Goal: Task Accomplishment & Management: Use online tool/utility

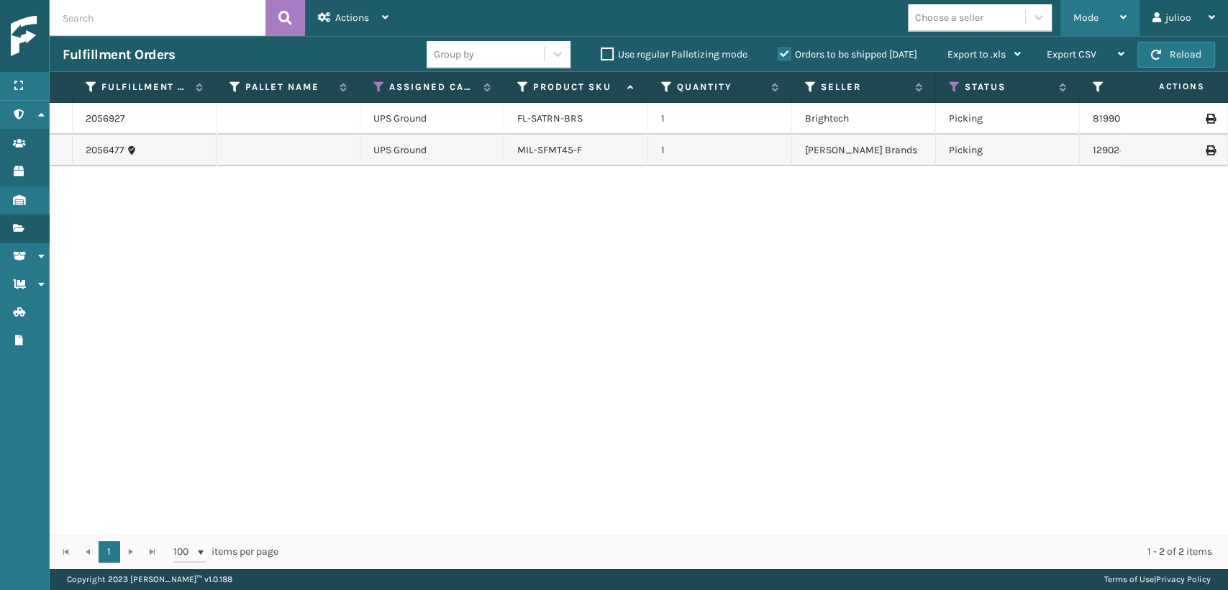
click at [1104, 9] on div "Mode" at bounding box center [1100, 18] width 53 height 36
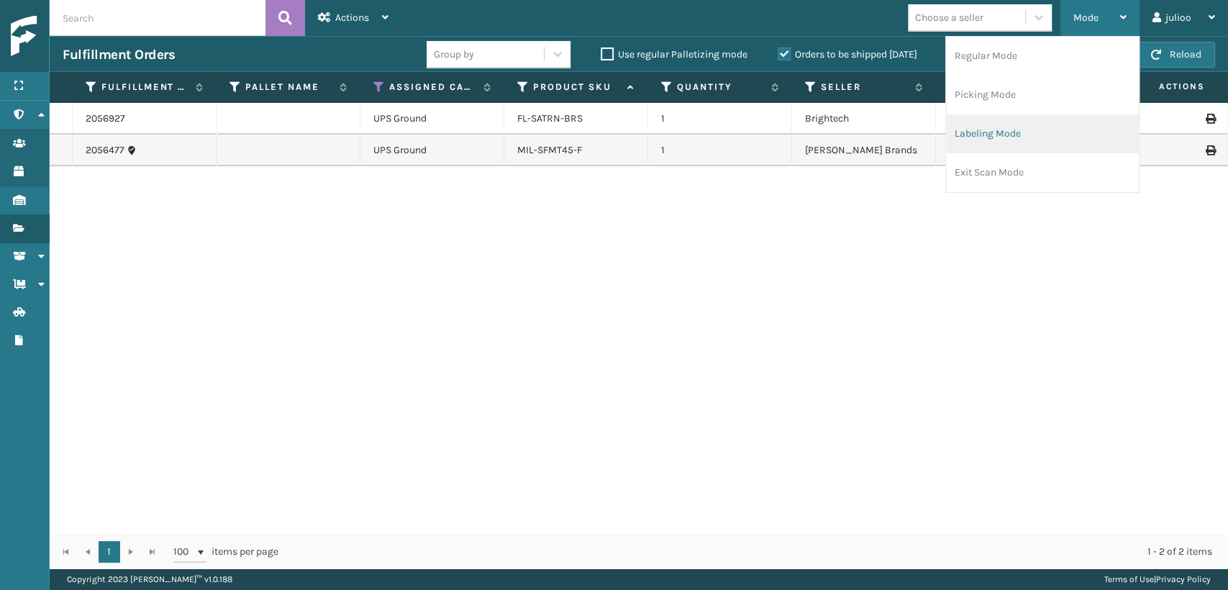
click at [967, 141] on li "Labeling Mode" at bounding box center [1042, 133] width 193 height 39
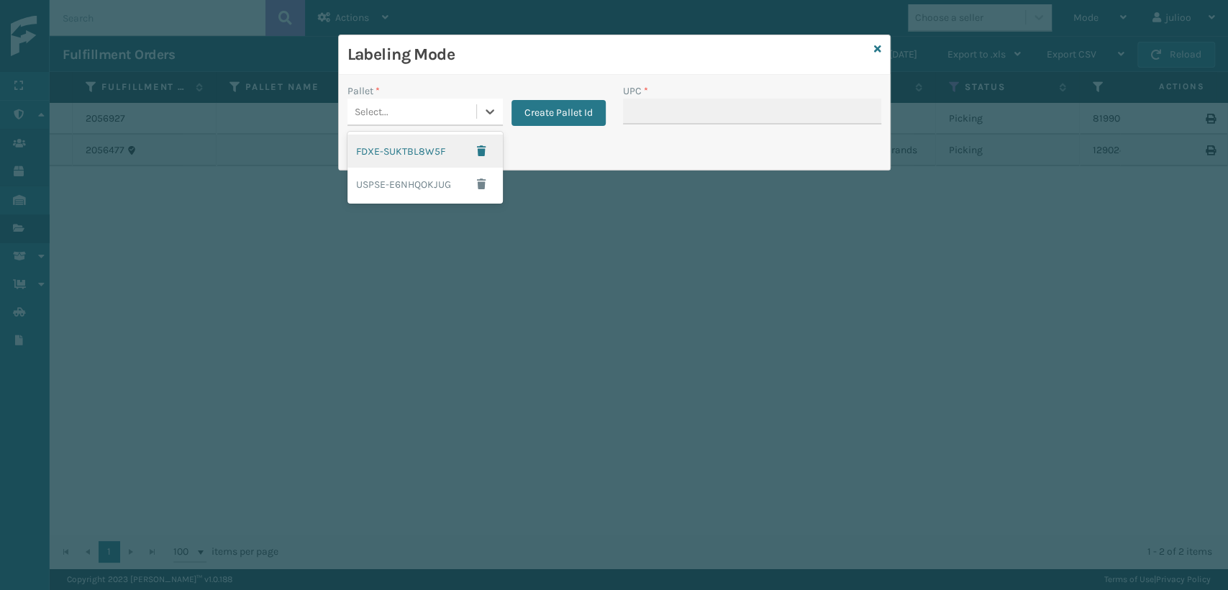
click at [453, 119] on div "Select..." at bounding box center [412, 112] width 129 height 24
click at [570, 114] on button "Create Pallet Id" at bounding box center [559, 113] width 94 height 26
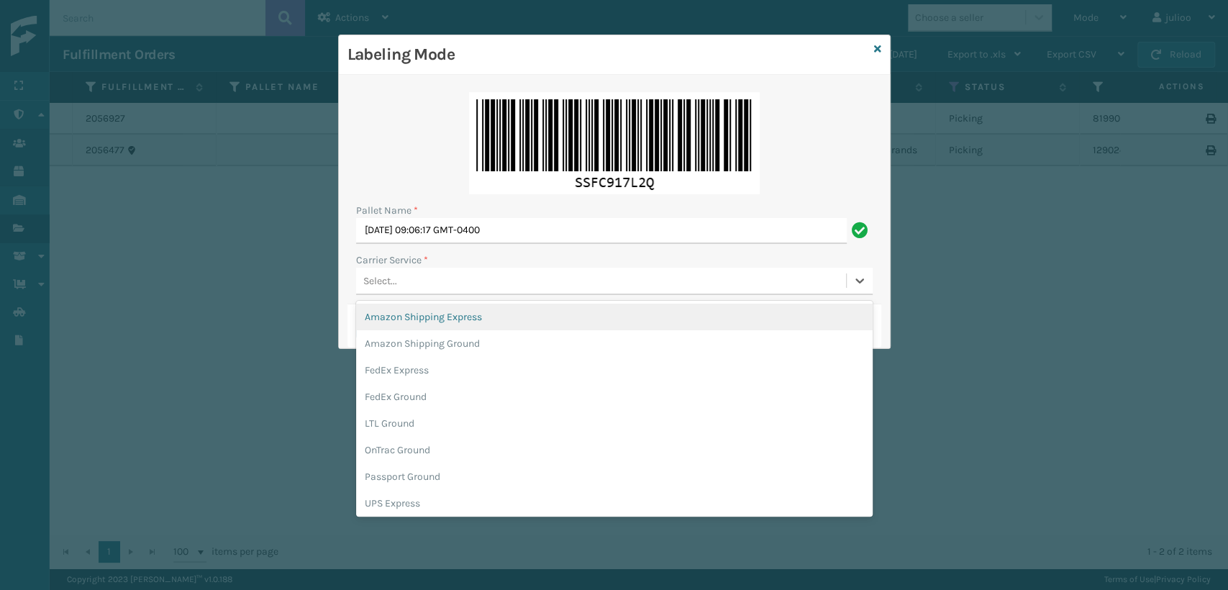
click at [454, 281] on div "Select..." at bounding box center [601, 281] width 490 height 24
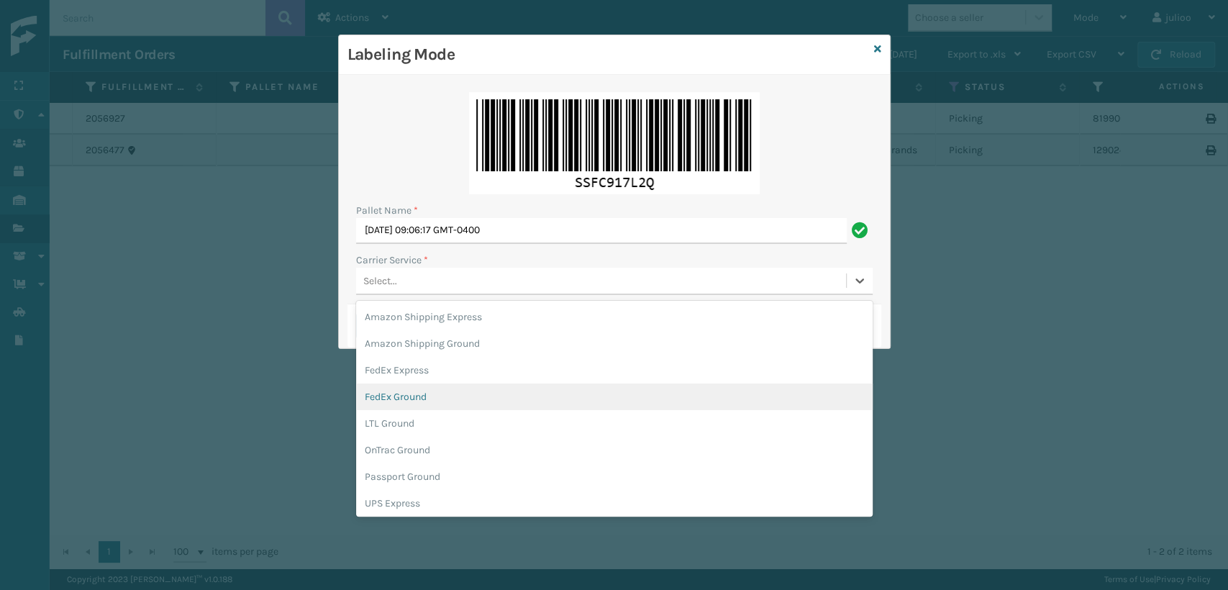
click at [396, 396] on div "FedEx Ground" at bounding box center [614, 397] width 517 height 27
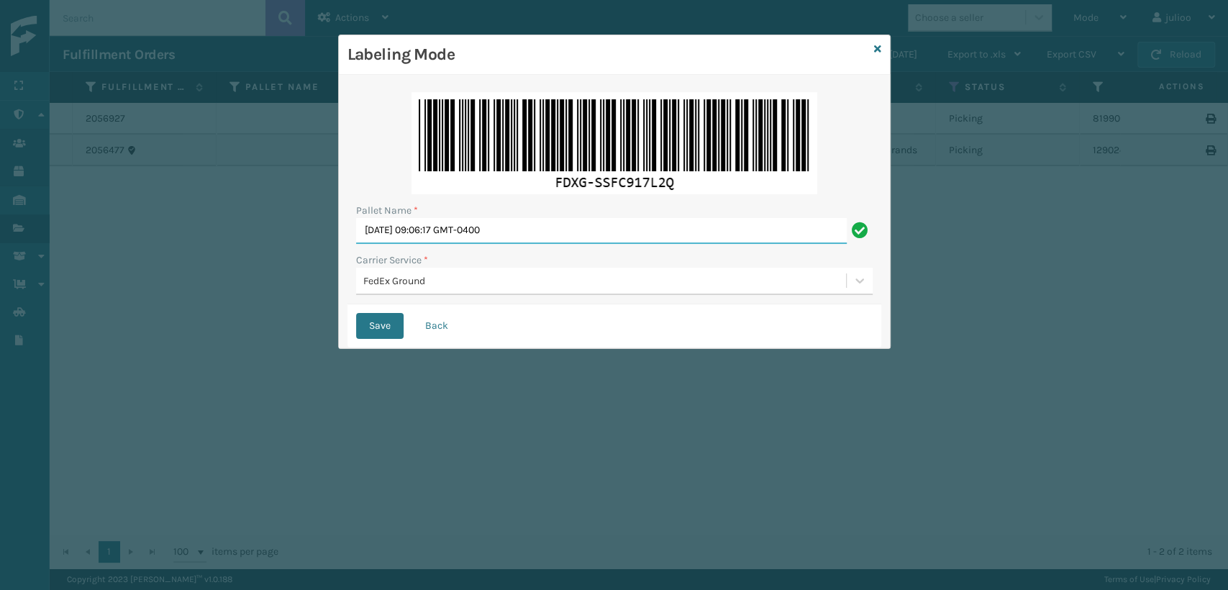
drag, startPoint x: 553, startPoint y: 226, endPoint x: 258, endPoint y: 259, distance: 297.6
click at [258, 259] on div "Labeling Mode Pallet Name * [DATE] 09:06:17 GMT-0400 Carrier Service * FedEx Gr…" at bounding box center [614, 295] width 1228 height 590
type input "T956350"
click at [356, 313] on button "Save" at bounding box center [379, 326] width 47 height 26
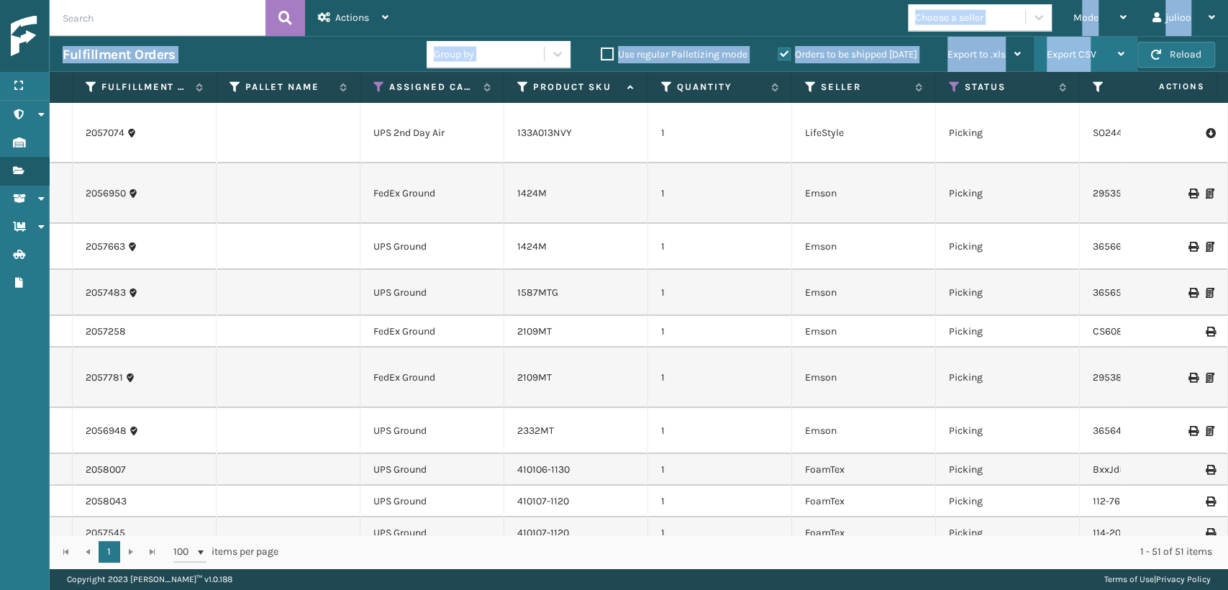
drag, startPoint x: 1082, startPoint y: 24, endPoint x: 1089, endPoint y: 52, distance: 28.3
click at [1089, 52] on div "Actions Settings Remove All Filters Export Labels Bulk Print Close Out Palletiz…" at bounding box center [639, 284] width 1179 height 568
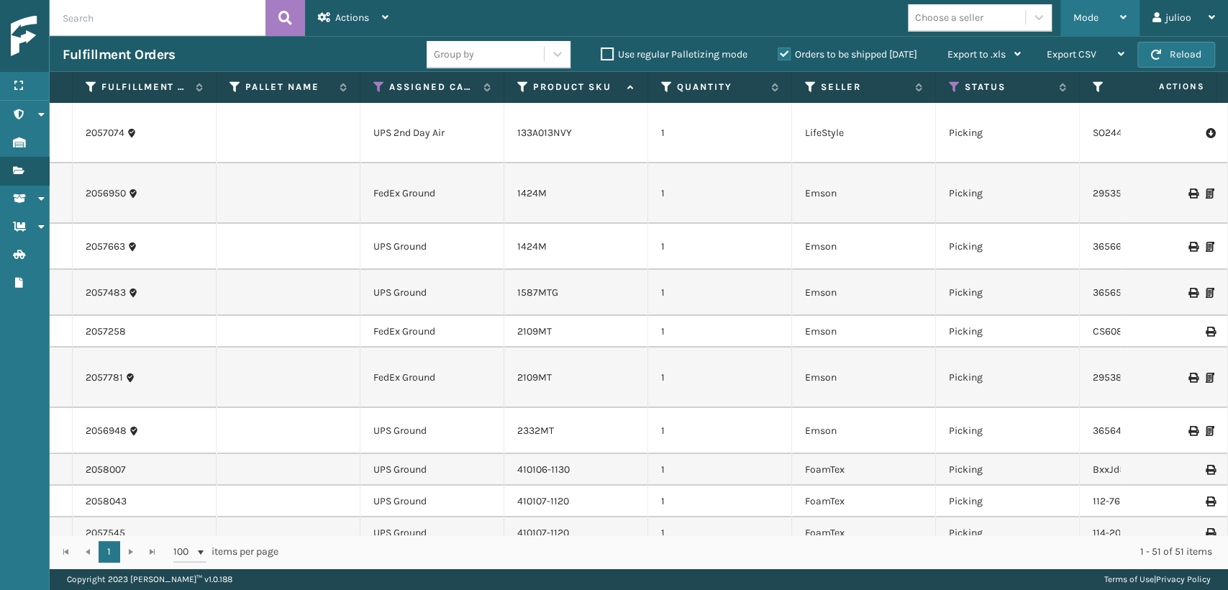
click at [1076, 5] on div "Mode" at bounding box center [1100, 18] width 53 height 36
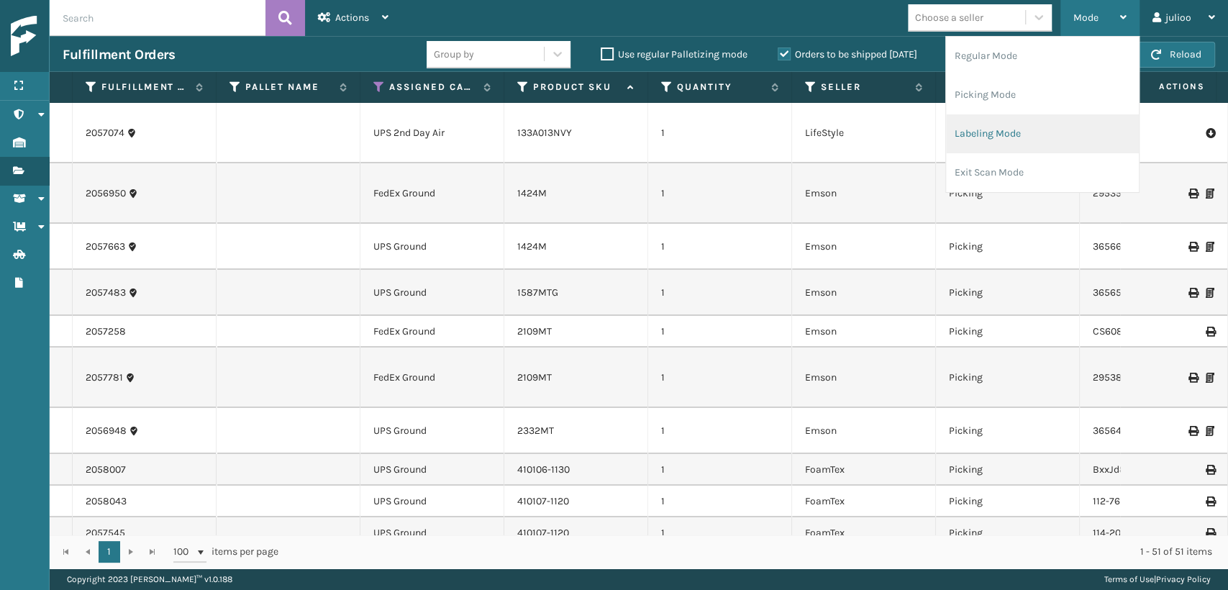
click at [998, 132] on li "Labeling Mode" at bounding box center [1042, 133] width 193 height 39
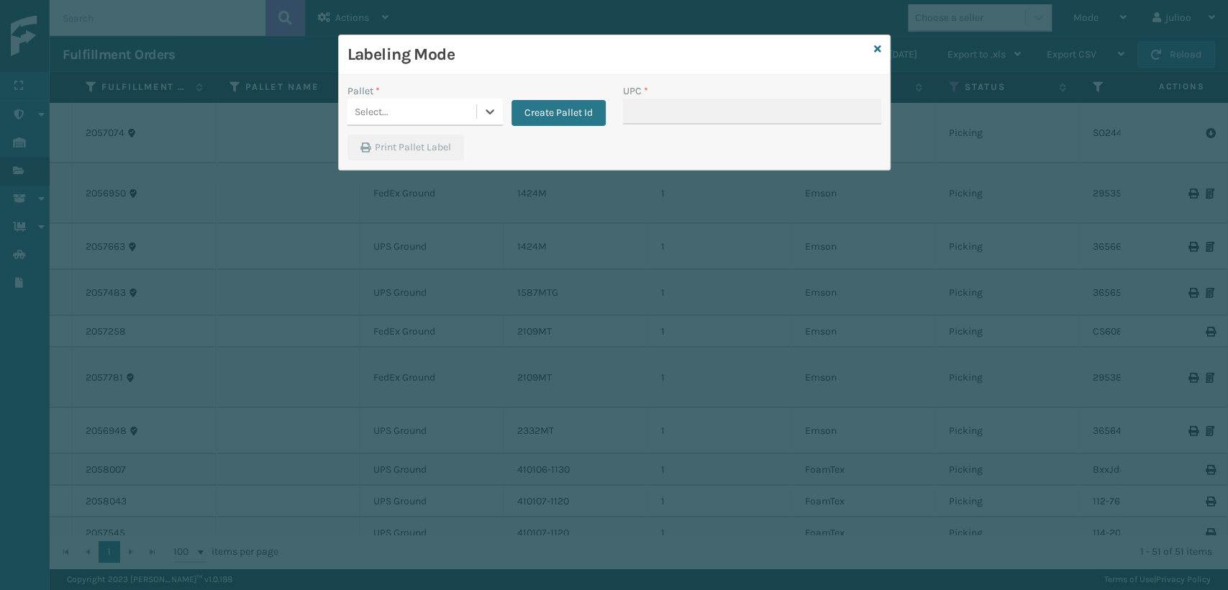
click at [433, 114] on div "Select..." at bounding box center [412, 112] width 129 height 24
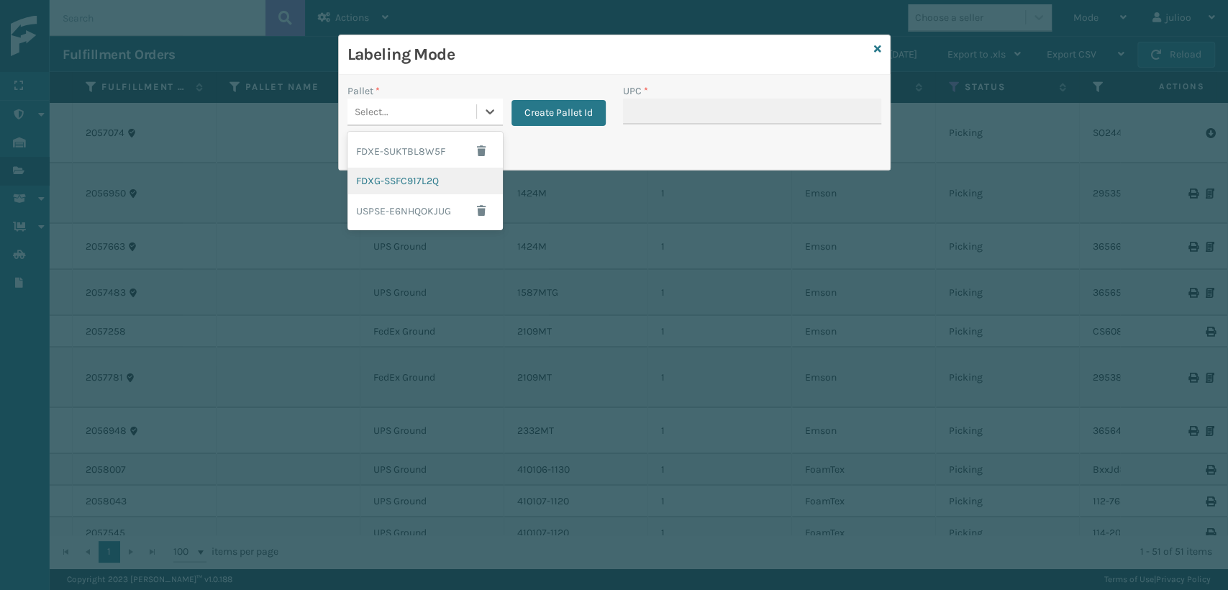
click at [415, 184] on div "FDXG-SSFC917L2Q" at bounding box center [425, 181] width 155 height 27
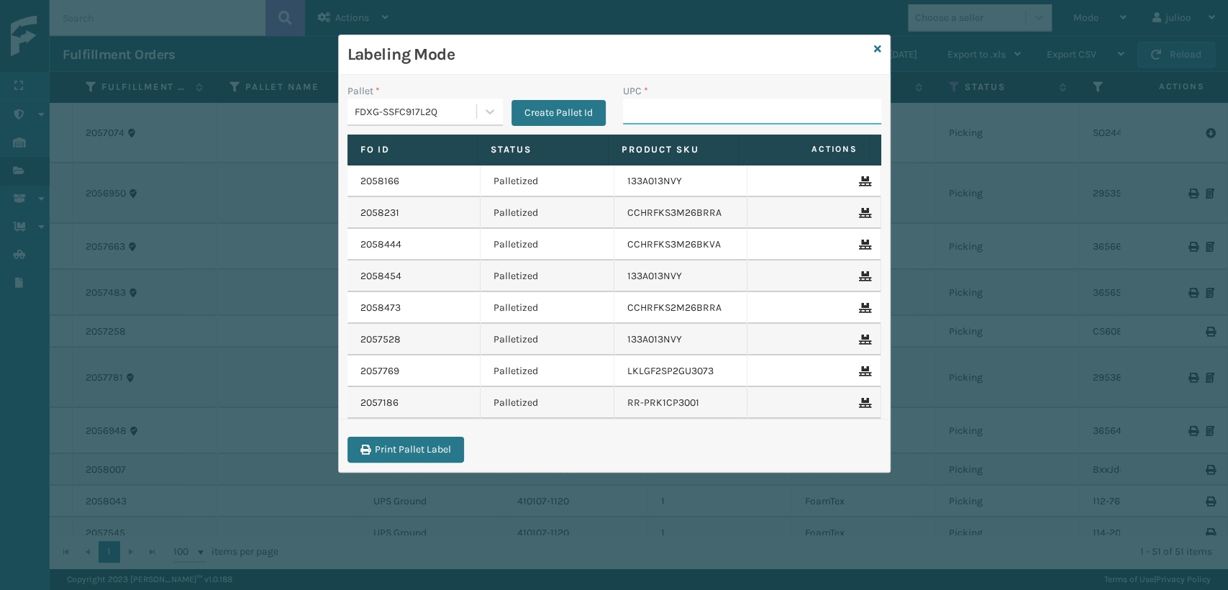
drag, startPoint x: 699, startPoint y: 115, endPoint x: 658, endPoint y: 94, distance: 46.3
click at [687, 112] on input "UPC *" at bounding box center [752, 112] width 258 height 26
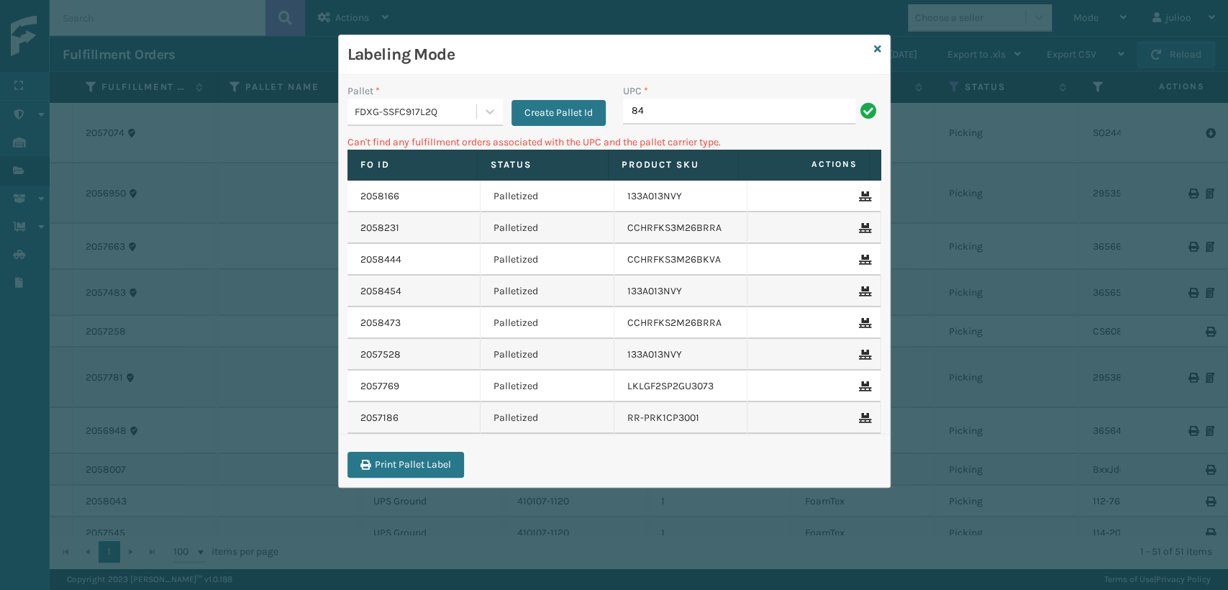
type input "8"
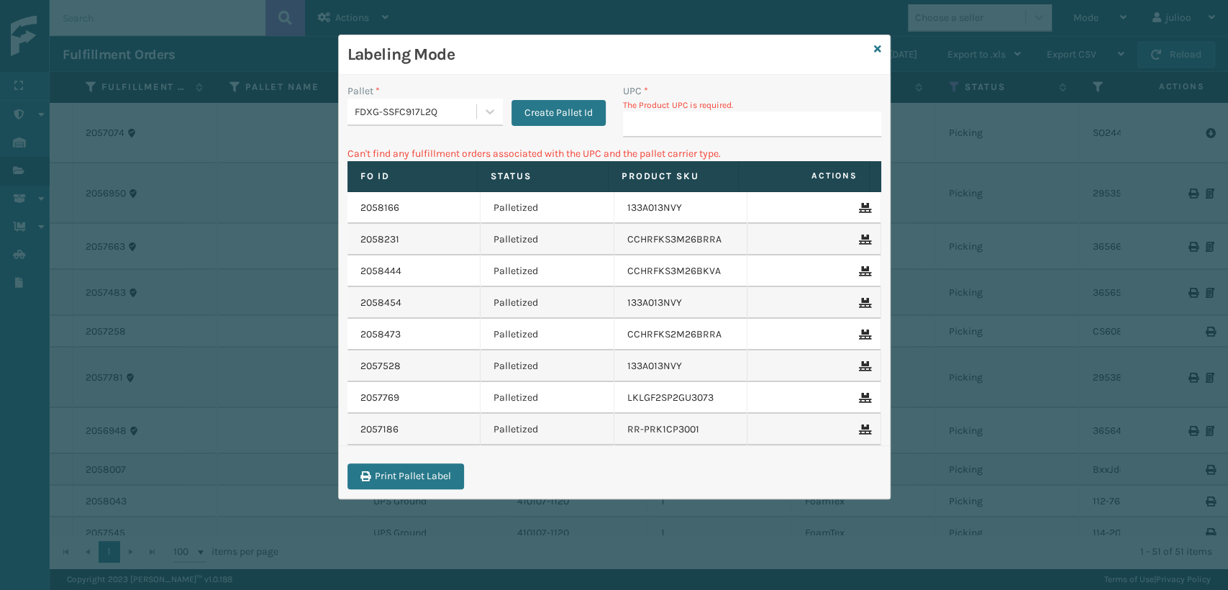
click at [873, 45] on div "Labeling Mode" at bounding box center [614, 55] width 551 height 40
click at [876, 48] on icon at bounding box center [877, 49] width 7 height 10
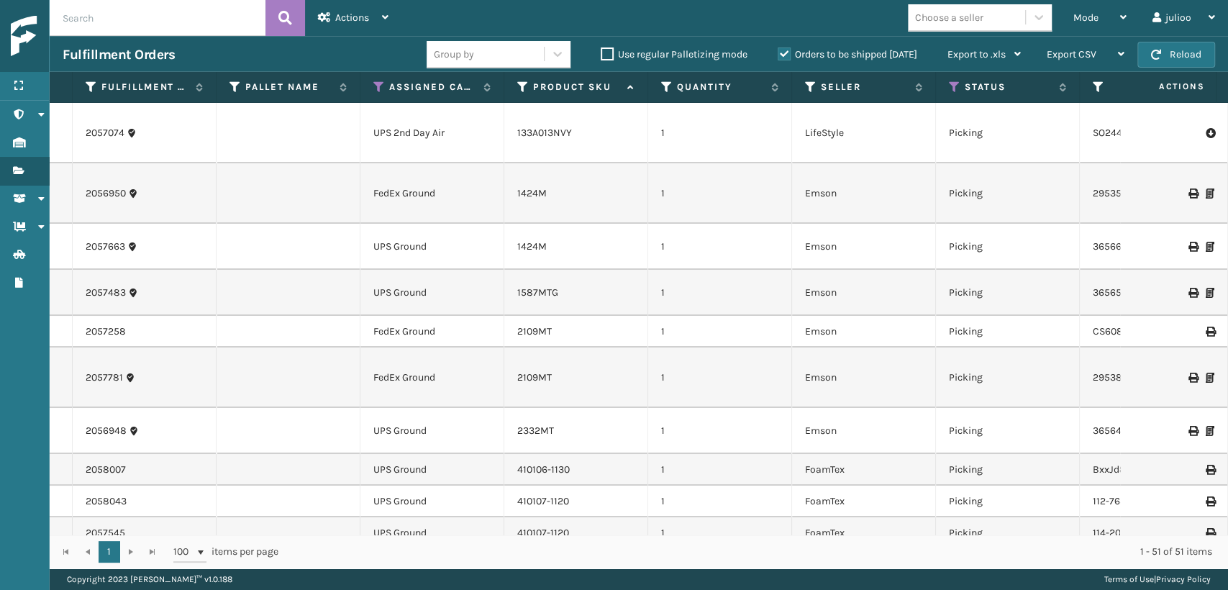
click at [380, 75] on th "Assigned Carrier Service" at bounding box center [432, 87] width 144 height 31
click at [378, 79] on th "Assigned Carrier Service" at bounding box center [432, 87] width 144 height 31
click at [373, 89] on icon at bounding box center [379, 87] width 12 height 13
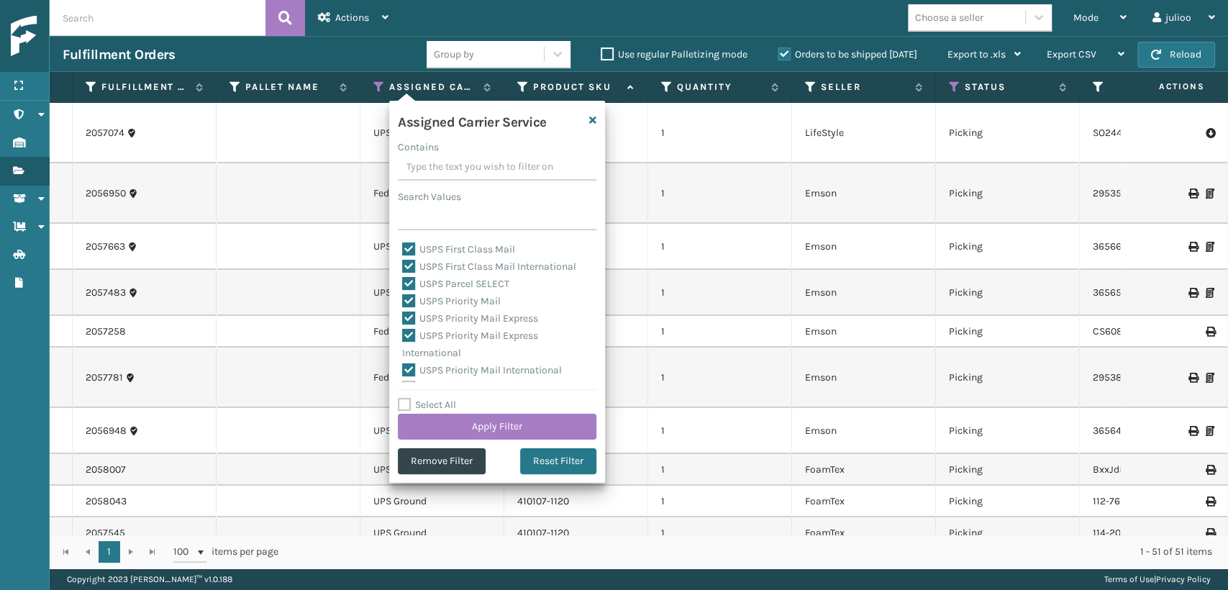
scroll to position [443, 0]
click at [553, 459] on button "Reset Filter" at bounding box center [558, 461] width 76 height 26
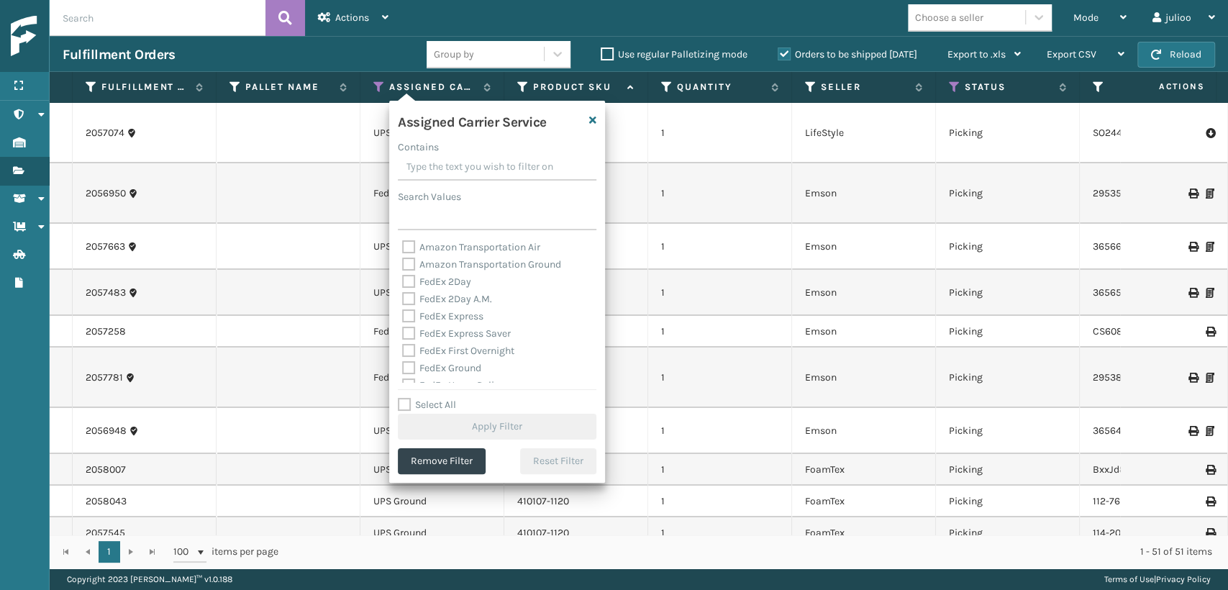
click at [405, 286] on label "FedEx 2Day" at bounding box center [436, 282] width 69 height 12
click at [403, 283] on input "FedEx 2Day" at bounding box center [402, 277] width 1 height 9
checkbox input "true"
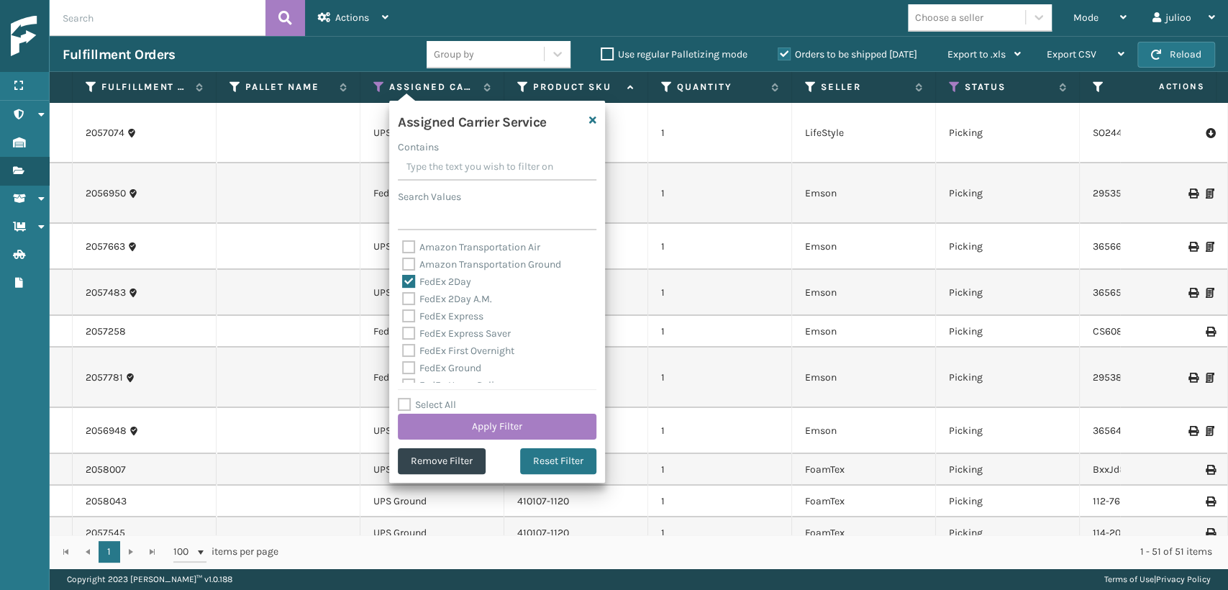
click at [407, 303] on label "FedEx 2Day A.M." at bounding box center [447, 299] width 90 height 12
click at [403, 300] on input "FedEx 2Day A.M." at bounding box center [402, 295] width 1 height 9
checkbox input "true"
click at [407, 330] on label "FedEx Express Saver" at bounding box center [456, 333] width 109 height 12
click at [403, 330] on input "FedEx Express Saver" at bounding box center [402, 329] width 1 height 9
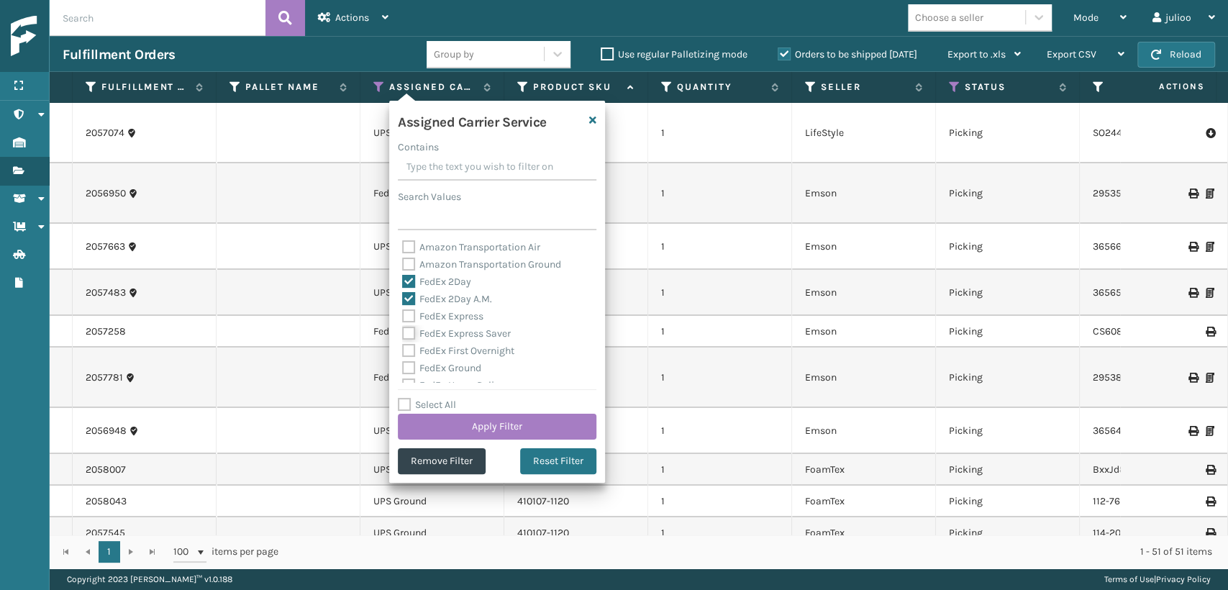
checkbox input "true"
click at [405, 319] on label "FedEx Express" at bounding box center [442, 316] width 81 height 12
click at [403, 317] on input "FedEx Express" at bounding box center [402, 312] width 1 height 9
checkbox input "true"
drag, startPoint x: 403, startPoint y: 345, endPoint x: 405, endPoint y: 358, distance: 13.1
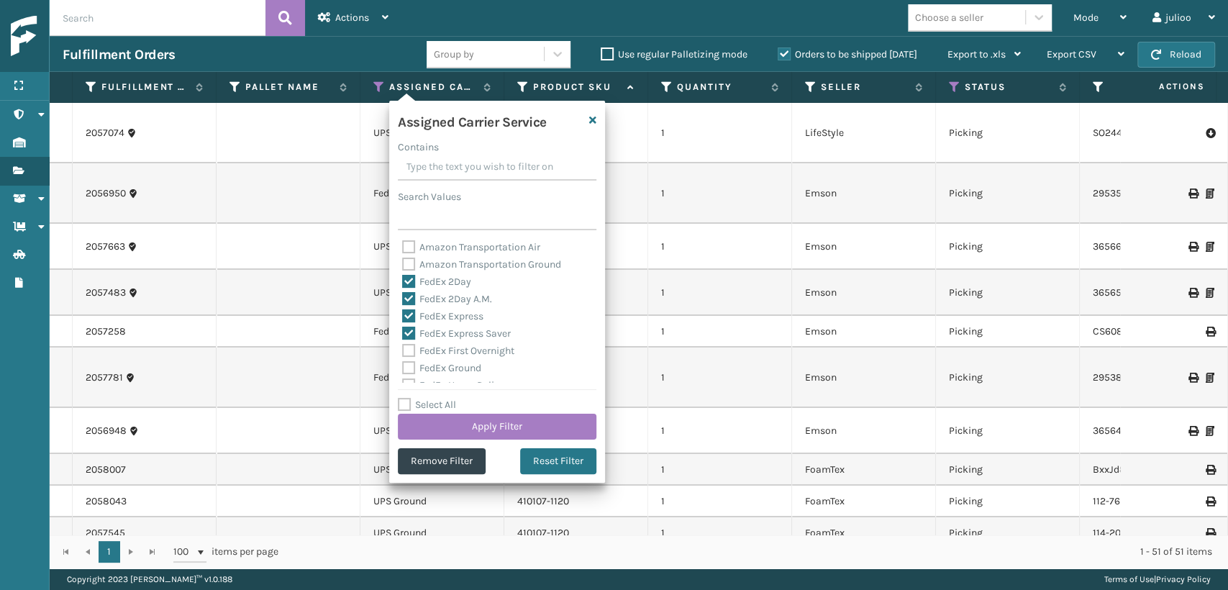
click at [403, 346] on label "FedEx First Overnight" at bounding box center [458, 351] width 112 height 12
click at [403, 346] on input "FedEx First Overnight" at bounding box center [402, 346] width 1 height 9
checkbox input "true"
click at [404, 364] on label "FedEx Ground" at bounding box center [441, 368] width 79 height 12
click at [416, 362] on label "FedEx Ground" at bounding box center [441, 368] width 79 height 12
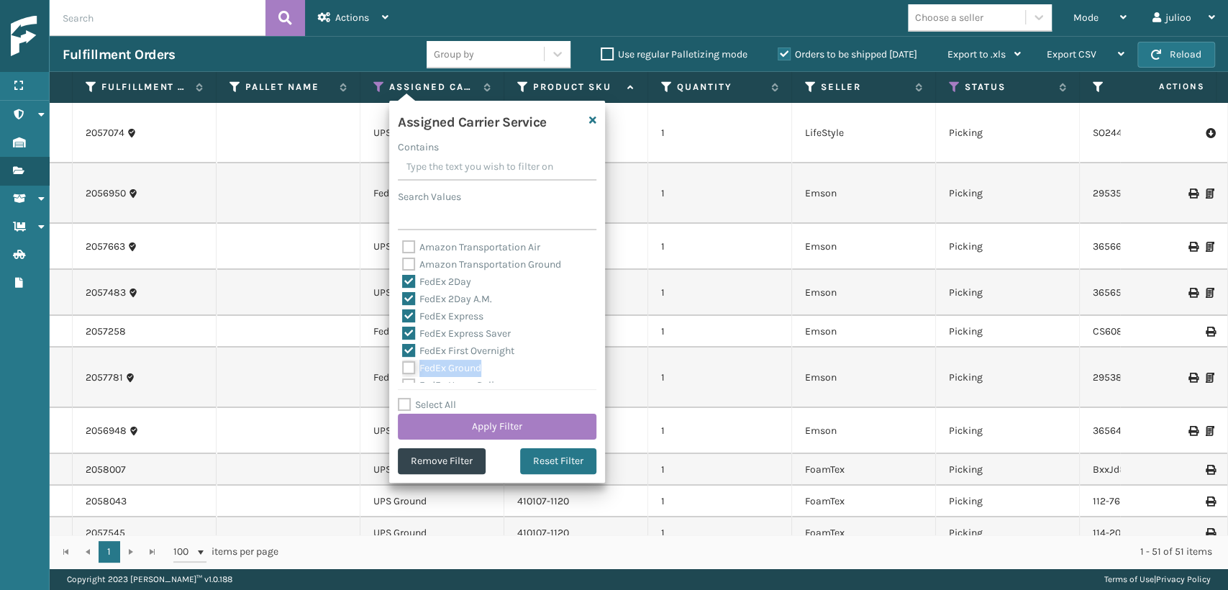
click at [403, 362] on input "FedEx Ground" at bounding box center [402, 364] width 1 height 9
click at [415, 362] on label "FedEx Ground" at bounding box center [441, 368] width 79 height 12
click at [403, 362] on input "FedEx Ground" at bounding box center [402, 364] width 1 height 9
click at [415, 362] on label "FedEx Ground" at bounding box center [441, 368] width 79 height 12
click at [403, 362] on input "FedEx Ground" at bounding box center [402, 364] width 1 height 9
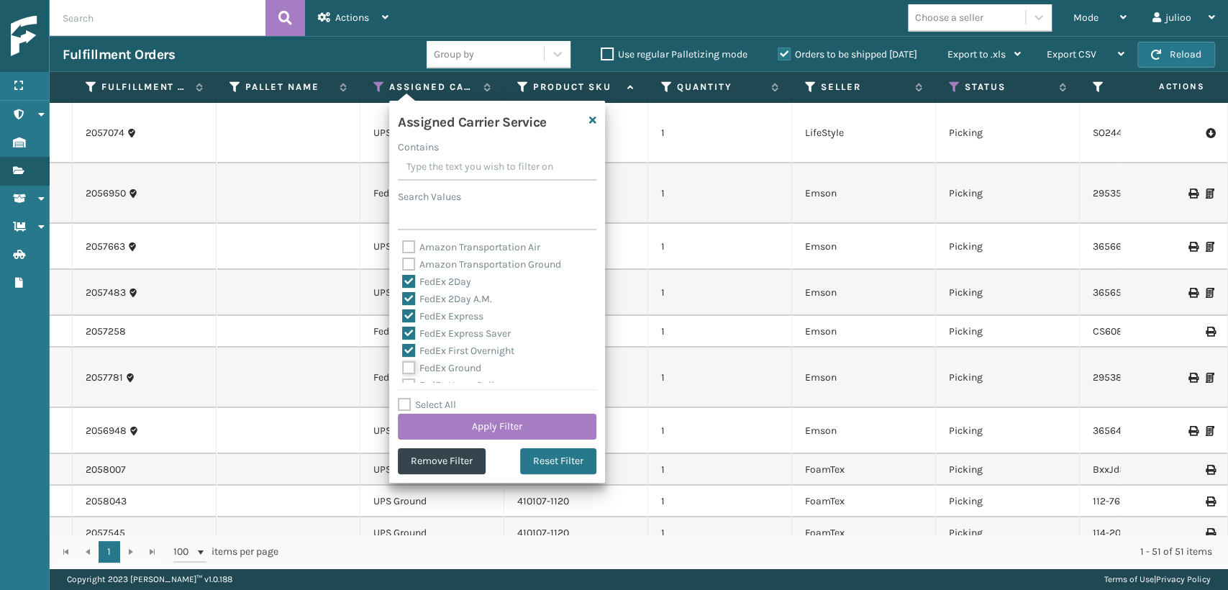
checkbox input "true"
click at [409, 339] on label "FedEx SmartPost" at bounding box center [449, 340] width 94 height 12
click at [403, 339] on input "FedEx SmartPost" at bounding box center [402, 336] width 1 height 9
checkbox input "true"
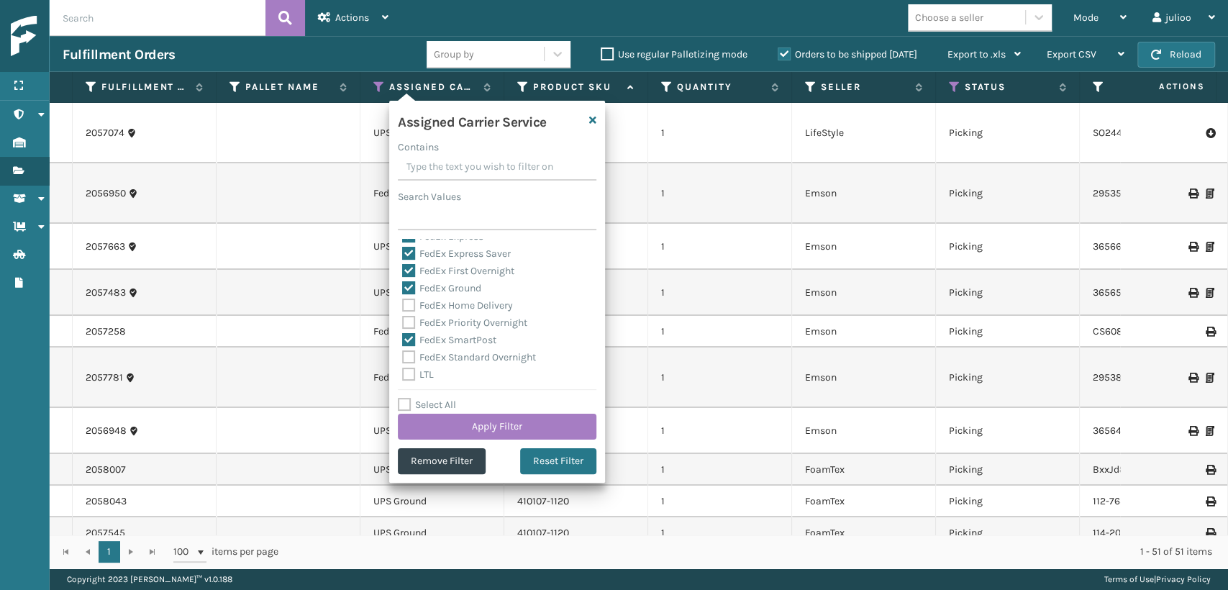
click at [407, 354] on label "FedEx Standard Overnight" at bounding box center [469, 357] width 134 height 12
click at [403, 354] on input "FedEx Standard Overnight" at bounding box center [402, 353] width 1 height 9
checkbox input "true"
click at [407, 325] on label "FedEx Priority Overnight" at bounding box center [464, 323] width 125 height 12
click at [403, 324] on input "FedEx Priority Overnight" at bounding box center [402, 318] width 1 height 9
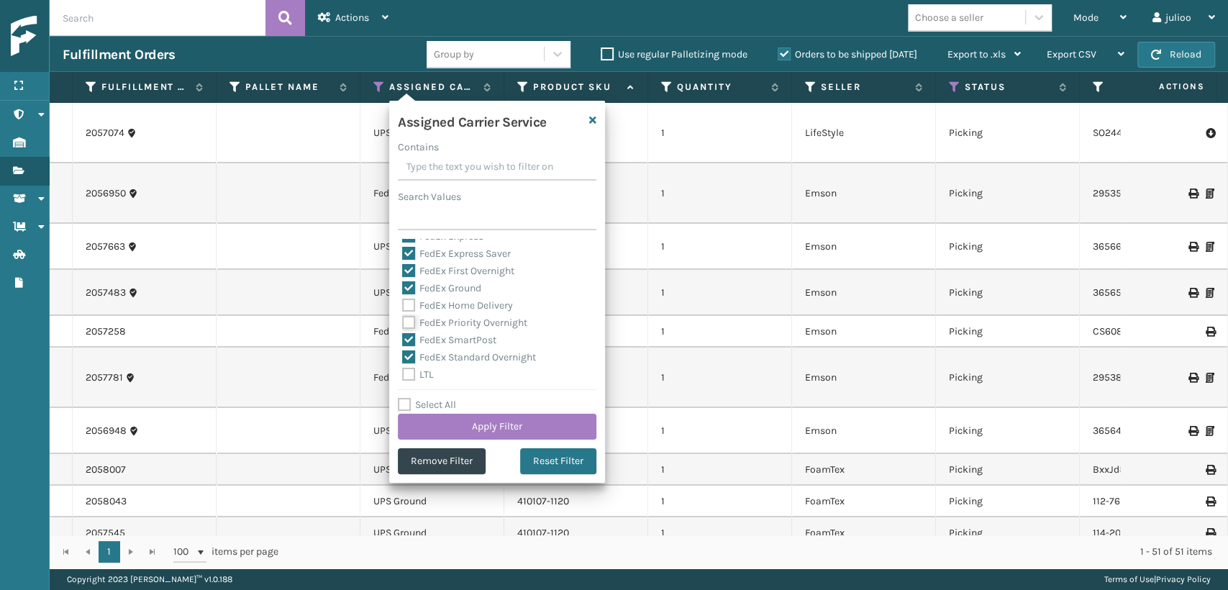
checkbox input "true"
click at [410, 310] on label "FedEx Home Delivery" at bounding box center [457, 305] width 111 height 12
click at [403, 307] on input "FedEx Home Delivery" at bounding box center [402, 301] width 1 height 9
checkbox input "true"
click at [445, 425] on button "Apply Filter" at bounding box center [497, 427] width 199 height 26
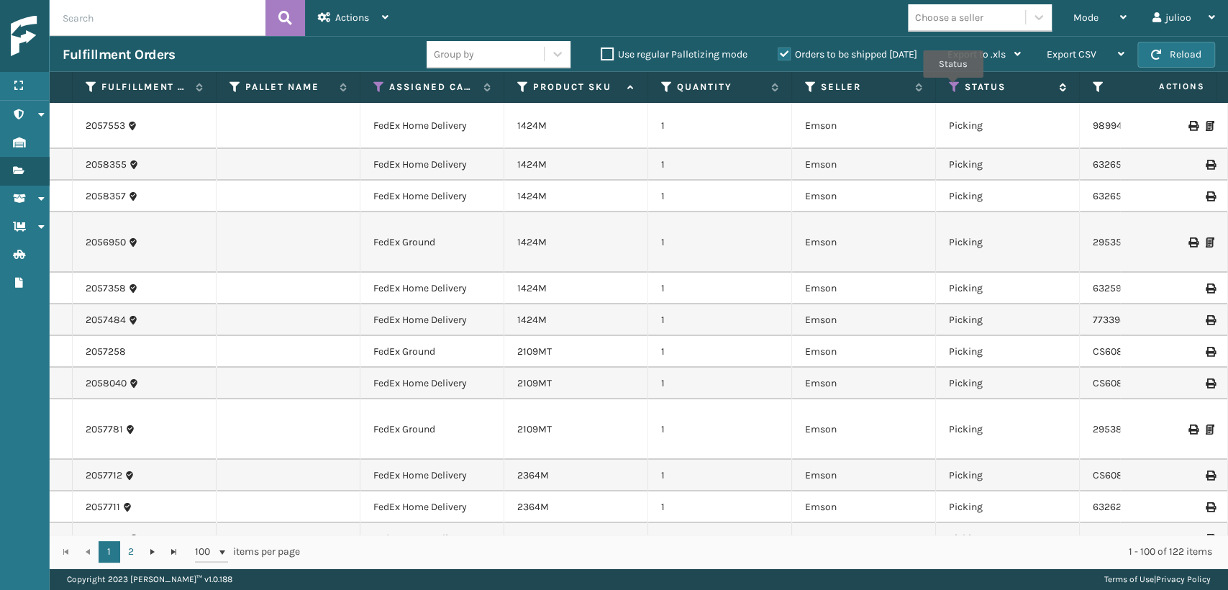
click at [953, 88] on icon at bounding box center [955, 87] width 12 height 13
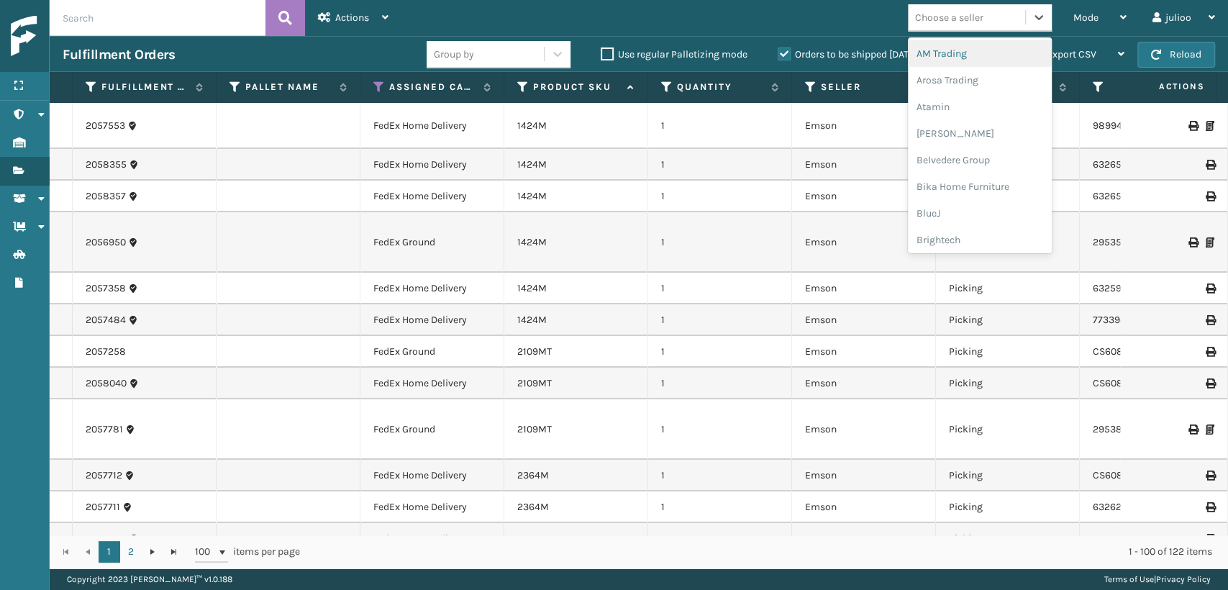
click at [984, 12] on div "Choose a seller" at bounding box center [966, 18] width 117 height 24
type input "mi"
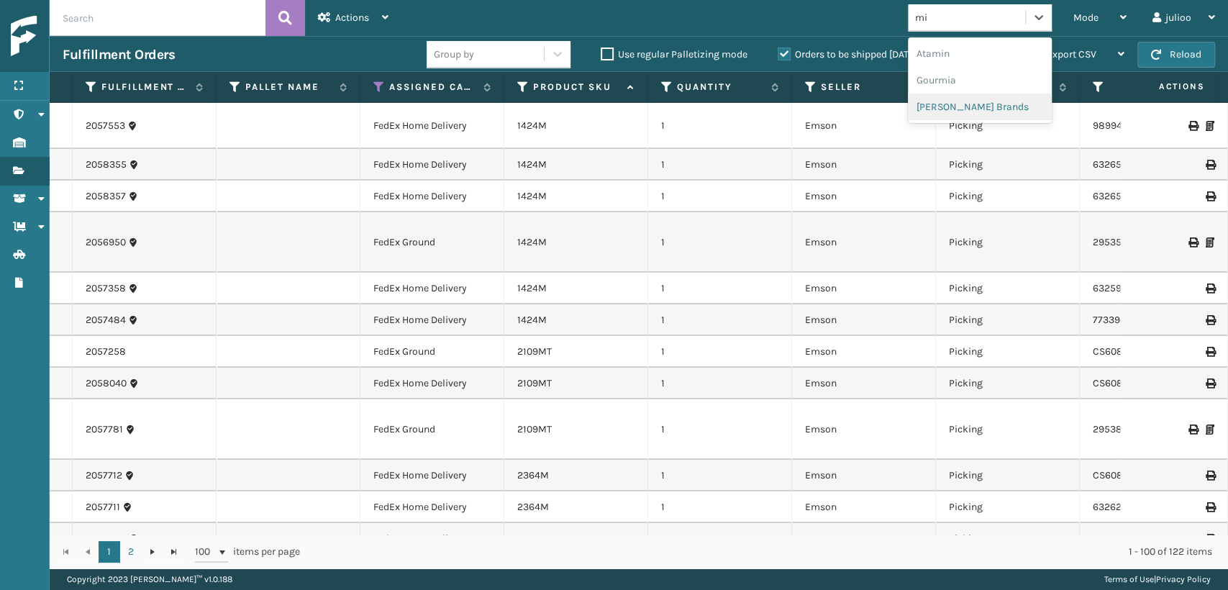
click at [939, 103] on div "[PERSON_NAME] Brands" at bounding box center [980, 107] width 144 height 27
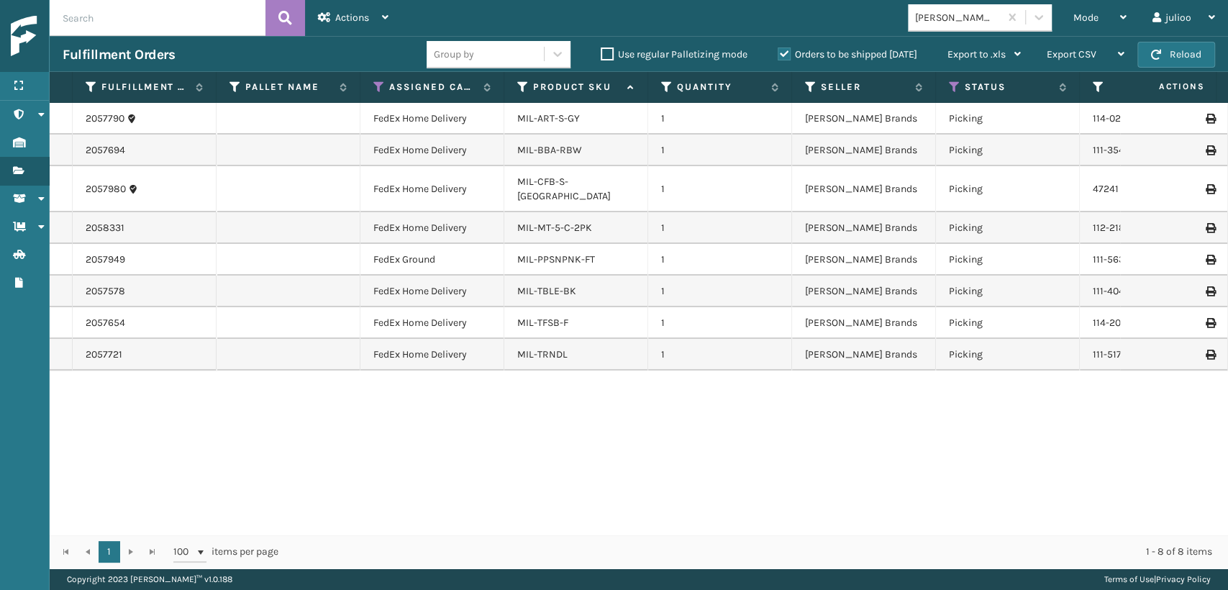
click at [584, 348] on div "MIL-TRNDL" at bounding box center [575, 355] width 117 height 14
click at [552, 348] on link "MIL-TRNDL" at bounding box center [542, 354] width 50 height 12
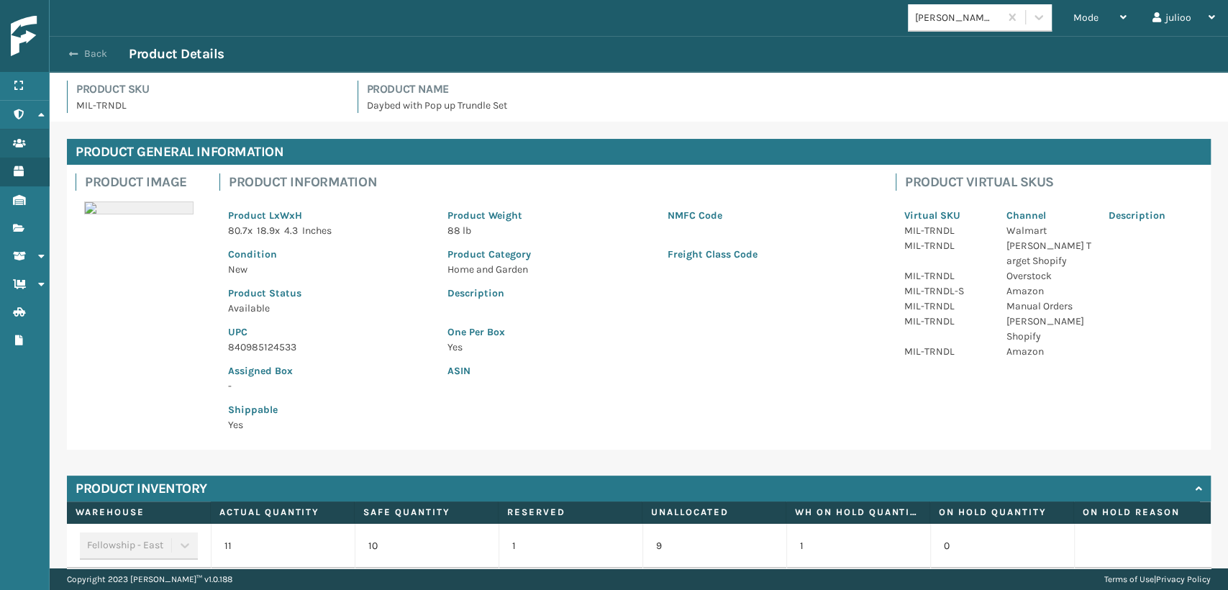
click at [72, 50] on span "button" at bounding box center [73, 54] width 9 height 10
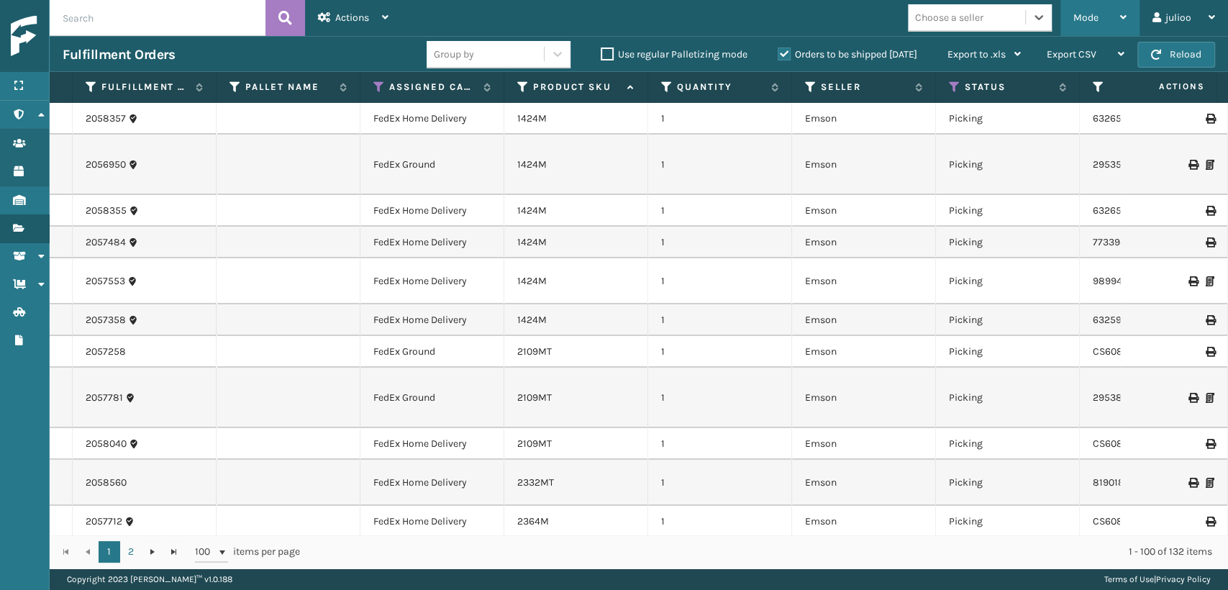
click at [1066, 12] on div "Mode Regular Mode Picking Mode Labeling Mode Exit Scan Mode" at bounding box center [1100, 18] width 79 height 36
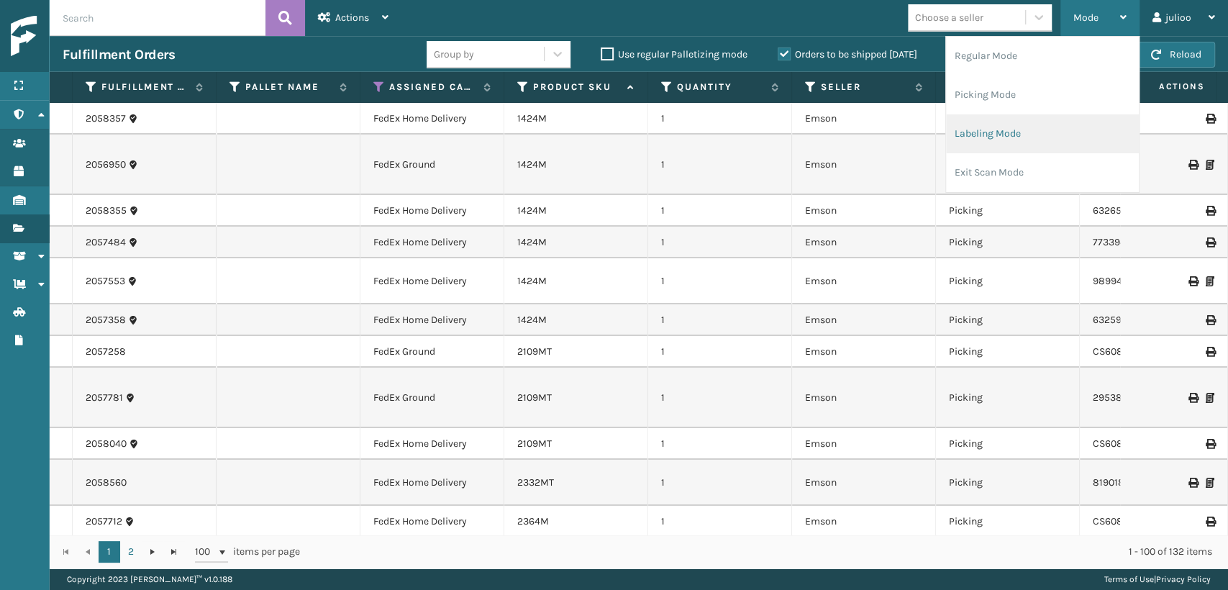
click at [1018, 126] on li "Labeling Mode" at bounding box center [1042, 133] width 193 height 39
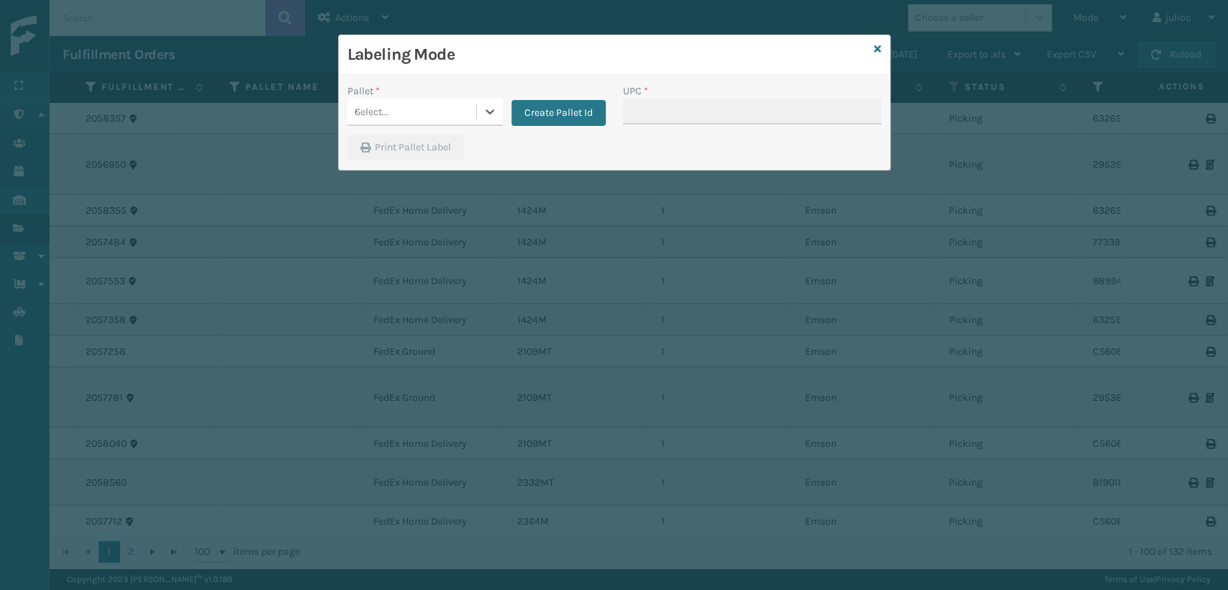
type input "GEN-AB-A-TXL"
click at [444, 102] on div "Select..." at bounding box center [412, 112] width 129 height 24
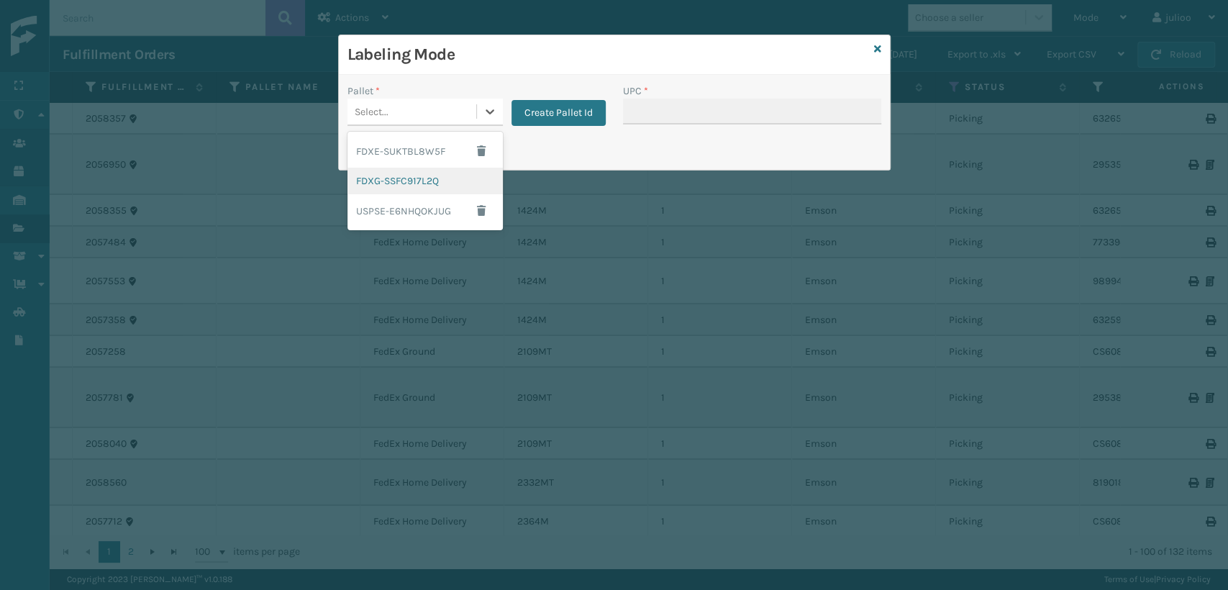
click at [442, 179] on div "FDXG-SSFC917L2Q" at bounding box center [425, 181] width 155 height 27
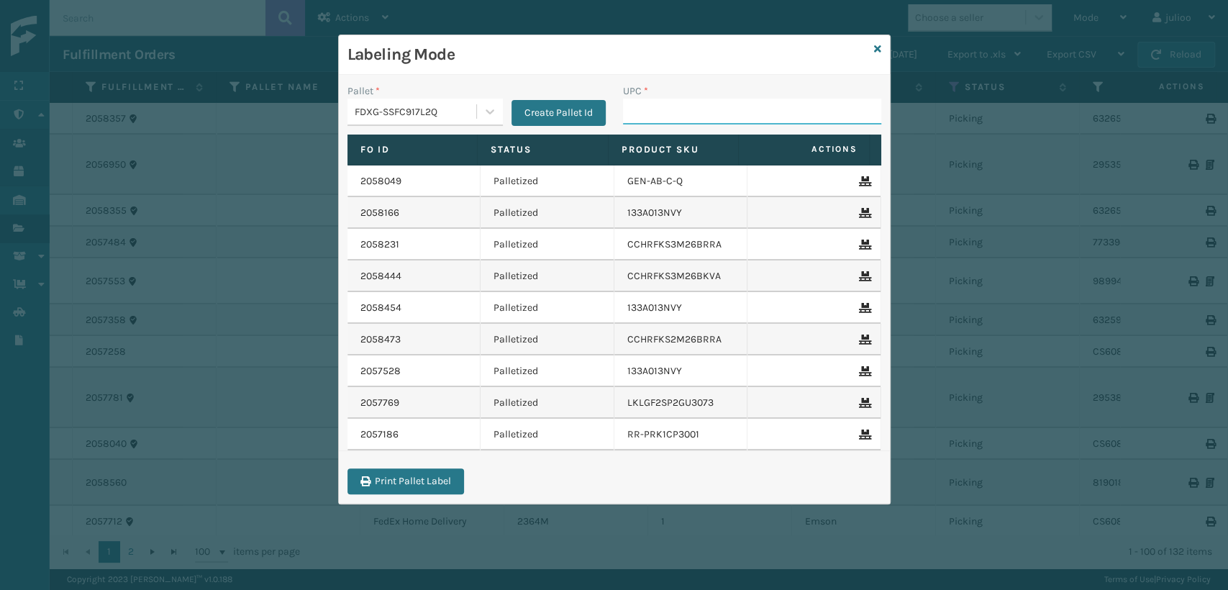
click at [644, 111] on input "UPC *" at bounding box center [752, 112] width 258 height 26
click at [675, 110] on input "GEN-AB-C-TXL" at bounding box center [739, 112] width 232 height 26
click at [715, 106] on input "GEN-AB-E-TXL" at bounding box center [739, 112] width 232 height 26
type input "GEN-AB-E-Q"
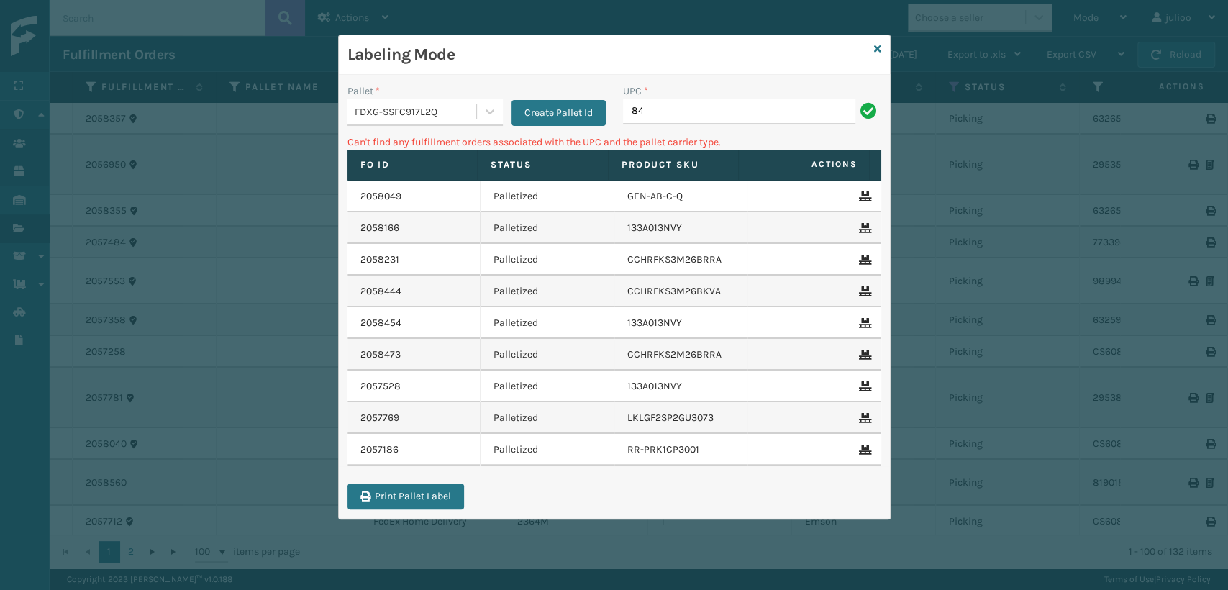
type input "8"
type input "410833-1130"
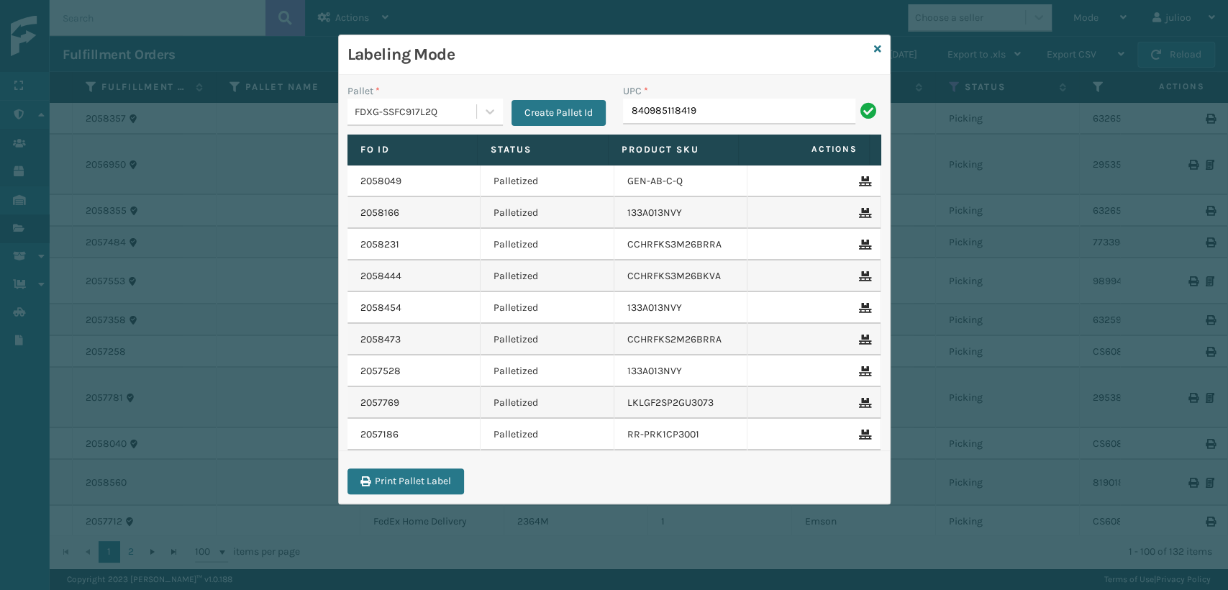
type input "840985118419"
type input "840985125455"
type input "8100819627"
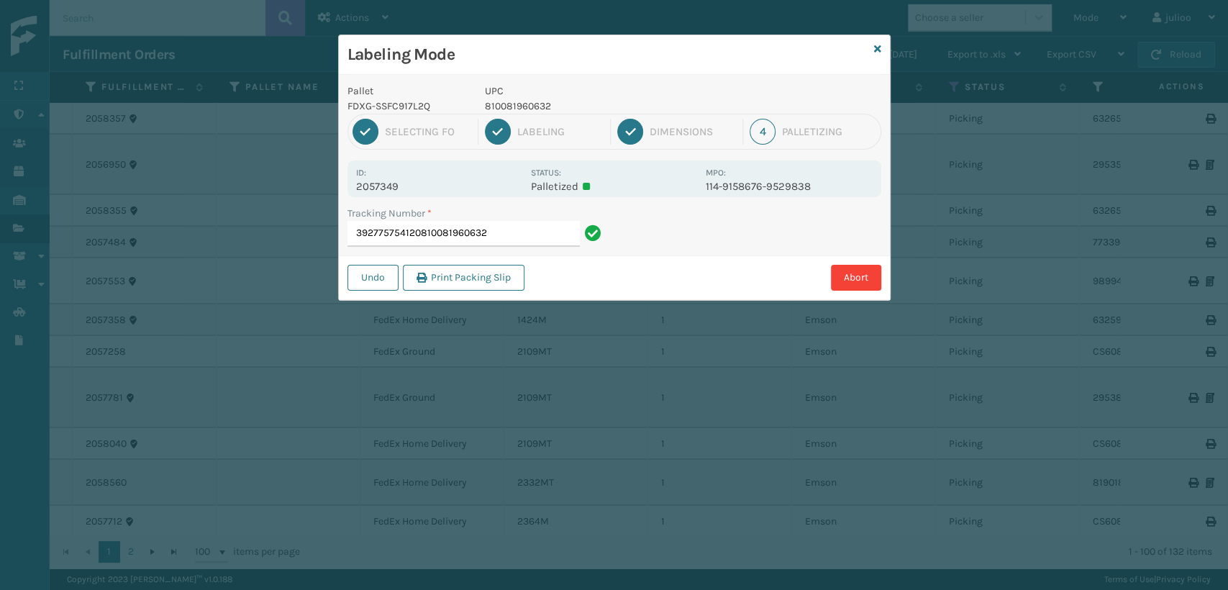
type input "392775754120810081960632"
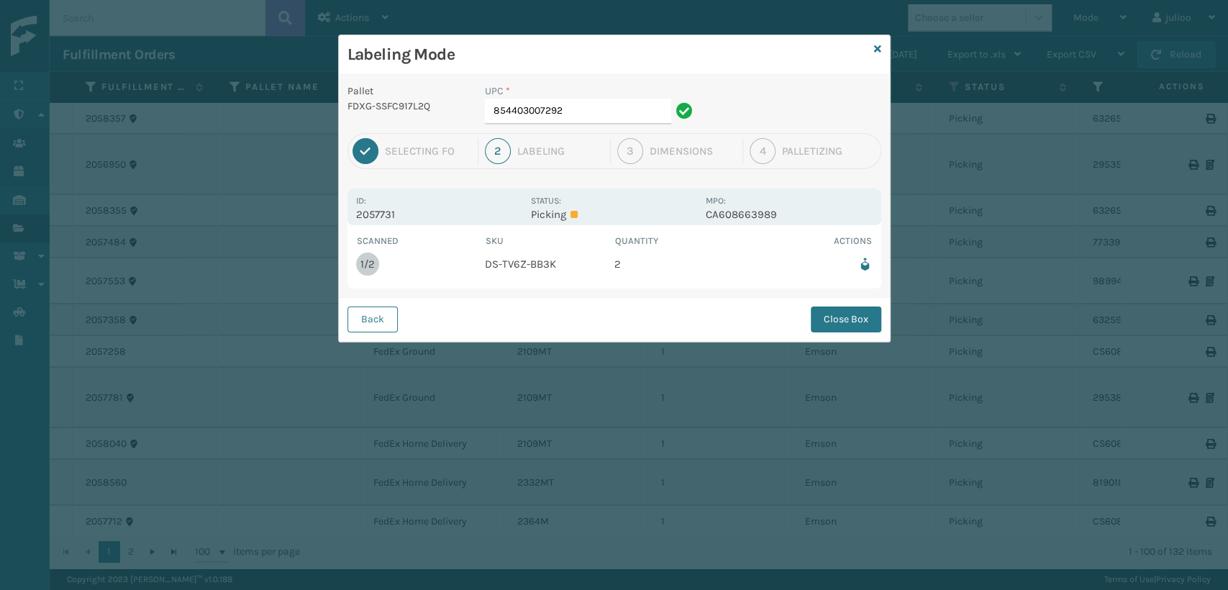
click at [573, 283] on div "Scanned SKU Quantity Actions 1/2 DS-TV6Z-BB3K 2" at bounding box center [615, 256] width 534 height 63
click at [546, 264] on td "DS-TV6Z-BB3K" at bounding box center [550, 264] width 130 height 32
click at [576, 101] on input "854403007292" at bounding box center [578, 112] width 186 height 26
click at [857, 312] on button "Close Box" at bounding box center [846, 320] width 71 height 26
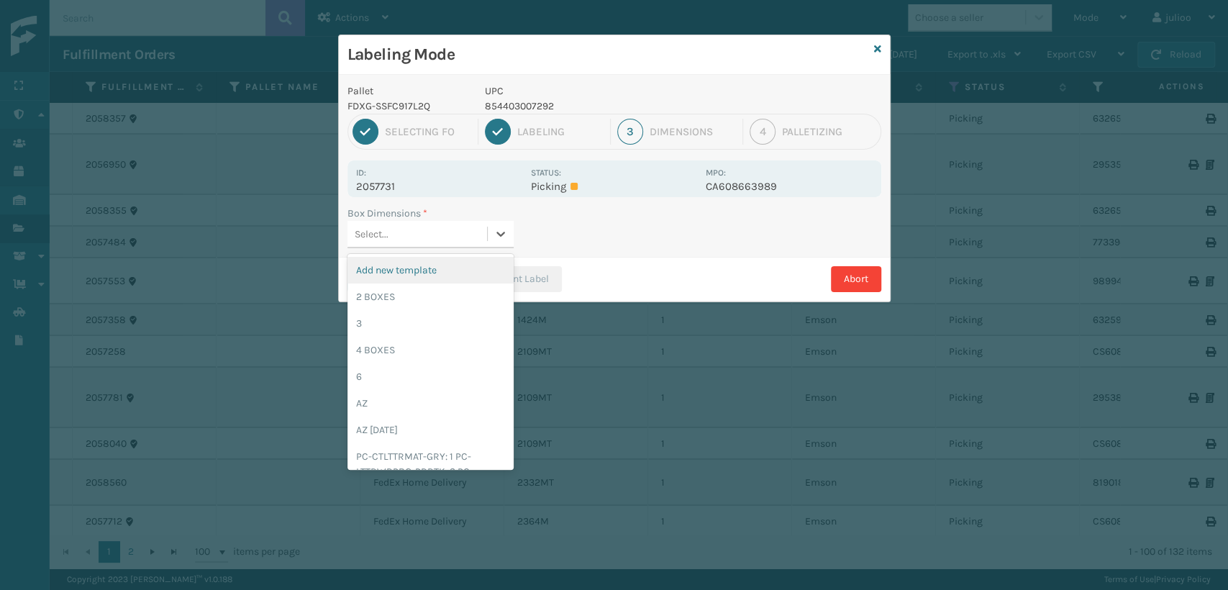
click at [403, 235] on div "Select..." at bounding box center [418, 234] width 140 height 24
click at [366, 301] on div "2 BOXES" at bounding box center [431, 296] width 166 height 27
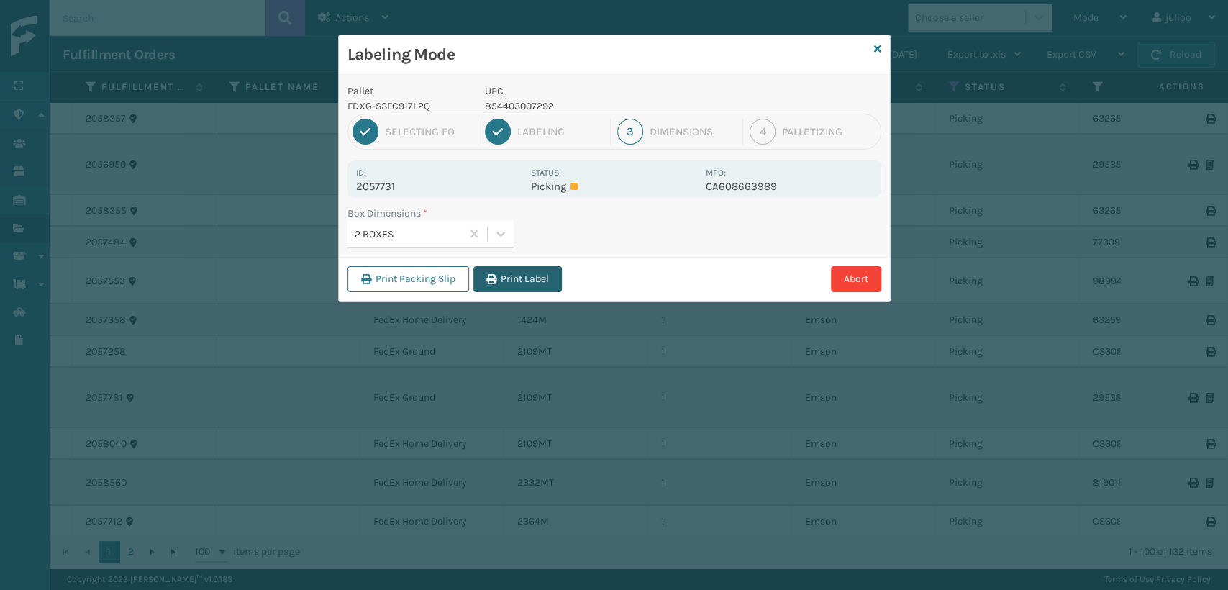
click at [489, 278] on icon "button" at bounding box center [491, 279] width 10 height 10
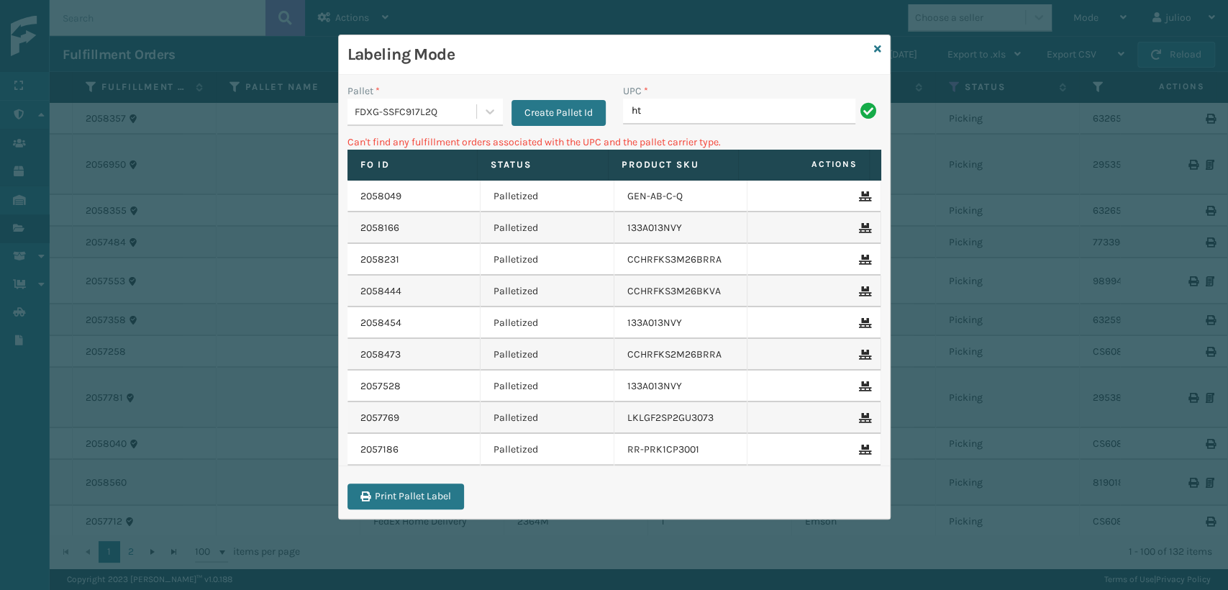
type input "h"
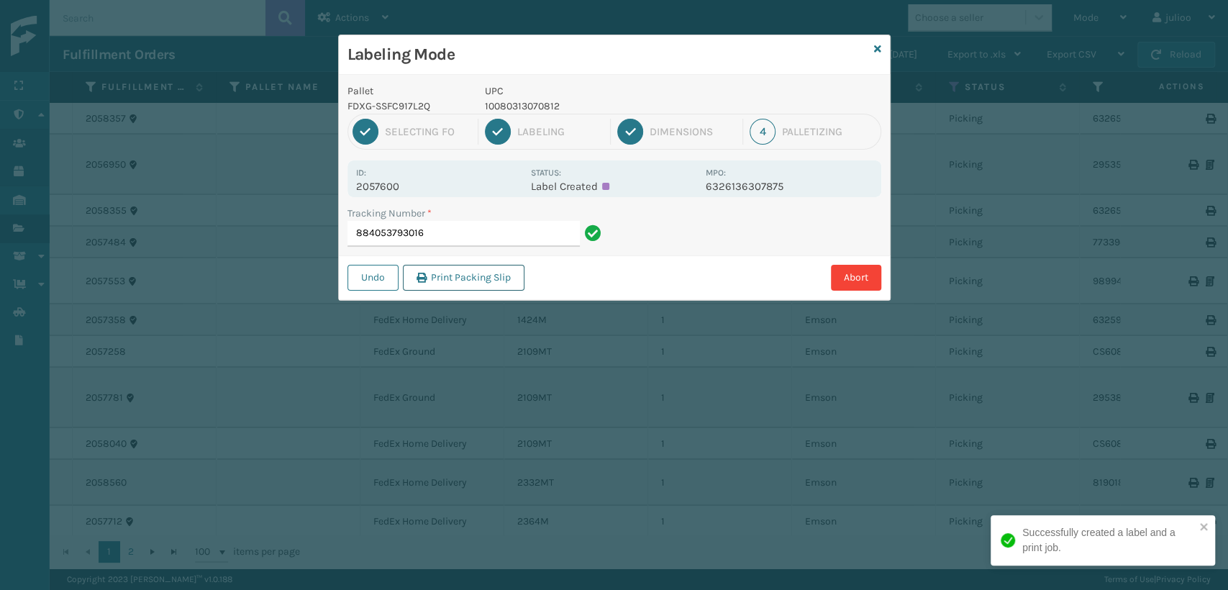
drag, startPoint x: 489, startPoint y: 278, endPoint x: 507, endPoint y: 281, distance: 17.6
click at [507, 281] on button "Print Packing Slip" at bounding box center [464, 278] width 122 height 26
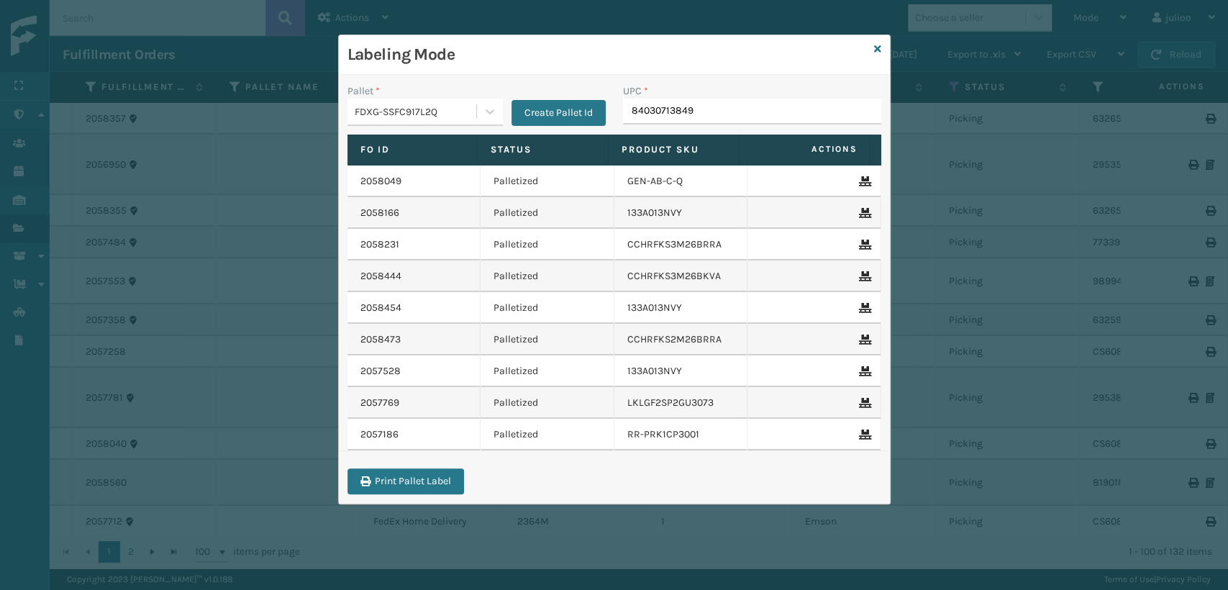
type input "840307138491"
click at [878, 46] on icon at bounding box center [877, 49] width 7 height 10
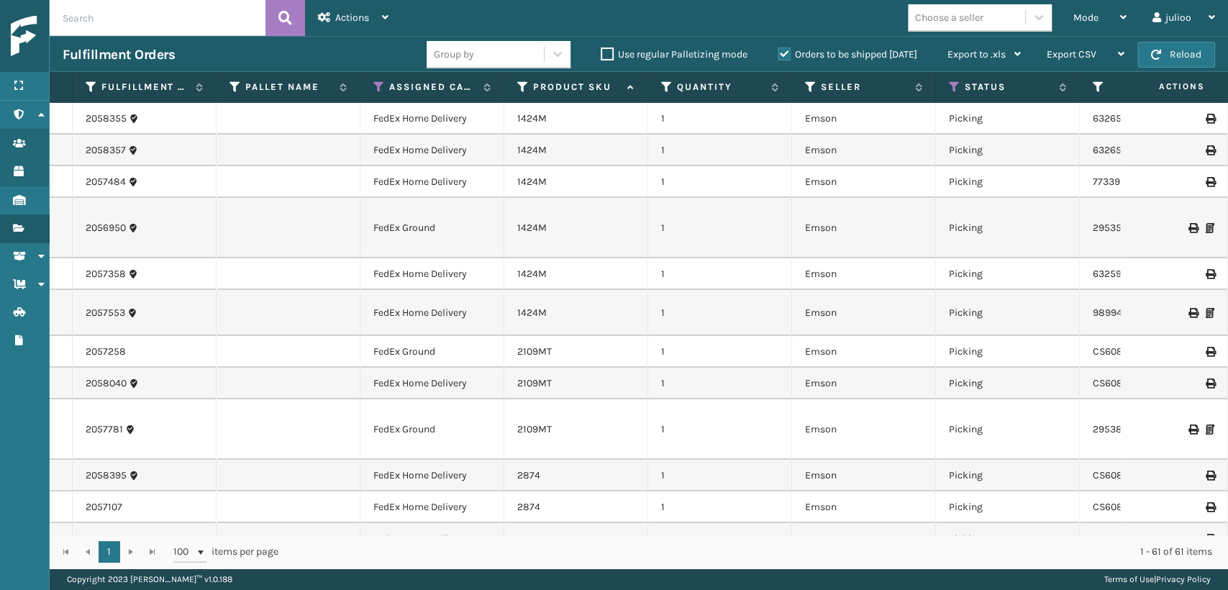
click at [196, 12] on input "text" at bounding box center [158, 18] width 216 height 36
type input "884056031393"
click at [288, 13] on icon at bounding box center [285, 18] width 14 height 22
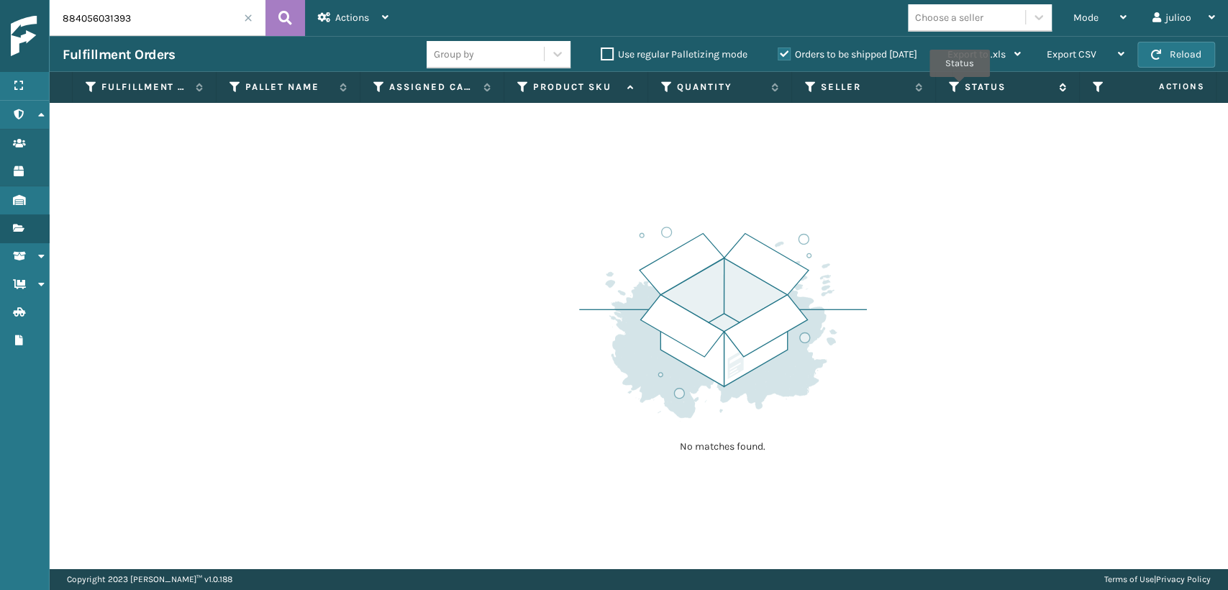
click at [959, 87] on icon at bounding box center [955, 87] width 12 height 13
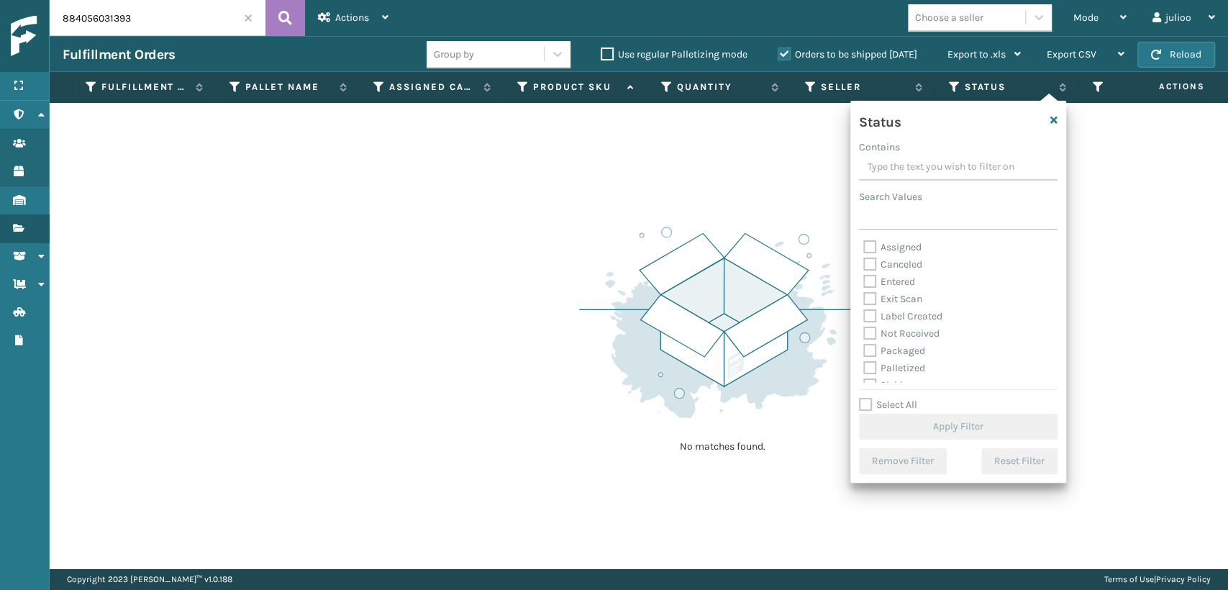
click at [863, 370] on label "Palletized" at bounding box center [894, 368] width 62 height 12
click at [863, 369] on input "Palletized" at bounding box center [863, 364] width 1 height 9
checkbox input "true"
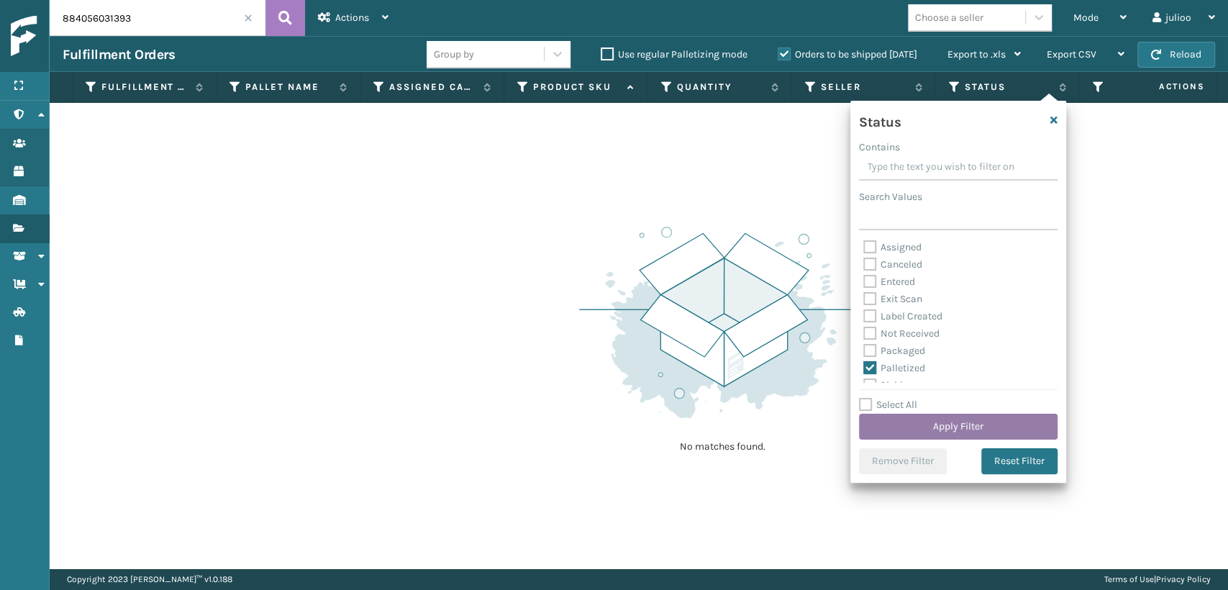
click at [877, 427] on button "Apply Filter" at bounding box center [958, 427] width 199 height 26
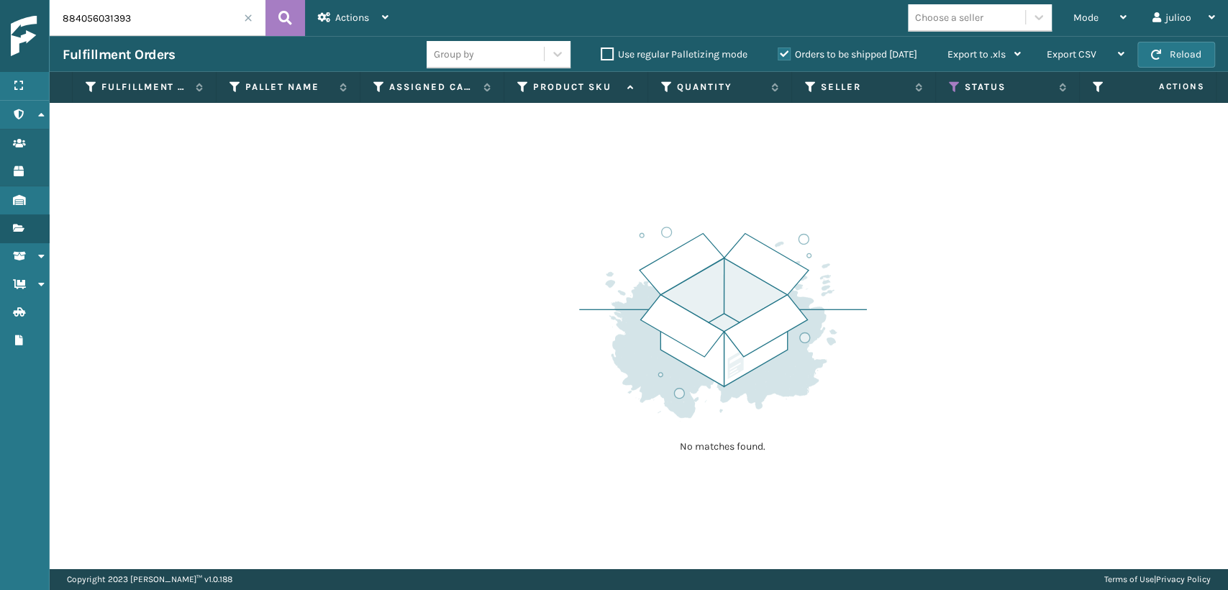
click at [372, 83] on th "Assigned Carrier Service" at bounding box center [432, 87] width 144 height 31
click at [375, 85] on icon at bounding box center [379, 87] width 12 height 13
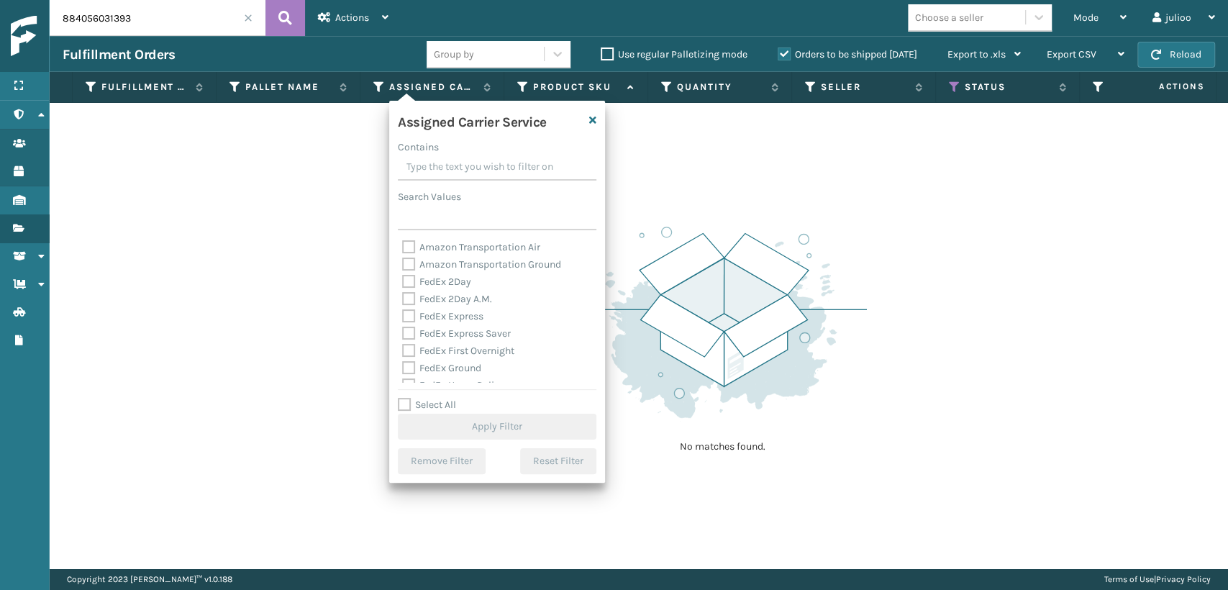
click at [406, 273] on div "FedEx 2Day" at bounding box center [497, 281] width 190 height 17
click at [407, 278] on label "FedEx 2Day" at bounding box center [436, 282] width 69 height 12
click at [403, 278] on input "FedEx 2Day" at bounding box center [402, 277] width 1 height 9
checkbox input "true"
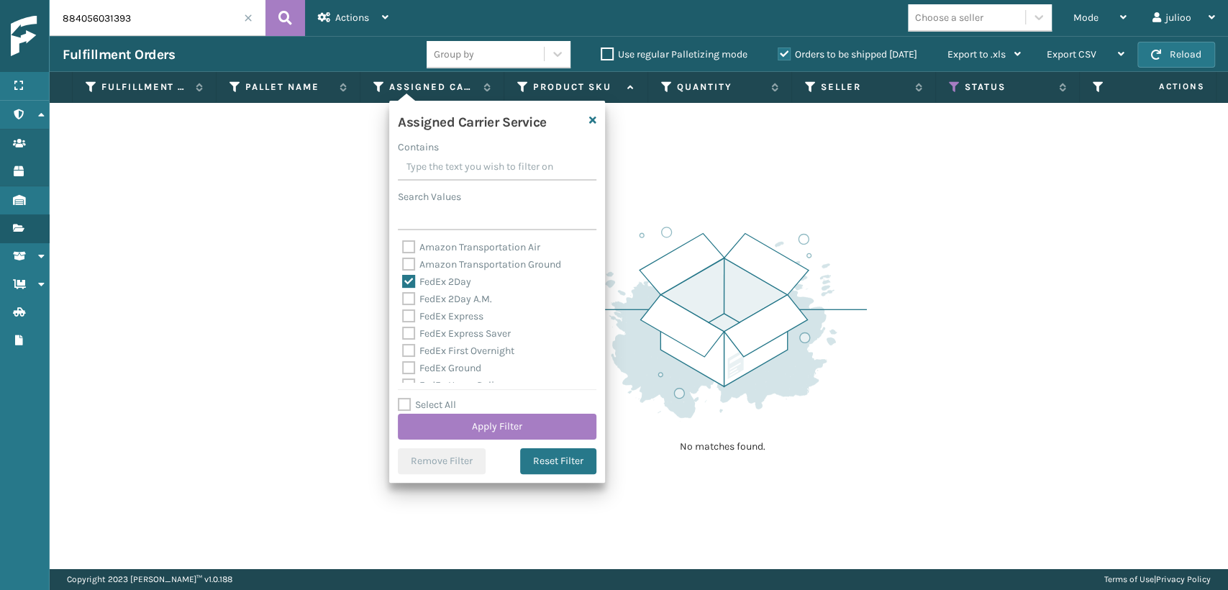
click at [408, 295] on label "FedEx 2Day A.M." at bounding box center [447, 299] width 90 height 12
click at [403, 295] on input "FedEx 2Day A.M." at bounding box center [402, 295] width 1 height 9
checkbox input "true"
click at [409, 313] on label "FedEx Express" at bounding box center [442, 316] width 81 height 12
click at [403, 313] on input "FedEx Express" at bounding box center [402, 312] width 1 height 9
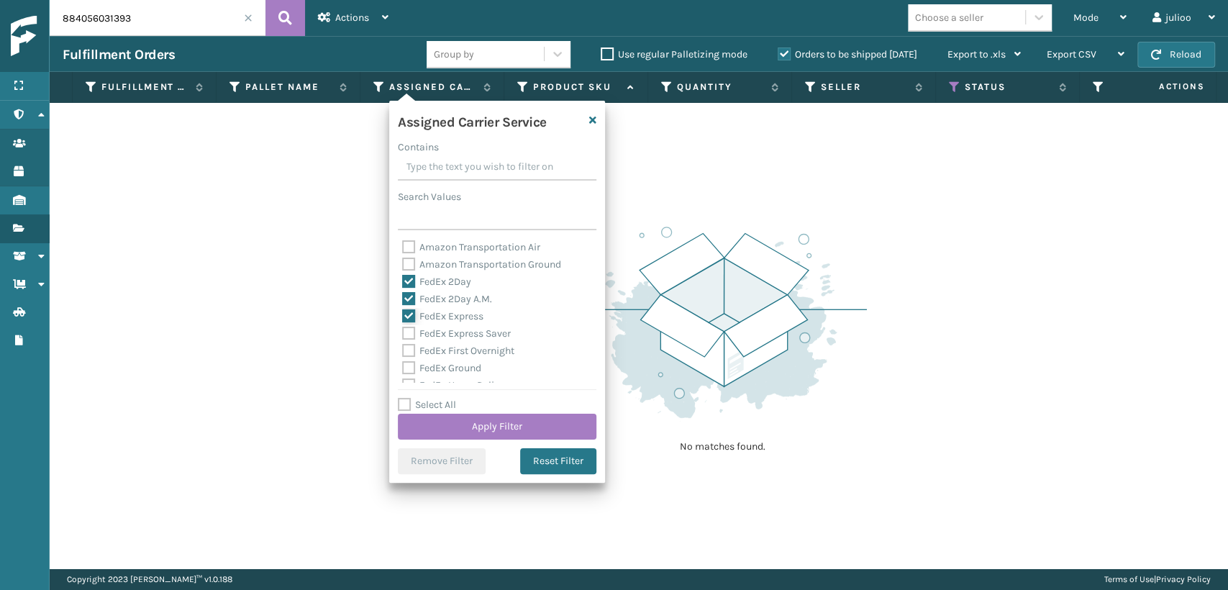
checkbox input "true"
click at [412, 336] on label "FedEx Express Saver" at bounding box center [456, 333] width 109 height 12
click at [403, 335] on input "FedEx Express Saver" at bounding box center [402, 329] width 1 height 9
checkbox input "true"
click at [405, 353] on label "FedEx First Overnight" at bounding box center [458, 351] width 112 height 12
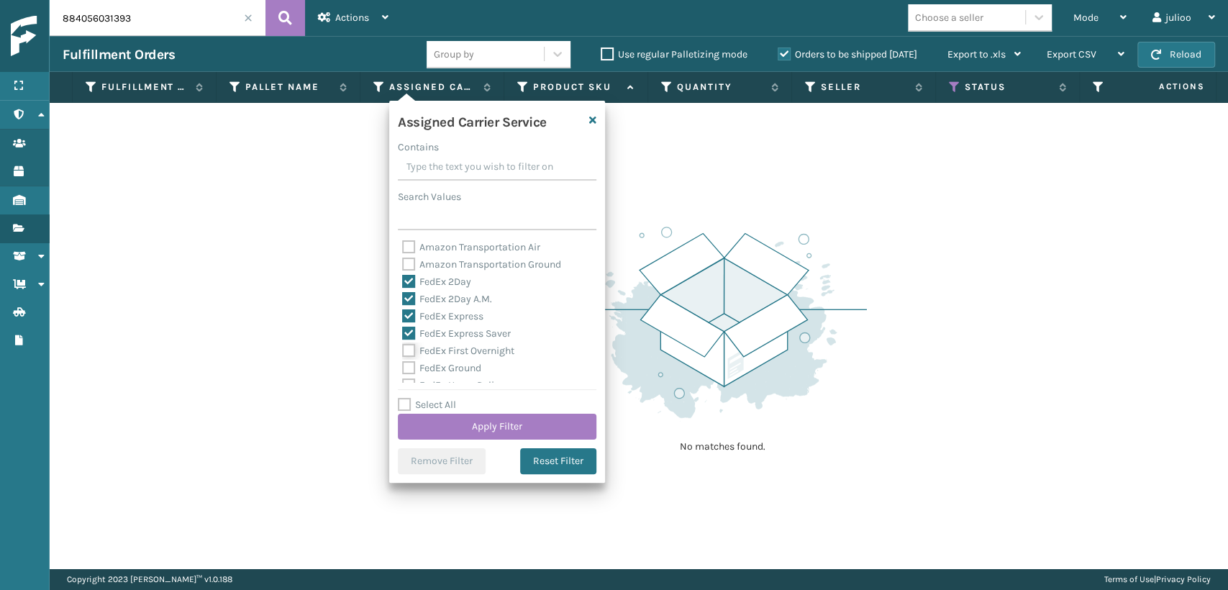
click at [403, 352] on input "FedEx First Overnight" at bounding box center [402, 346] width 1 height 9
checkbox input "true"
click at [406, 370] on label "FedEx Ground" at bounding box center [441, 368] width 79 height 12
click at [403, 369] on input "FedEx Ground" at bounding box center [402, 364] width 1 height 9
checkbox input "true"
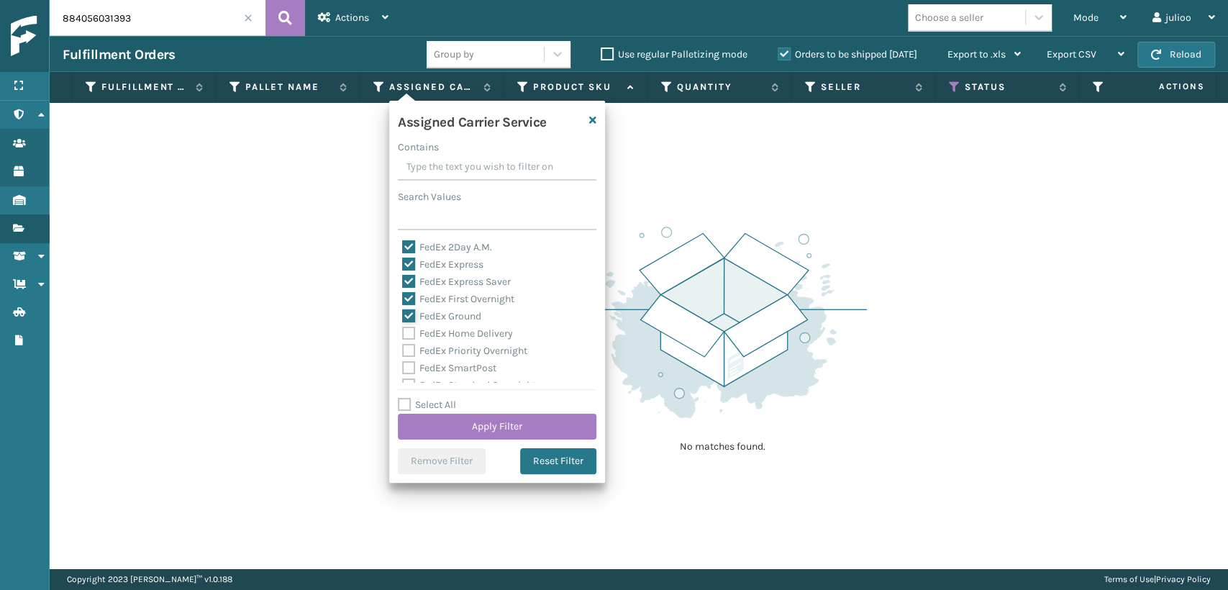
scroll to position [80, 0]
click at [405, 312] on label "FedEx Home Delivery" at bounding box center [457, 305] width 111 height 12
click at [403, 307] on input "FedEx Home Delivery" at bounding box center [402, 301] width 1 height 9
checkbox input "true"
click at [404, 324] on label "FedEx Priority Overnight" at bounding box center [464, 323] width 125 height 12
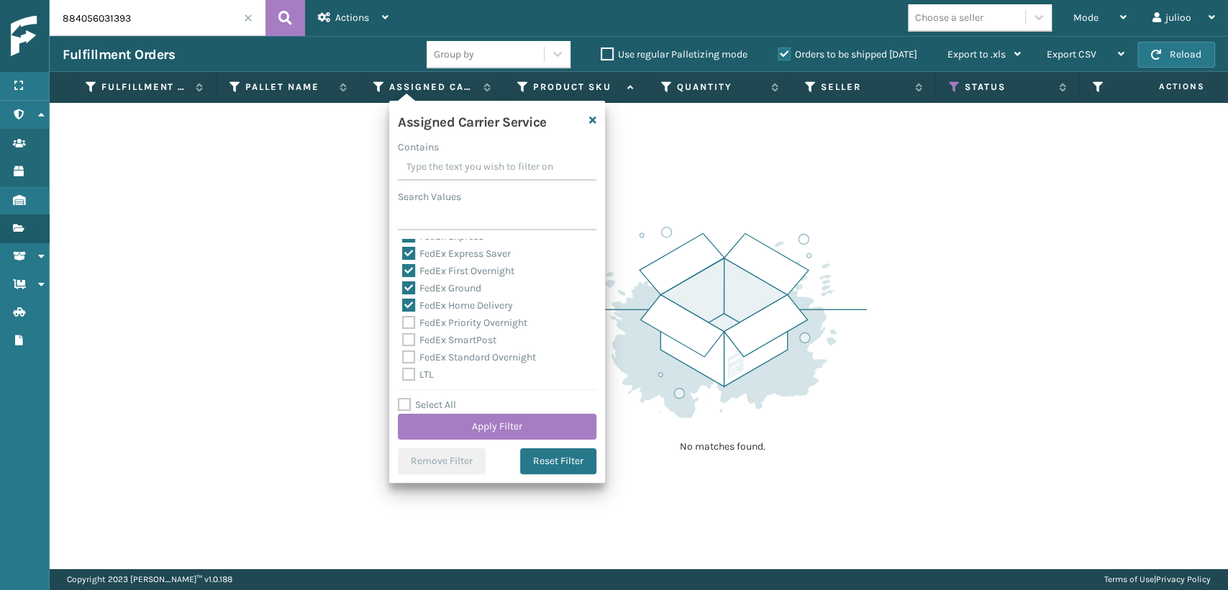
click at [403, 324] on input "FedEx Priority Overnight" at bounding box center [402, 318] width 1 height 9
checkbox input "true"
click at [407, 335] on label "FedEx SmartPost" at bounding box center [449, 340] width 94 height 12
click at [409, 353] on label "FedEx Standard Overnight" at bounding box center [469, 357] width 134 height 12
click at [403, 353] on input "FedEx Standard Overnight" at bounding box center [402, 353] width 1 height 9
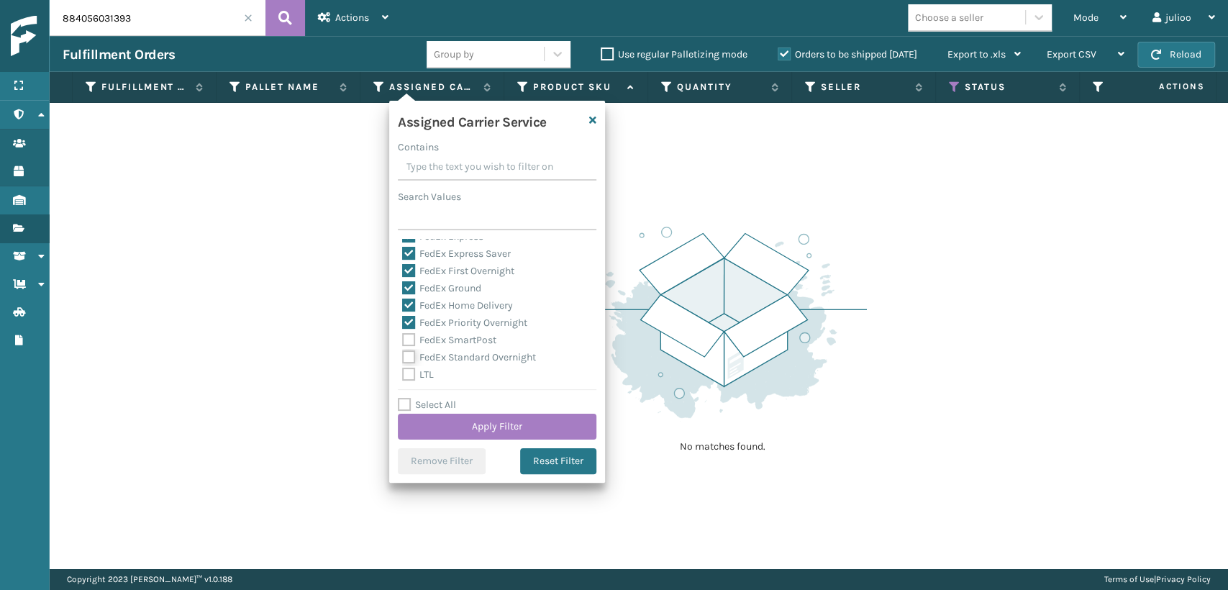
checkbox input "true"
click at [407, 338] on label "FedEx SmartPost" at bounding box center [449, 340] width 94 height 12
click at [403, 338] on input "FedEx SmartPost" at bounding box center [402, 336] width 1 height 9
checkbox input "true"
click at [465, 429] on button "Apply Filter" at bounding box center [497, 427] width 199 height 26
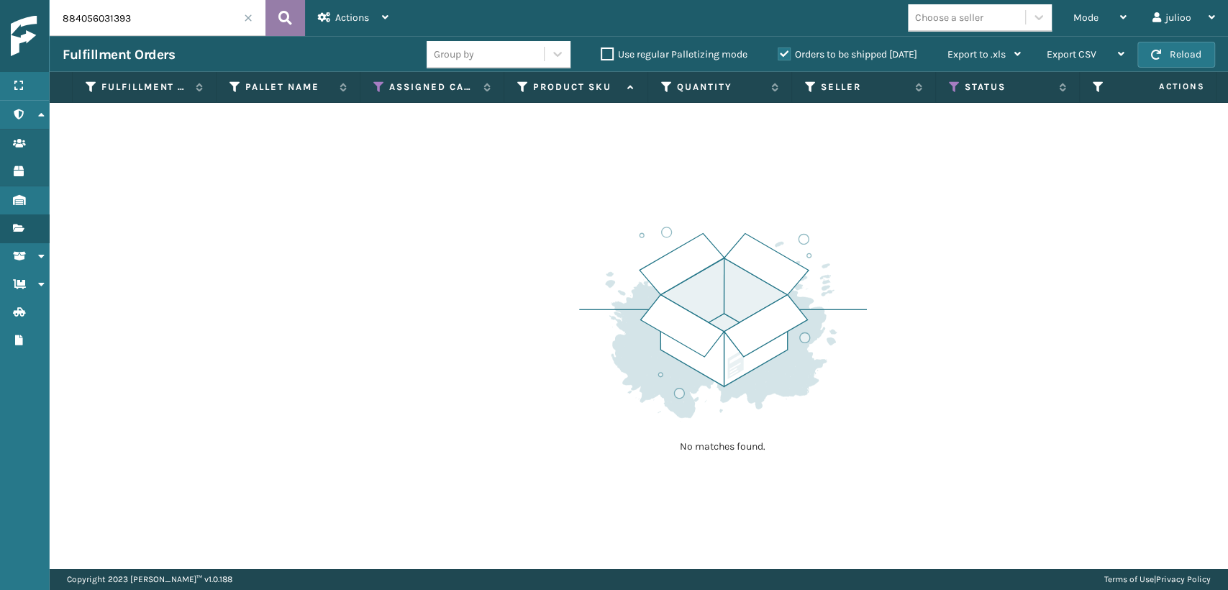
click at [291, 9] on icon at bounding box center [285, 18] width 14 height 22
click at [237, 13] on input "884056031393" at bounding box center [158, 18] width 216 height 36
type input "8"
drag, startPoint x: 167, startPoint y: 18, endPoint x: 0, endPoint y: 30, distance: 167.3
click at [0, 0] on div "Menu Administration Users Products Inventory Fulfillment Orders Shipment Status…" at bounding box center [614, 0] width 1228 height 0
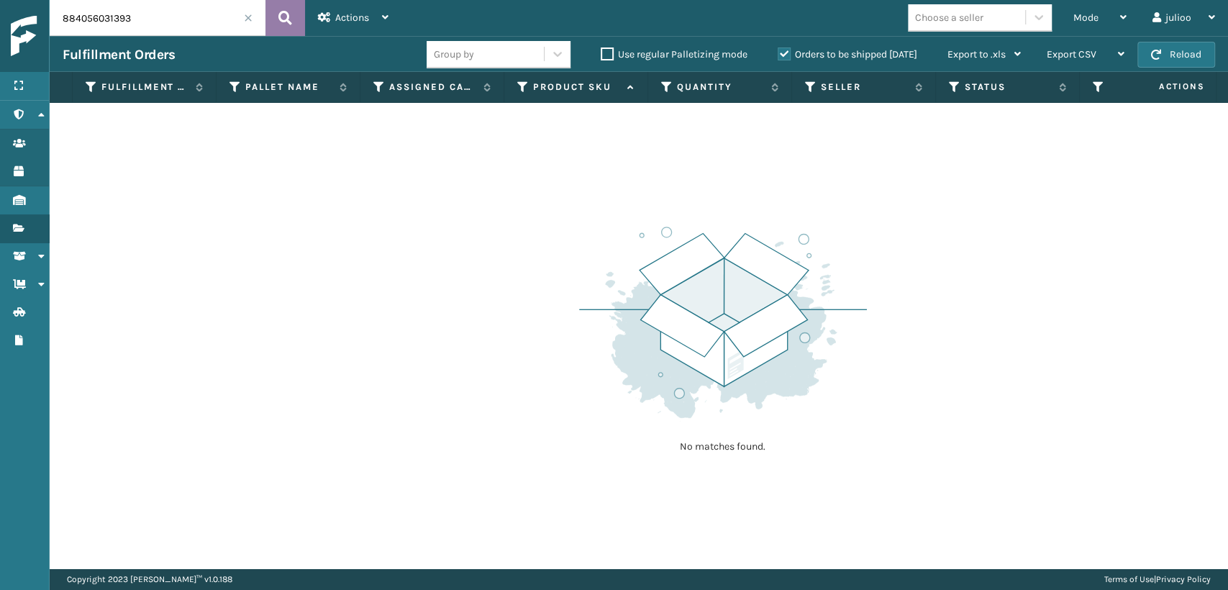
type input "884056031393"
click at [269, 9] on button at bounding box center [286, 18] width 40 height 36
click at [1015, 20] on div "Choose a seller" at bounding box center [966, 18] width 117 height 24
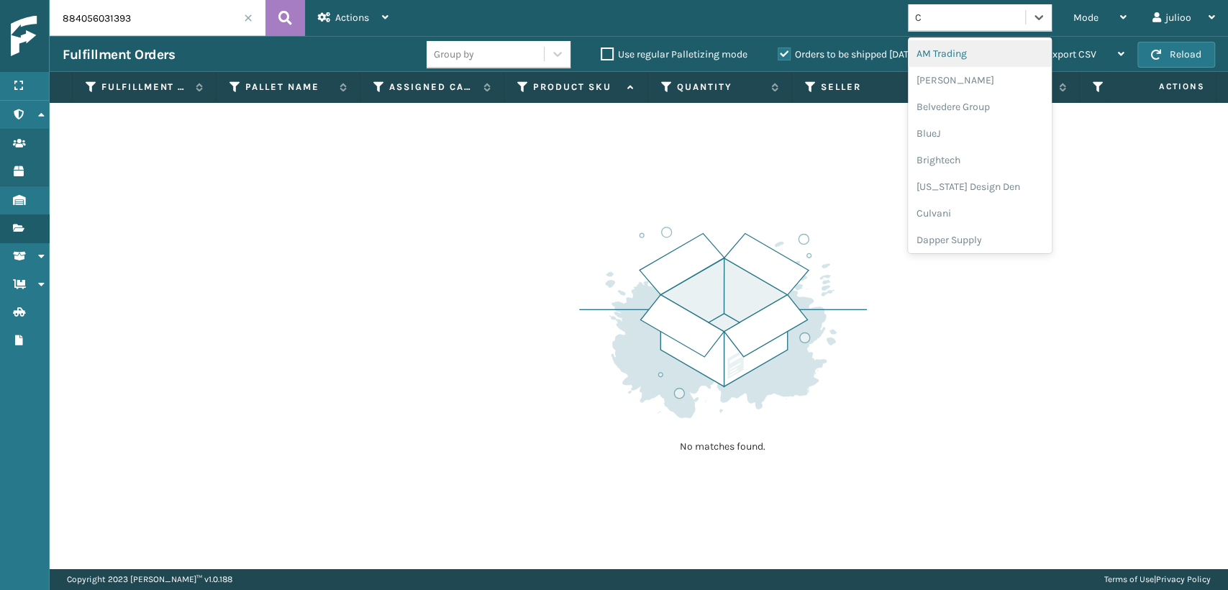
type input "CA"
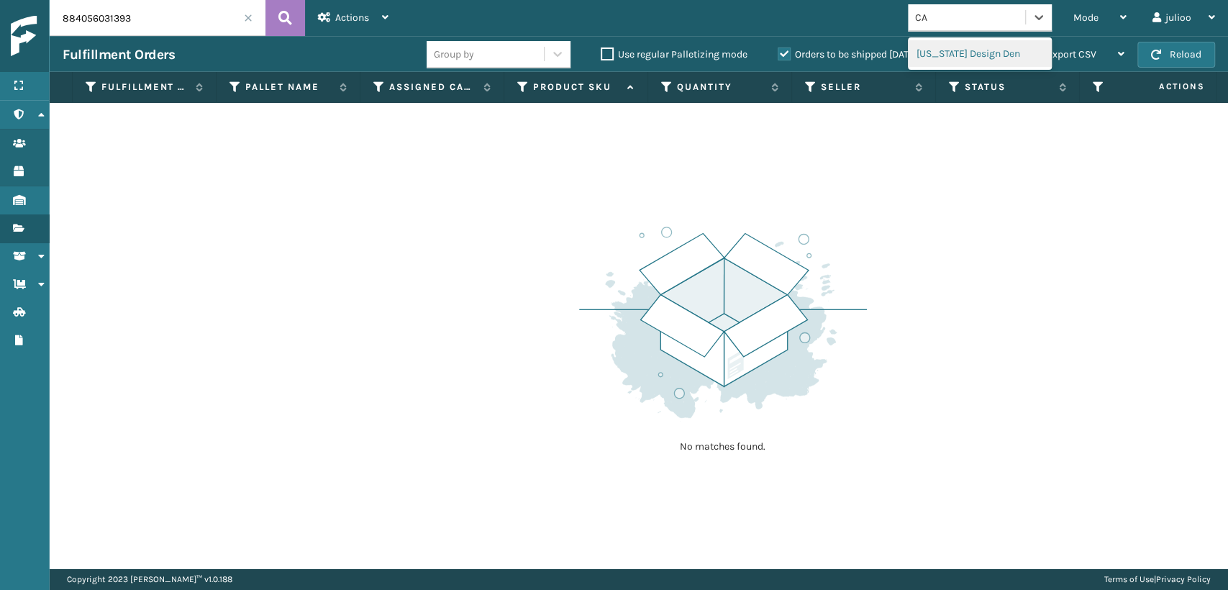
click at [941, 59] on div "[US_STATE] Design Den" at bounding box center [980, 53] width 144 height 27
click at [543, 161] on div "No matches found." at bounding box center [639, 336] width 1179 height 466
click at [371, 89] on th "Assigned Carrier Service" at bounding box center [432, 87] width 144 height 31
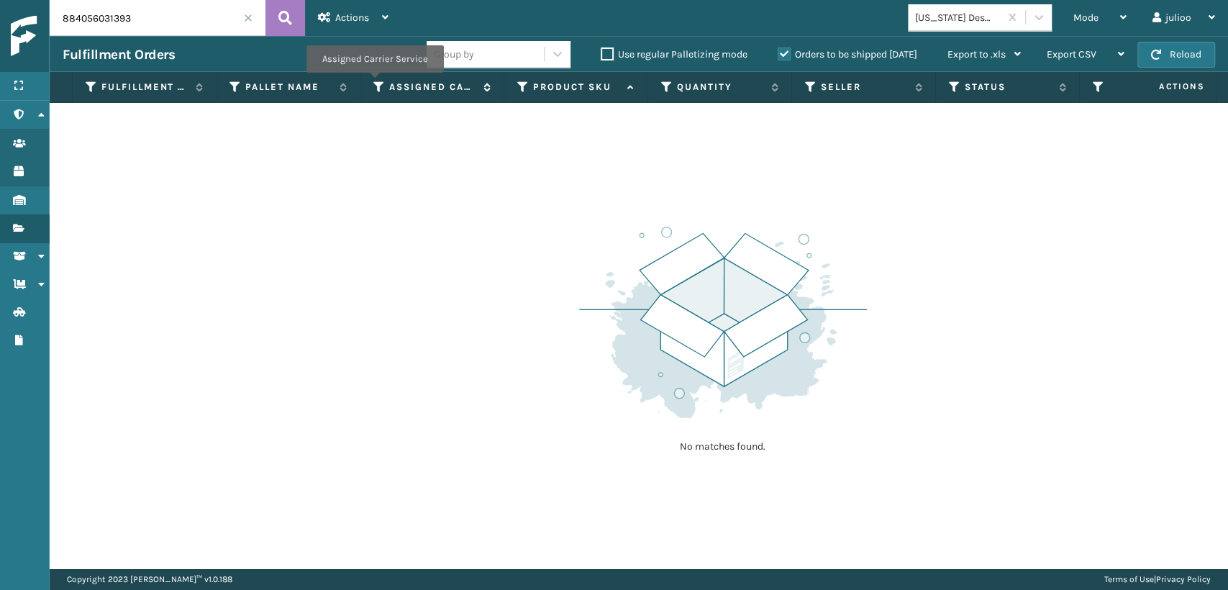
click at [374, 83] on icon at bounding box center [379, 87] width 12 height 13
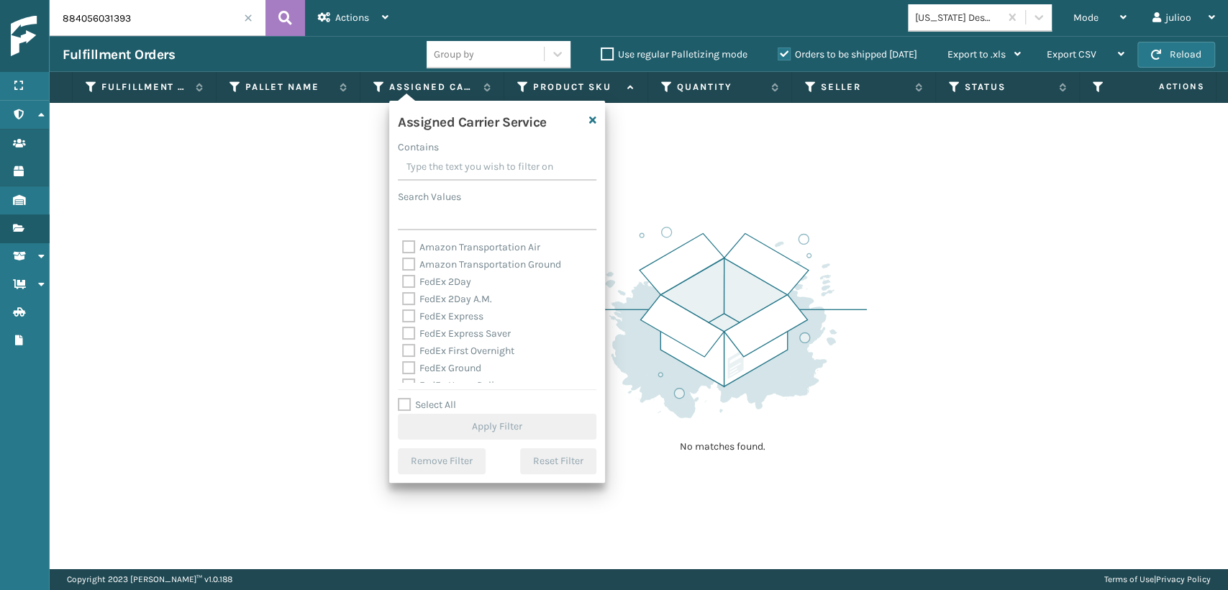
click at [413, 318] on label "FedEx Express" at bounding box center [442, 316] width 81 height 12
click at [403, 317] on input "FedEx Express" at bounding box center [402, 312] width 1 height 9
checkbox input "true"
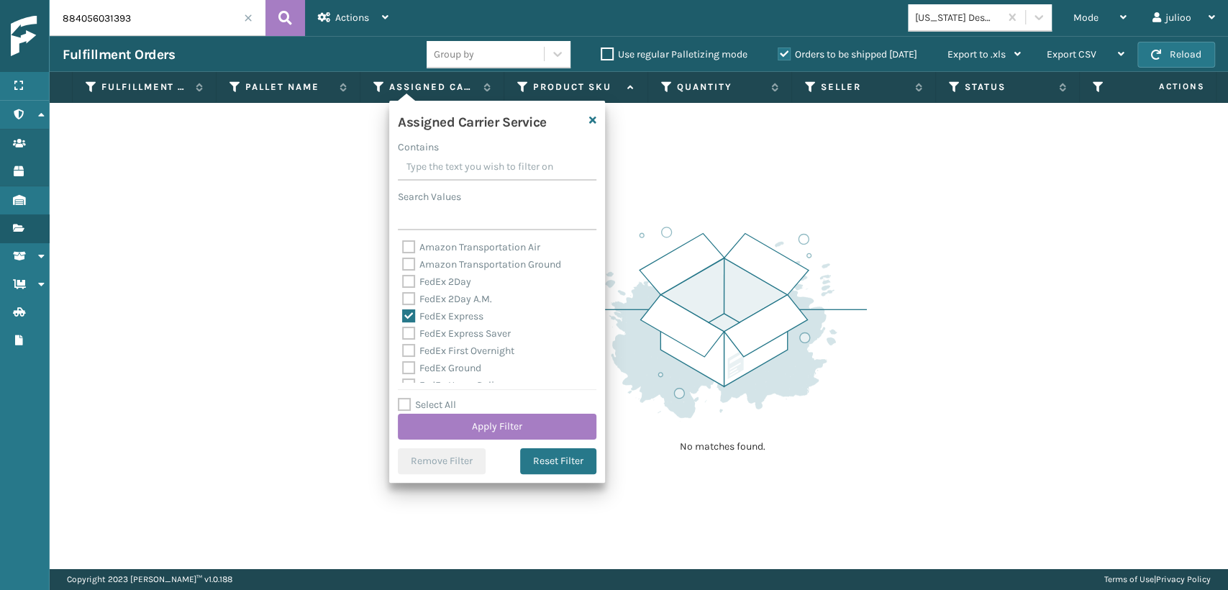
click at [414, 299] on label "FedEx 2Day A.M." at bounding box center [447, 299] width 90 height 12
click at [403, 299] on input "FedEx 2Day A.M." at bounding box center [402, 295] width 1 height 9
checkbox input "true"
click at [412, 279] on label "FedEx 2Day" at bounding box center [436, 282] width 69 height 12
click at [403, 279] on input "FedEx 2Day" at bounding box center [402, 277] width 1 height 9
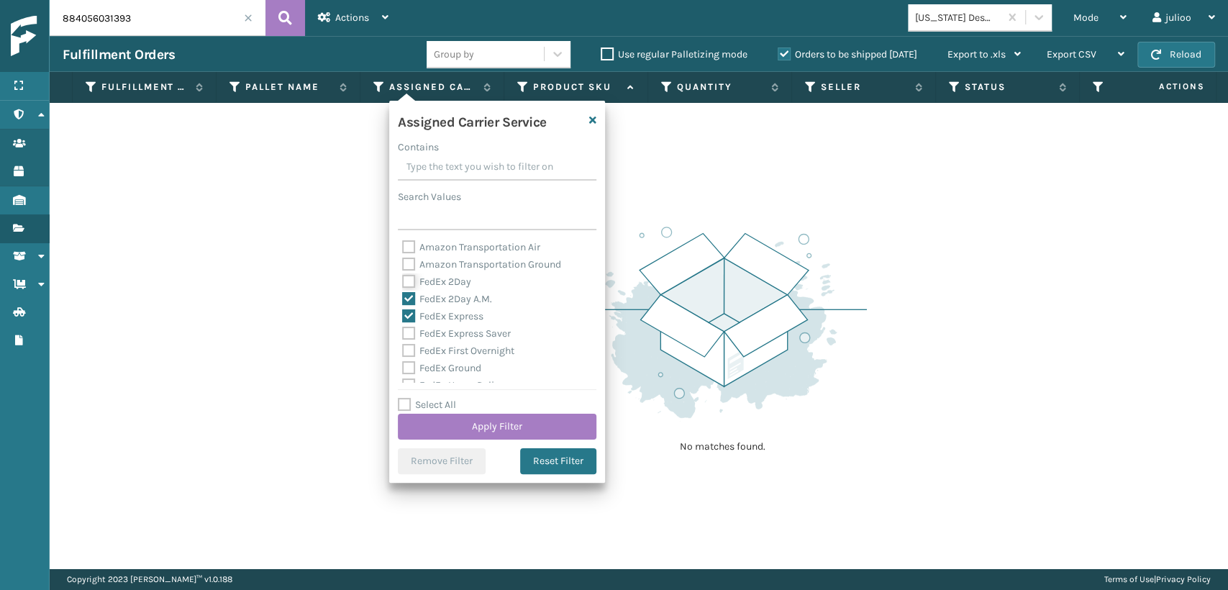
checkbox input "true"
click at [409, 330] on label "FedEx Express Saver" at bounding box center [456, 333] width 109 height 12
click at [403, 330] on input "FedEx Express Saver" at bounding box center [402, 329] width 1 height 9
checkbox input "true"
click at [407, 357] on label "FedEx First Overnight" at bounding box center [458, 351] width 112 height 12
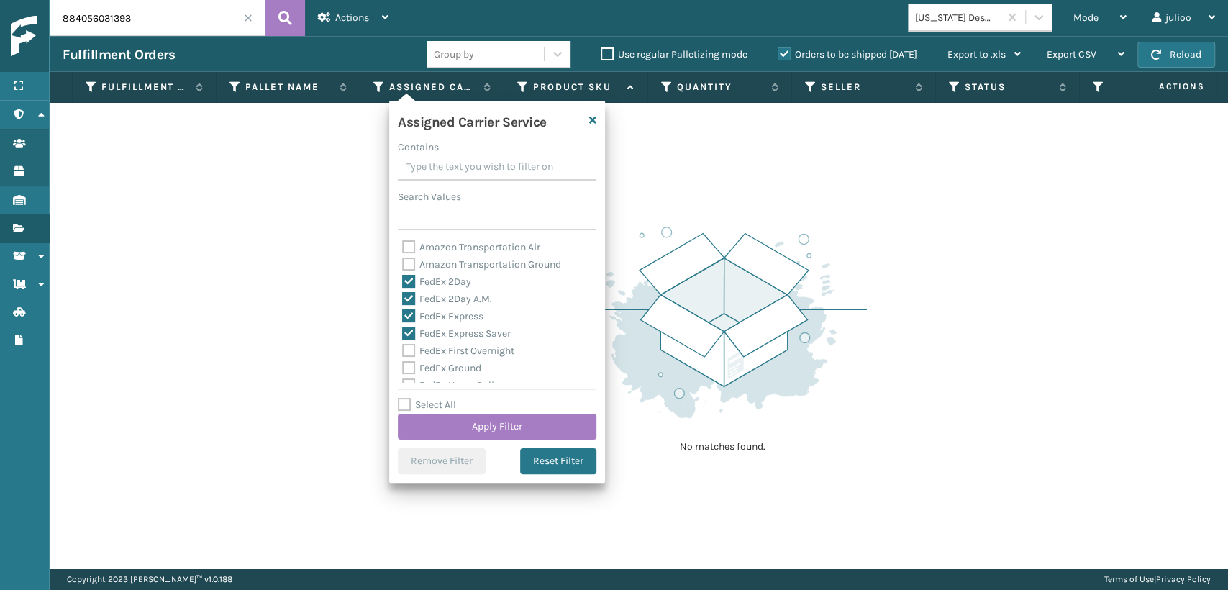
click at [403, 352] on input "FedEx First Overnight" at bounding box center [402, 346] width 1 height 9
checkbox input "true"
click at [414, 375] on div "FedEx Ground" at bounding box center [497, 368] width 190 height 17
click at [406, 326] on label "FedEx Priority Overnight" at bounding box center [464, 323] width 125 height 12
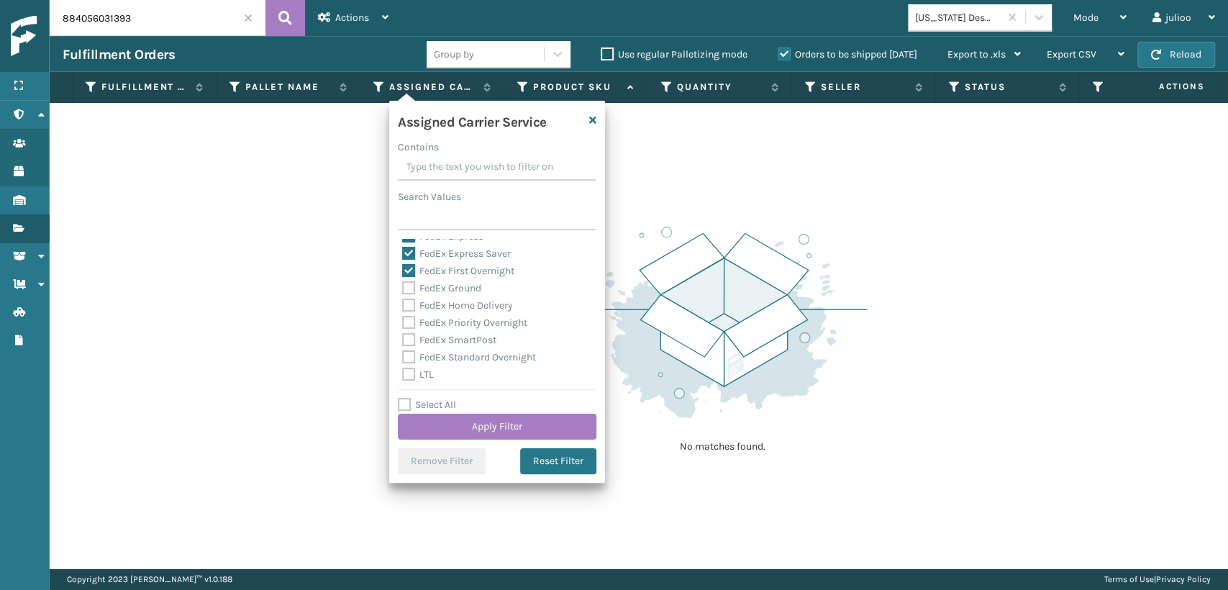
click at [403, 324] on input "FedEx Priority Overnight" at bounding box center [402, 318] width 1 height 9
checkbox input "true"
click at [408, 310] on label "FedEx Home Delivery" at bounding box center [457, 305] width 111 height 12
click at [403, 307] on input "FedEx Home Delivery" at bounding box center [402, 301] width 1 height 9
checkbox input "true"
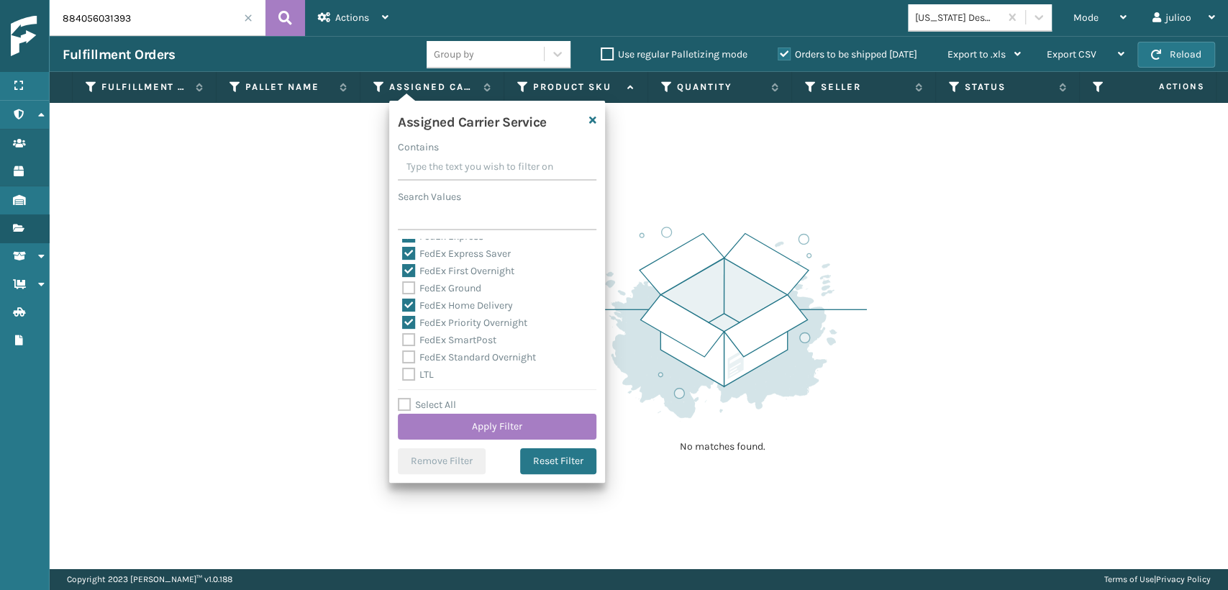
click at [408, 288] on label "FedEx Ground" at bounding box center [441, 288] width 79 height 12
click at [403, 288] on input "FedEx Ground" at bounding box center [402, 284] width 1 height 9
checkbox input "true"
click at [403, 342] on label "FedEx SmartPost" at bounding box center [449, 340] width 94 height 12
click at [403, 341] on input "FedEx SmartPost" at bounding box center [402, 336] width 1 height 9
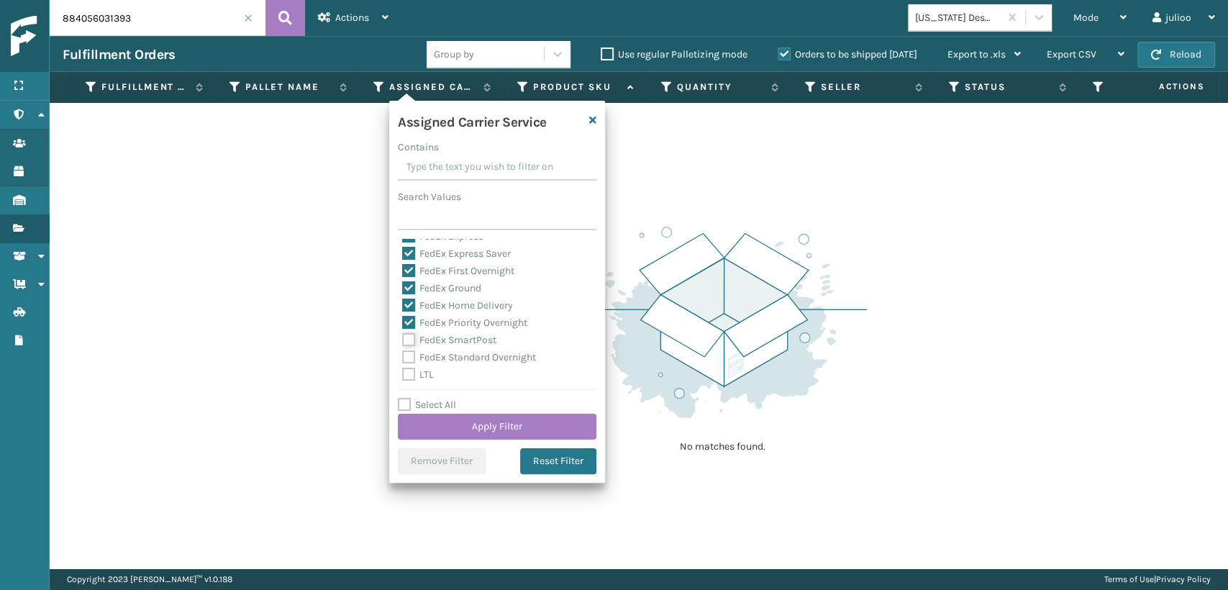
checkbox input "true"
click at [411, 358] on label "FedEx Standard Overnight" at bounding box center [469, 357] width 134 height 12
click at [403, 358] on input "FedEx Standard Overnight" at bounding box center [402, 353] width 1 height 9
checkbox input "true"
click at [420, 405] on label "Select All" at bounding box center [427, 405] width 58 height 12
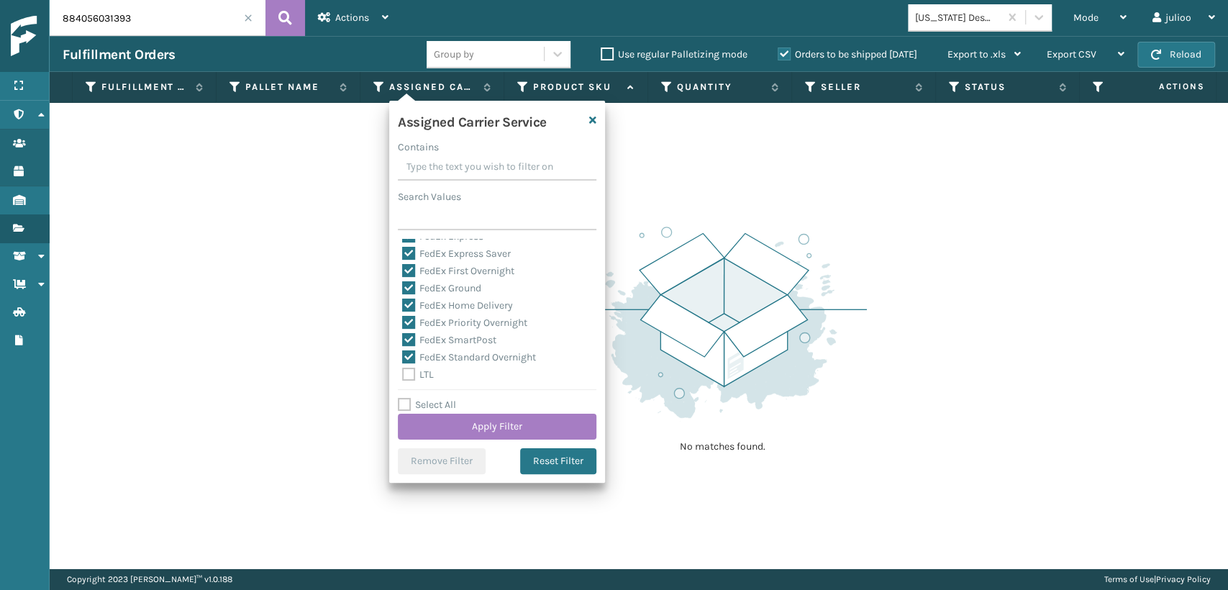
click at [420, 398] on input "Select All" at bounding box center [506, 396] width 216 height 1
checkbox input "true"
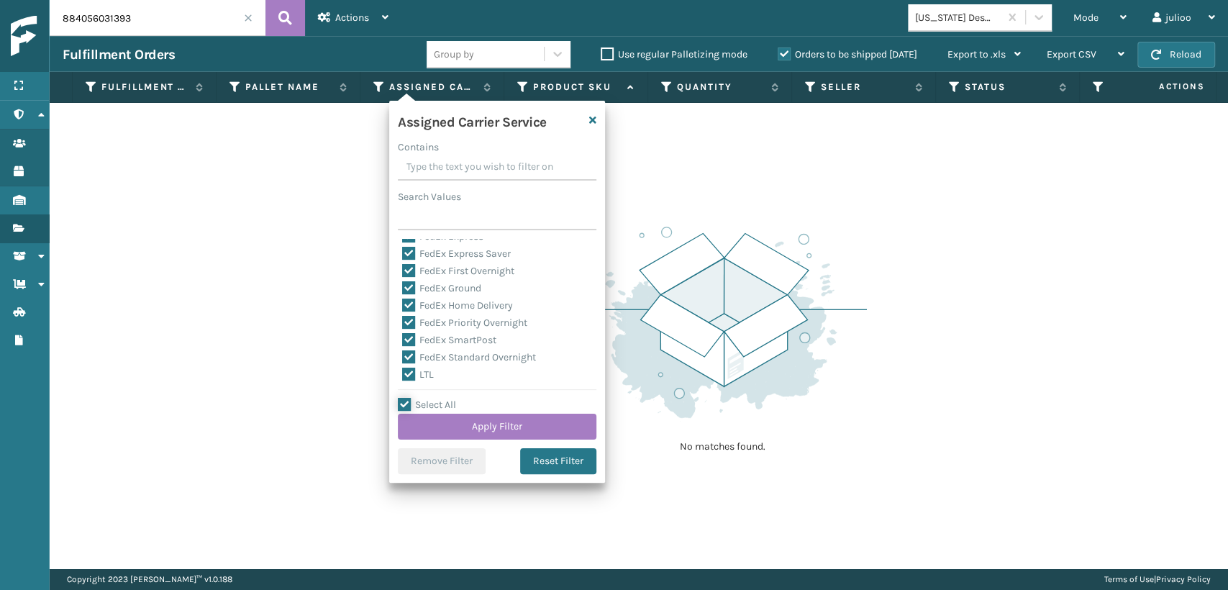
checkbox input "true"
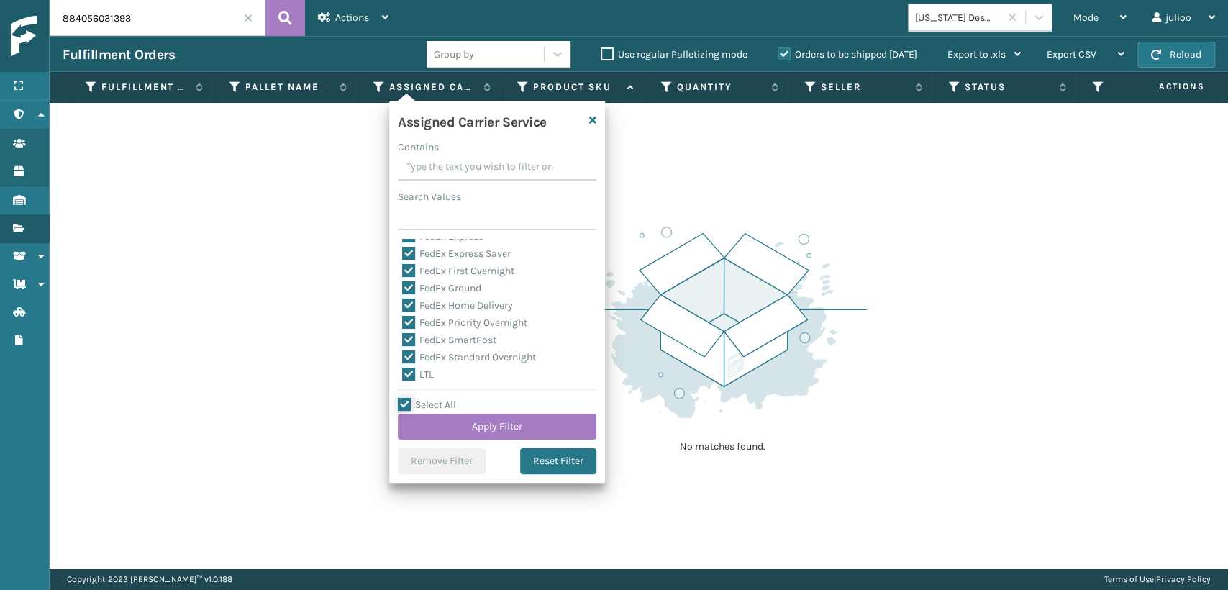
checkbox input "true"
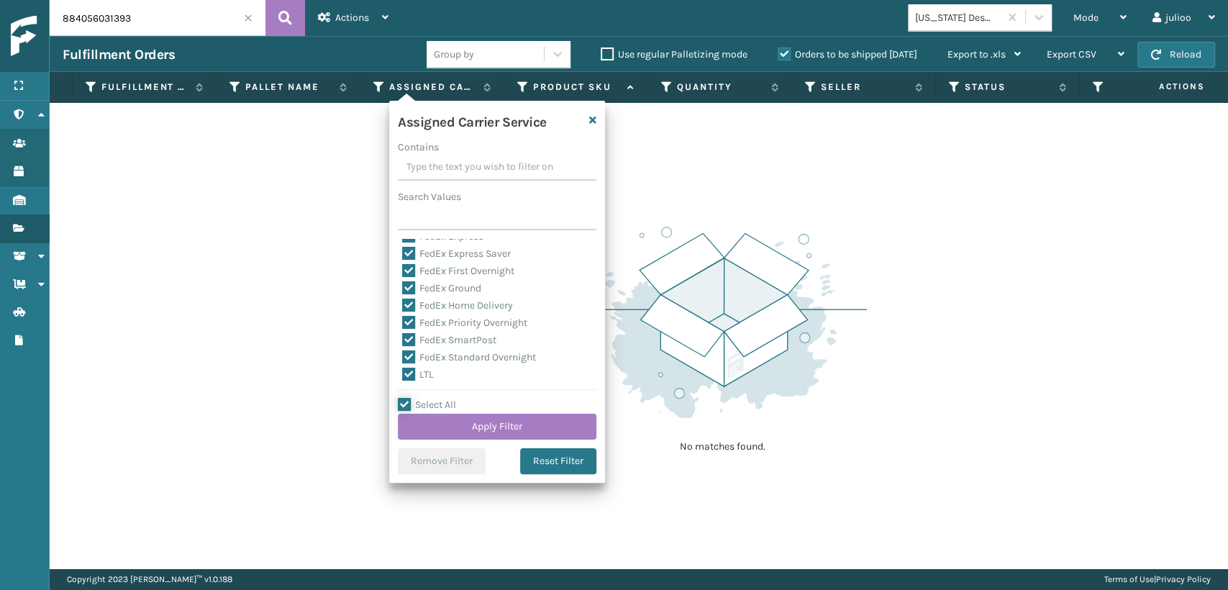
checkbox input "true"
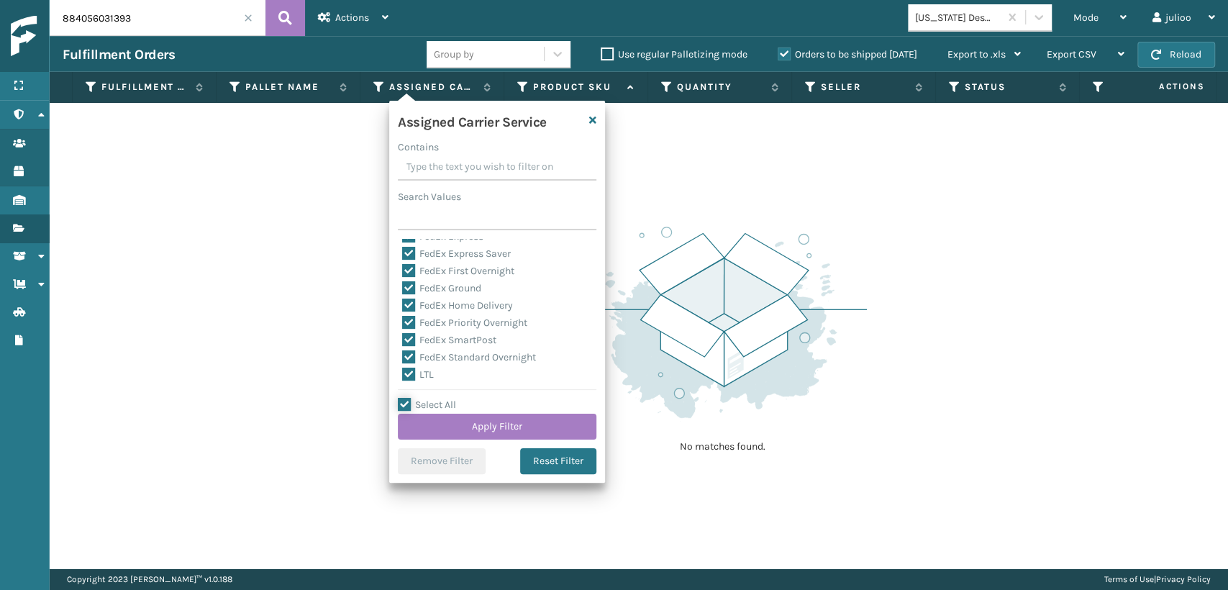
checkbox input "true"
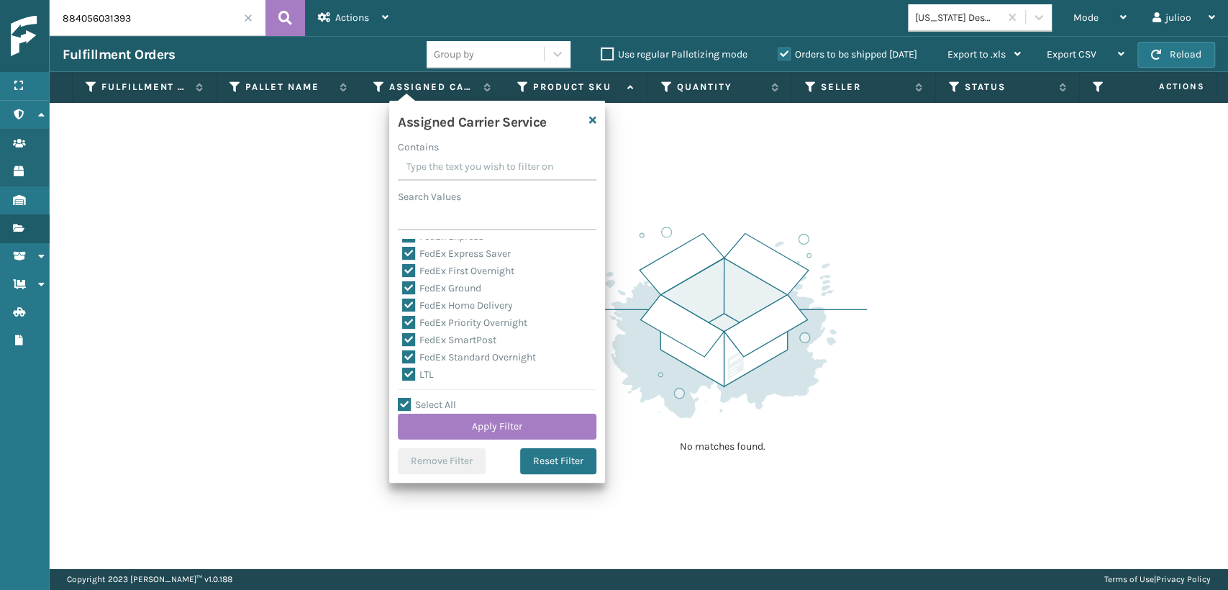
click at [404, 400] on label "Select All" at bounding box center [427, 405] width 58 height 12
click at [404, 398] on input "Select All" at bounding box center [506, 396] width 216 height 1
checkbox input "false"
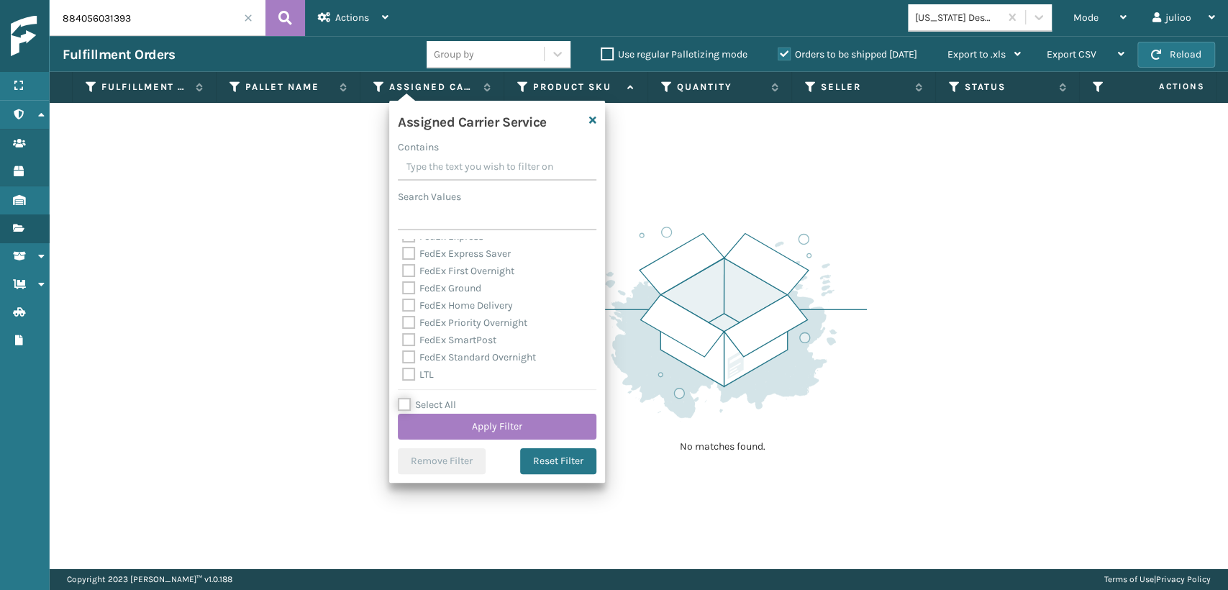
checkbox input "false"
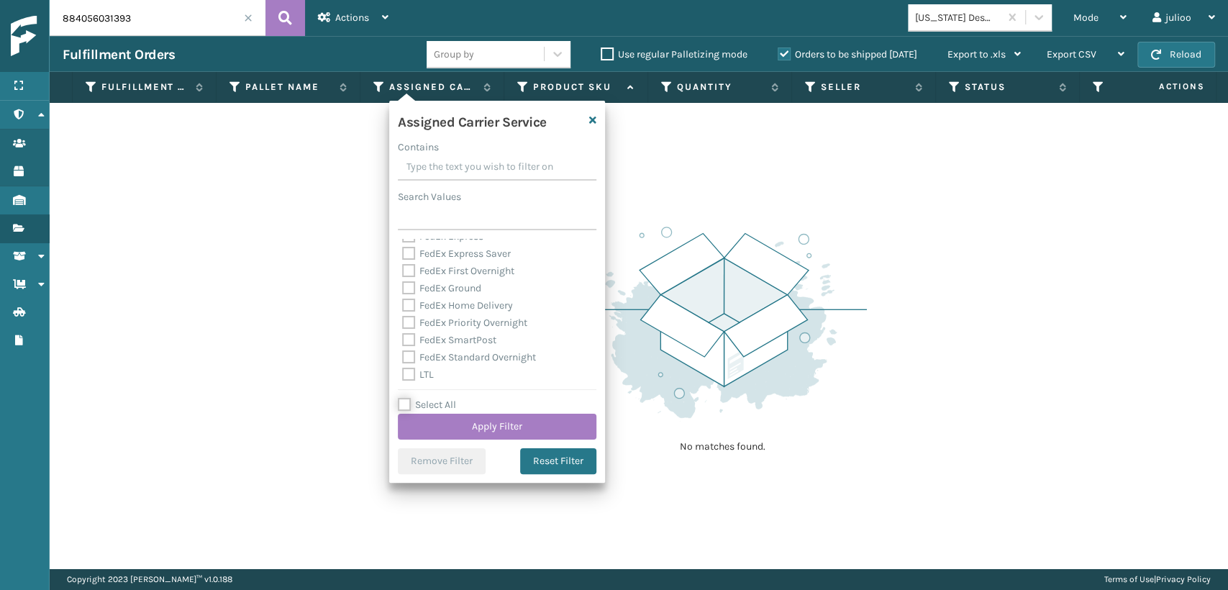
checkbox input "false"
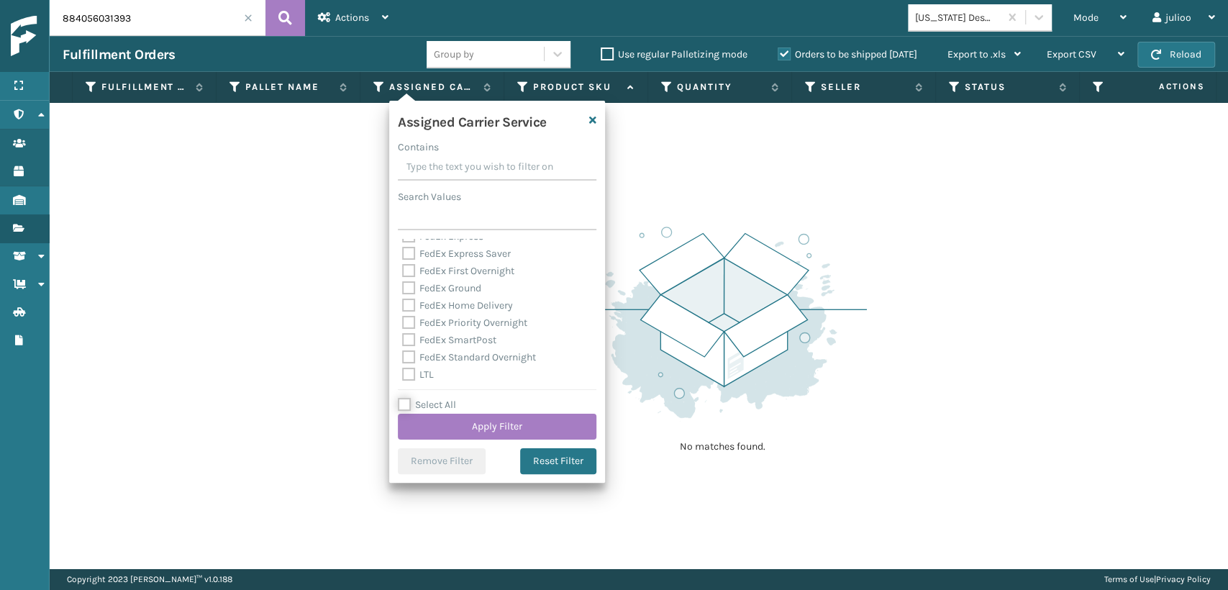
checkbox input "false"
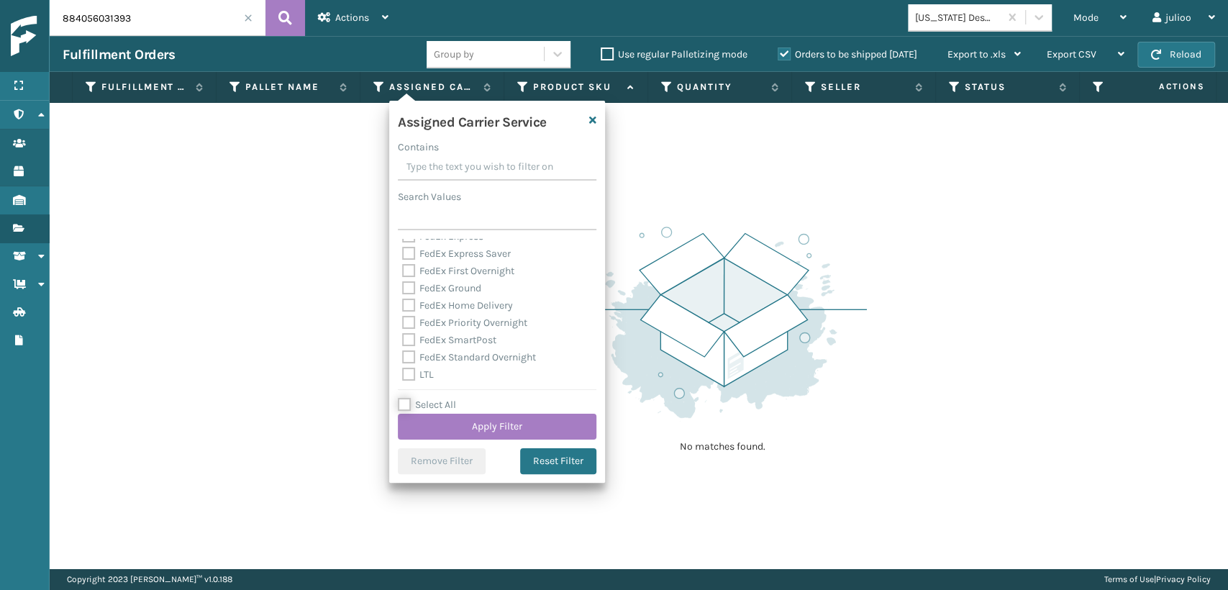
checkbox input "false"
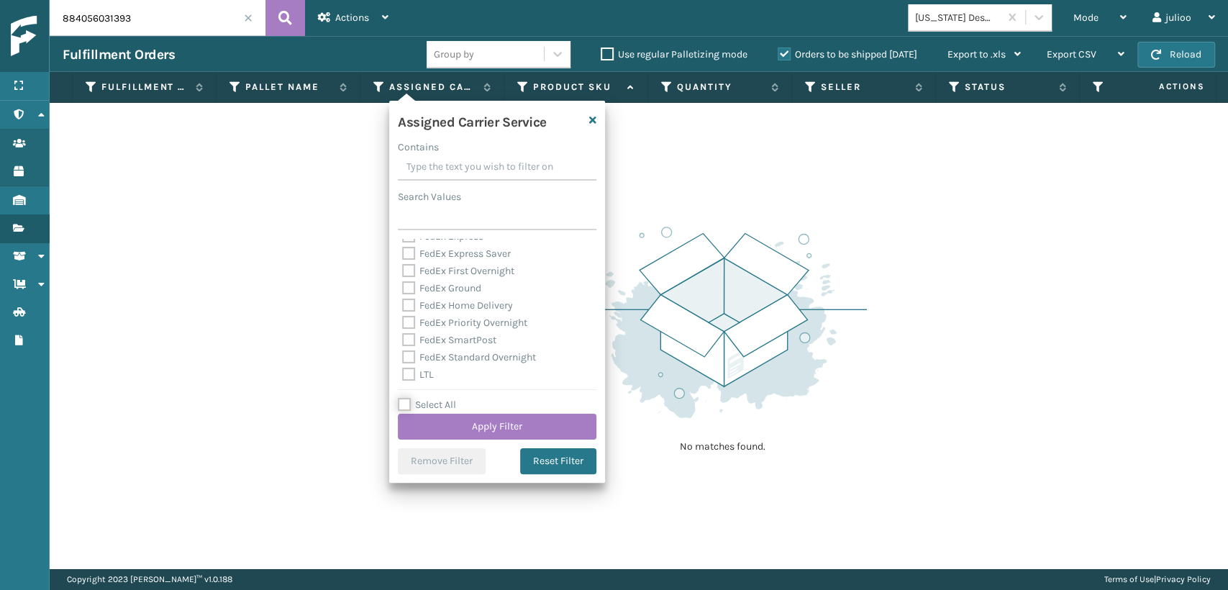
checkbox input "false"
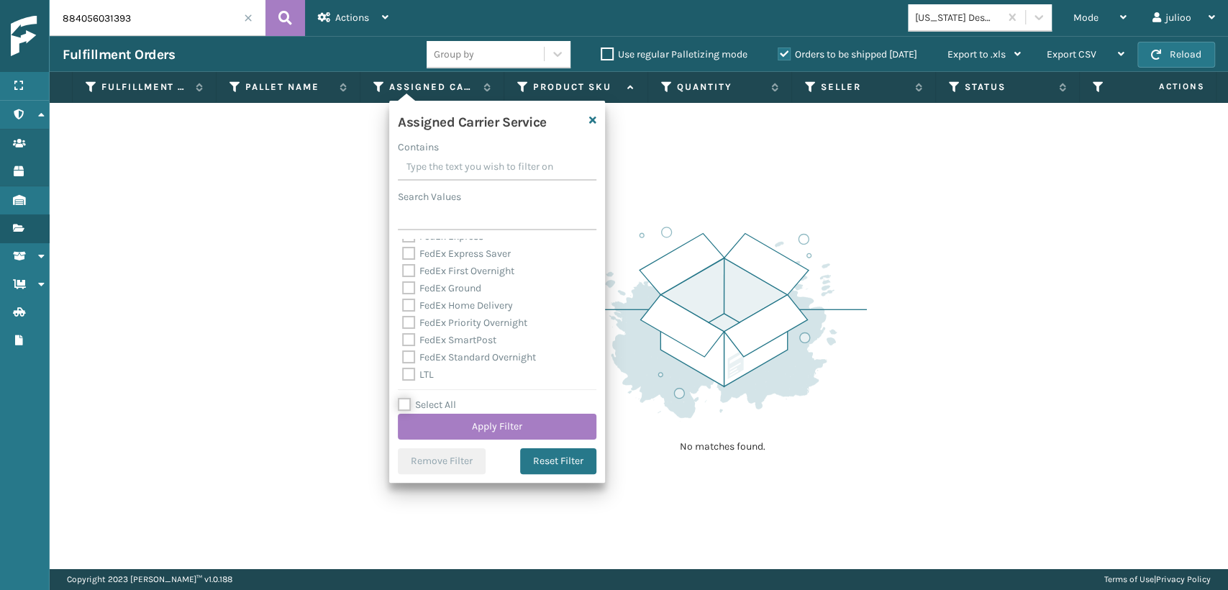
checkbox input "false"
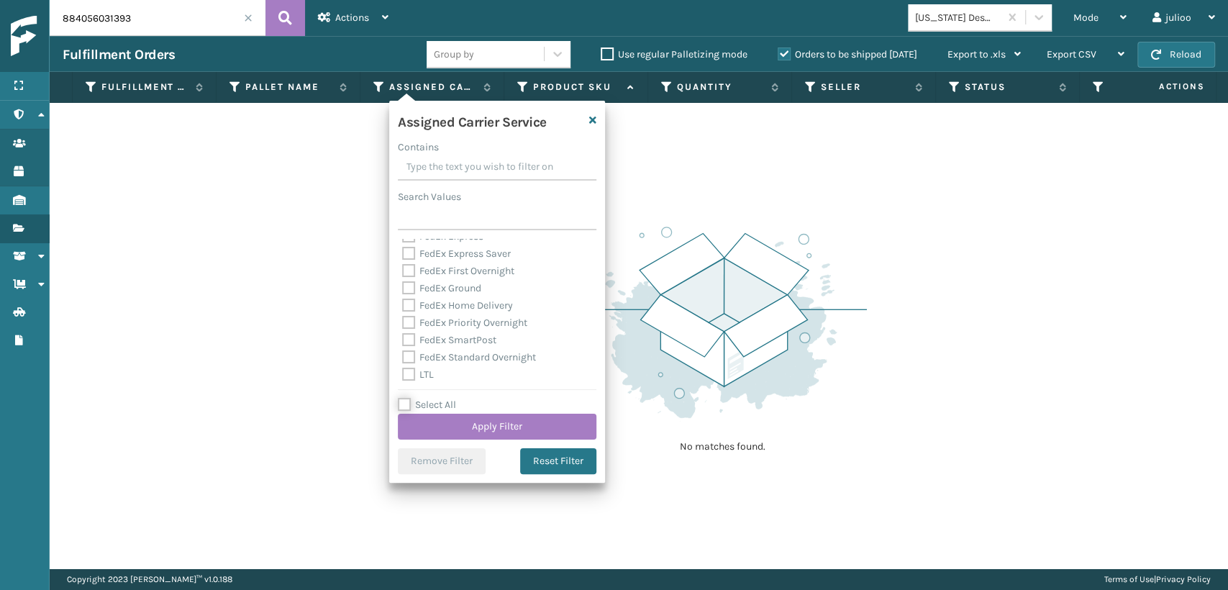
checkbox input "false"
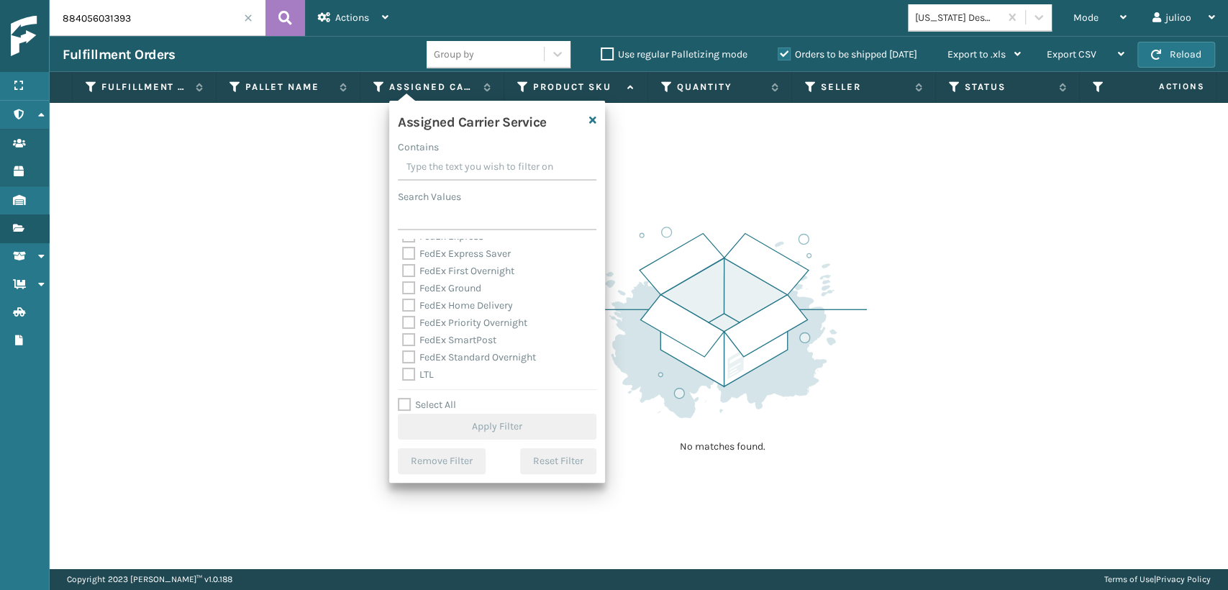
drag, startPoint x: 406, startPoint y: 361, endPoint x: 409, endPoint y: 345, distance: 16.8
click at [409, 355] on label "FedEx Standard Overnight" at bounding box center [469, 357] width 134 height 12
click at [403, 355] on input "FedEx Standard Overnight" at bounding box center [402, 353] width 1 height 9
checkbox input "true"
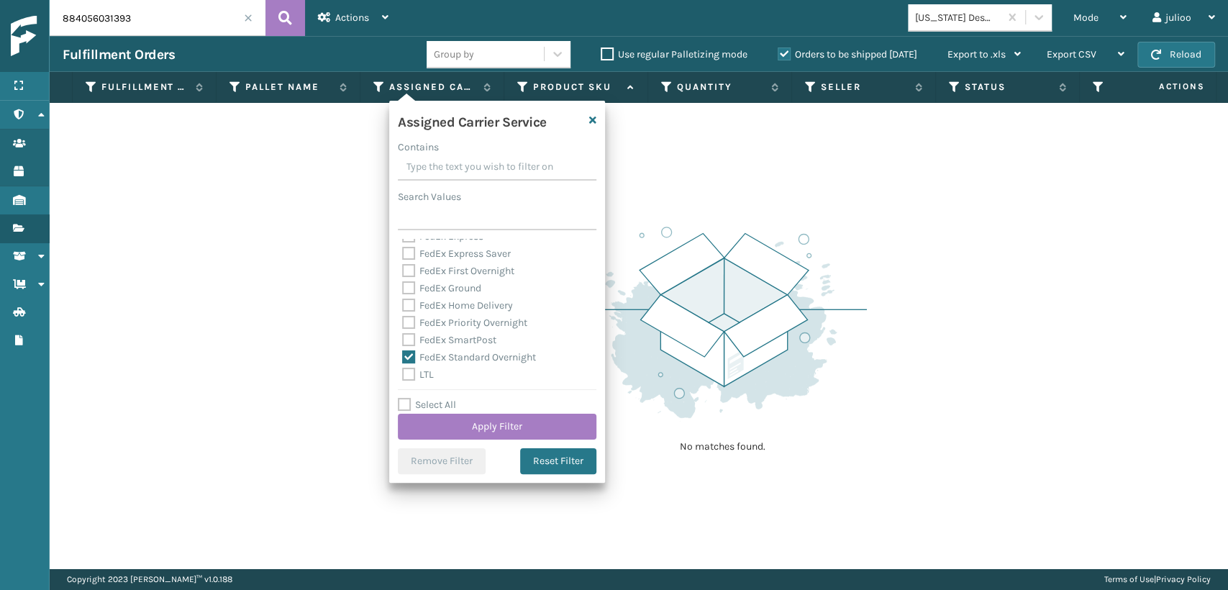
click at [409, 340] on label "FedEx SmartPost" at bounding box center [449, 340] width 94 height 12
click at [403, 340] on input "FedEx SmartPost" at bounding box center [402, 336] width 1 height 9
checkbox input "true"
click at [409, 324] on label "FedEx Priority Overnight" at bounding box center [464, 323] width 125 height 12
click at [403, 324] on input "FedEx Priority Overnight" at bounding box center [402, 318] width 1 height 9
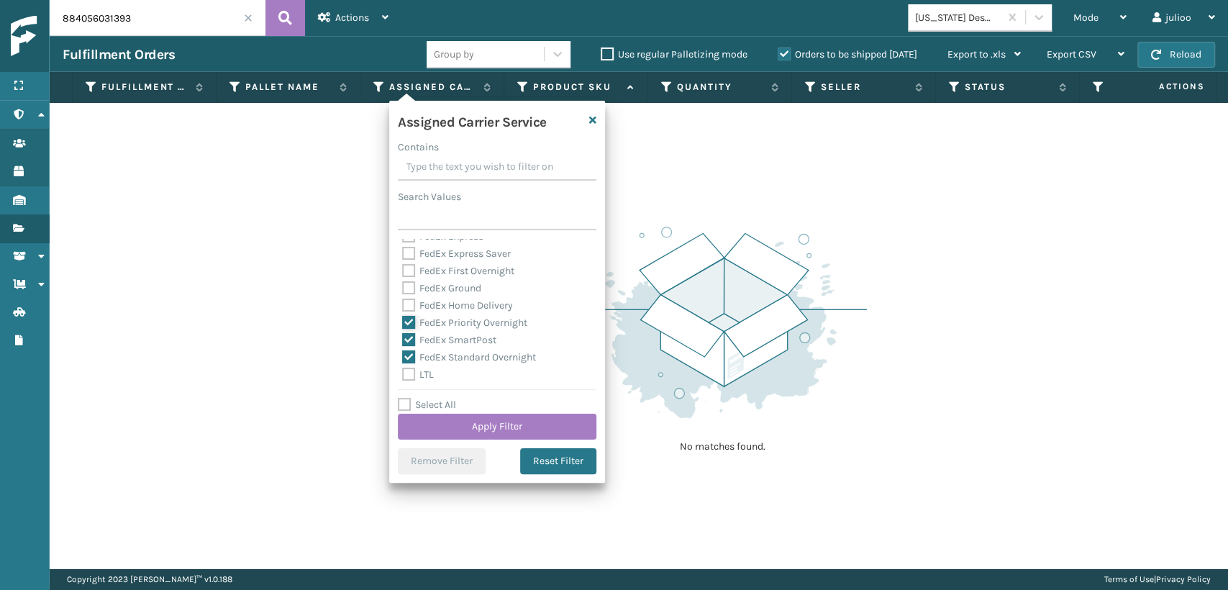
checkbox input "true"
click at [407, 307] on label "FedEx Home Delivery" at bounding box center [457, 305] width 111 height 12
click at [403, 307] on input "FedEx Home Delivery" at bounding box center [402, 301] width 1 height 9
checkbox input "true"
click at [414, 286] on label "FedEx Ground" at bounding box center [441, 288] width 79 height 12
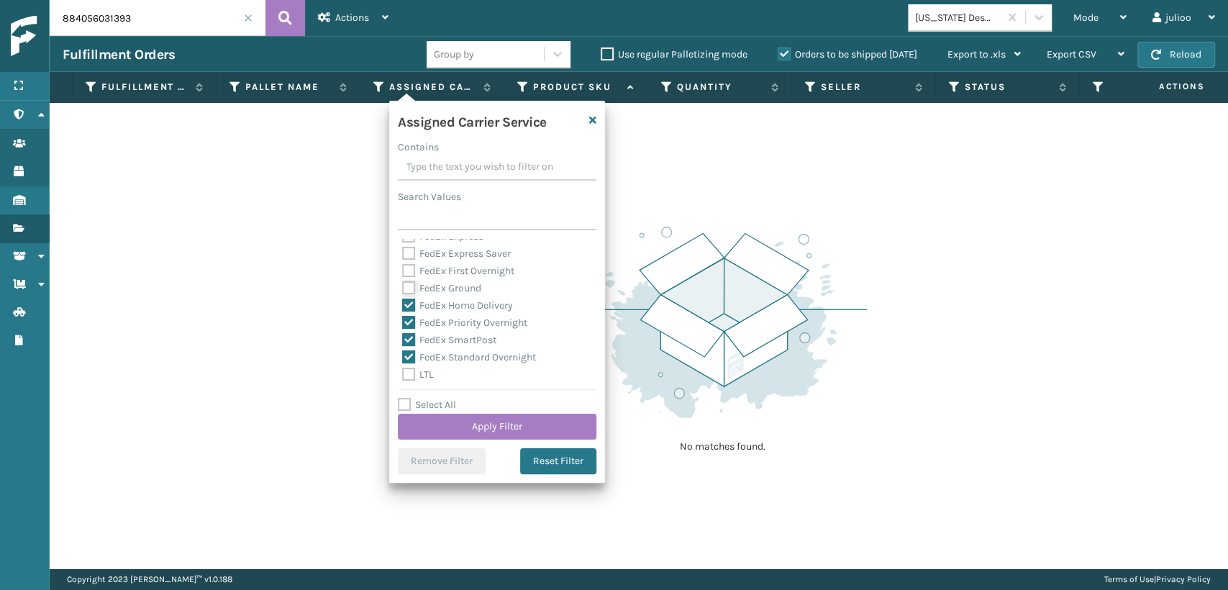
click at [403, 286] on input "FedEx Ground" at bounding box center [402, 284] width 1 height 9
checkbox input "true"
click at [414, 273] on label "FedEx First Overnight" at bounding box center [458, 271] width 112 height 12
click at [403, 272] on input "FedEx First Overnight" at bounding box center [402, 267] width 1 height 9
checkbox input "true"
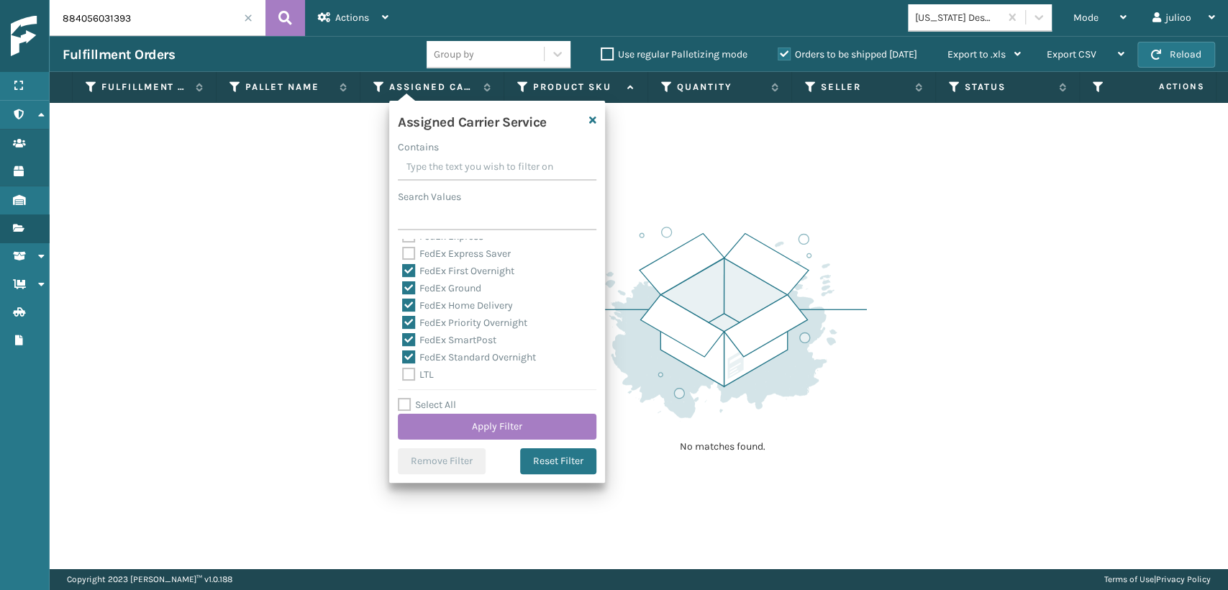
click at [412, 256] on label "FedEx Express Saver" at bounding box center [456, 254] width 109 height 12
click at [403, 255] on input "FedEx Express Saver" at bounding box center [402, 249] width 1 height 9
checkbox input "true"
click at [405, 320] on label "FedEx Express" at bounding box center [442, 316] width 81 height 12
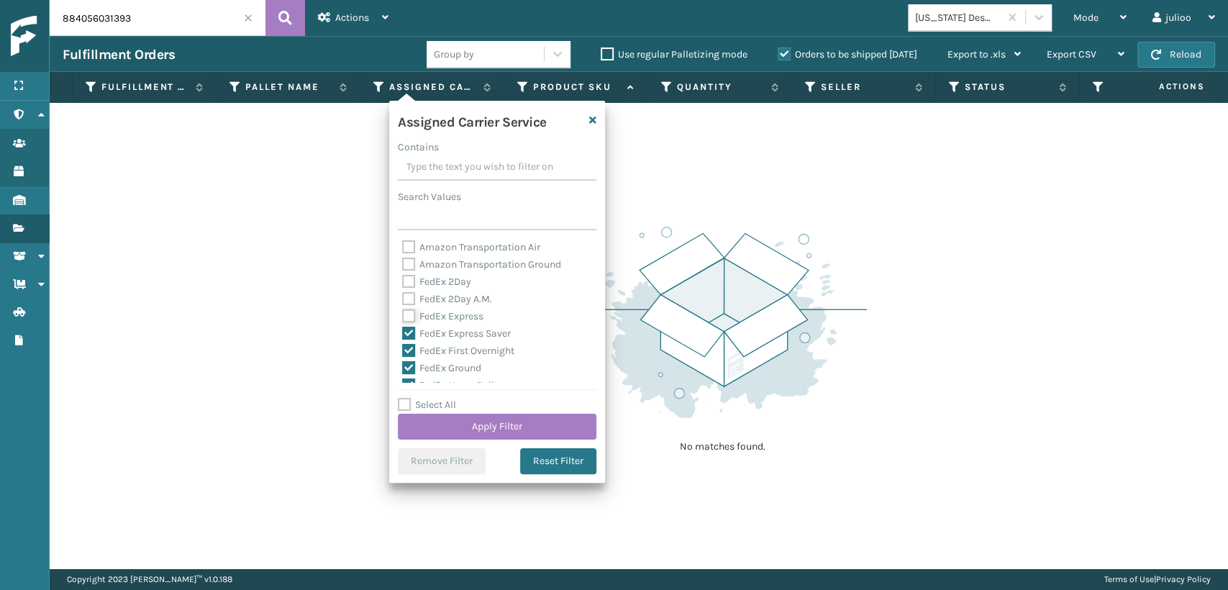
click at [403, 317] on input "FedEx Express" at bounding box center [402, 312] width 1 height 9
checkbox input "true"
click at [407, 295] on label "FedEx 2Day A.M." at bounding box center [447, 299] width 90 height 12
click at [403, 295] on input "FedEx 2Day A.M." at bounding box center [402, 295] width 1 height 9
checkbox input "true"
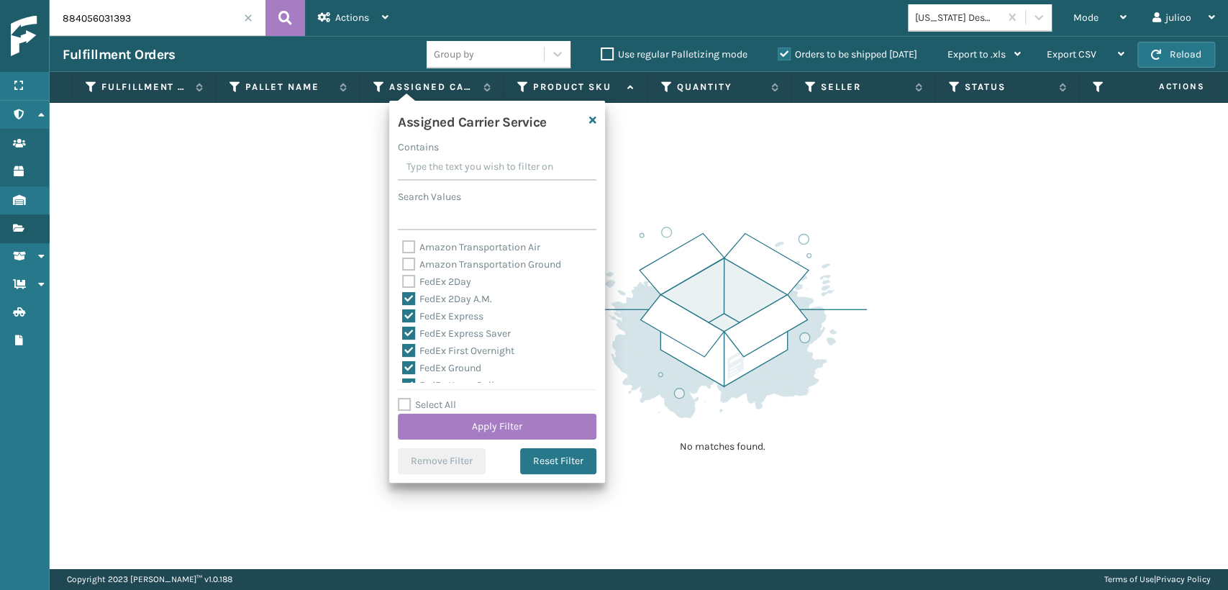
click at [407, 283] on label "FedEx 2Day" at bounding box center [436, 282] width 69 height 12
click at [403, 283] on input "FedEx 2Day" at bounding box center [402, 277] width 1 height 9
checkbox input "true"
click at [418, 410] on label "Select All" at bounding box center [427, 405] width 58 height 12
click at [418, 398] on input "Select All" at bounding box center [506, 396] width 216 height 1
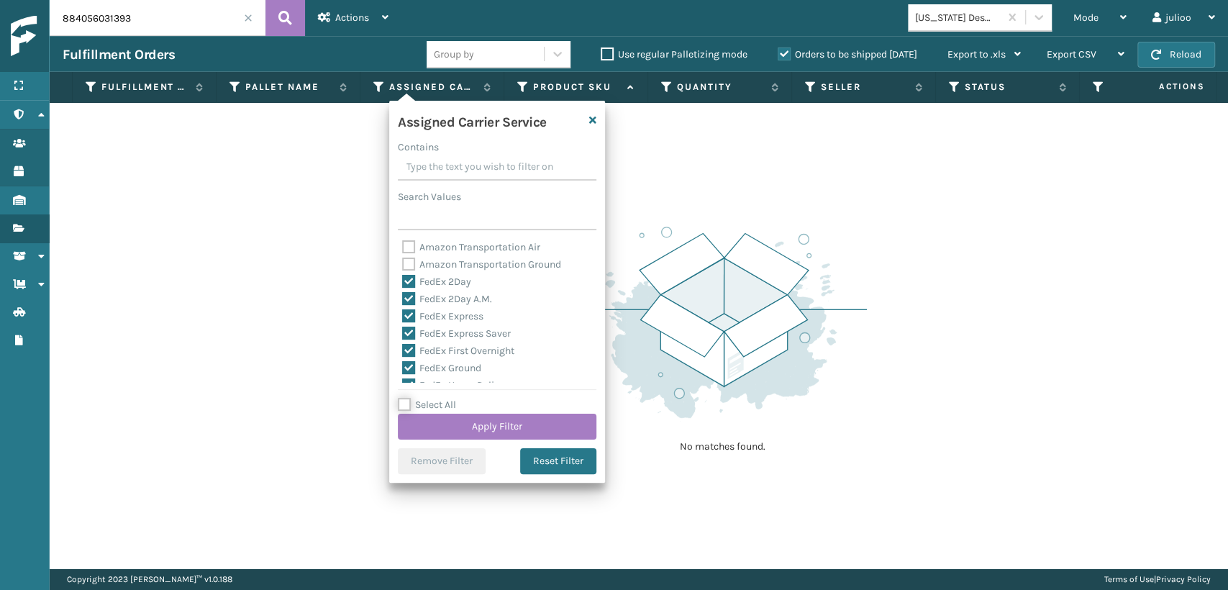
checkbox input "true"
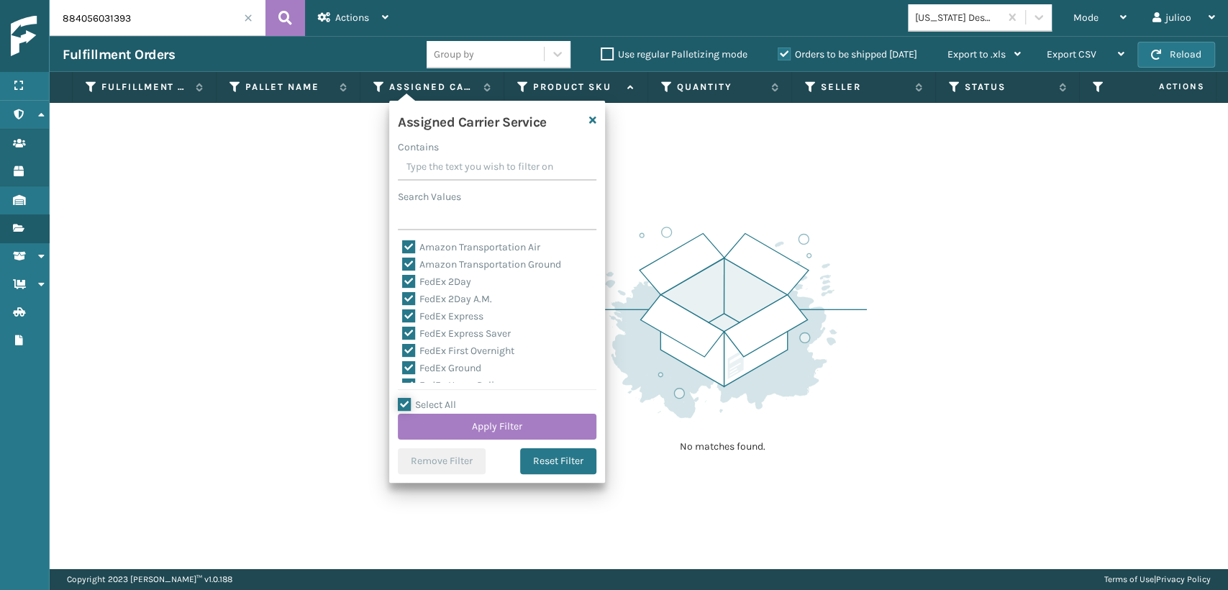
checkbox input "true"
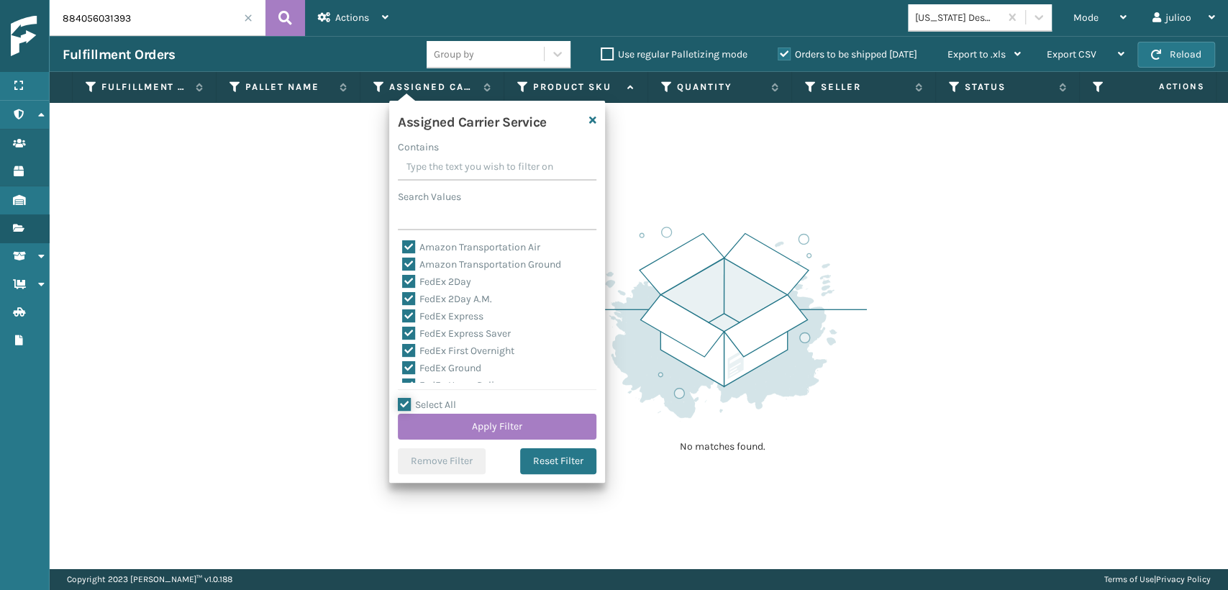
checkbox input "true"
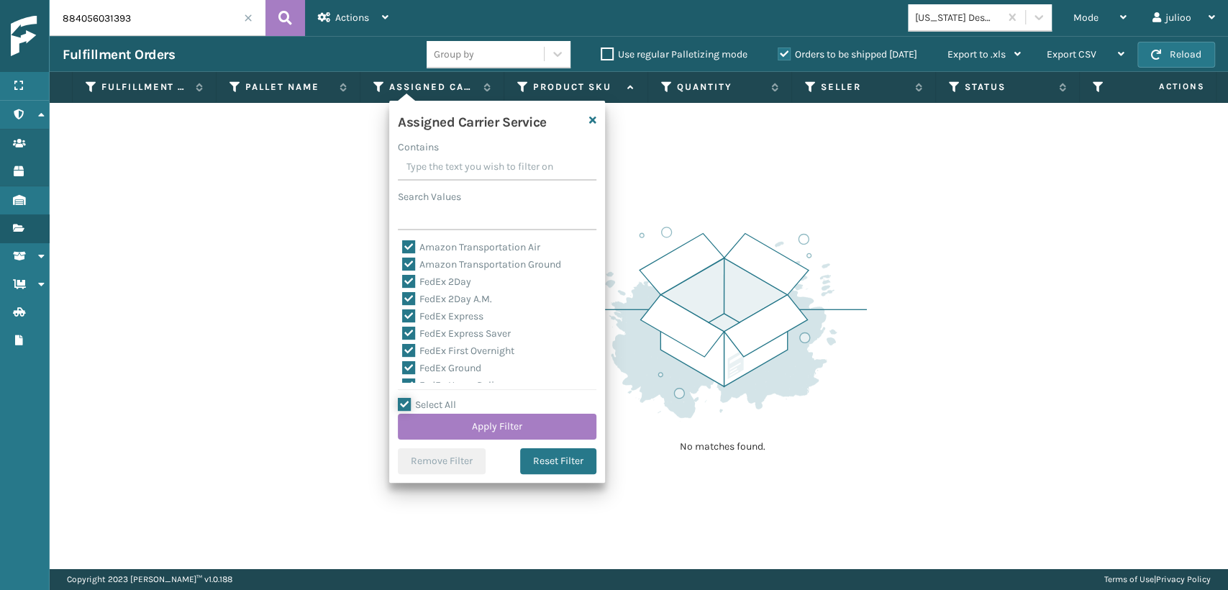
checkbox input "true"
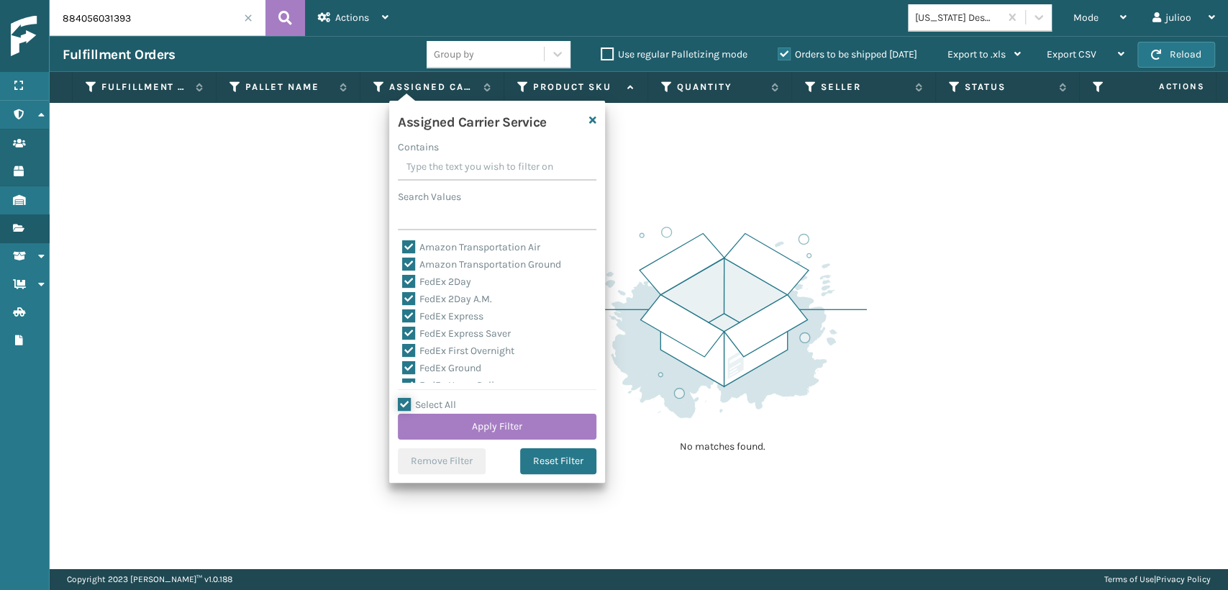
checkbox input "true"
click at [421, 416] on button "Apply Filter" at bounding box center [497, 427] width 199 height 26
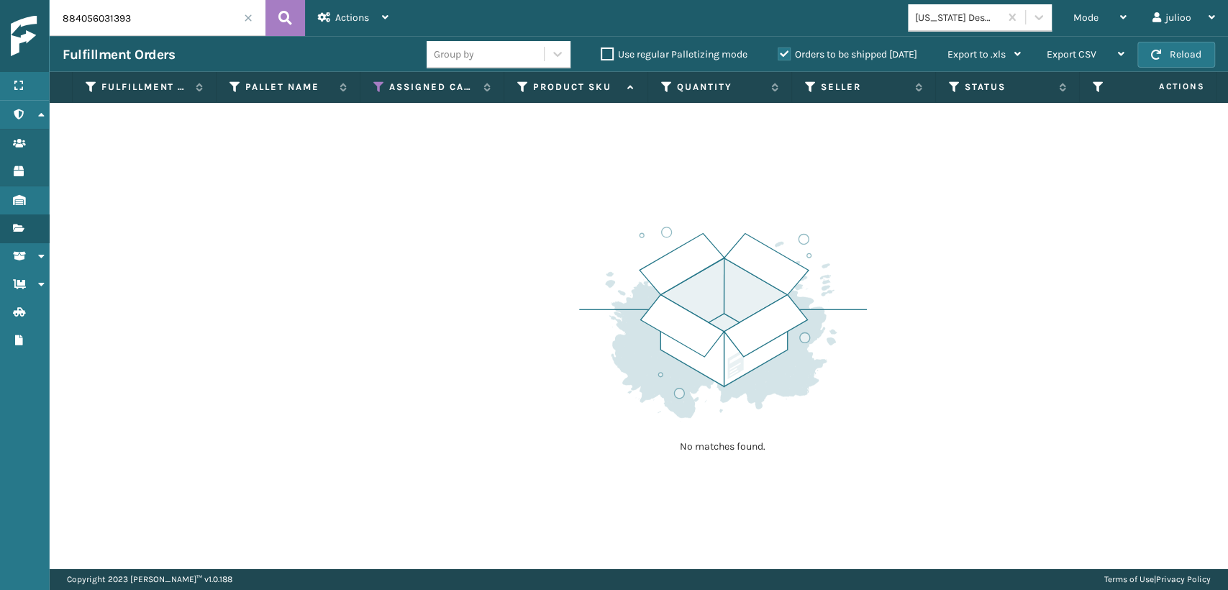
click at [421, 416] on div "No matches found." at bounding box center [639, 336] width 1179 height 466
click at [371, 88] on th "Assigned Carrier Service" at bounding box center [432, 87] width 144 height 31
click at [381, 88] on icon at bounding box center [379, 87] width 12 height 13
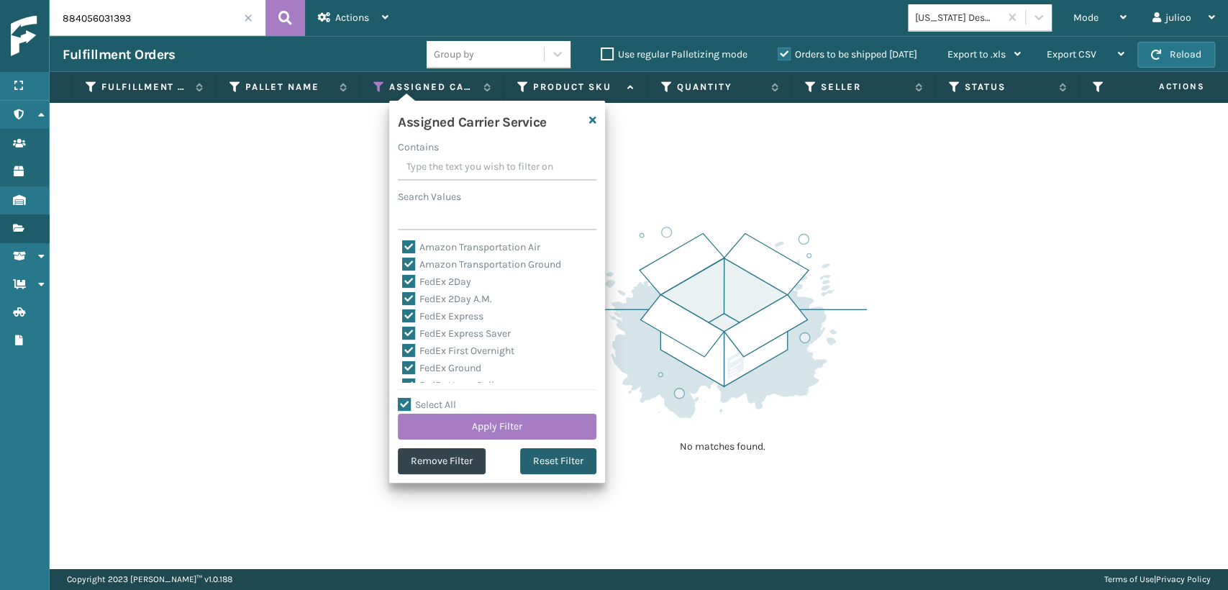
drag, startPoint x: 532, startPoint y: 468, endPoint x: 562, endPoint y: 448, distance: 36.3
click at [532, 468] on button "Reset Filter" at bounding box center [558, 461] width 76 height 26
checkbox input "false"
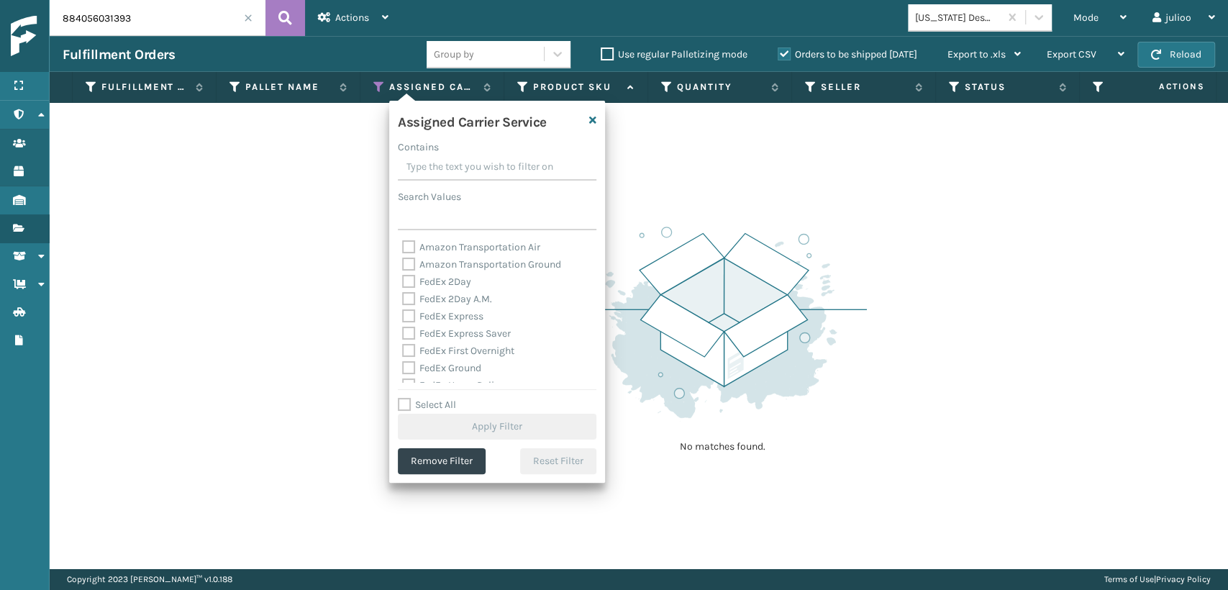
click at [412, 283] on label "FedEx 2Day" at bounding box center [436, 282] width 69 height 12
click at [403, 283] on input "FedEx 2Day" at bounding box center [402, 277] width 1 height 9
checkbox input "true"
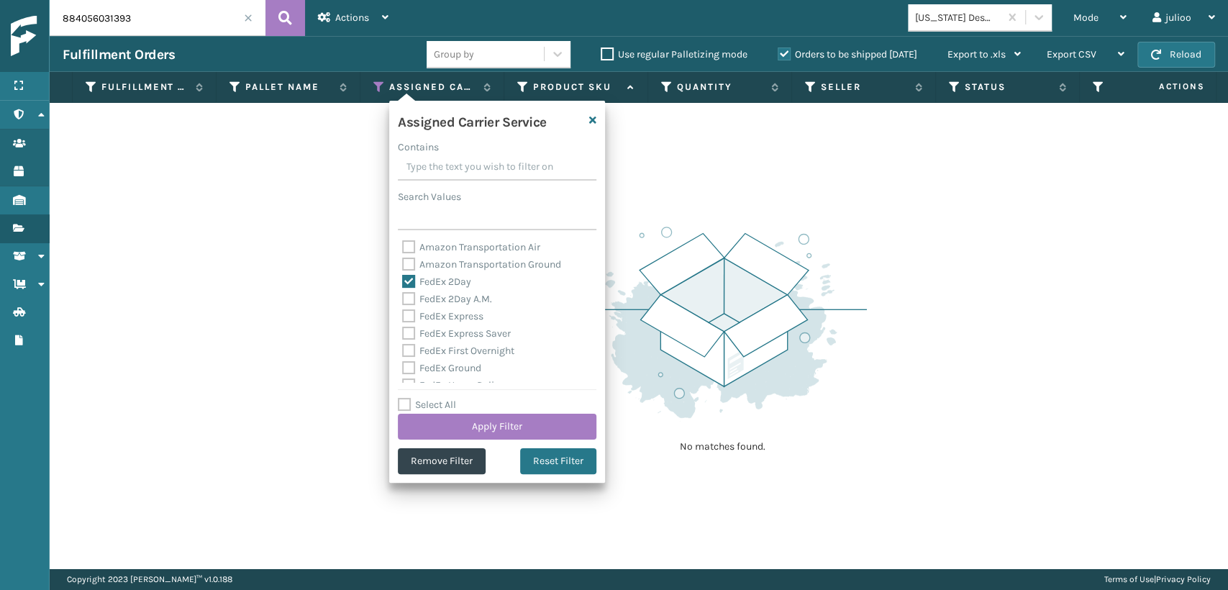
click at [414, 299] on label "FedEx 2Day A.M." at bounding box center [447, 299] width 90 height 12
click at [403, 299] on input "FedEx 2Day A.M." at bounding box center [402, 295] width 1 height 9
checkbox input "true"
click at [403, 322] on label "FedEx Express" at bounding box center [442, 316] width 81 height 12
click at [403, 317] on input "FedEx Express" at bounding box center [402, 312] width 1 height 9
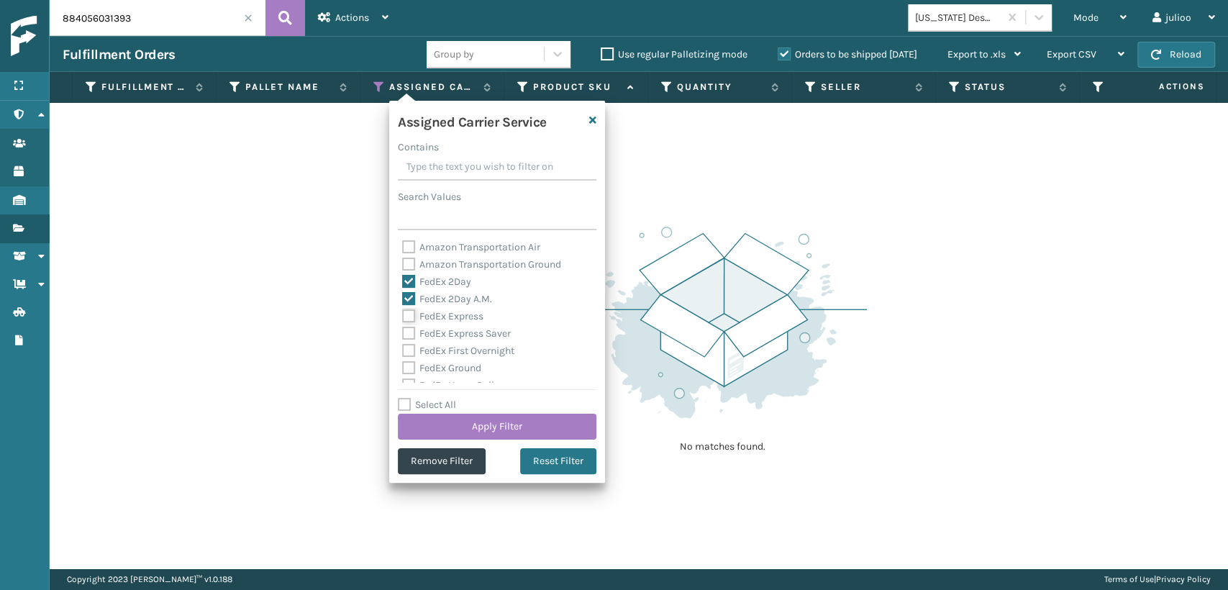
checkbox input "true"
click at [414, 342] on div "FedEx First Overnight" at bounding box center [497, 350] width 190 height 17
click at [413, 337] on label "FedEx Express Saver" at bounding box center [456, 333] width 109 height 12
click at [403, 335] on input "FedEx Express Saver" at bounding box center [402, 329] width 1 height 9
checkbox input "true"
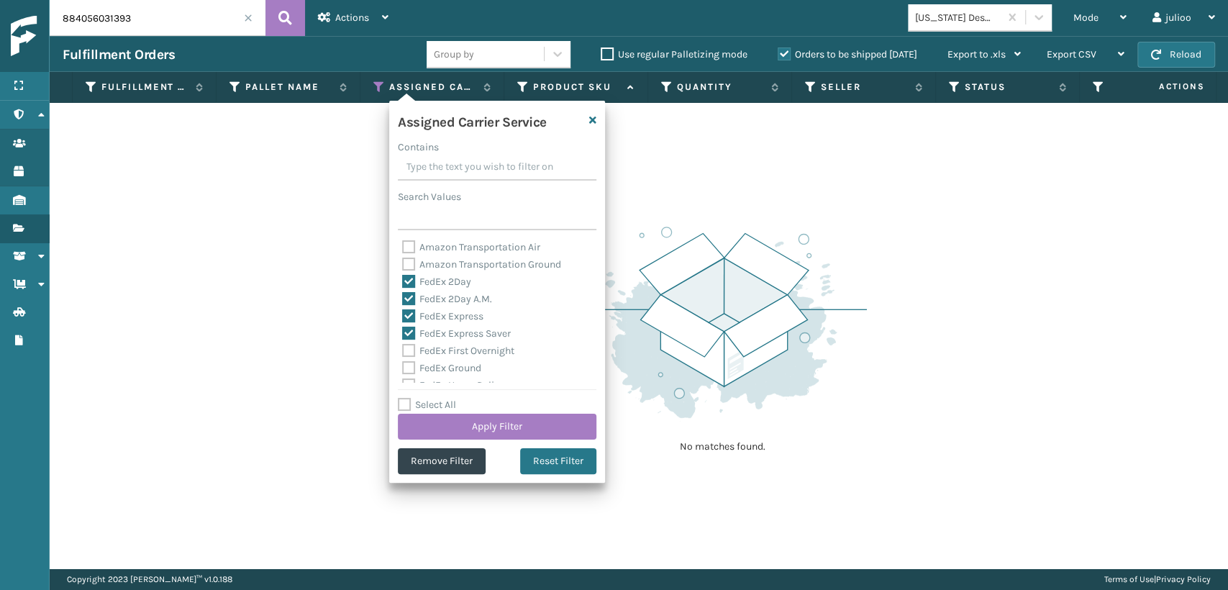
click at [409, 362] on label "FedEx Ground" at bounding box center [441, 368] width 79 height 12
click at [403, 362] on input "FedEx Ground" at bounding box center [402, 364] width 1 height 9
checkbox input "true"
click at [409, 347] on label "FedEx First Overnight" at bounding box center [458, 351] width 112 height 12
click at [403, 347] on input "FedEx First Overnight" at bounding box center [402, 346] width 1 height 9
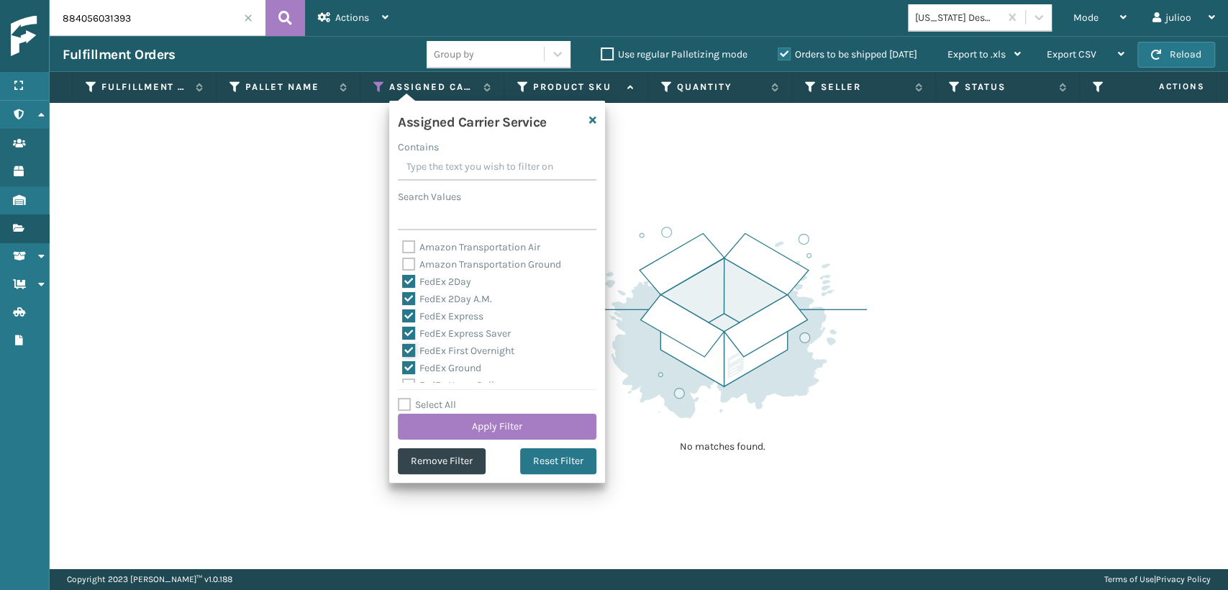
checkbox input "true"
click at [409, 325] on label "FedEx Priority Overnight" at bounding box center [464, 323] width 125 height 12
click at [403, 324] on input "FedEx Priority Overnight" at bounding box center [402, 318] width 1 height 9
checkbox input "true"
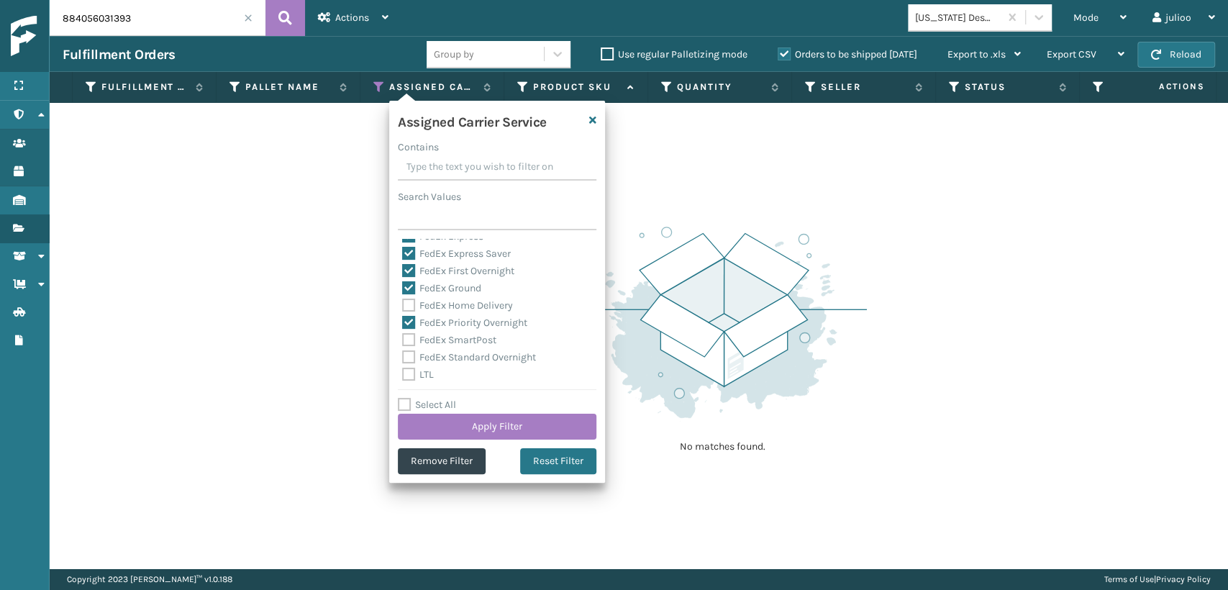
click at [412, 303] on label "FedEx Home Delivery" at bounding box center [457, 305] width 111 height 12
click at [403, 303] on input "FedEx Home Delivery" at bounding box center [402, 301] width 1 height 9
checkbox input "true"
click at [413, 343] on label "FedEx SmartPost" at bounding box center [449, 340] width 94 height 12
click at [403, 341] on input "FedEx SmartPost" at bounding box center [402, 336] width 1 height 9
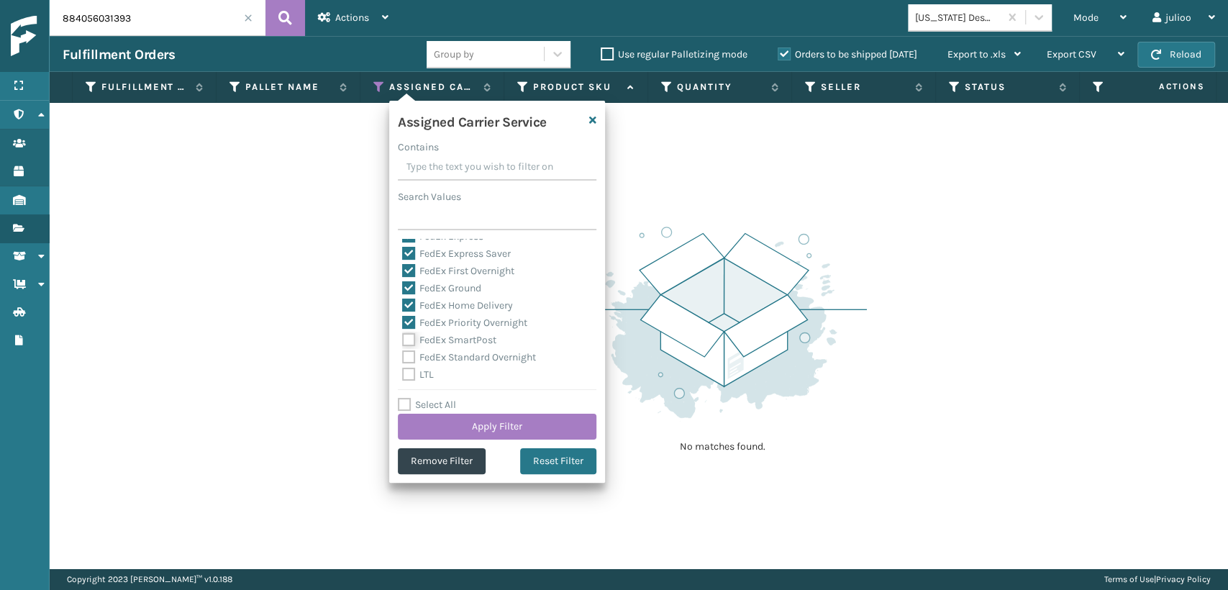
checkbox input "true"
click at [409, 353] on label "FedEx Standard Overnight" at bounding box center [469, 357] width 134 height 12
click at [403, 353] on input "FedEx Standard Overnight" at bounding box center [402, 353] width 1 height 9
checkbox input "true"
click at [437, 417] on button "Apply Filter" at bounding box center [497, 427] width 199 height 26
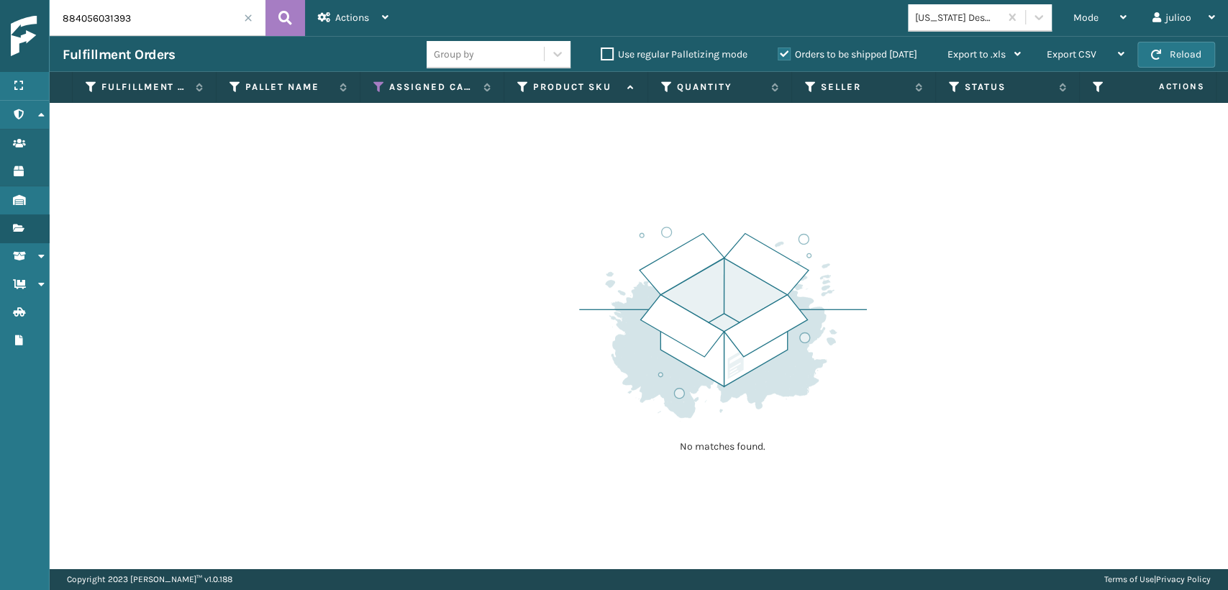
click at [950, 100] on th "Status" at bounding box center [1008, 87] width 144 height 31
click at [950, 86] on icon at bounding box center [955, 87] width 12 height 13
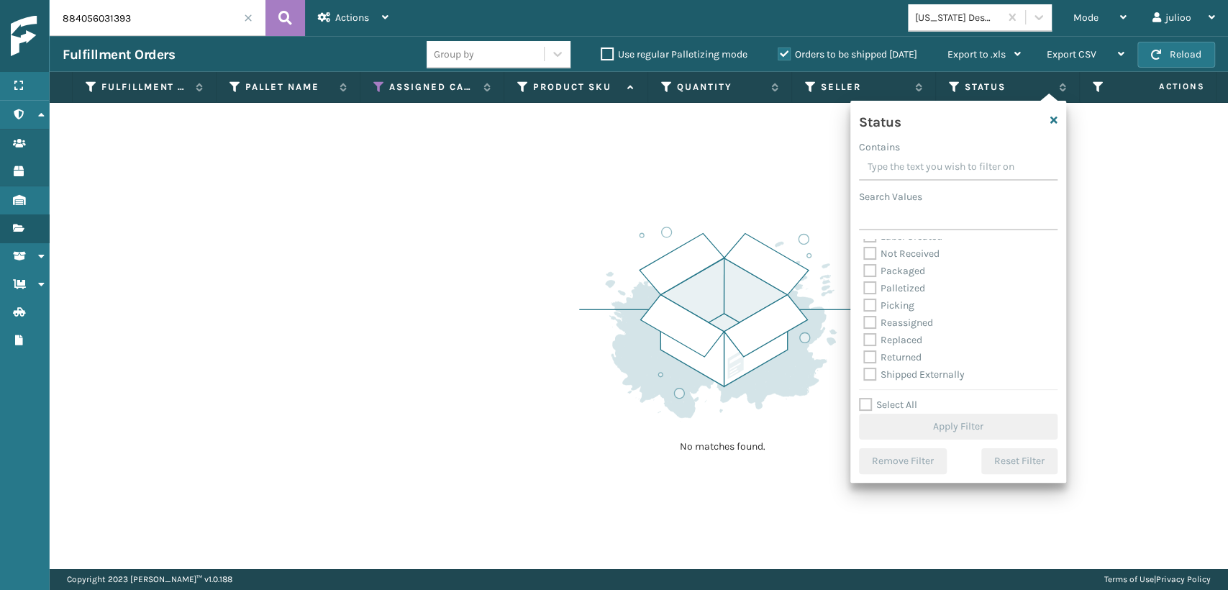
click at [869, 291] on label "Palletized" at bounding box center [894, 288] width 62 height 12
click at [864, 289] on input "Palletized" at bounding box center [863, 284] width 1 height 9
checkbox input "true"
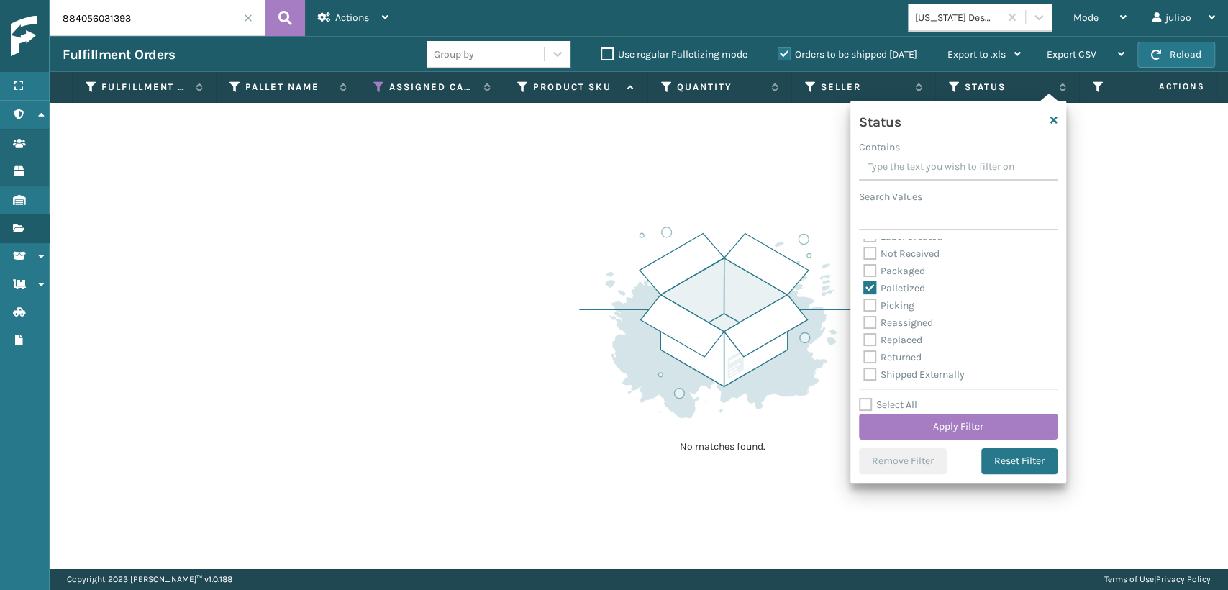
drag, startPoint x: 869, startPoint y: 298, endPoint x: 869, endPoint y: 314, distance: 15.8
click at [869, 301] on label "Picking" at bounding box center [888, 305] width 51 height 12
click at [863, 305] on label "Picking" at bounding box center [888, 305] width 51 height 12
click at [863, 305] on input "Picking" at bounding box center [863, 301] width 1 height 9
checkbox input "true"
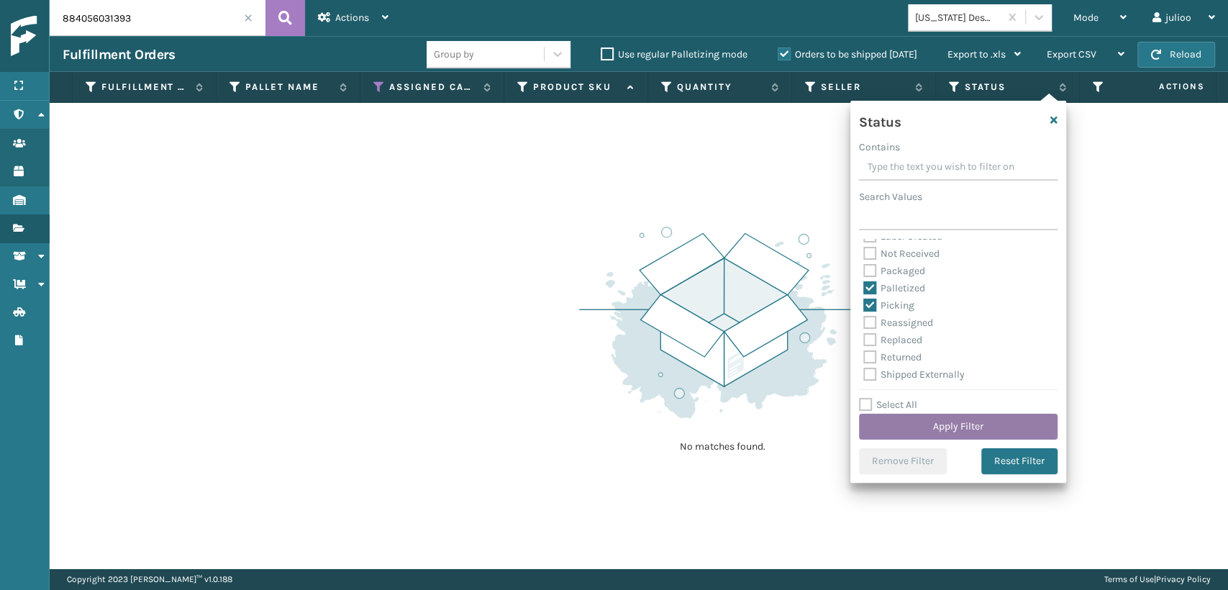
click at [904, 428] on button "Apply Filter" at bounding box center [958, 427] width 199 height 26
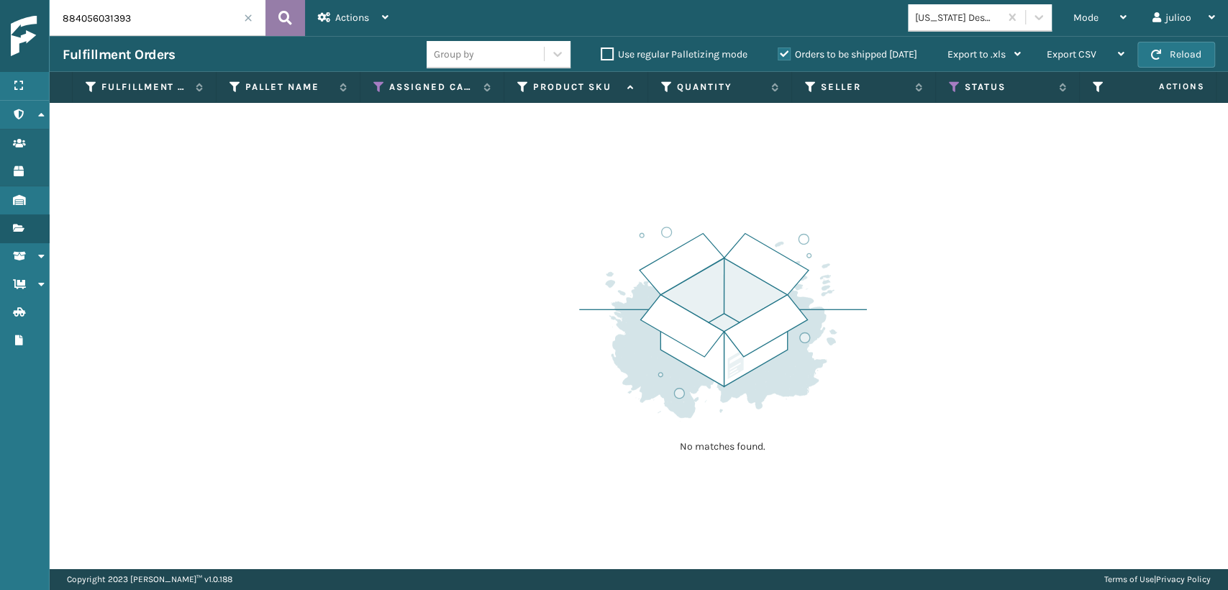
click at [266, 10] on div "884056031393" at bounding box center [177, 18] width 255 height 36
click at [294, 12] on button at bounding box center [286, 18] width 40 height 36
drag, startPoint x: 1106, startPoint y: 26, endPoint x: 1098, endPoint y: 32, distance: 10.2
click at [1107, 30] on div "Mode" at bounding box center [1100, 18] width 53 height 36
drag, startPoint x: 1071, startPoint y: 17, endPoint x: 1052, endPoint y: 56, distance: 43.1
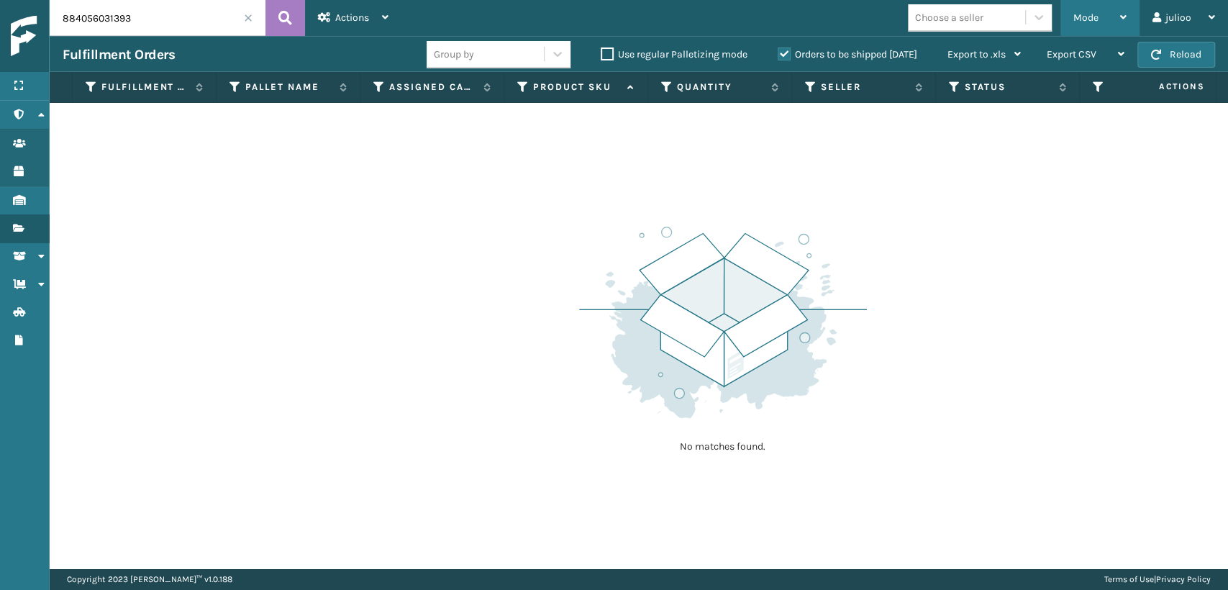
click at [1069, 21] on div "Mode Regular Mode Picking Mode Labeling Mode Exit Scan Mode" at bounding box center [1100, 18] width 79 height 36
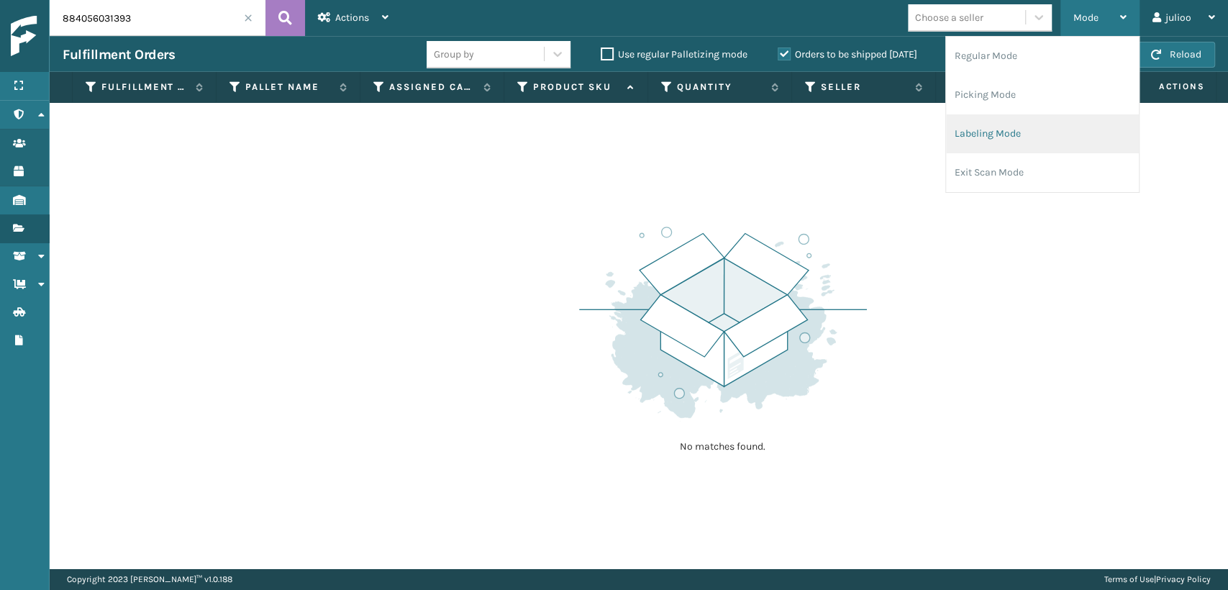
click at [1014, 135] on li "Labeling Mode" at bounding box center [1042, 133] width 193 height 39
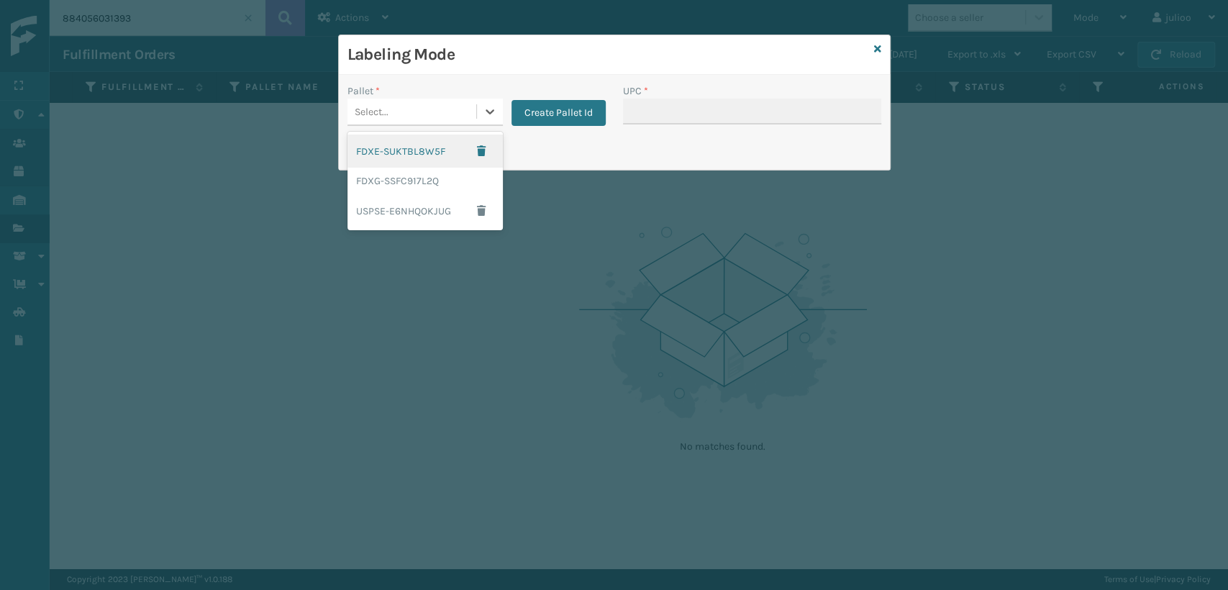
click at [407, 115] on div "Select..." at bounding box center [412, 112] width 129 height 24
click at [404, 188] on div "FDXG-SSFC917L2Q" at bounding box center [425, 181] width 155 height 27
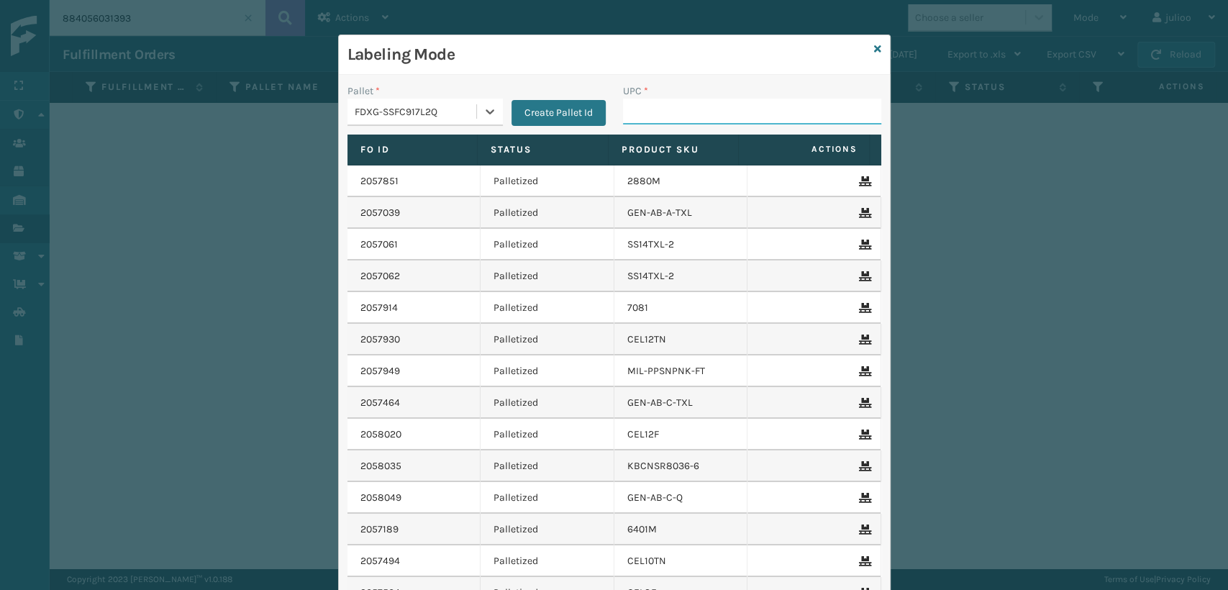
click at [623, 114] on input "UPC *" at bounding box center [752, 112] width 258 height 26
type input "840307182395"
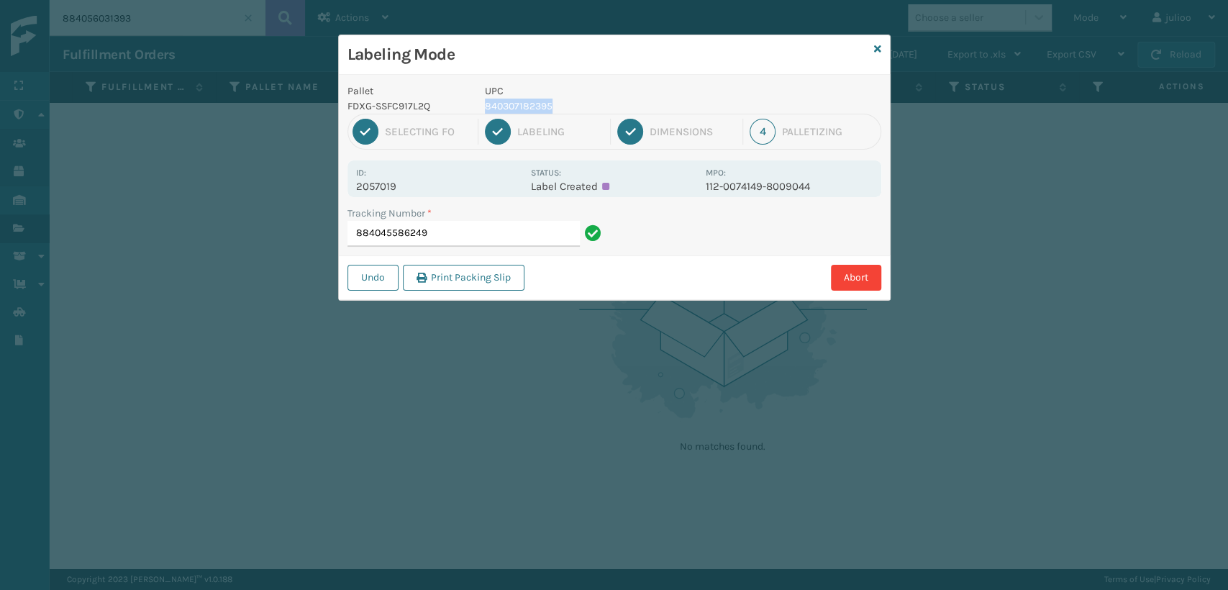
drag, startPoint x: 564, startPoint y: 105, endPoint x: 481, endPoint y: 107, distance: 82.8
click at [481, 107] on div "UPC 840307182395" at bounding box center [591, 98] width 230 height 30
copy p "840307182395"
click at [476, 231] on input "884045586249" at bounding box center [464, 234] width 232 height 26
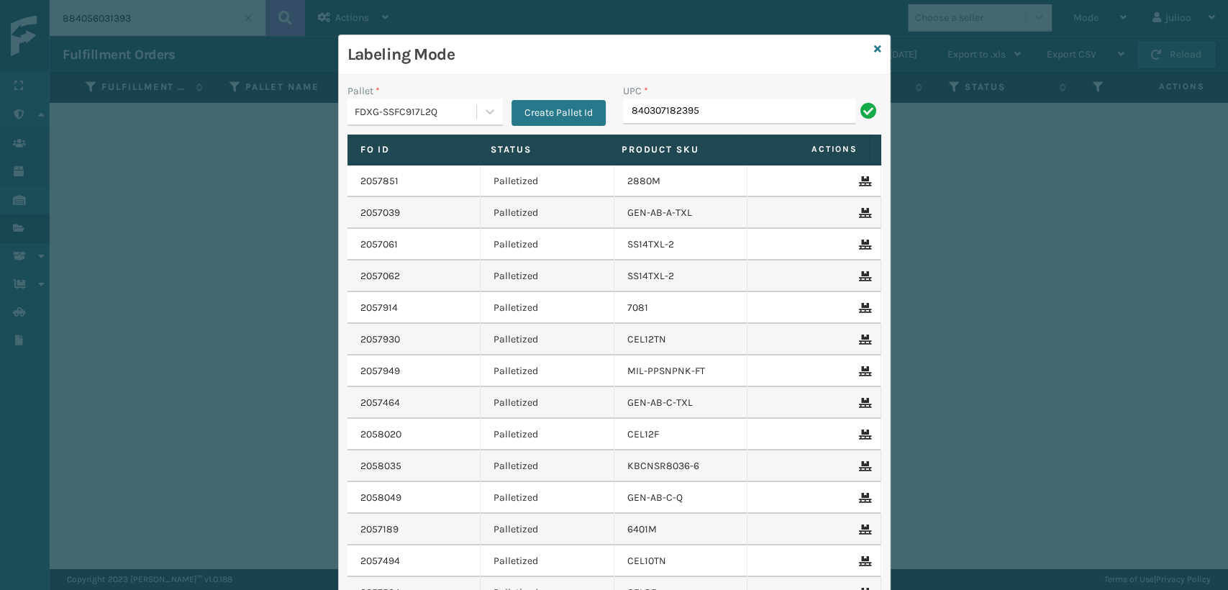
type input "840307182395"
type input "100803130708"
type input "1008031"
click at [874, 45] on icon at bounding box center [877, 49] width 7 height 10
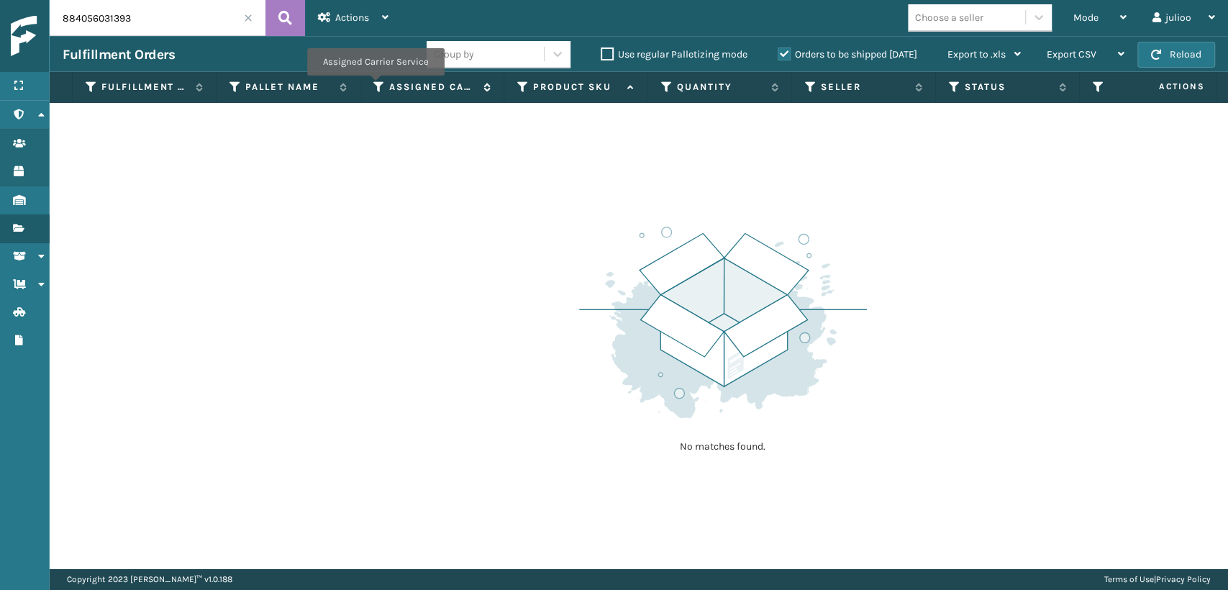
click at [376, 86] on icon at bounding box center [379, 87] width 12 height 13
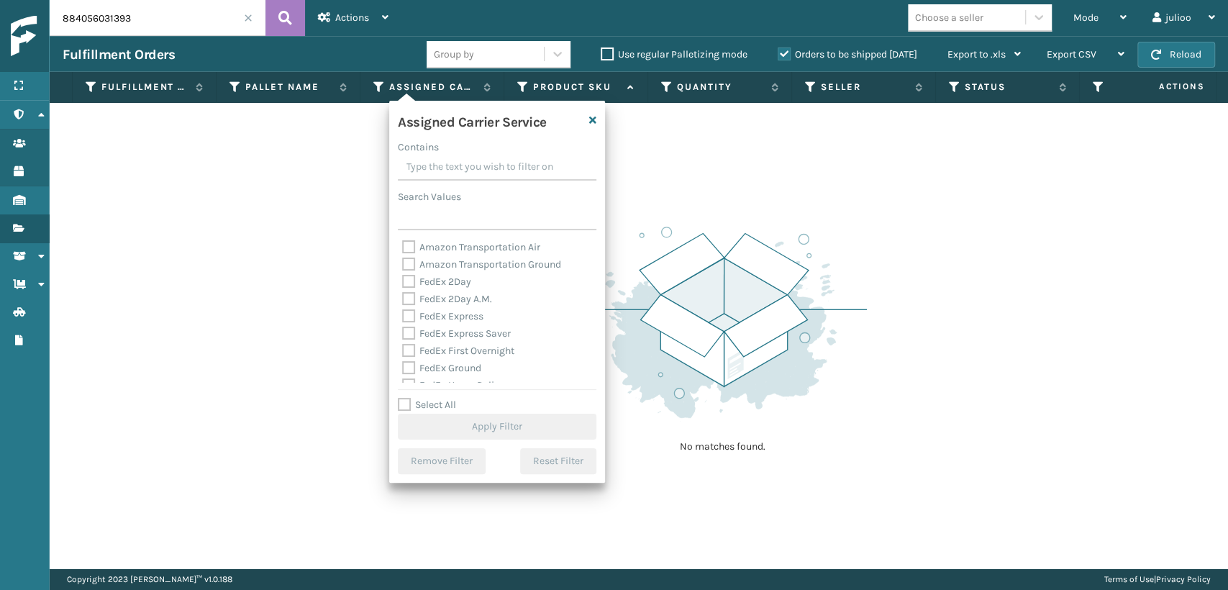
click at [409, 295] on label "FedEx 2Day A.M." at bounding box center [447, 299] width 90 height 12
click at [403, 295] on input "FedEx 2Day A.M." at bounding box center [402, 295] width 1 height 9
checkbox input "true"
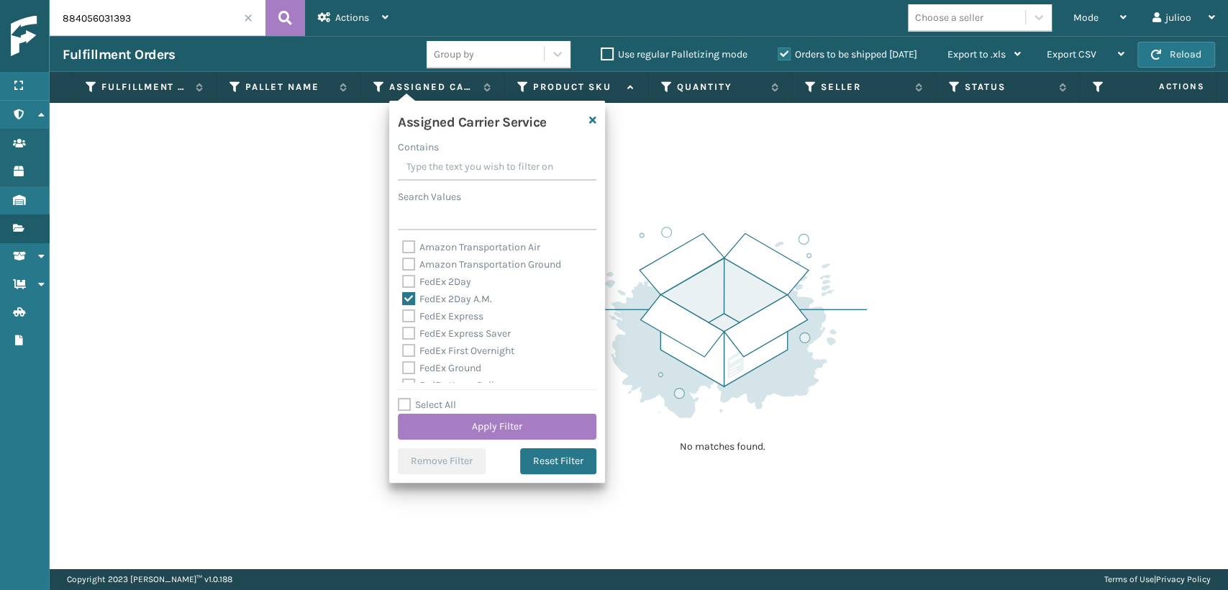
click at [409, 288] on label "FedEx 2Day" at bounding box center [436, 282] width 69 height 12
click at [403, 283] on input "FedEx 2Day" at bounding box center [402, 277] width 1 height 9
checkbox input "true"
click at [407, 309] on div "FedEx Express" at bounding box center [497, 316] width 190 height 17
click at [404, 332] on label "FedEx Express Saver" at bounding box center [456, 333] width 109 height 12
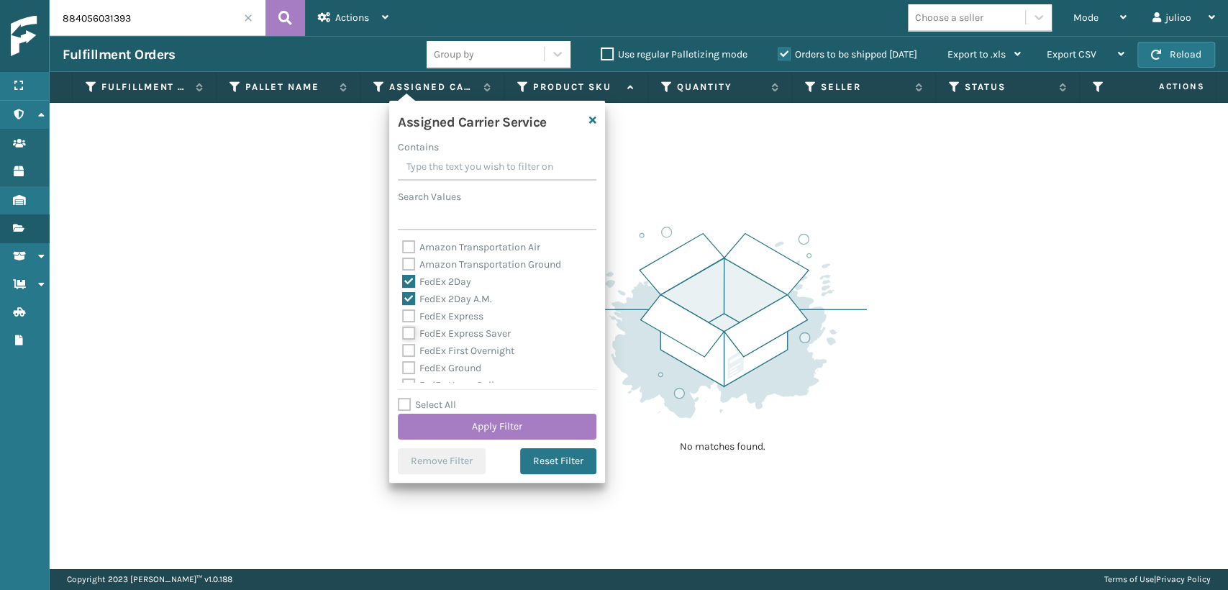
click at [403, 332] on input "FedEx Express Saver" at bounding box center [402, 329] width 1 height 9
checkbox input "true"
click at [404, 317] on label "FedEx Express" at bounding box center [442, 316] width 81 height 12
click at [403, 317] on input "FedEx Express" at bounding box center [402, 312] width 1 height 9
checkbox input "true"
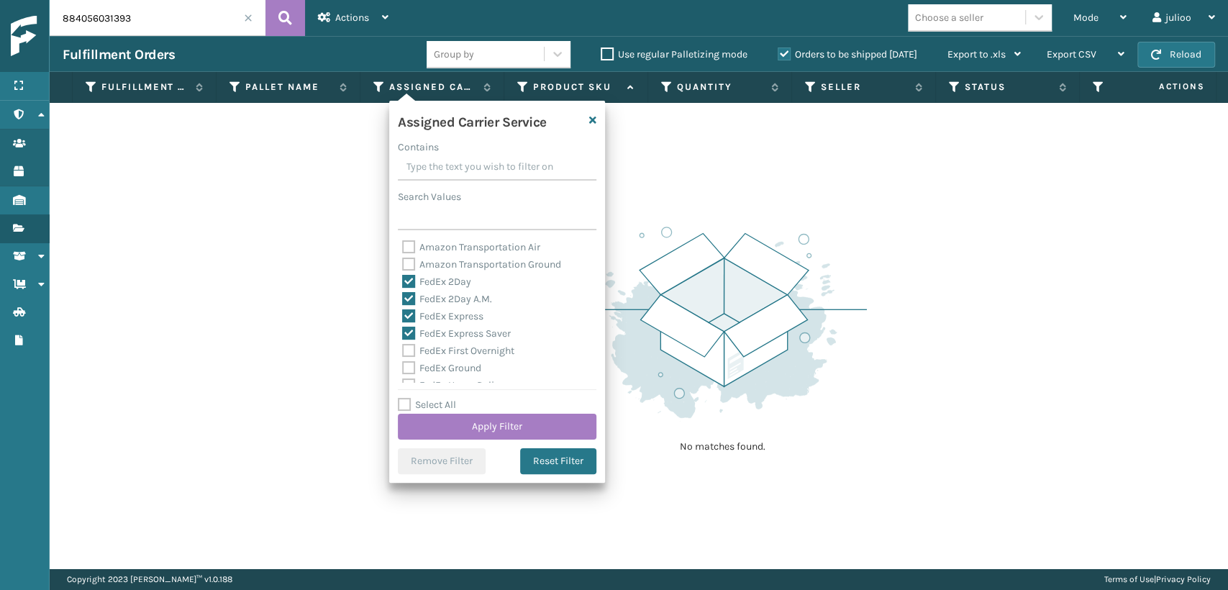
click at [408, 353] on label "FedEx First Overnight" at bounding box center [458, 351] width 112 height 12
click at [403, 352] on input "FedEx First Overnight" at bounding box center [402, 346] width 1 height 9
checkbox input "true"
click at [403, 366] on label "FedEx Ground" at bounding box center [441, 368] width 79 height 12
click at [403, 366] on input "FedEx Ground" at bounding box center [402, 364] width 1 height 9
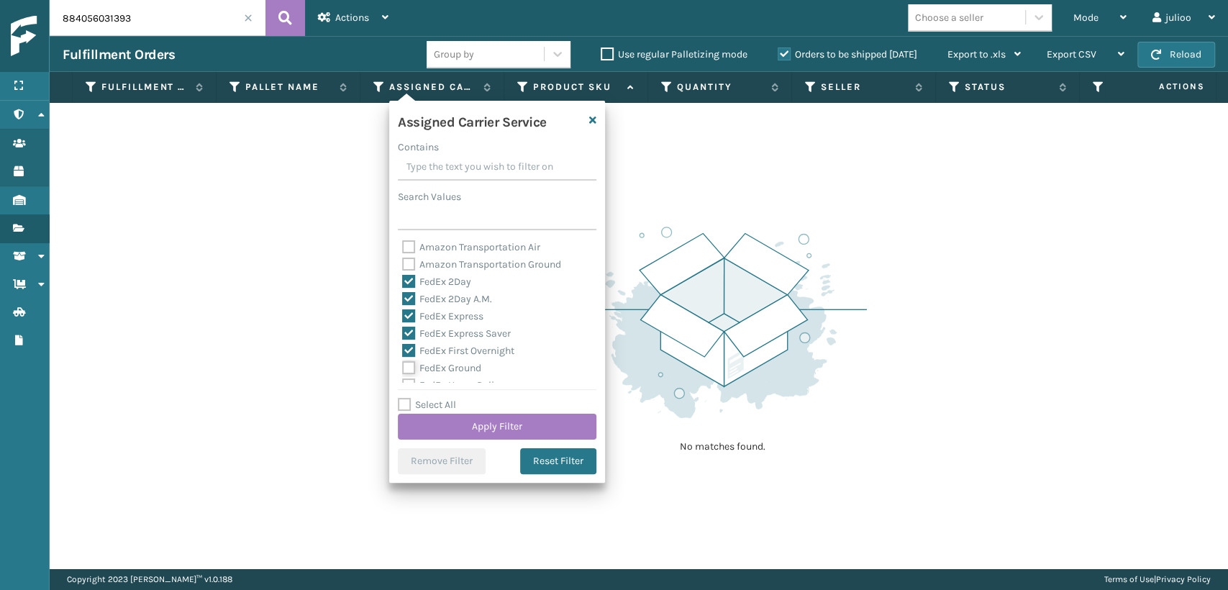
checkbox input "true"
click at [416, 276] on label "FedEx Standard Overnight" at bounding box center [469, 277] width 134 height 12
click at [403, 276] on input "FedEx Standard Overnight" at bounding box center [402, 273] width 1 height 9
checkbox input "true"
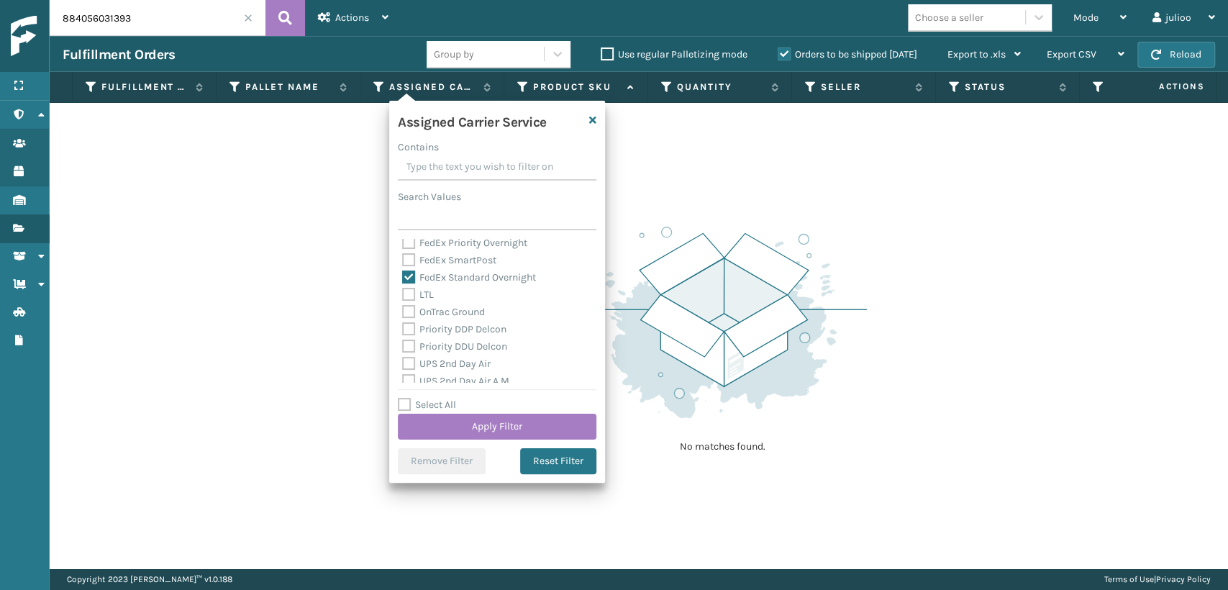
click at [413, 266] on label "FedEx SmartPost" at bounding box center [449, 260] width 94 height 12
click at [403, 261] on input "FedEx SmartPost" at bounding box center [402, 256] width 1 height 9
checkbox input "true"
click at [415, 304] on label "FedEx Home Delivery" at bounding box center [457, 305] width 111 height 12
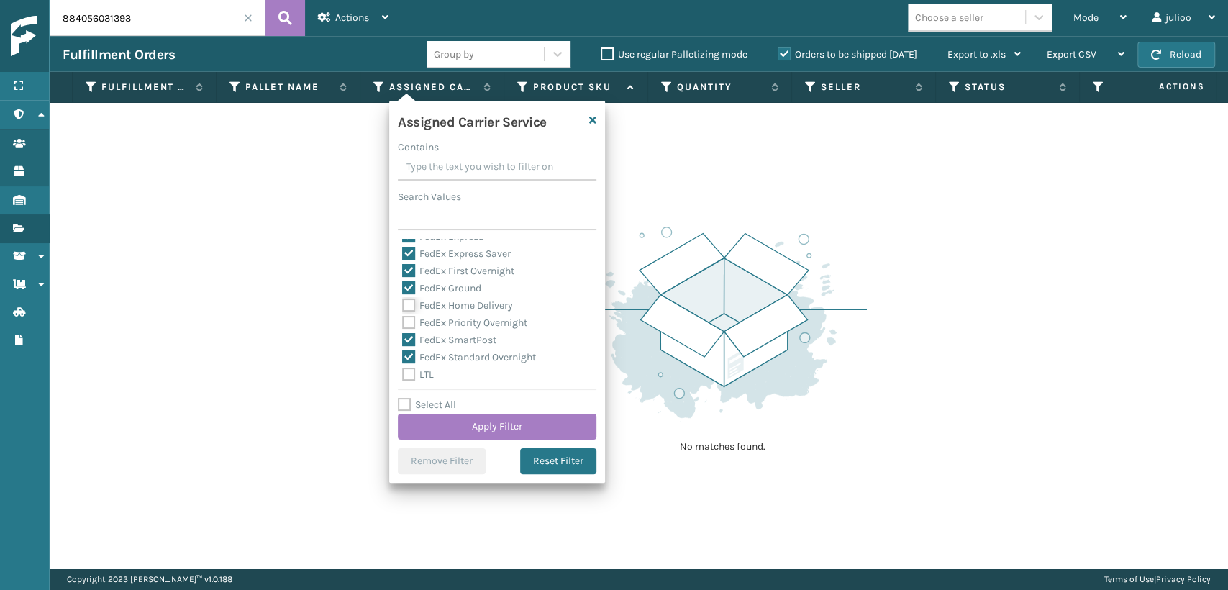
click at [403, 304] on input "FedEx Home Delivery" at bounding box center [402, 301] width 1 height 9
checkbox input "true"
click at [408, 322] on label "FedEx Priority Overnight" at bounding box center [464, 323] width 125 height 12
click at [403, 322] on input "FedEx Priority Overnight" at bounding box center [402, 318] width 1 height 9
checkbox input "true"
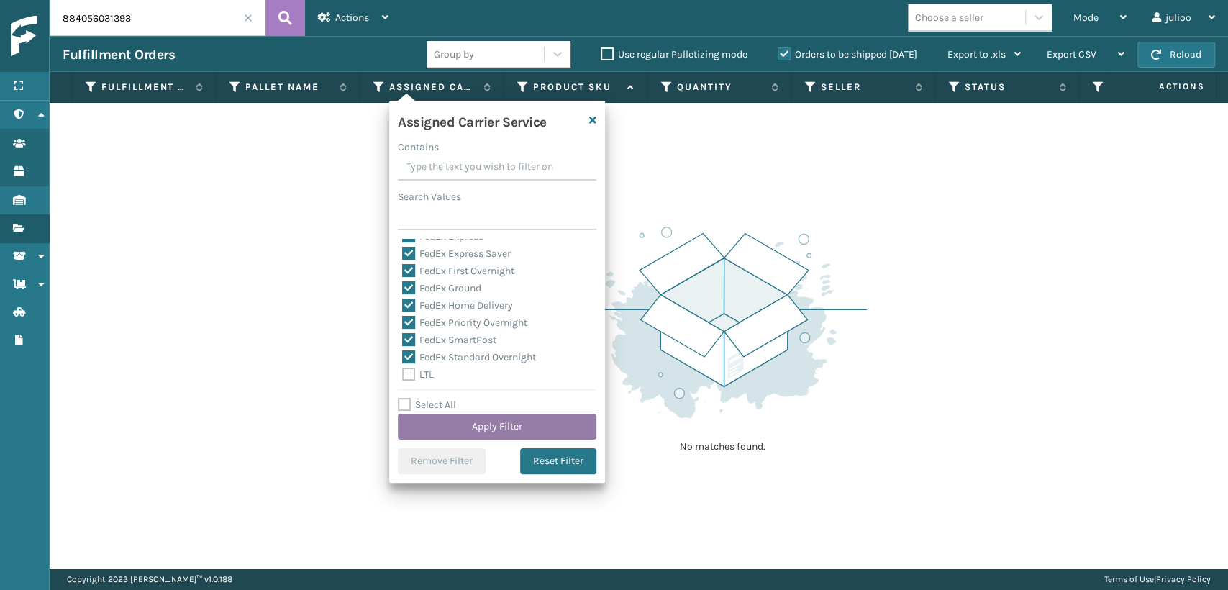
click at [429, 422] on button "Apply Filter" at bounding box center [497, 427] width 199 height 26
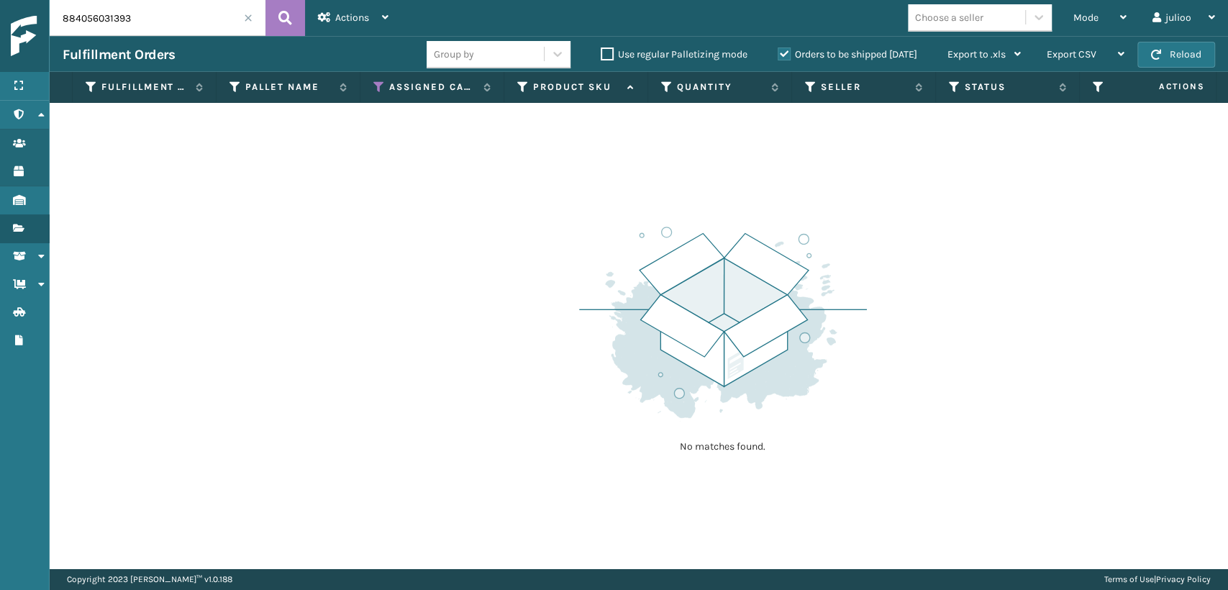
click at [947, 94] on th "Status" at bounding box center [1008, 87] width 144 height 31
click at [949, 89] on icon at bounding box center [955, 87] width 12 height 13
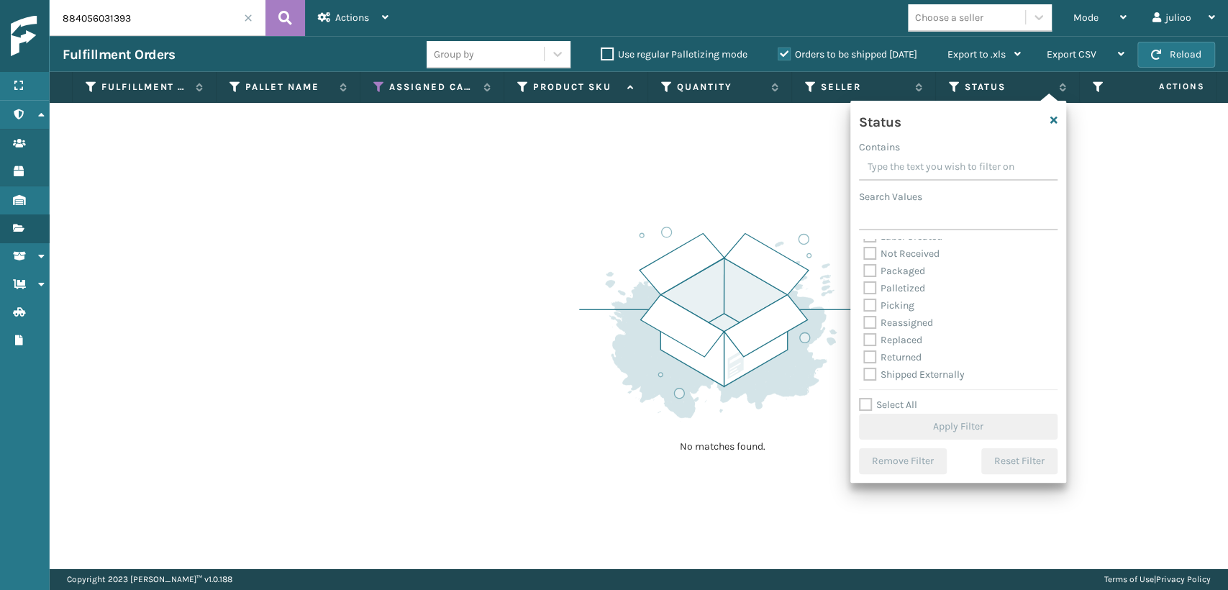
click at [868, 304] on label "Picking" at bounding box center [888, 305] width 51 height 12
click at [864, 304] on input "Picking" at bounding box center [863, 301] width 1 height 9
checkbox input "true"
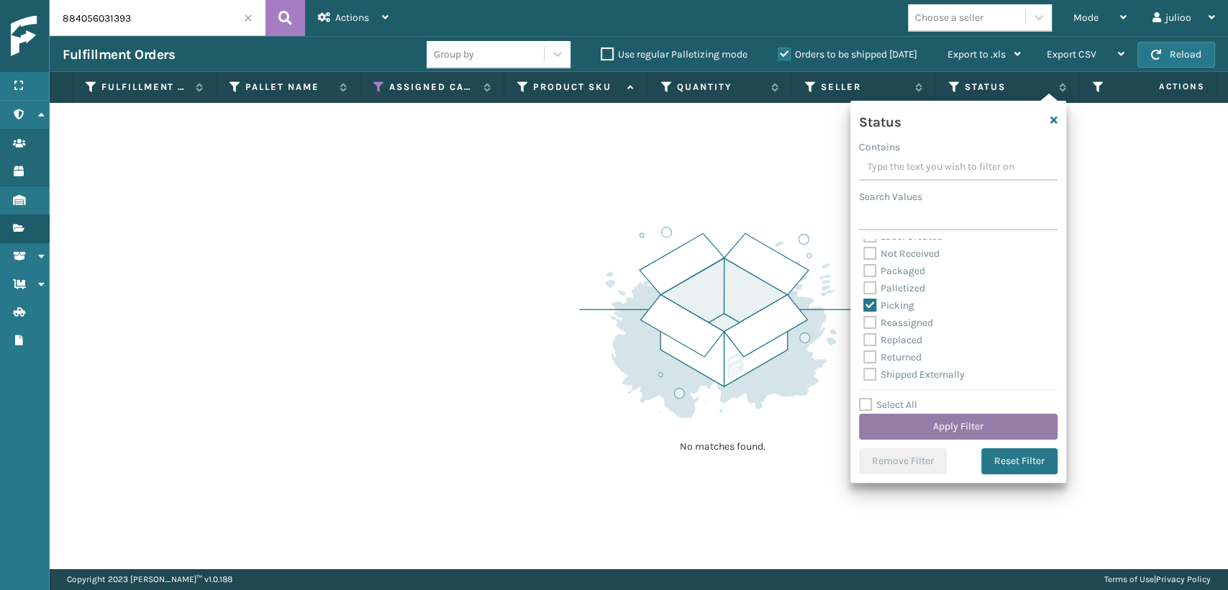
click at [915, 430] on button "Apply Filter" at bounding box center [958, 427] width 199 height 26
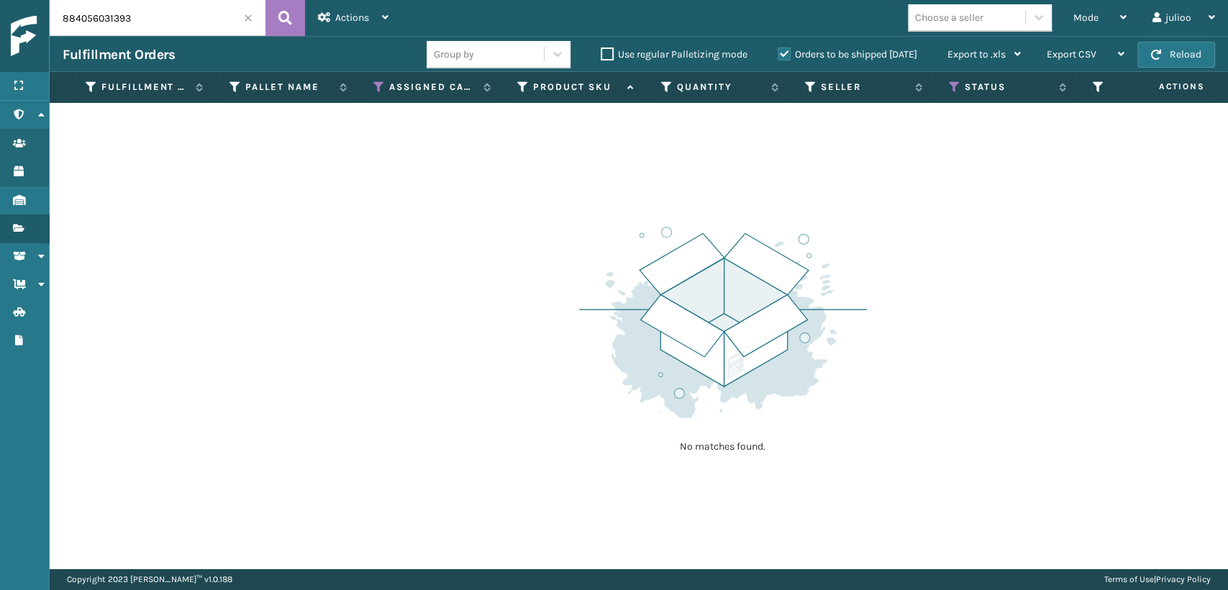
click at [937, 14] on div "Choose a seller" at bounding box center [949, 17] width 68 height 15
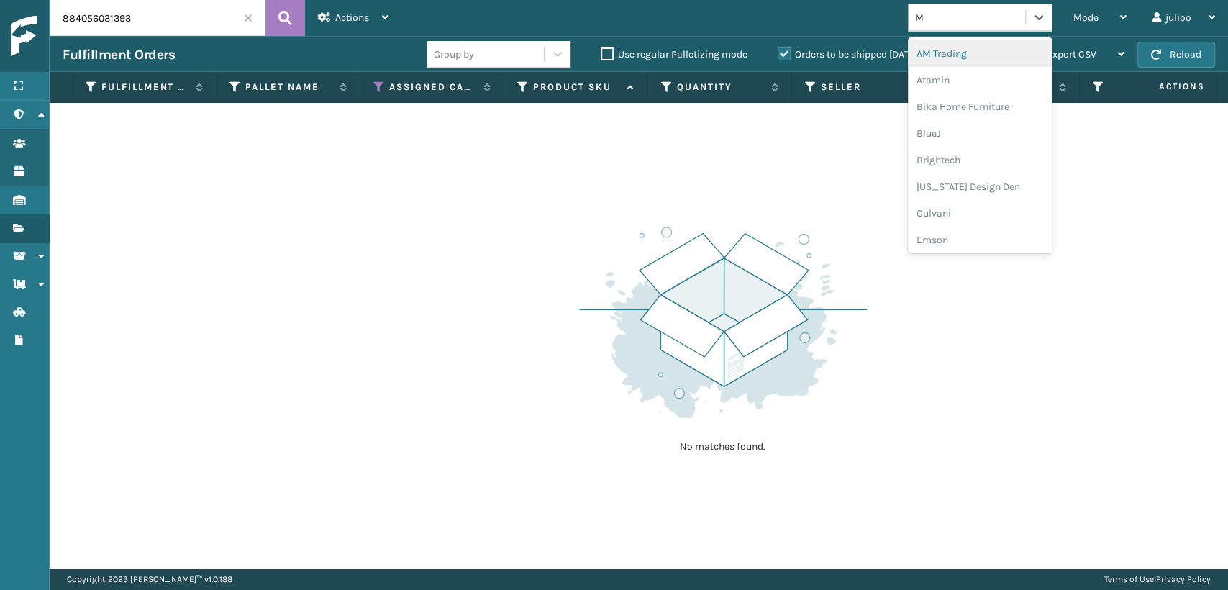
type input "MI"
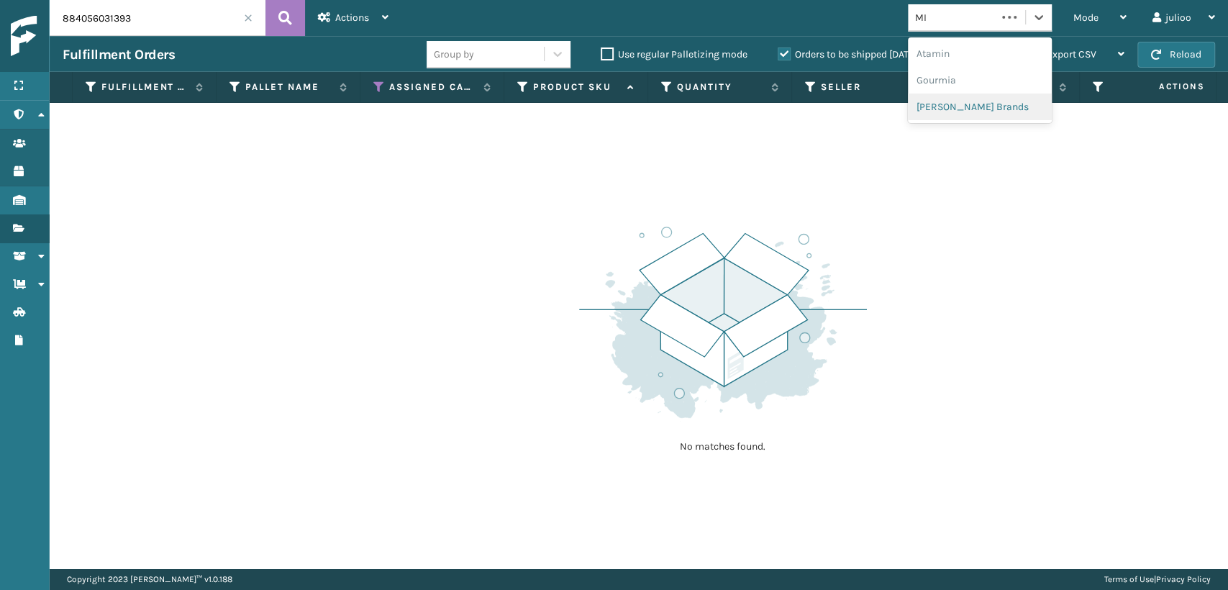
click at [952, 67] on div "Atamin" at bounding box center [980, 53] width 144 height 27
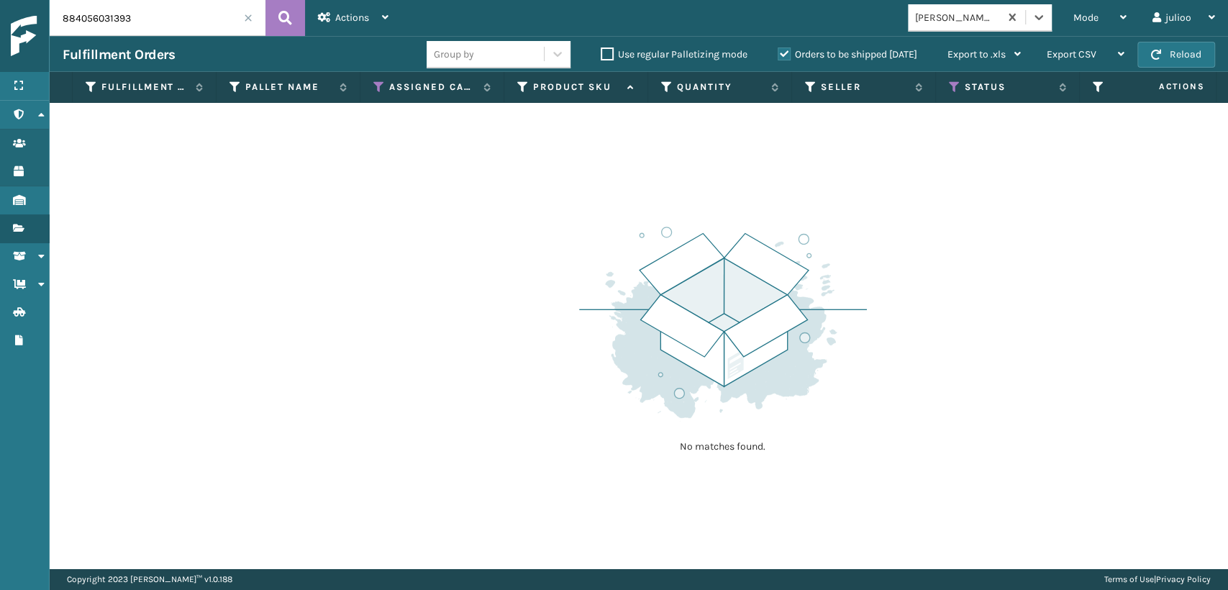
click at [245, 19] on span at bounding box center [248, 18] width 9 height 9
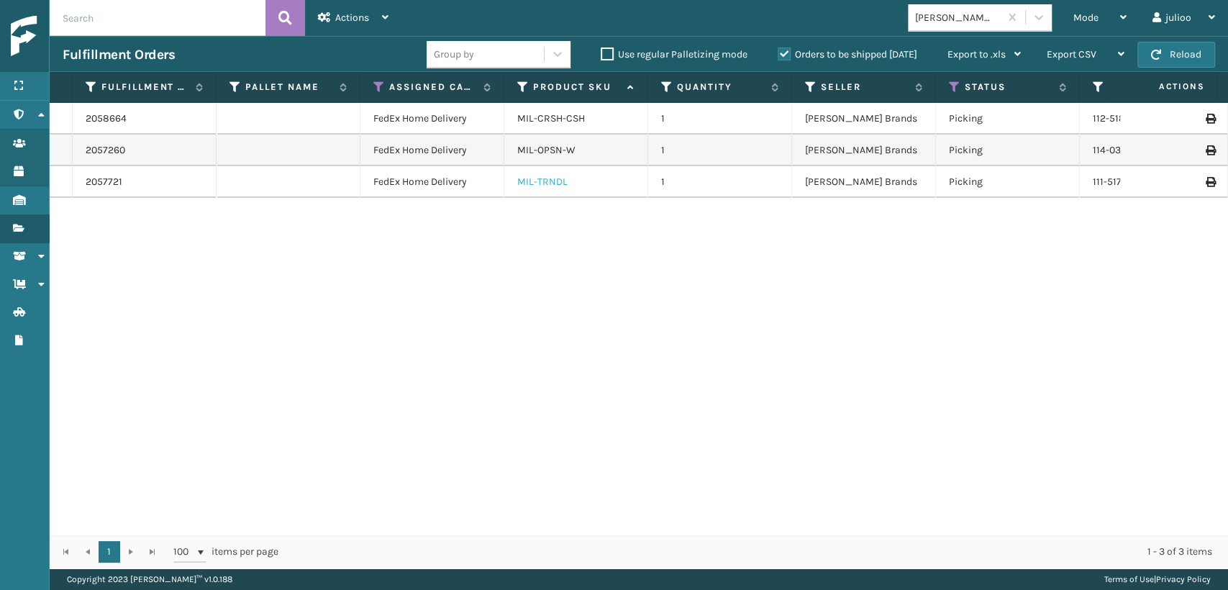
click at [536, 177] on link "MIL-TRNDL" at bounding box center [542, 182] width 50 height 12
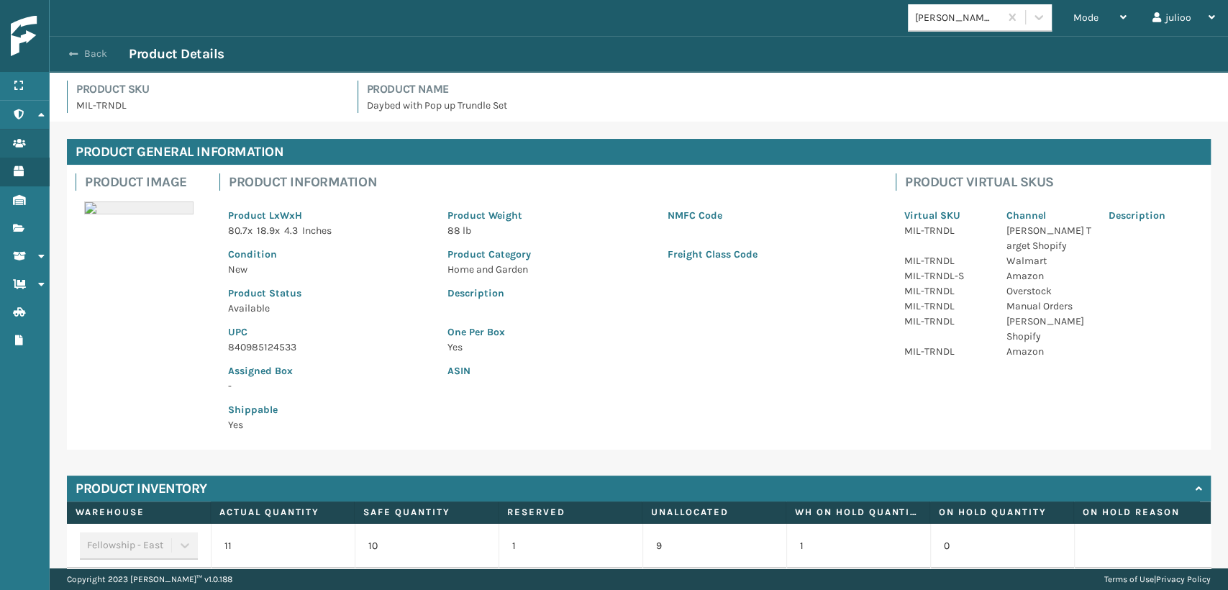
click at [76, 49] on span "button" at bounding box center [73, 54] width 9 height 10
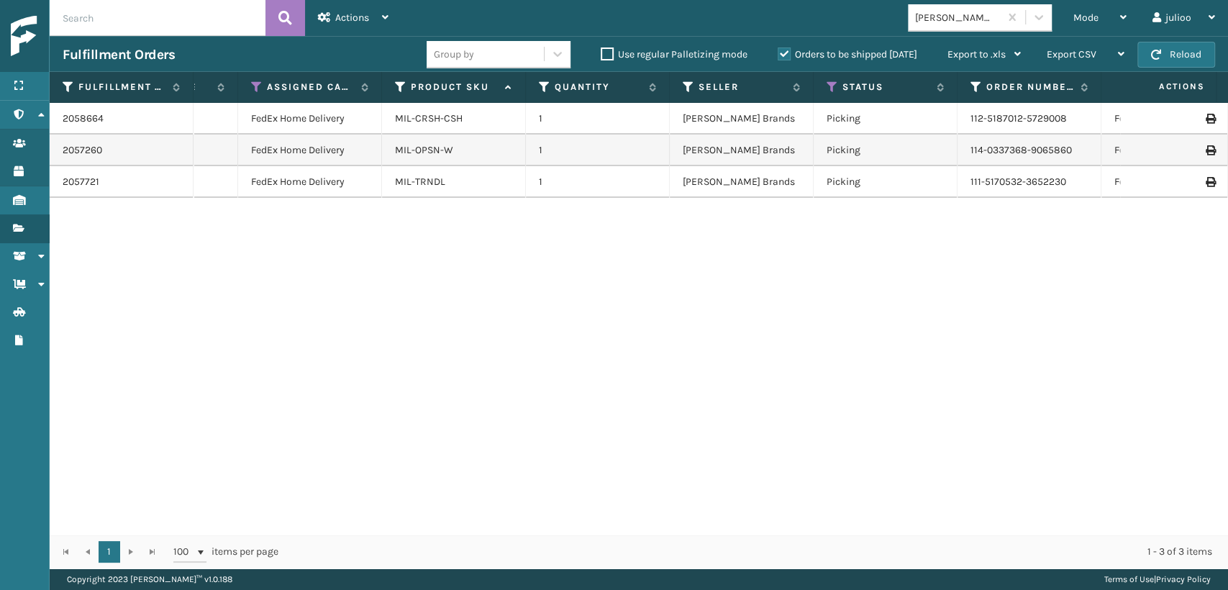
scroll to position [0, 103]
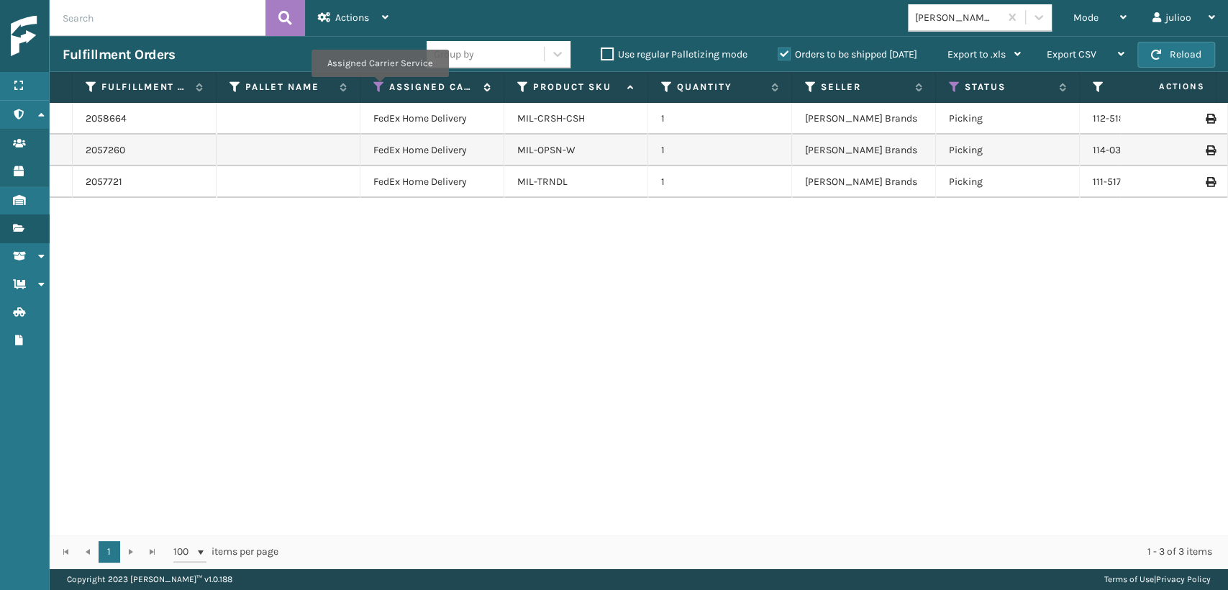
click at [379, 87] on icon at bounding box center [379, 87] width 12 height 13
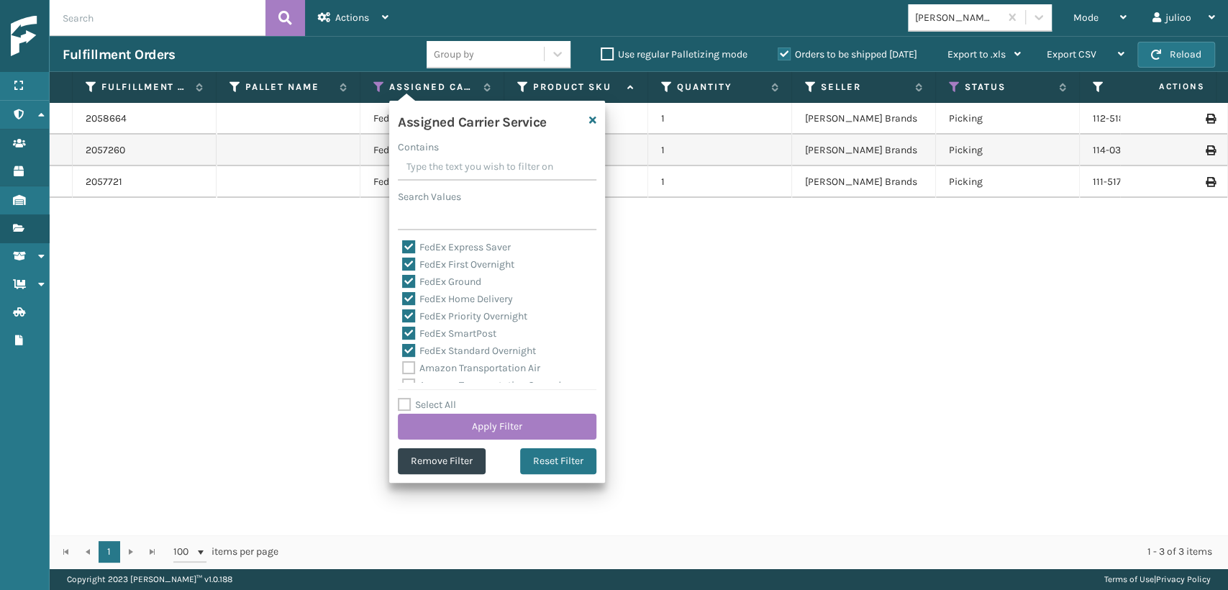
scroll to position [0, 0]
click at [535, 429] on button "Apply Filter" at bounding box center [497, 427] width 199 height 26
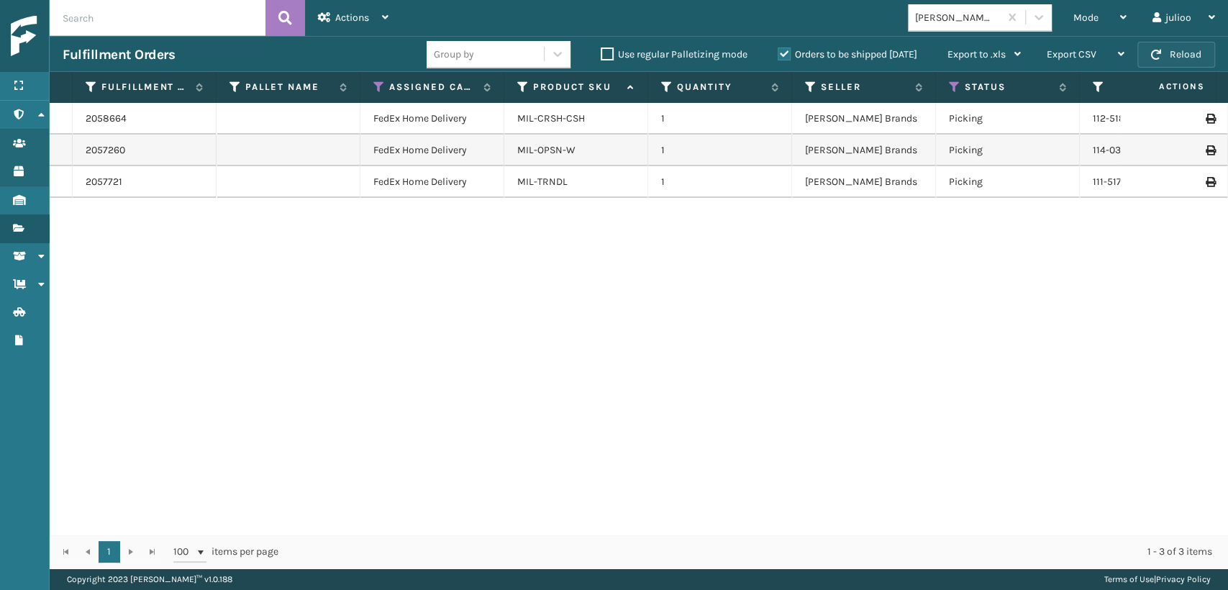
click at [1163, 55] on button "Reload" at bounding box center [1177, 55] width 78 height 26
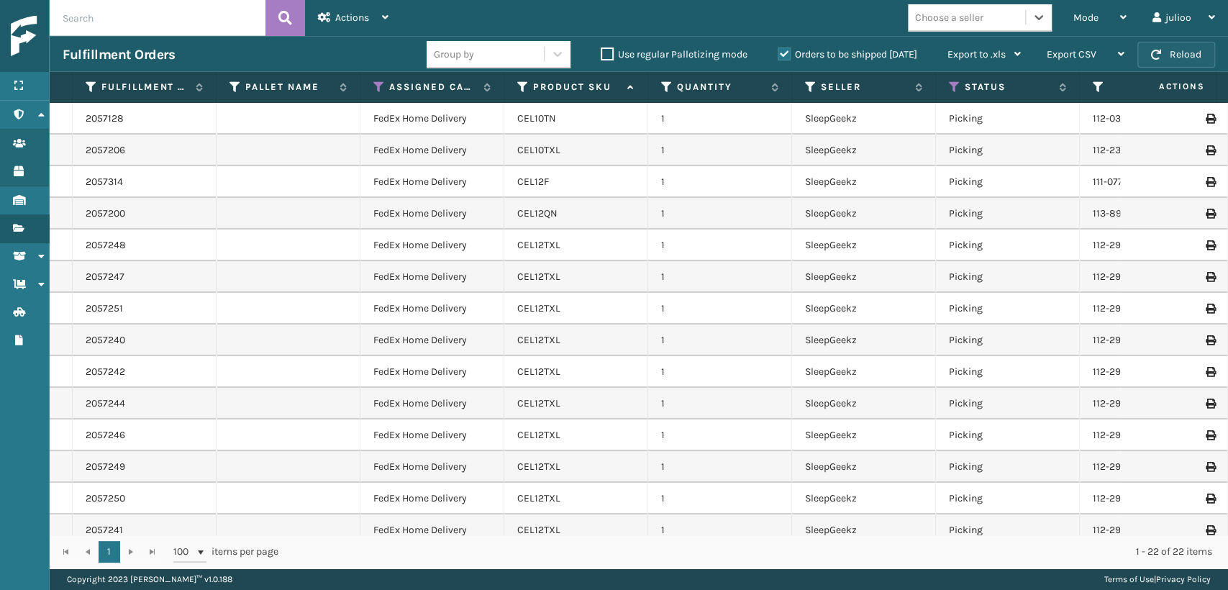
click at [1163, 59] on button "Reload" at bounding box center [1177, 55] width 78 height 26
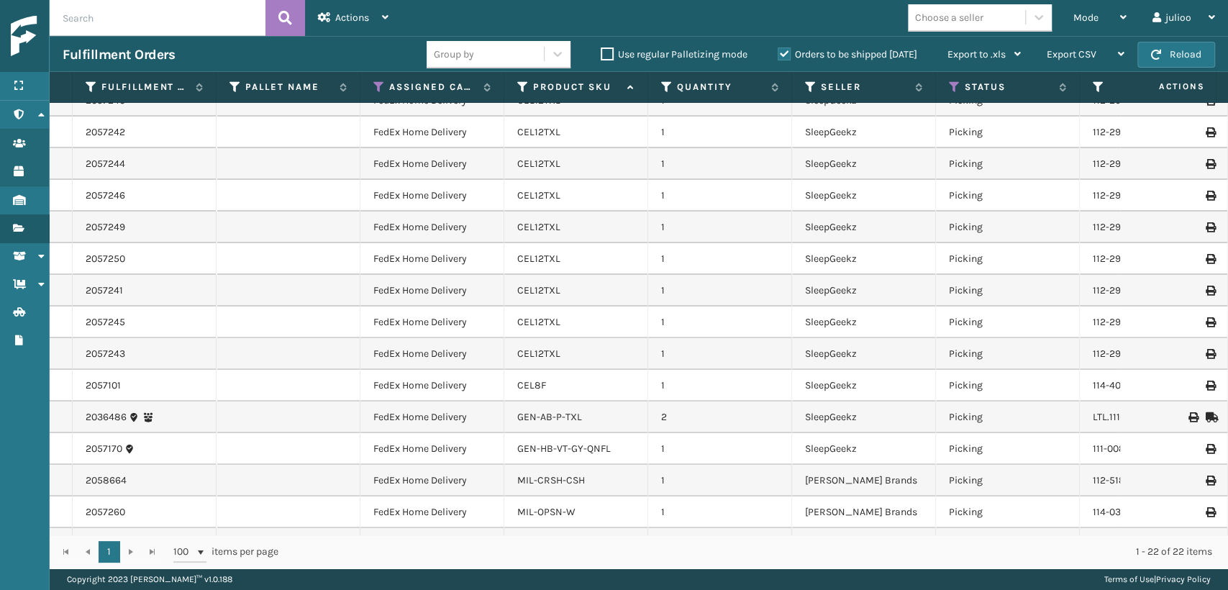
scroll to position [276, 0]
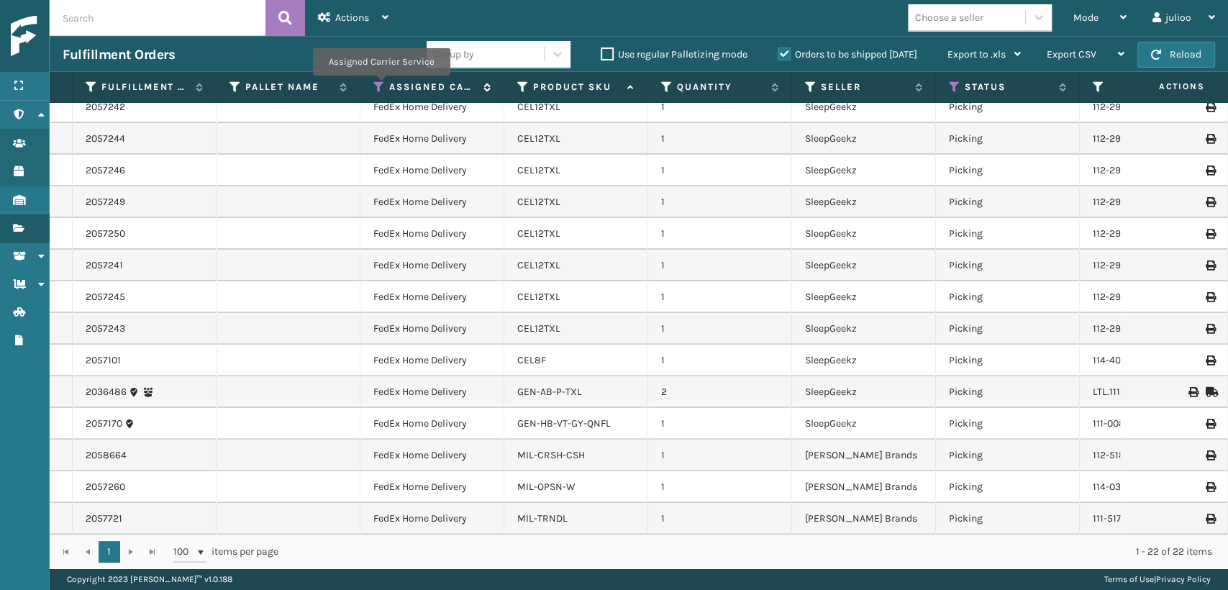
click at [379, 86] on icon at bounding box center [379, 87] width 12 height 13
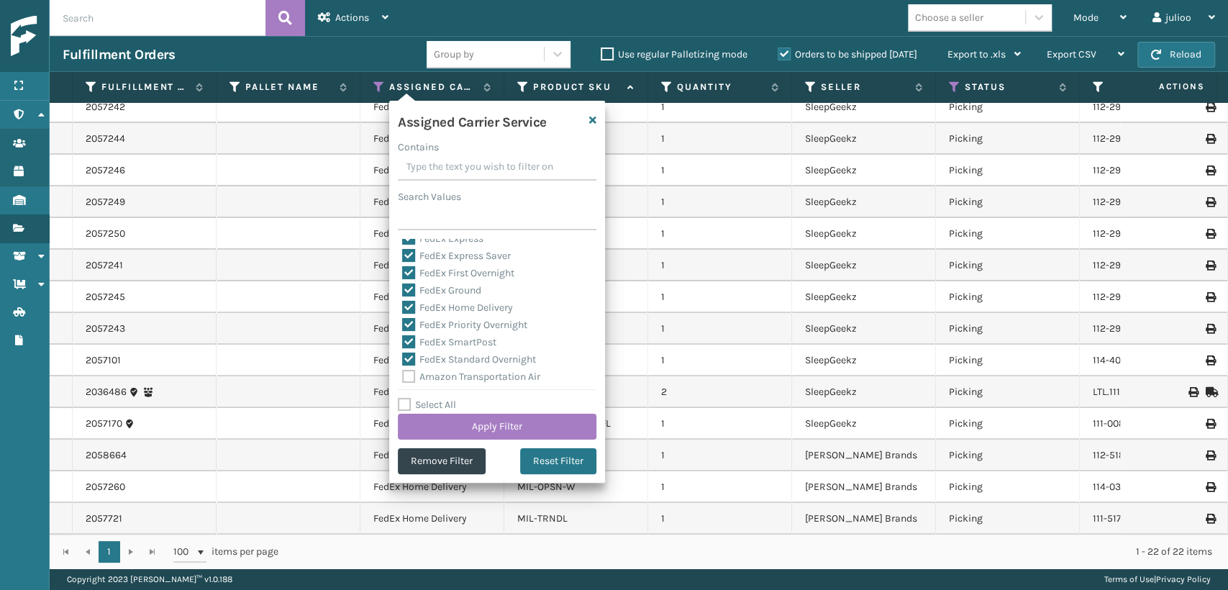
scroll to position [0, 0]
click at [536, 436] on button "Apply Filter" at bounding box center [497, 427] width 199 height 26
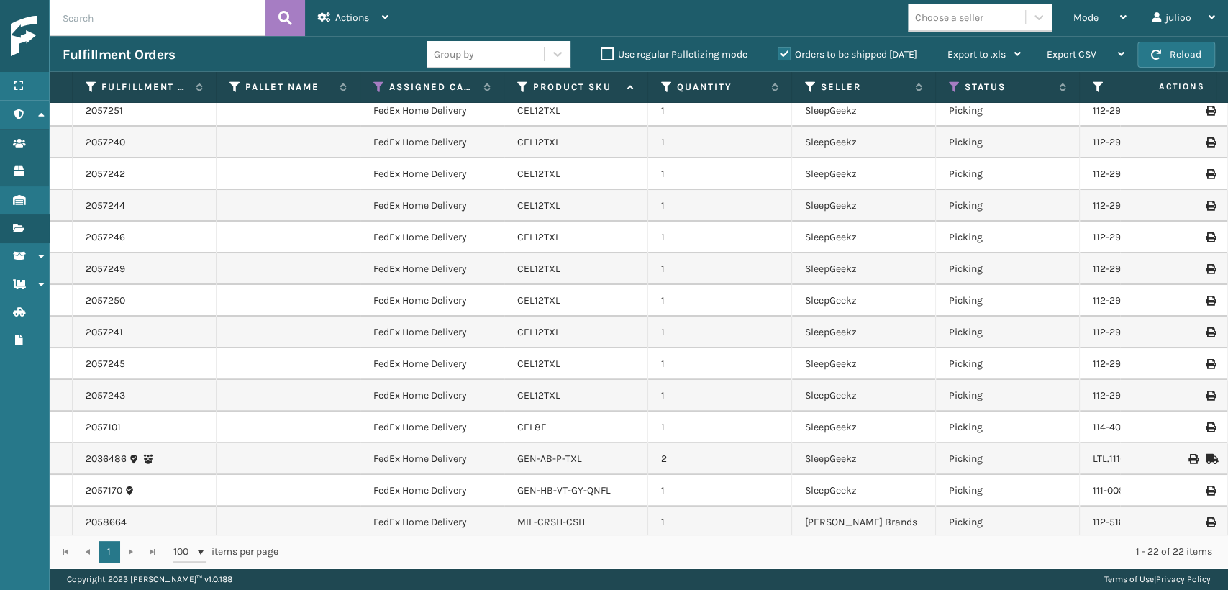
scroll to position [276, 0]
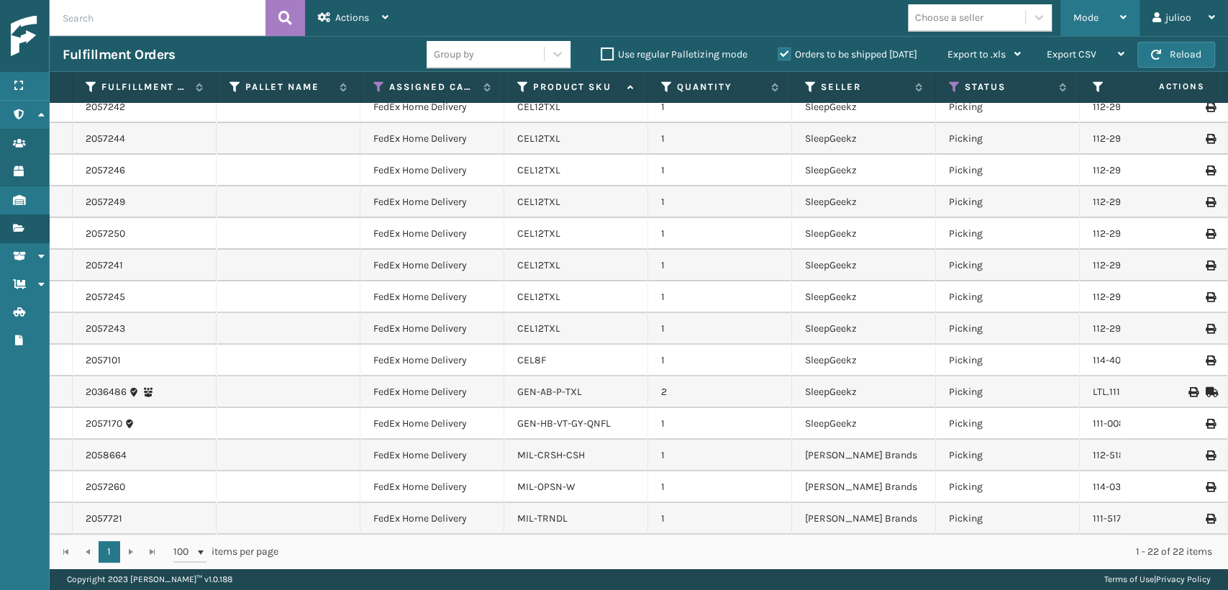
click at [1089, 18] on span "Mode" at bounding box center [1086, 18] width 25 height 12
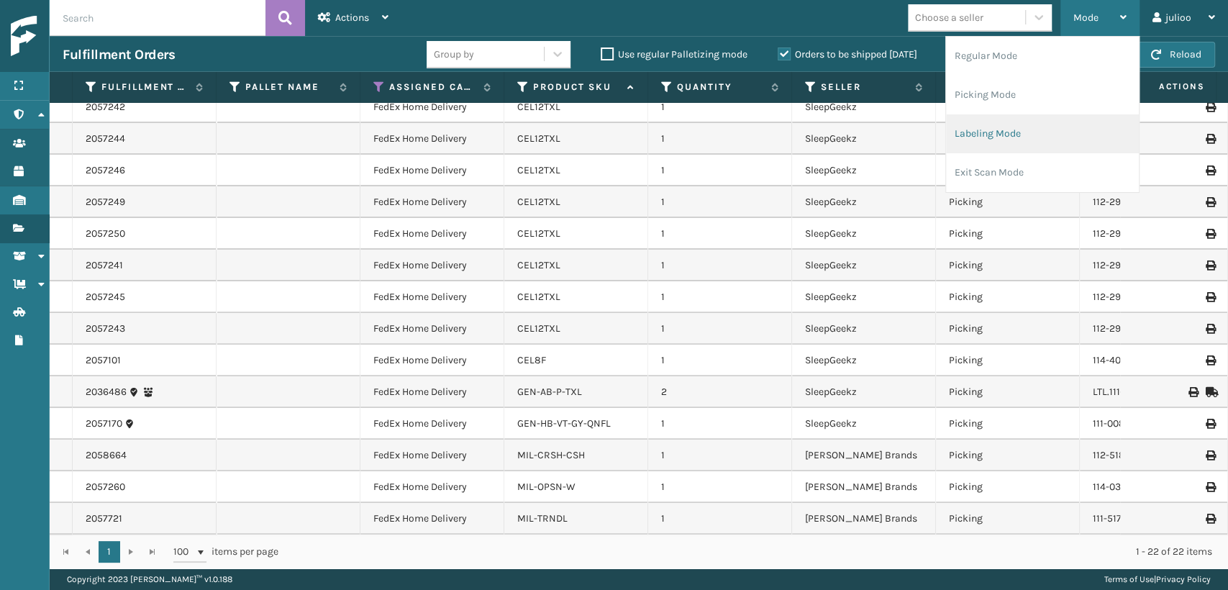
click at [1008, 126] on li "Labeling Mode" at bounding box center [1042, 133] width 193 height 39
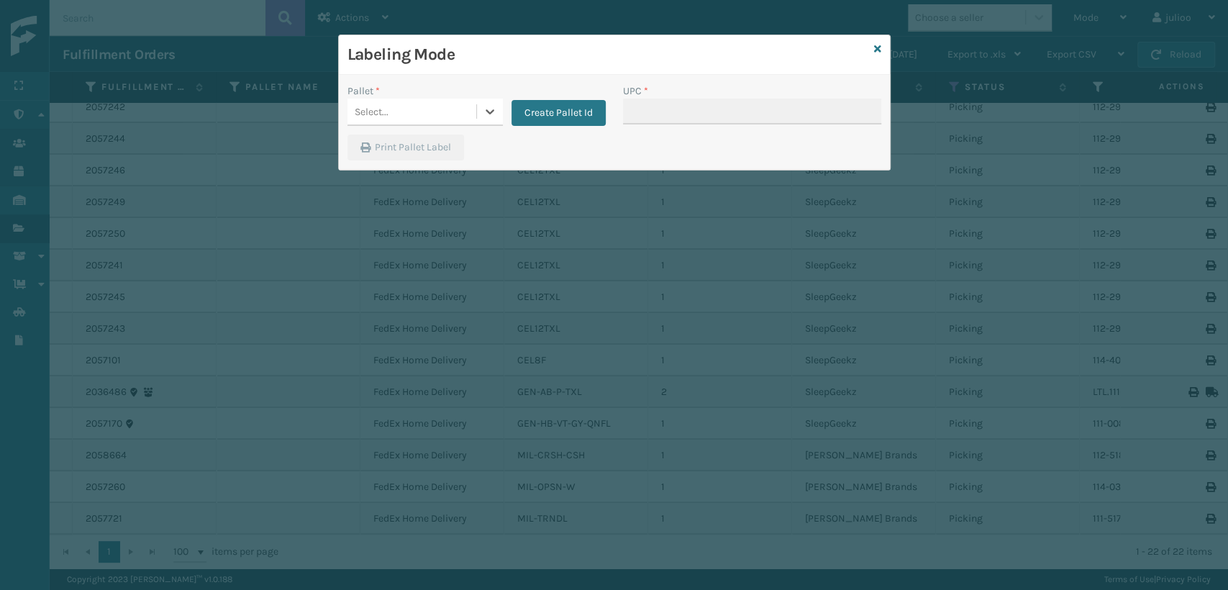
click at [310, 130] on div "Labeling Mode Pallet * 0 results available. Select is focused ,type to refine l…" at bounding box center [614, 295] width 1228 height 590
click at [361, 112] on div "Select..." at bounding box center [372, 111] width 34 height 15
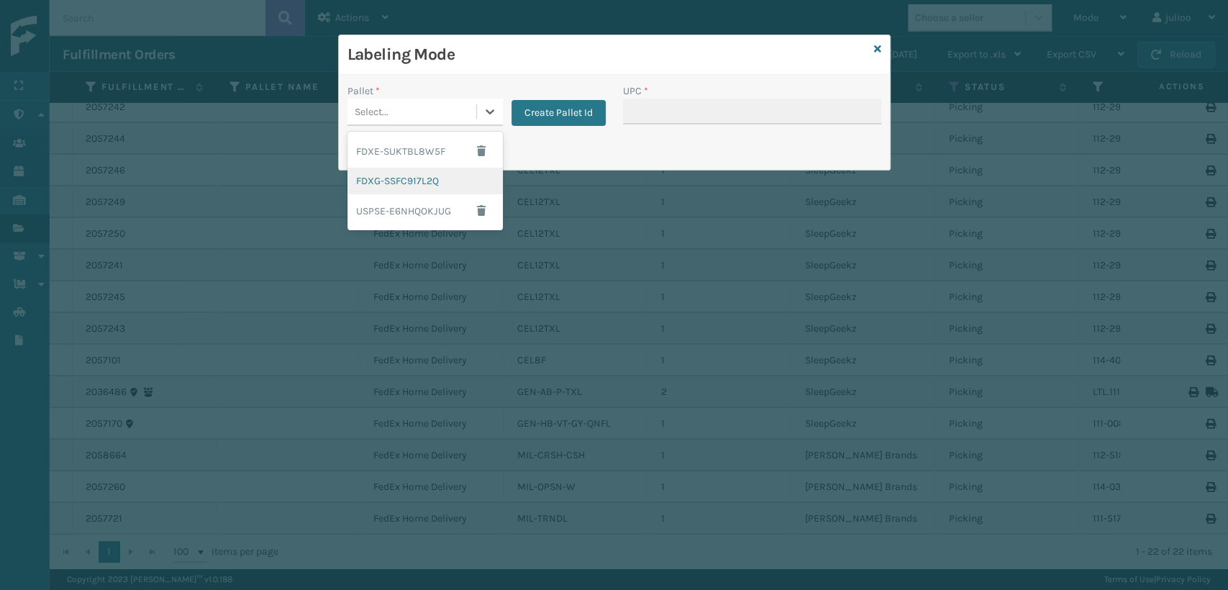
click at [384, 181] on div "FDXG-SSFC917L2Q" at bounding box center [425, 181] width 155 height 27
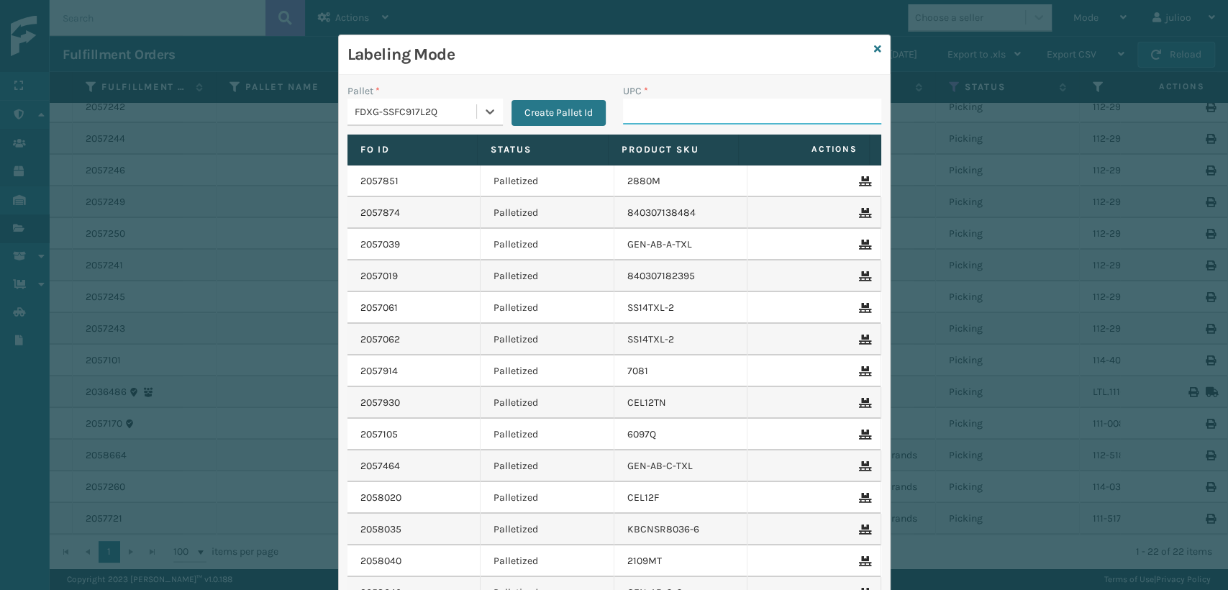
click at [643, 117] on input "UPC *" at bounding box center [752, 112] width 258 height 26
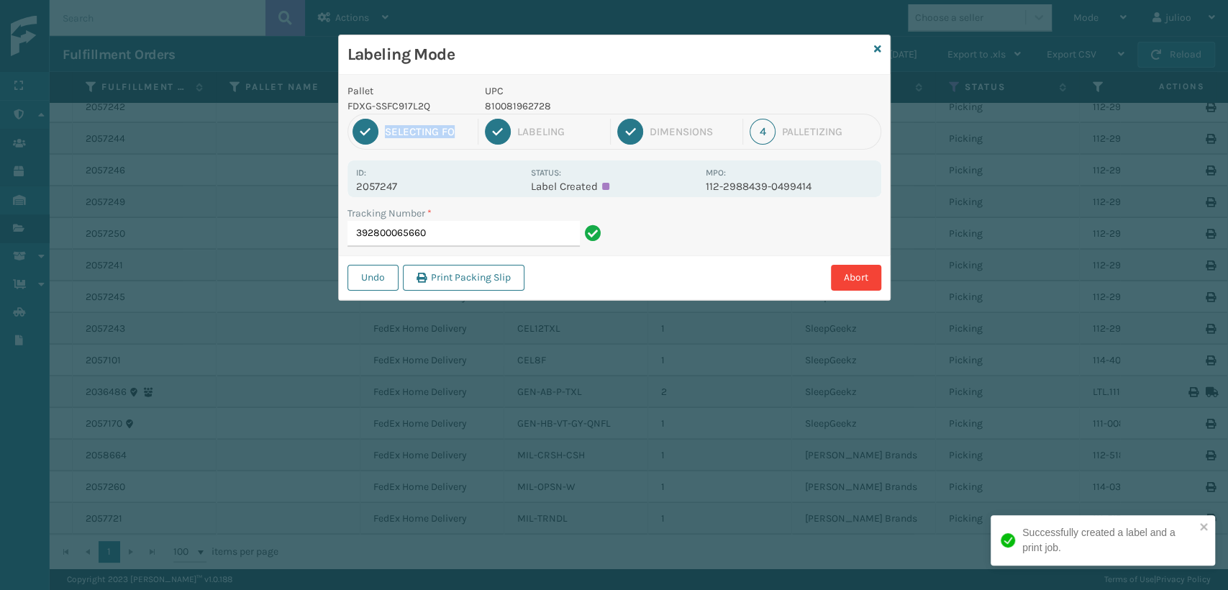
drag, startPoint x: 564, startPoint y: 101, endPoint x: 470, endPoint y: 114, distance: 95.1
click at [470, 114] on div "Pallet FDXG-SSFC917L2Q UPC 810081962728 1 Selecting FO 2 Labeling 3 Dimensions …" at bounding box center [614, 187] width 551 height 225
click at [519, 102] on p "810081962728" at bounding box center [591, 106] width 212 height 15
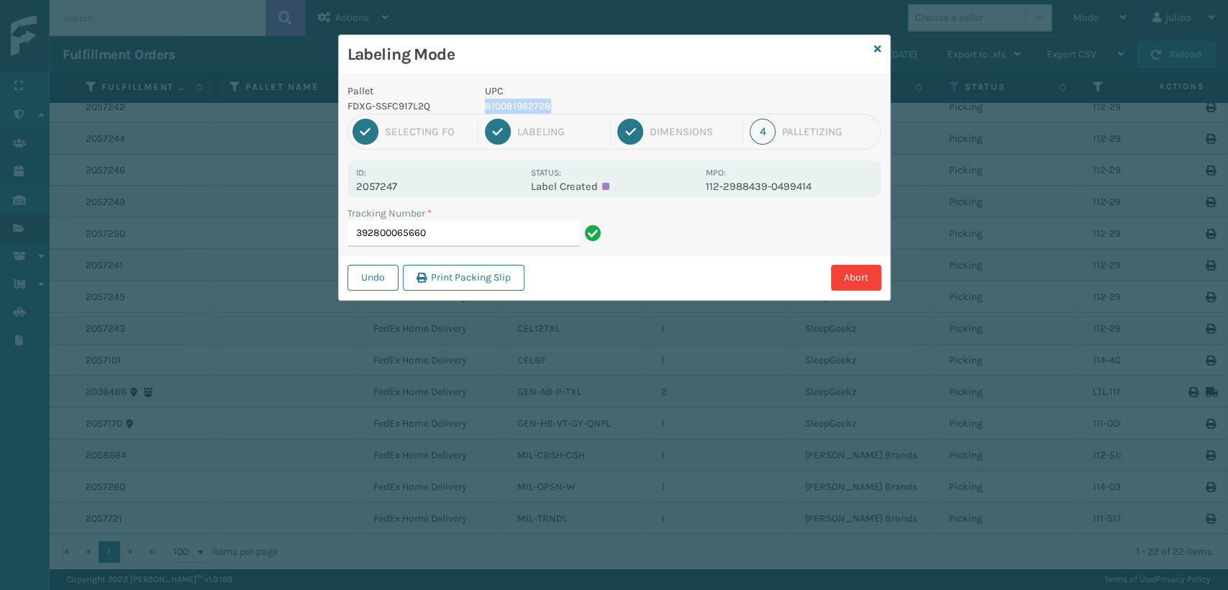
drag, startPoint x: 553, startPoint y: 105, endPoint x: 480, endPoint y: 106, distance: 72.7
click at [480, 106] on div "UPC 810081962728" at bounding box center [591, 98] width 230 height 30
copy p "810081962728"
click at [494, 235] on input "392800065660" at bounding box center [464, 234] width 232 height 26
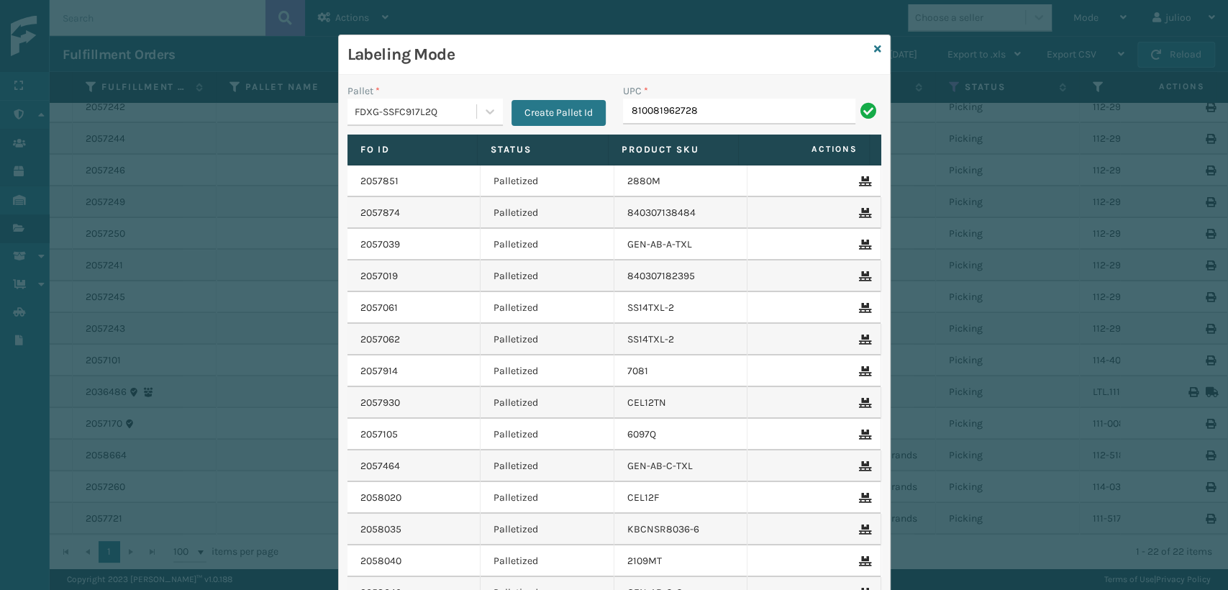
type input "810081962728"
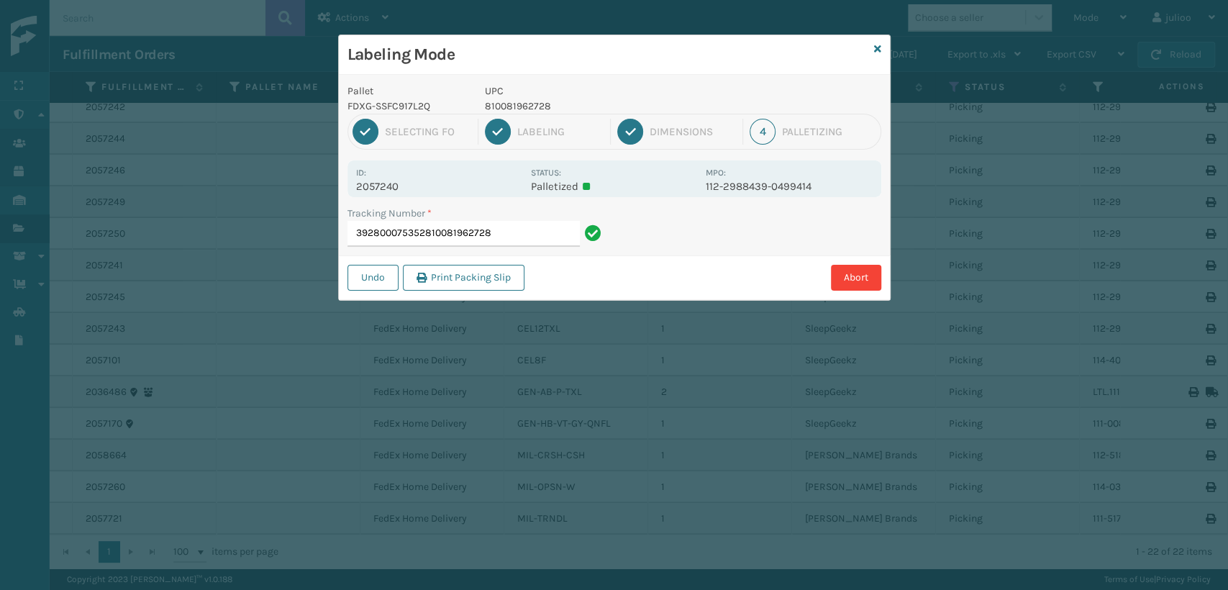
type input "392800075352810081962728810081962728"
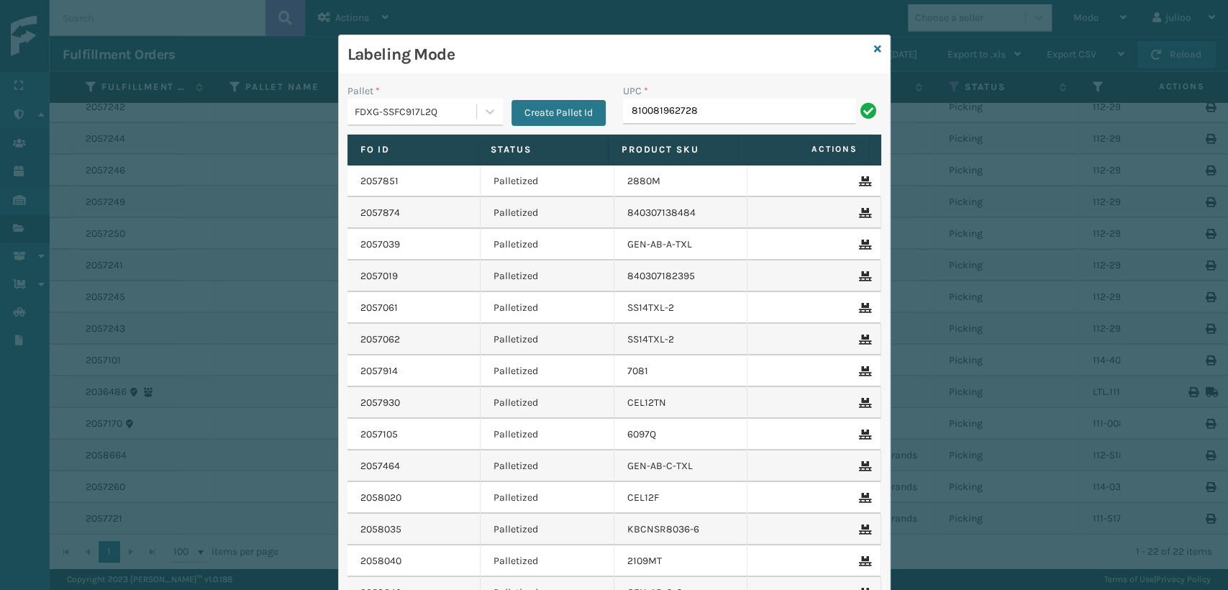
type input "810081962728"
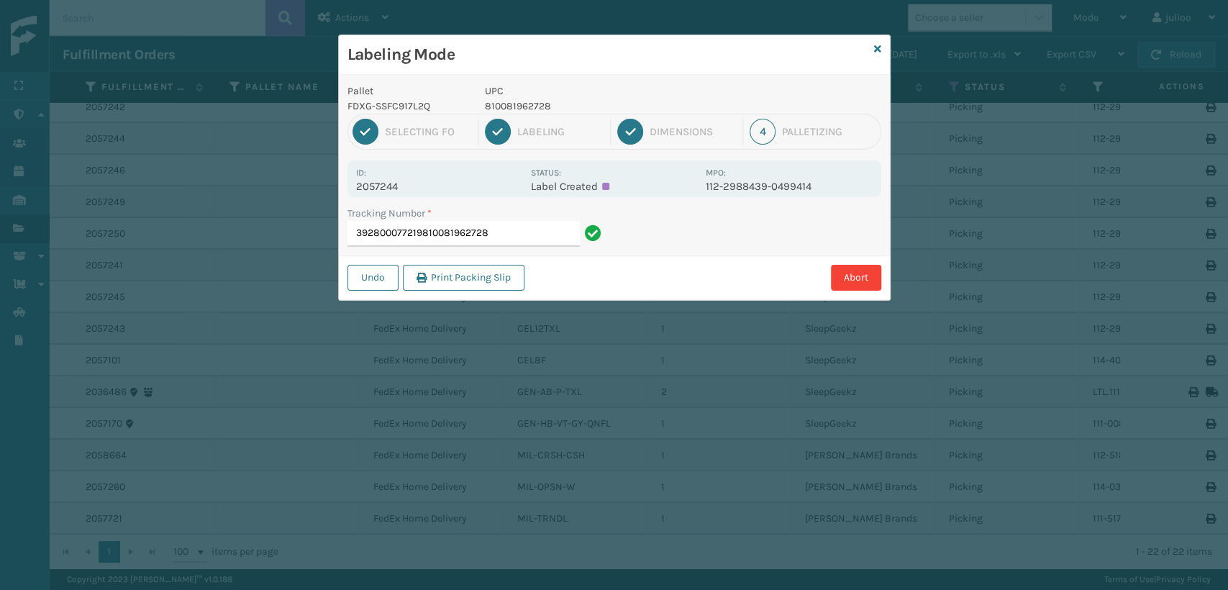
type input "392800077219"
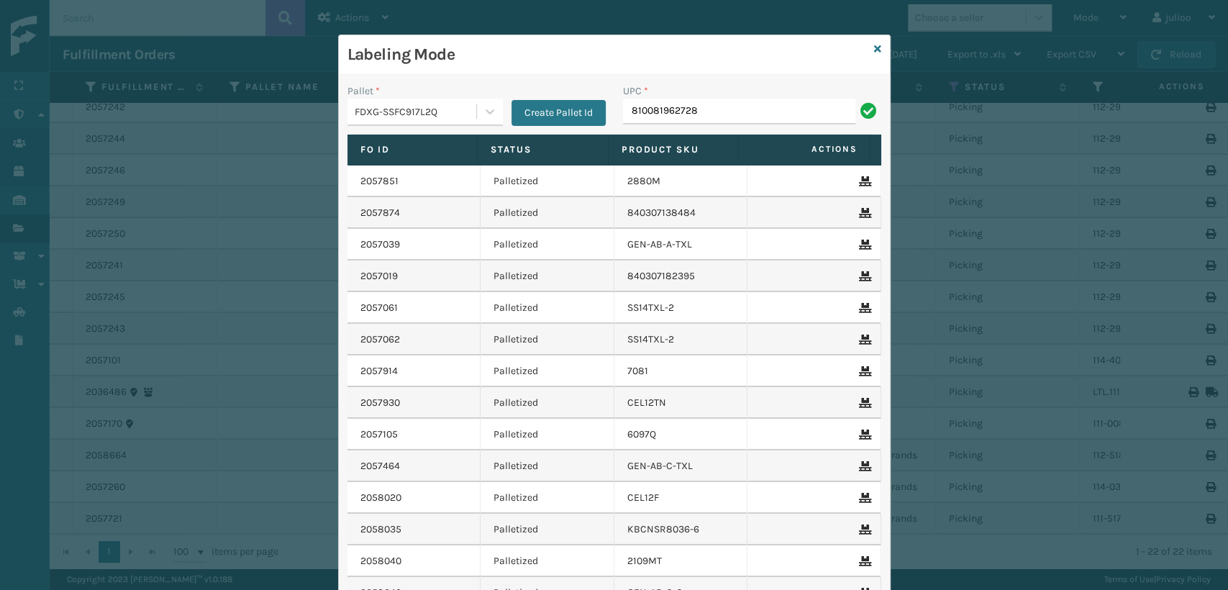
click at [494, 235] on td "Palletized" at bounding box center [548, 245] width 134 height 32
click at [758, 111] on input "810081962728" at bounding box center [739, 112] width 232 height 26
type input "8"
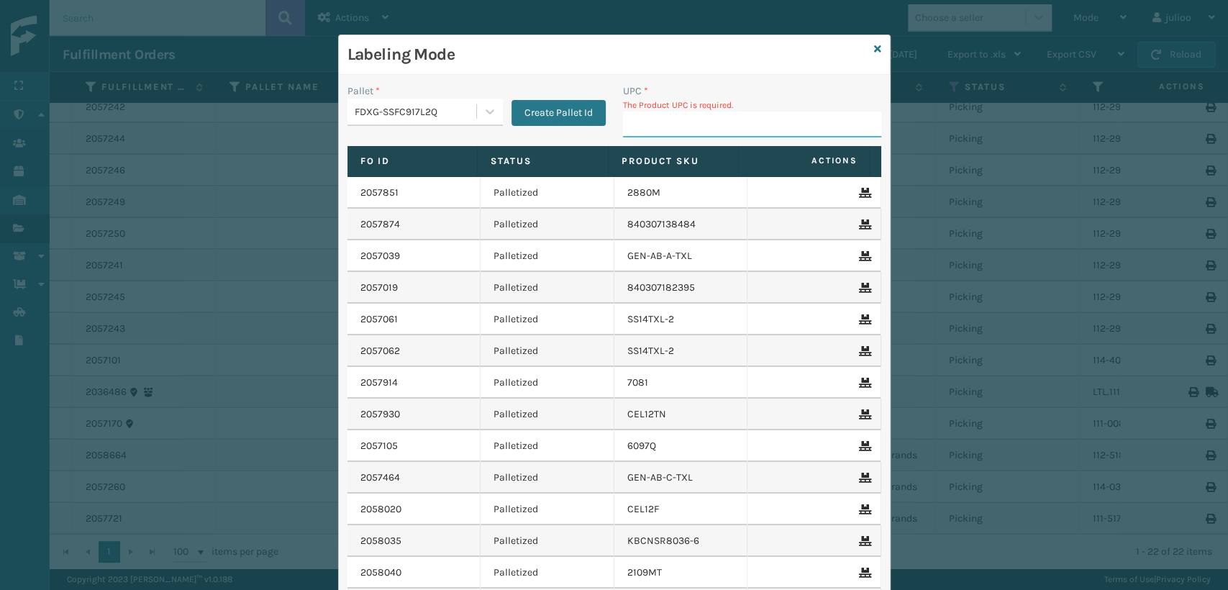
paste input "810081962728"
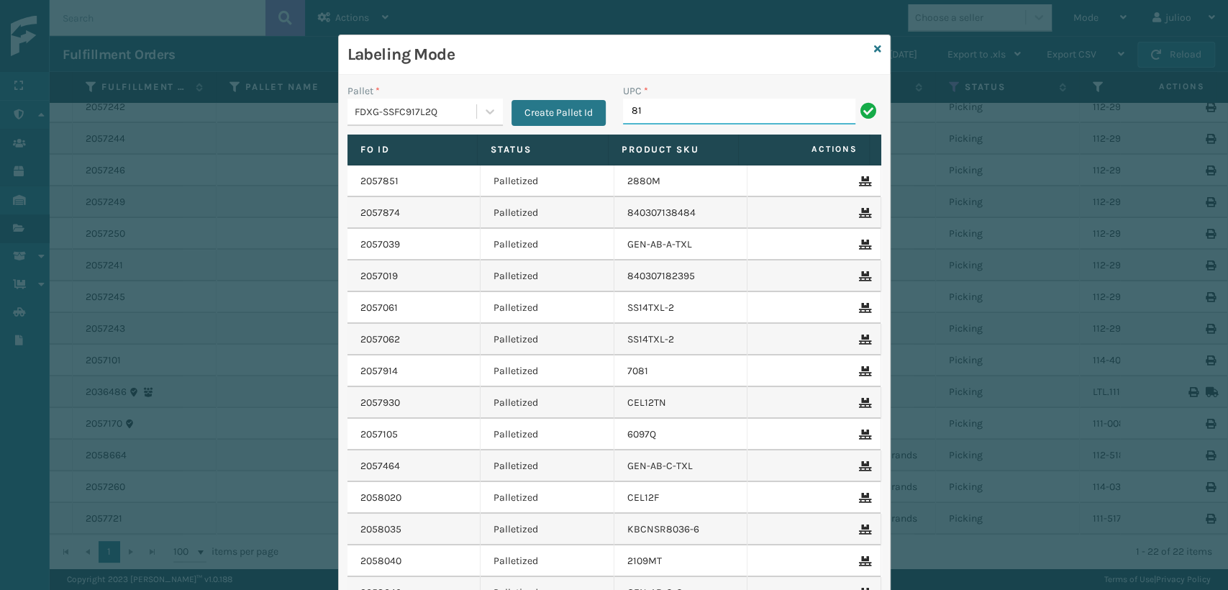
type input "8"
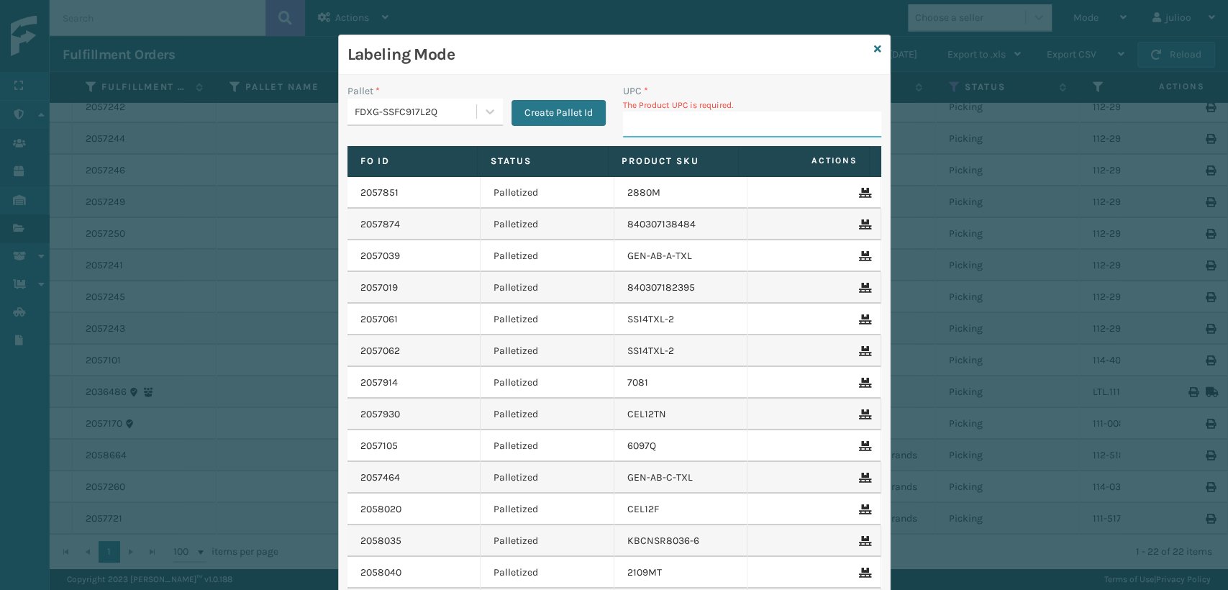
paste input "810081962728"
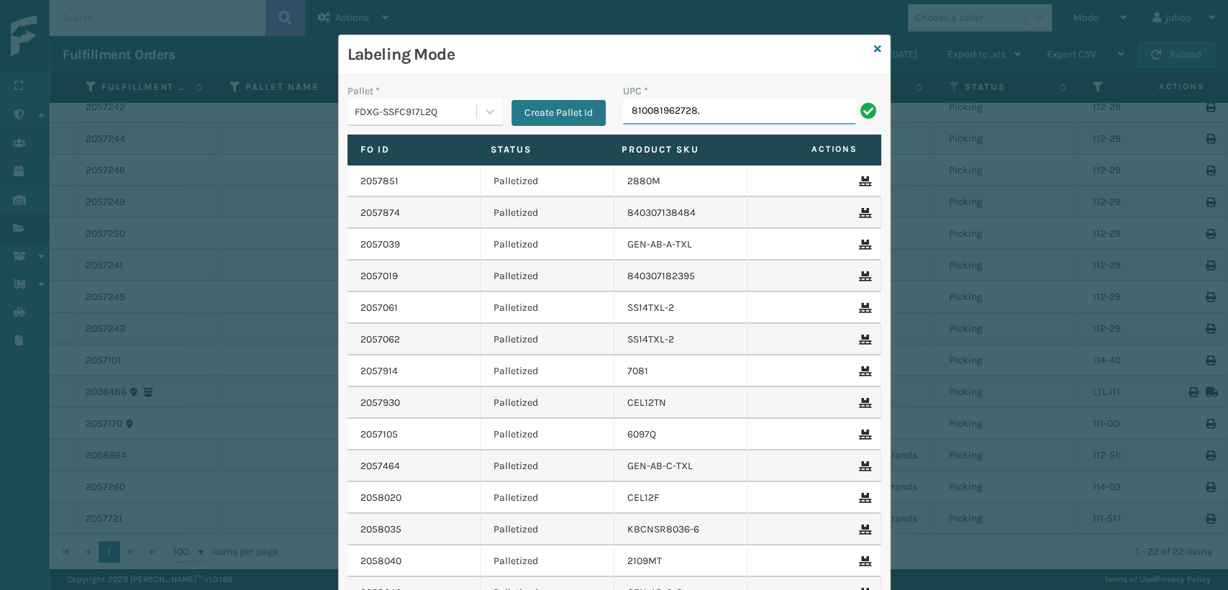
type input "810081962728."
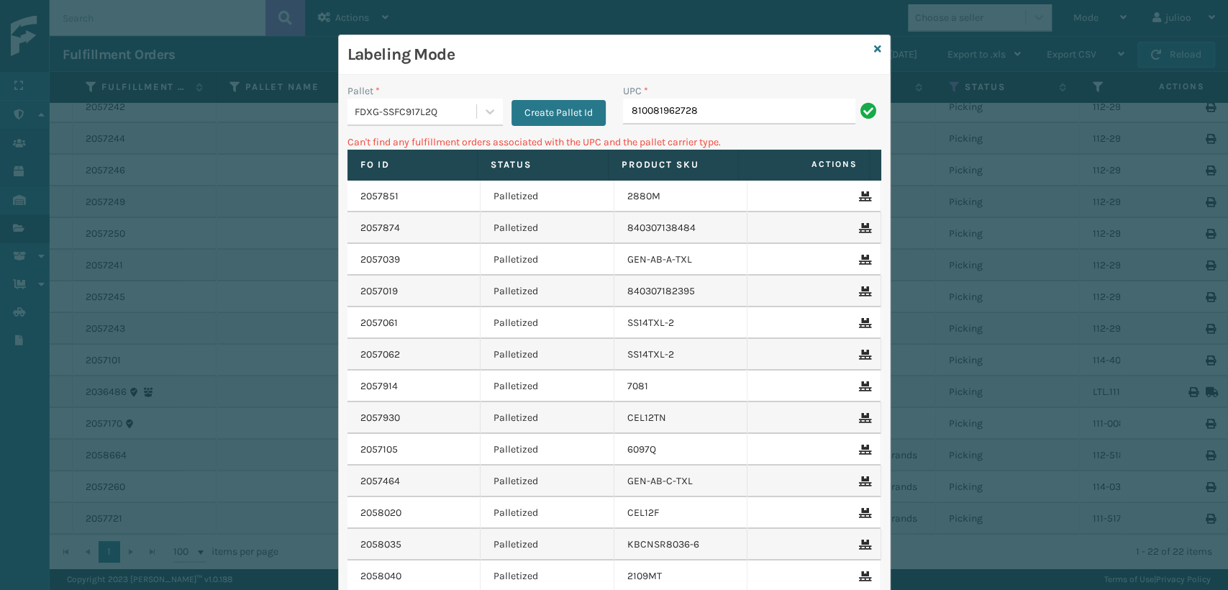
type input "810081962728"
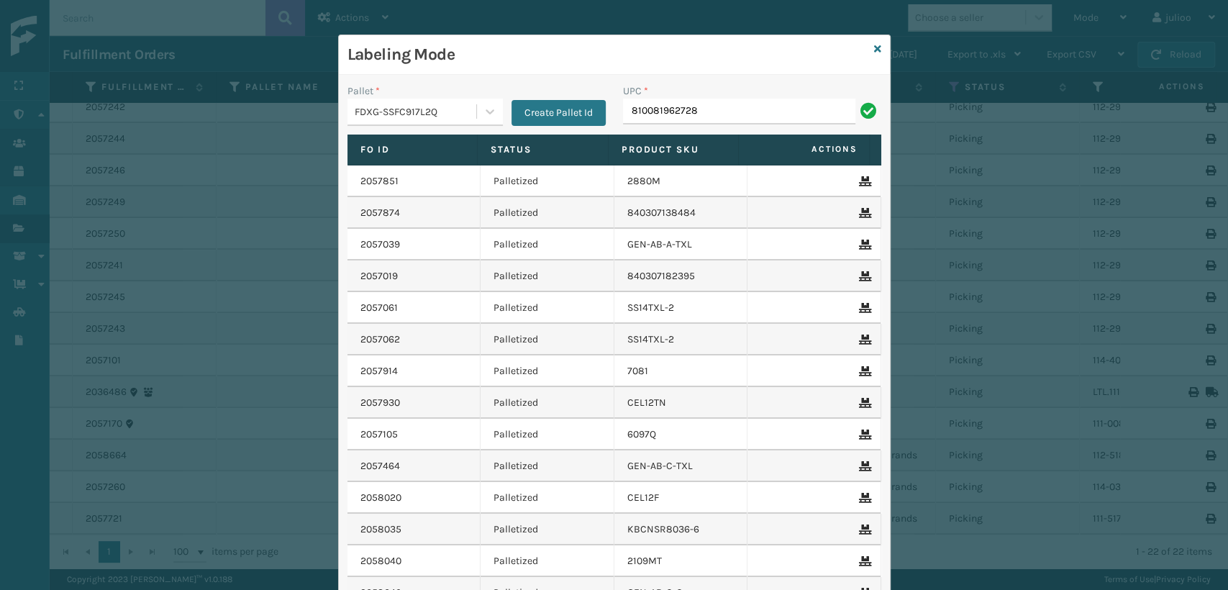
type input "810081962728"
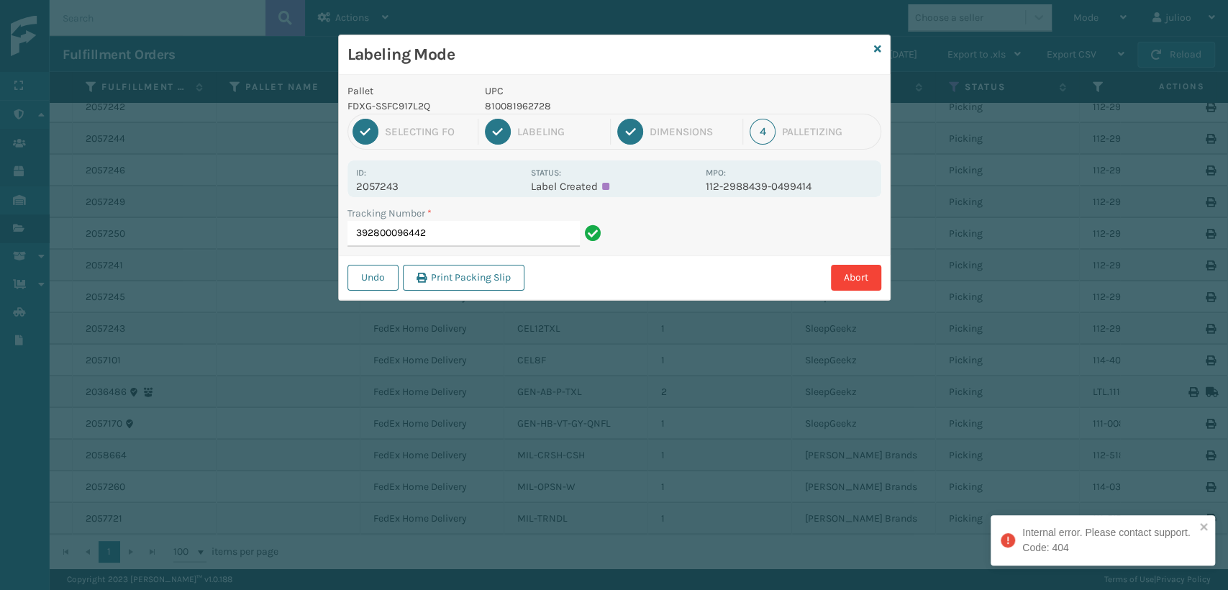
type input "392800096442"
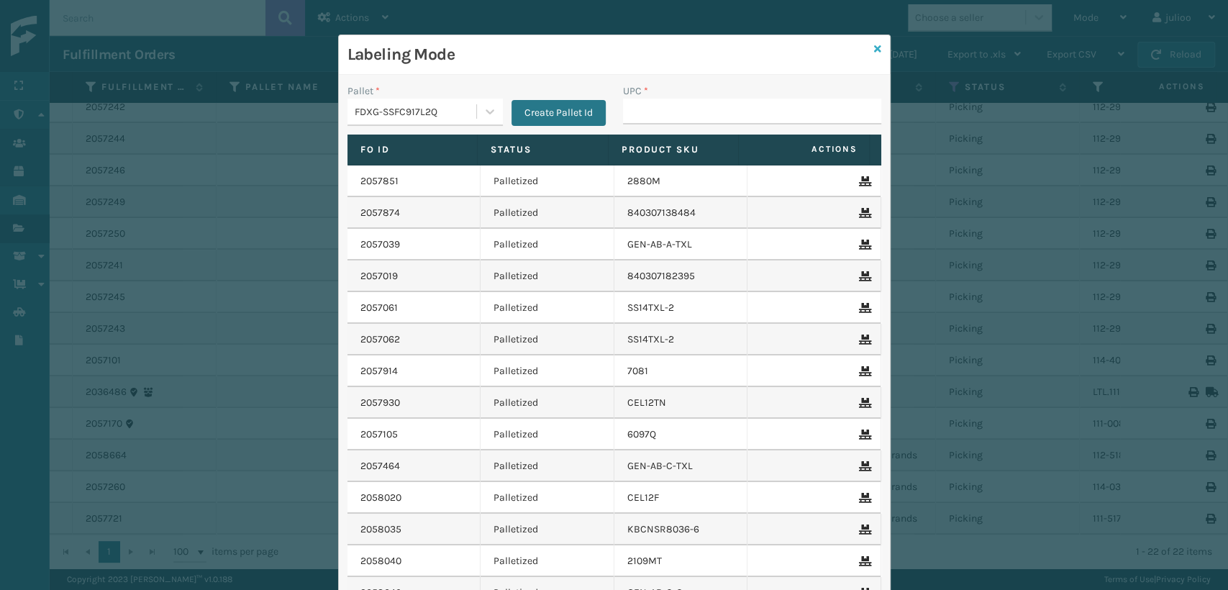
click at [874, 44] on icon at bounding box center [877, 49] width 7 height 10
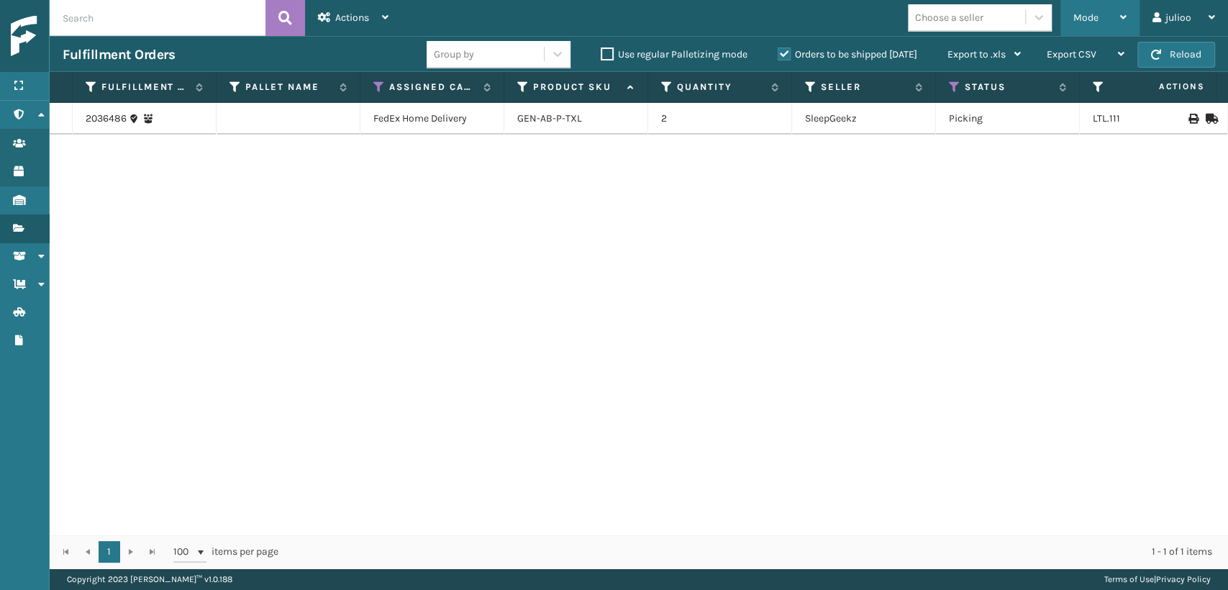
click at [1110, 24] on div "Mode" at bounding box center [1100, 18] width 53 height 36
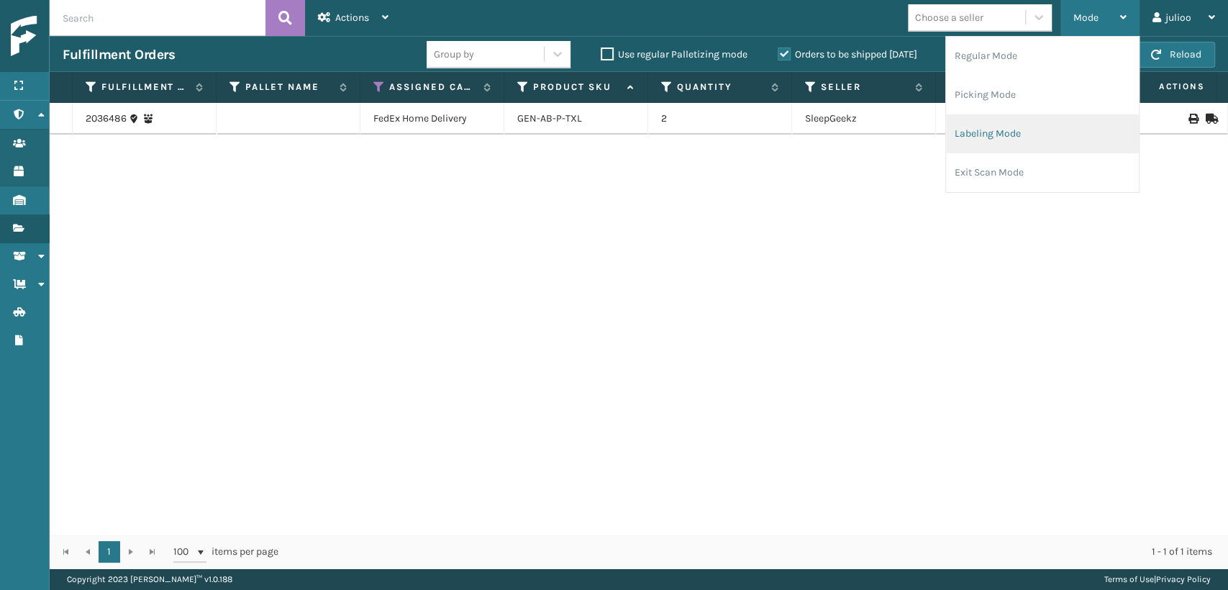
click at [995, 138] on li "Labeling Mode" at bounding box center [1042, 133] width 193 height 39
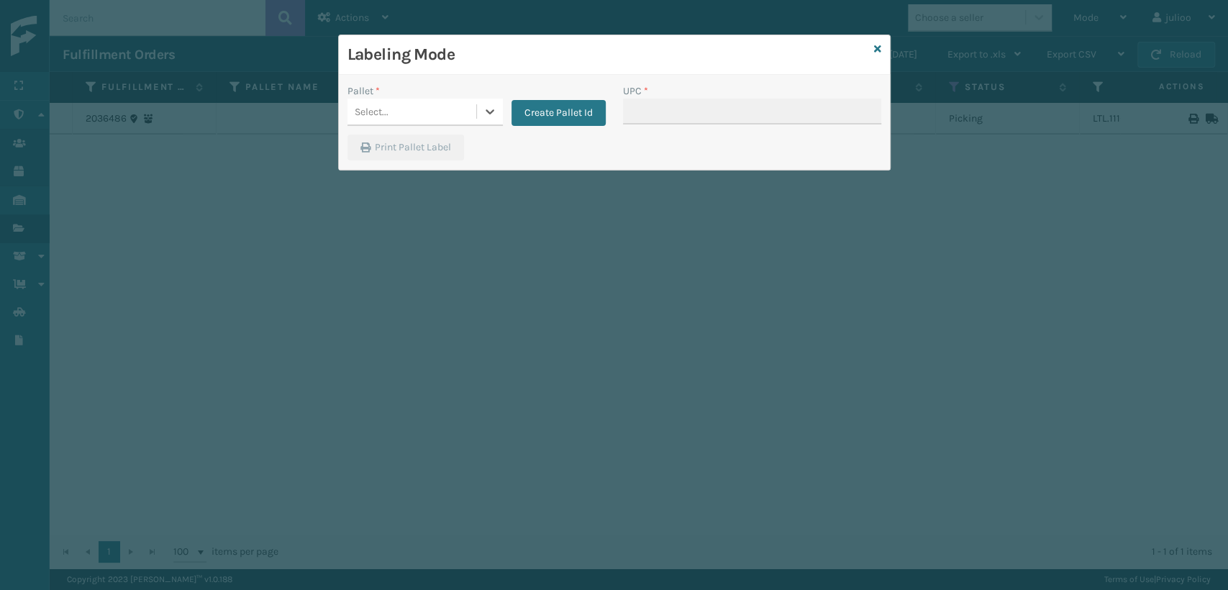
click at [881, 50] on div "Labeling Mode" at bounding box center [614, 55] width 551 height 40
click at [879, 49] on icon at bounding box center [877, 49] width 7 height 10
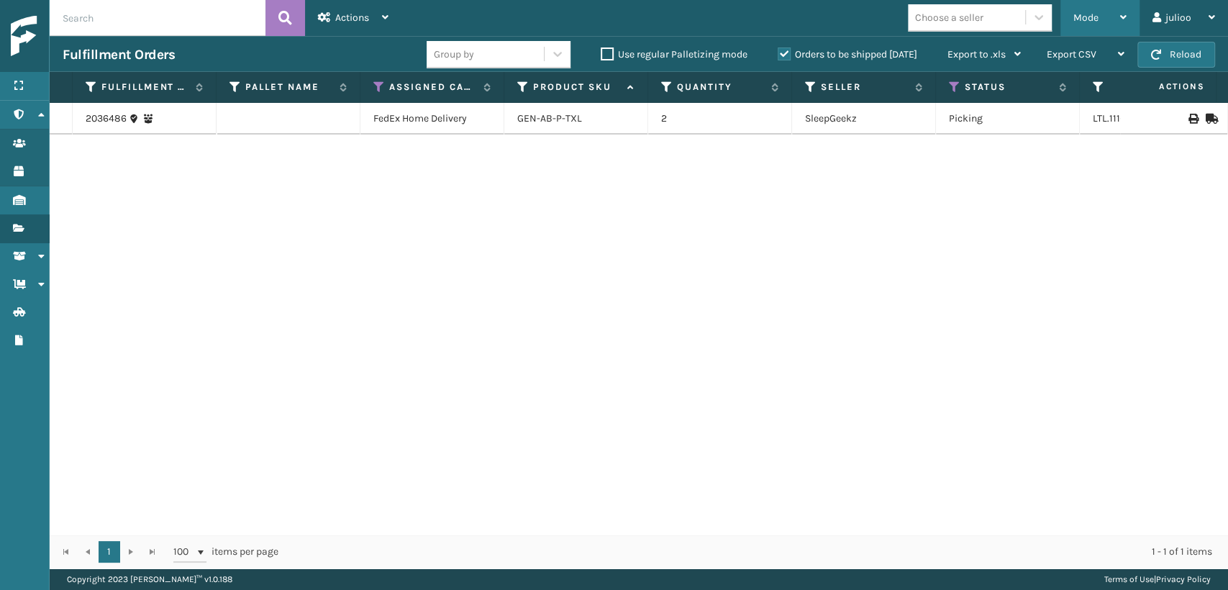
drag, startPoint x: 1071, startPoint y: 20, endPoint x: 1069, endPoint y: 36, distance: 15.9
click at [1071, 30] on div "Mode Regular Mode Picking Mode Labeling Mode Exit Scan Mode" at bounding box center [1100, 18] width 79 height 36
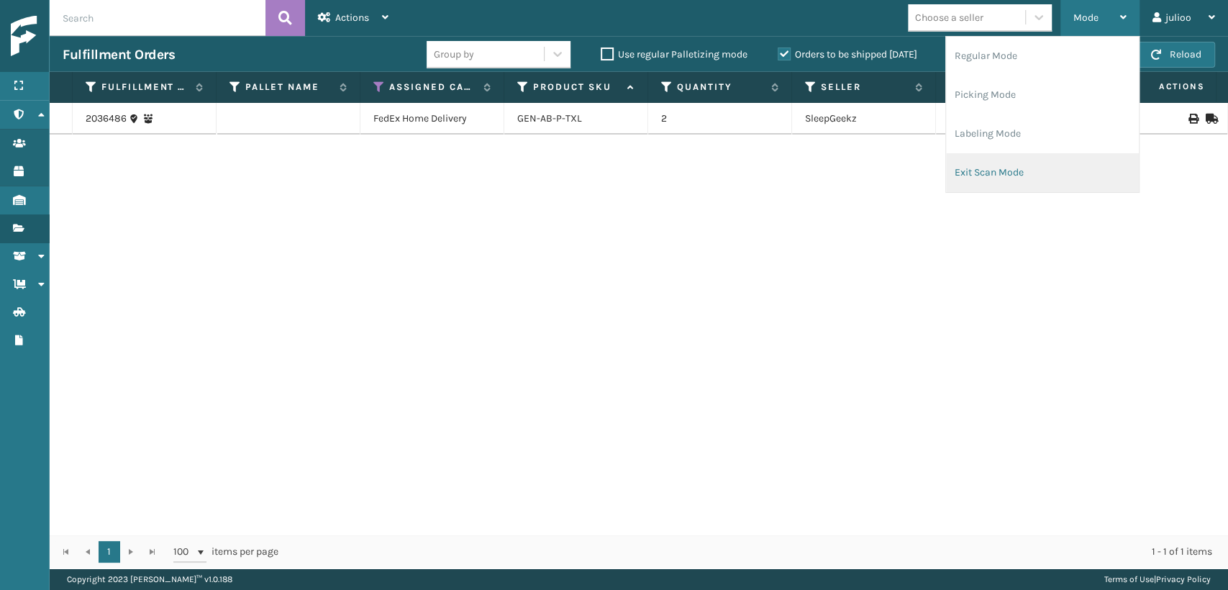
click at [963, 176] on li "Exit Scan Mode" at bounding box center [1042, 172] width 193 height 39
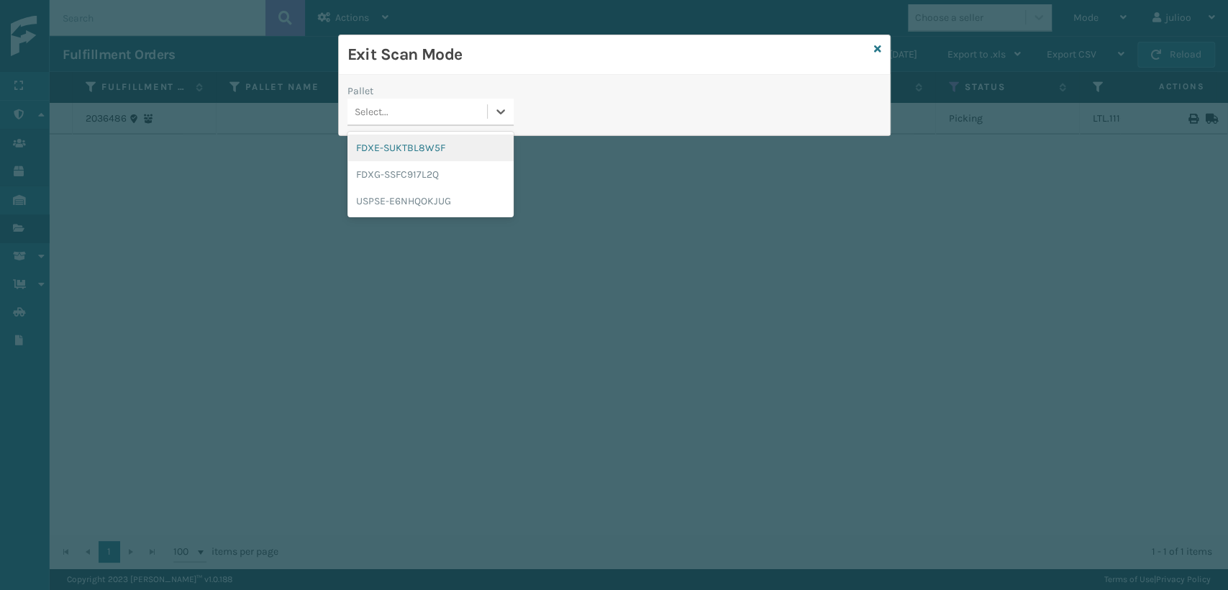
click at [374, 111] on div "Select..." at bounding box center [372, 111] width 34 height 15
click at [380, 171] on div "FDXG-SSFC917L2Q" at bounding box center [431, 174] width 166 height 27
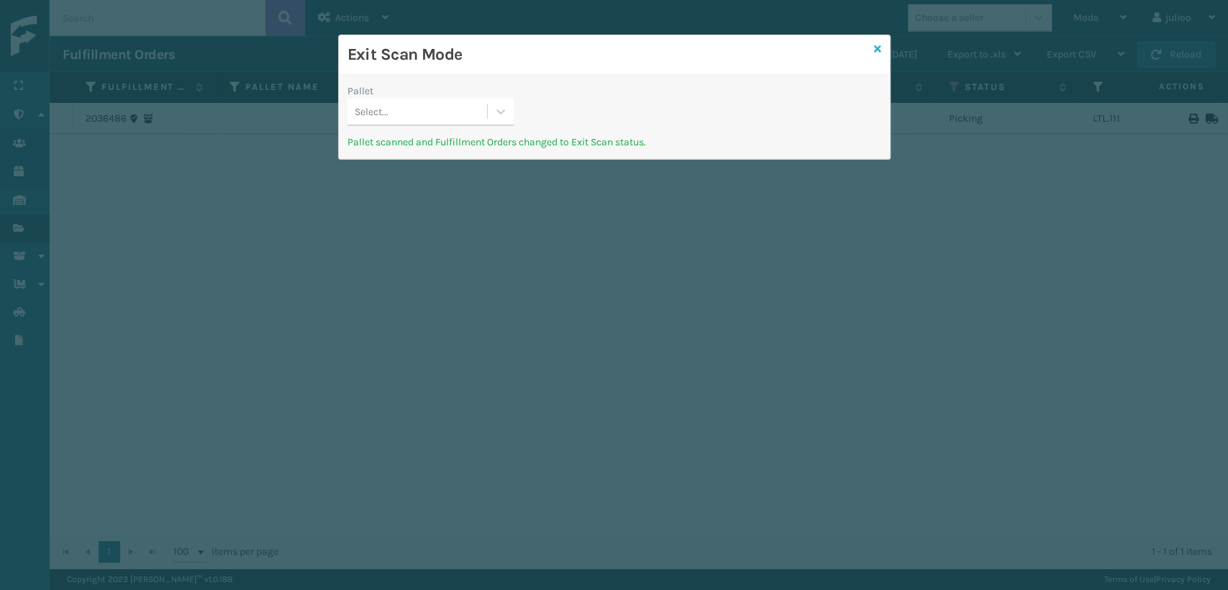
click at [878, 44] on icon at bounding box center [877, 49] width 7 height 10
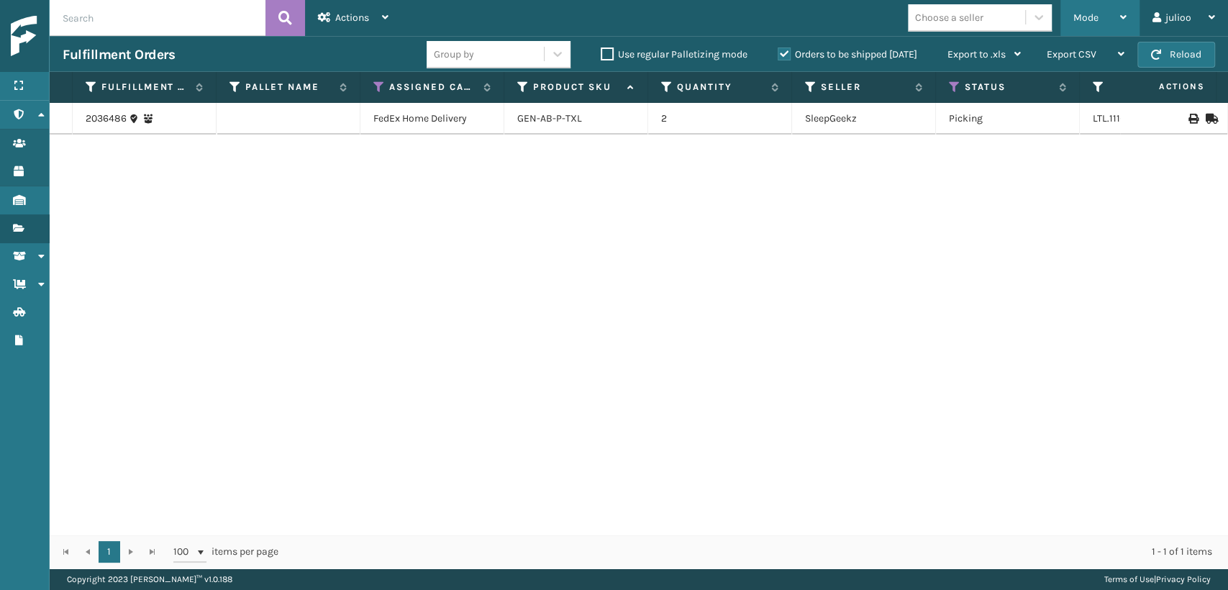
click at [1082, 8] on div "Mode" at bounding box center [1100, 18] width 53 height 36
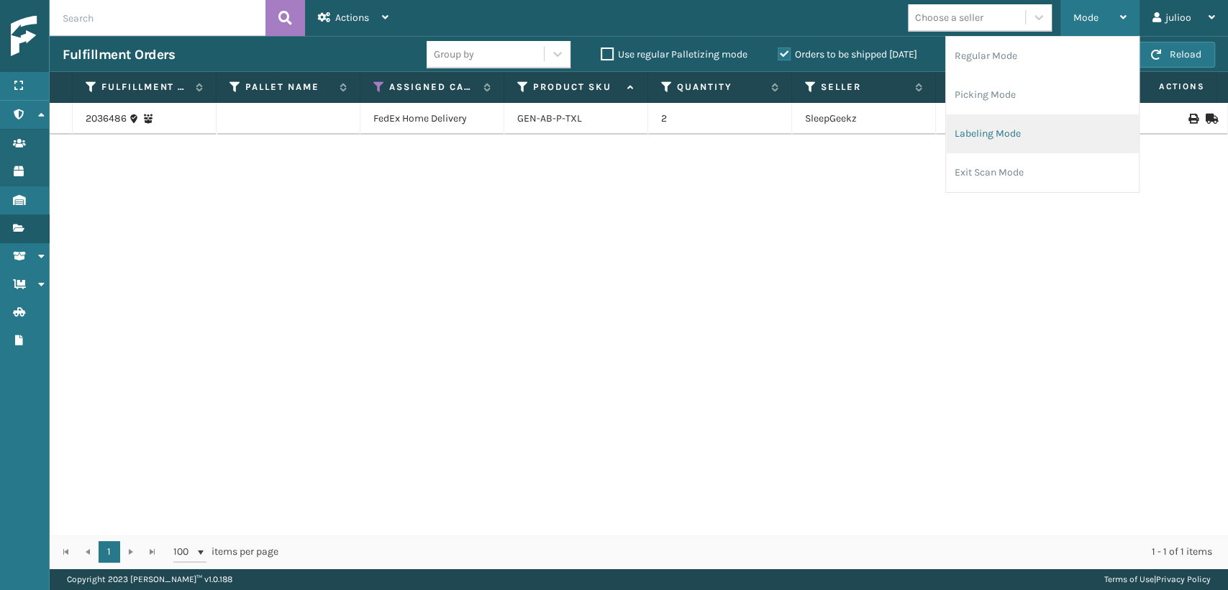
click at [1013, 126] on li "Labeling Mode" at bounding box center [1042, 133] width 193 height 39
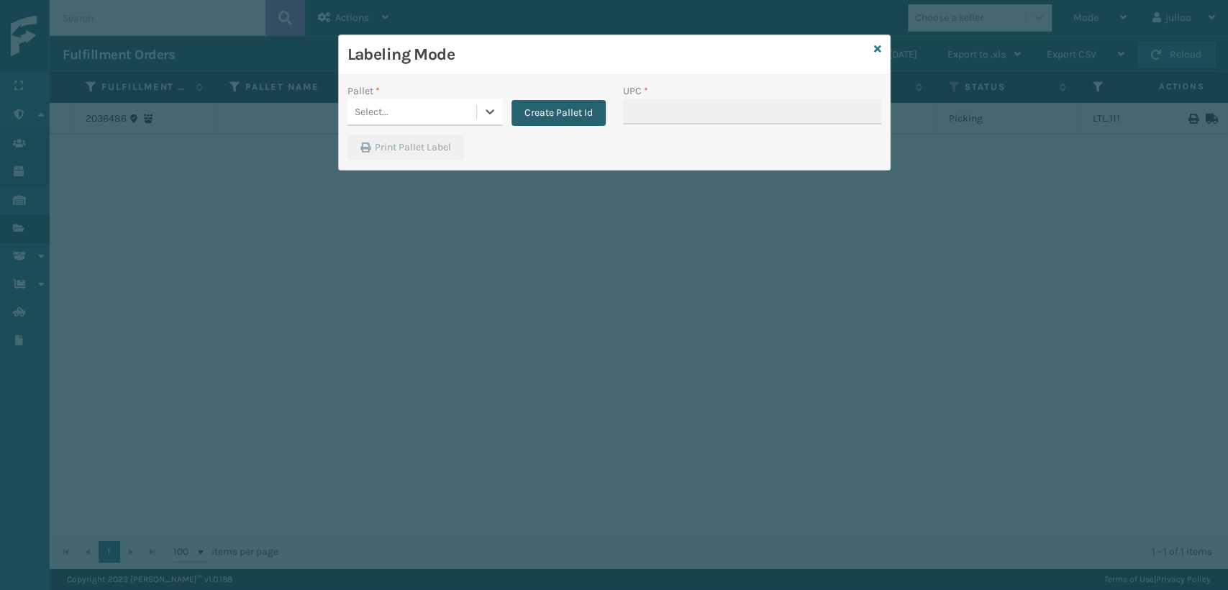
click at [552, 112] on button "Create Pallet Id" at bounding box center [559, 113] width 94 height 26
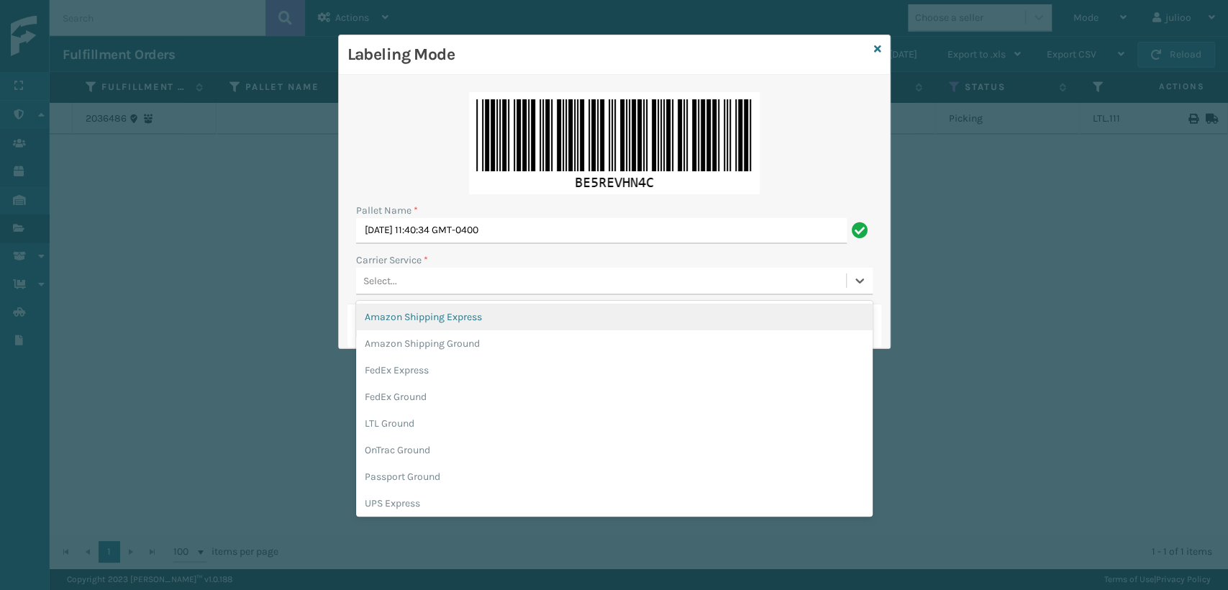
click at [426, 292] on div "Select..." at bounding box center [614, 281] width 517 height 27
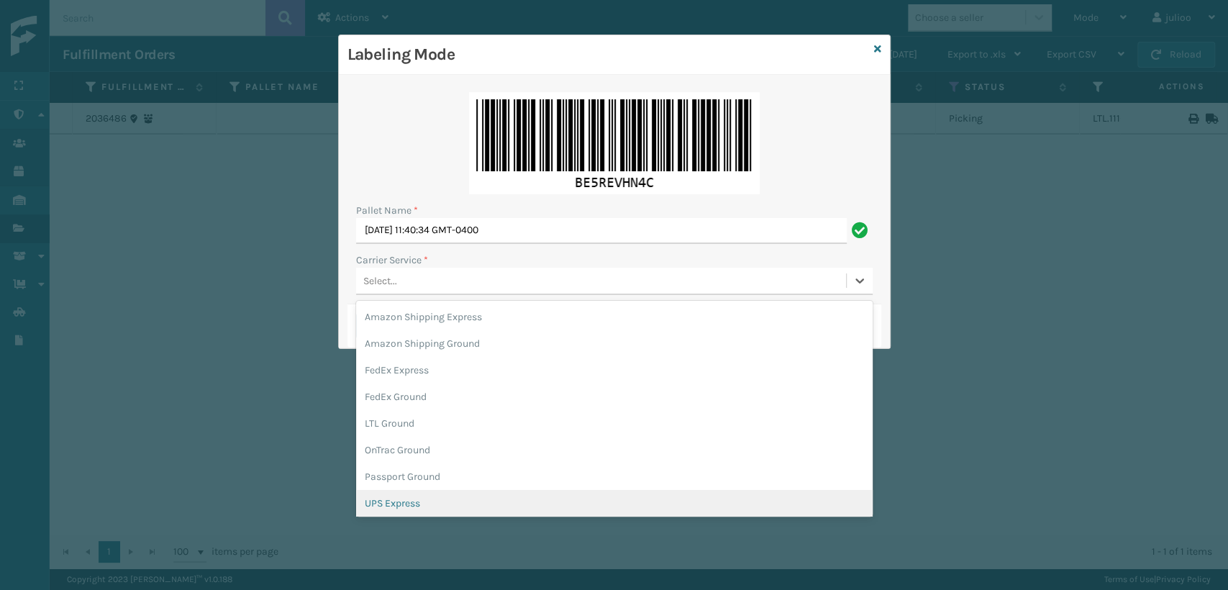
click at [372, 505] on div "UPS Express" at bounding box center [614, 503] width 517 height 27
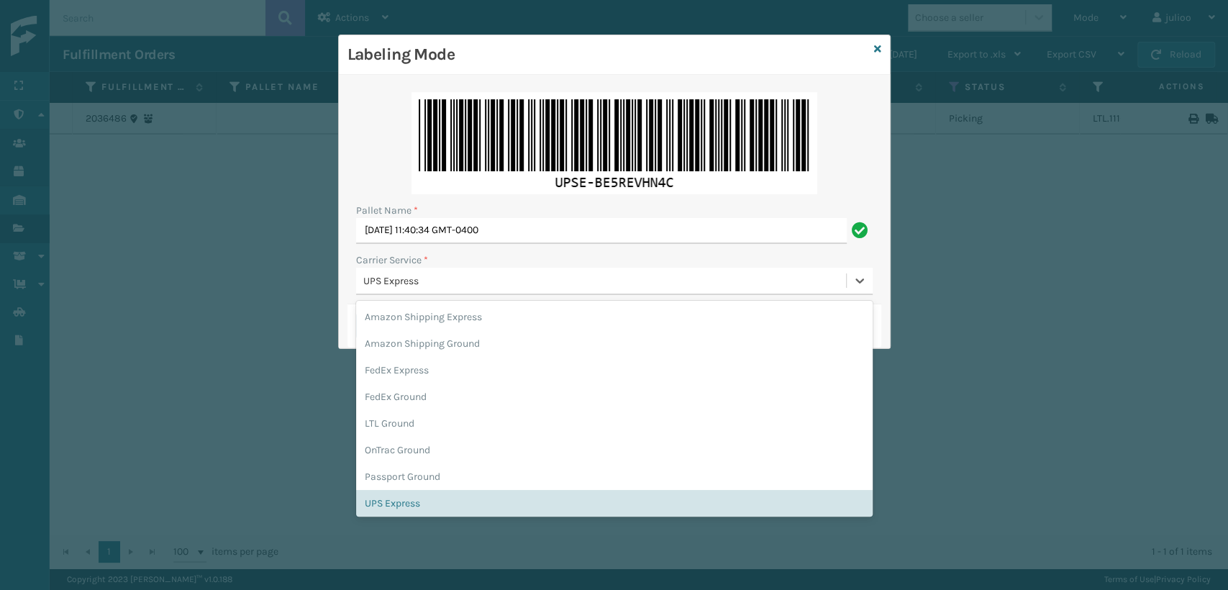
click at [451, 269] on div "UPS Express" at bounding box center [601, 281] width 490 height 24
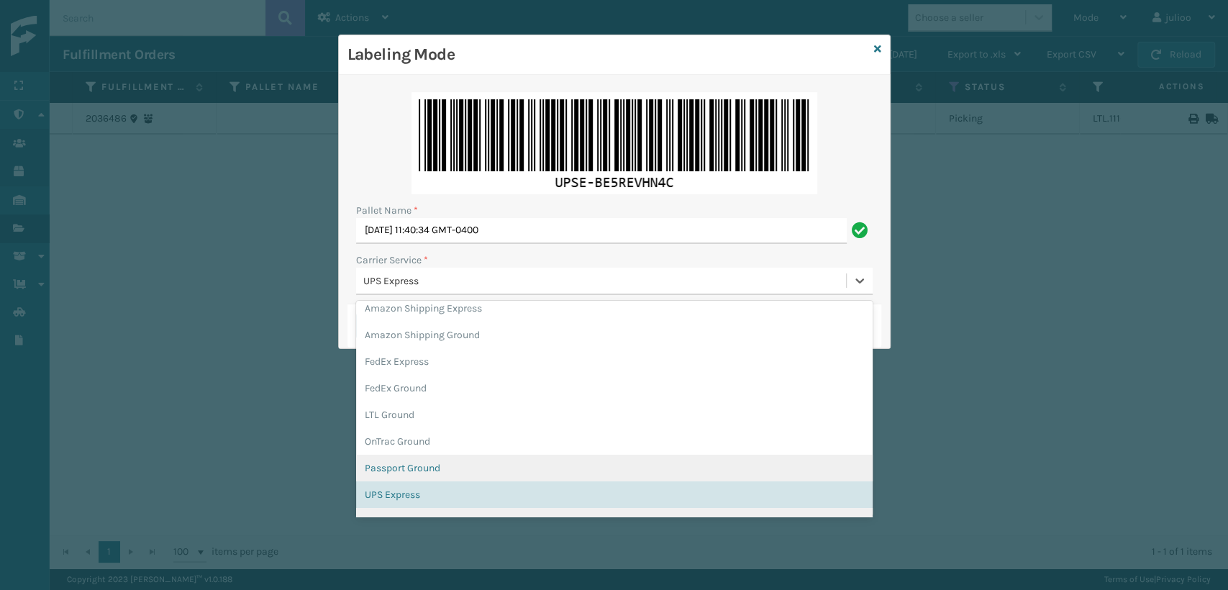
scroll to position [82, 0]
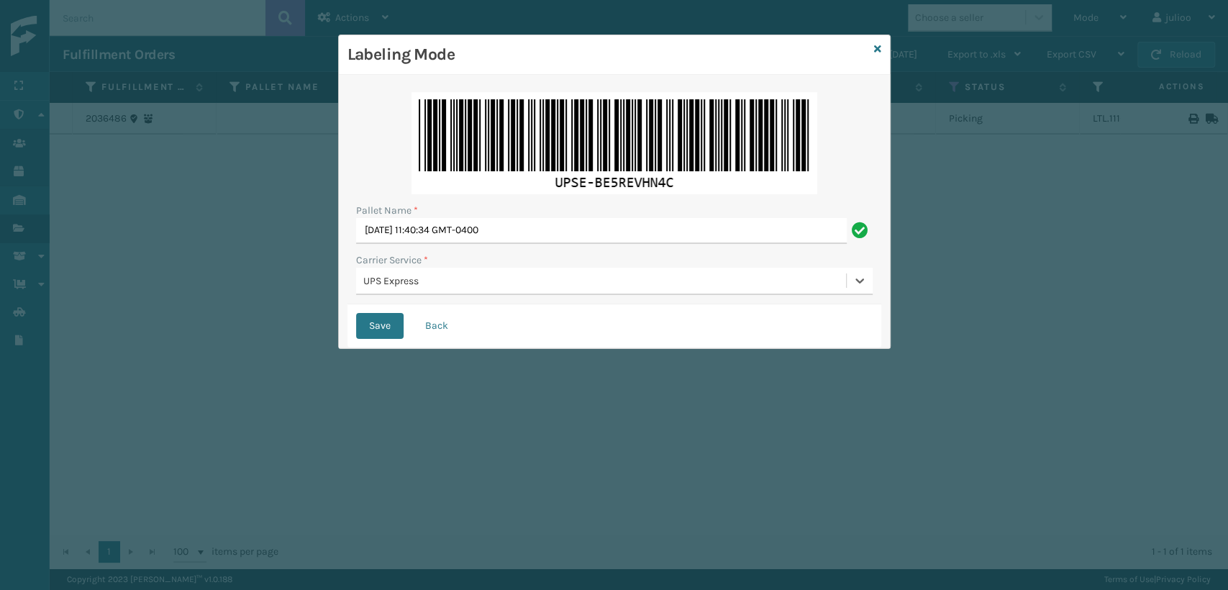
drag, startPoint x: 491, startPoint y: 277, endPoint x: 318, endPoint y: 287, distance: 173.0
click at [318, 287] on div "Labeling Mode Pallet Name * [DATE] 11:40:34 GMT-0400 Carrier Service * option U…" at bounding box center [614, 295] width 1228 height 590
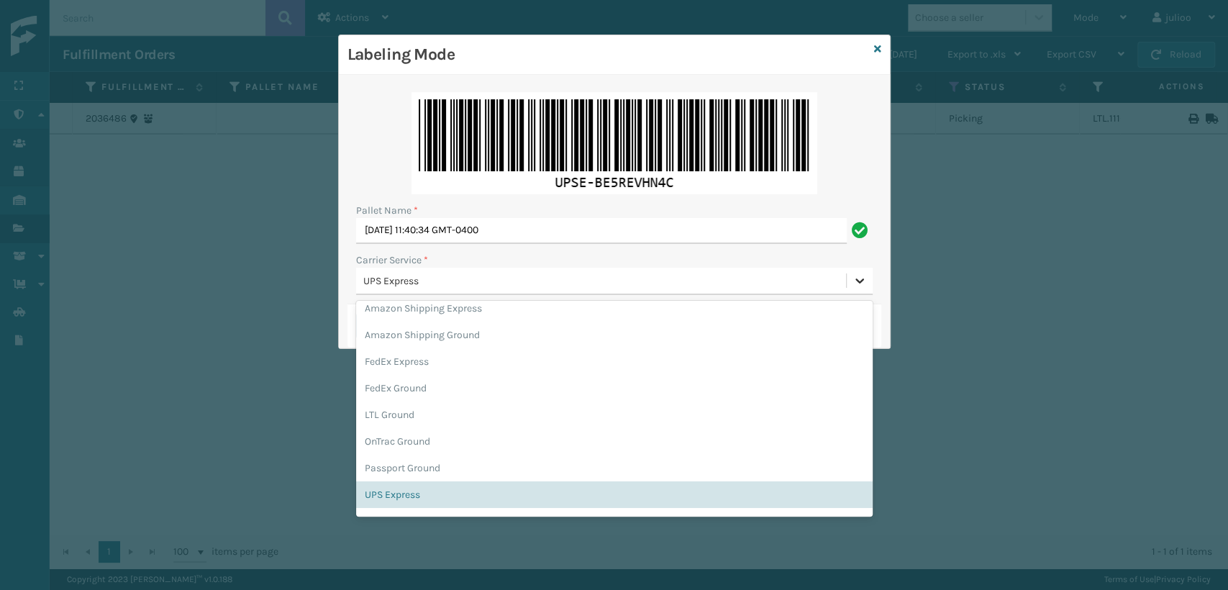
drag, startPoint x: 861, startPoint y: 278, endPoint x: 835, endPoint y: 316, distance: 45.1
click at [858, 279] on icon at bounding box center [860, 280] width 14 height 14
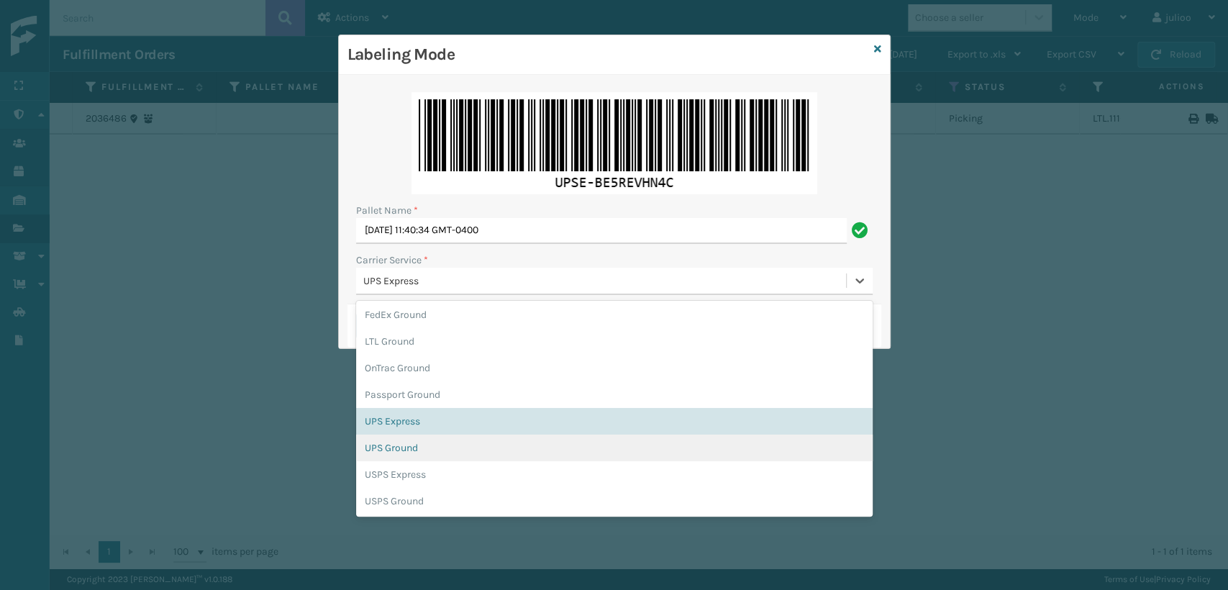
click at [384, 448] on div "UPS Ground" at bounding box center [614, 448] width 517 height 27
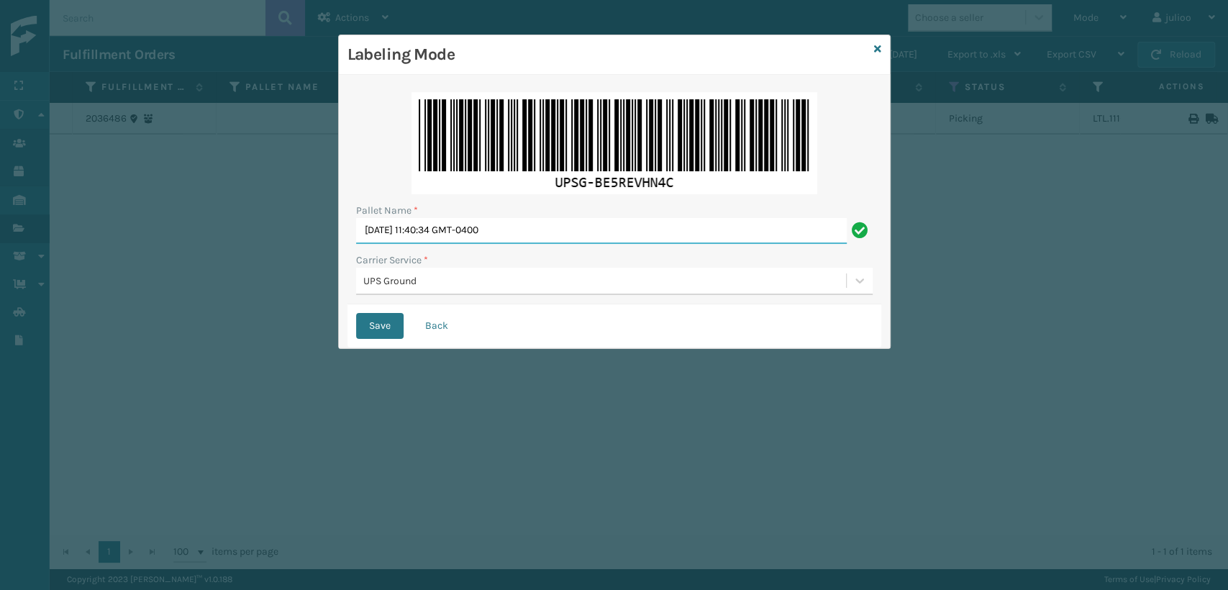
drag, startPoint x: 580, startPoint y: 219, endPoint x: 231, endPoint y: 320, distance: 363.4
click at [233, 318] on div "Labeling Mode Pallet Name * [DATE] 11:40:34 GMT-0400 Carrier Service * UPS Grou…" at bounding box center [614, 295] width 1228 height 590
type input "UPST8271366"
click at [356, 313] on button "Save" at bounding box center [379, 326] width 47 height 26
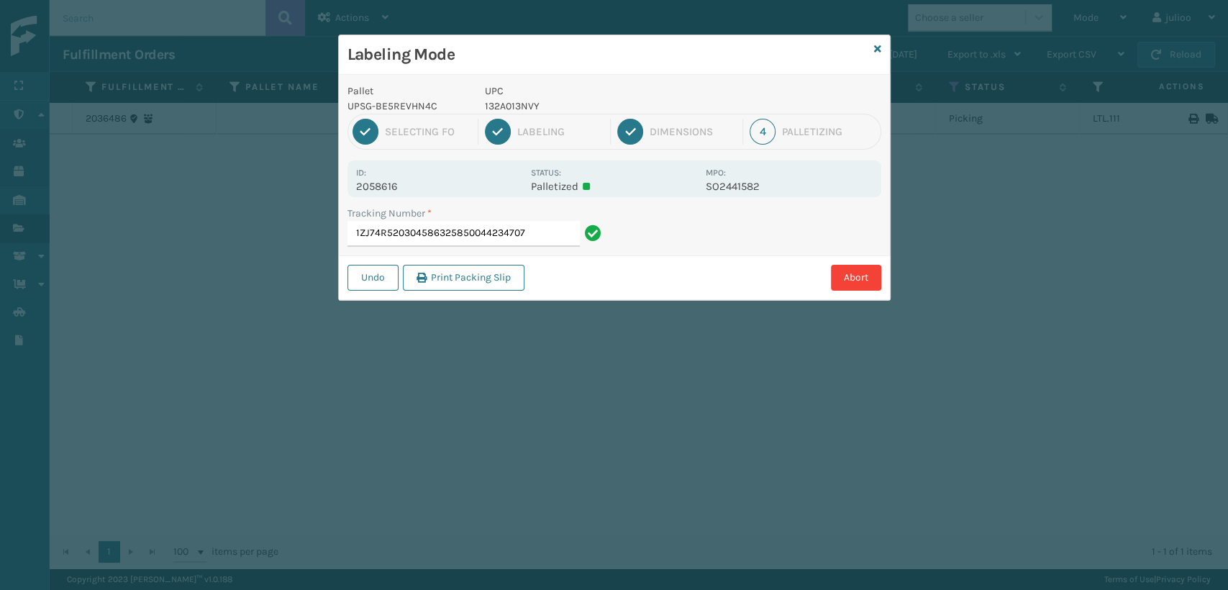
type input "1ZJ74R520304586325850044234707"
type input "1ZV5703G0316424117"
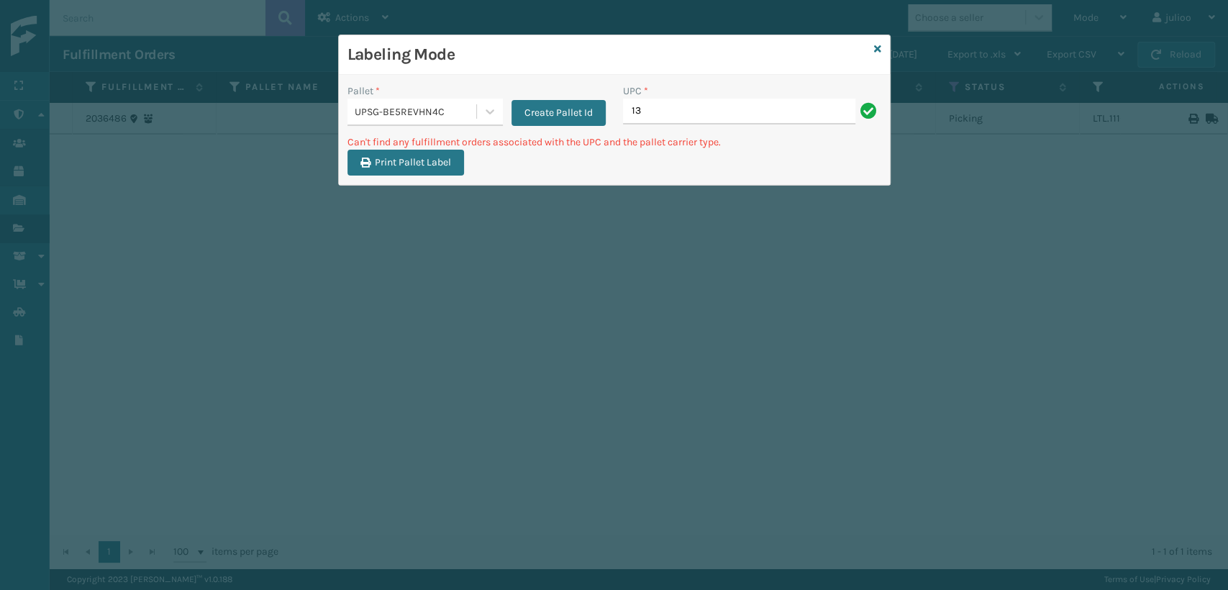
type input "1"
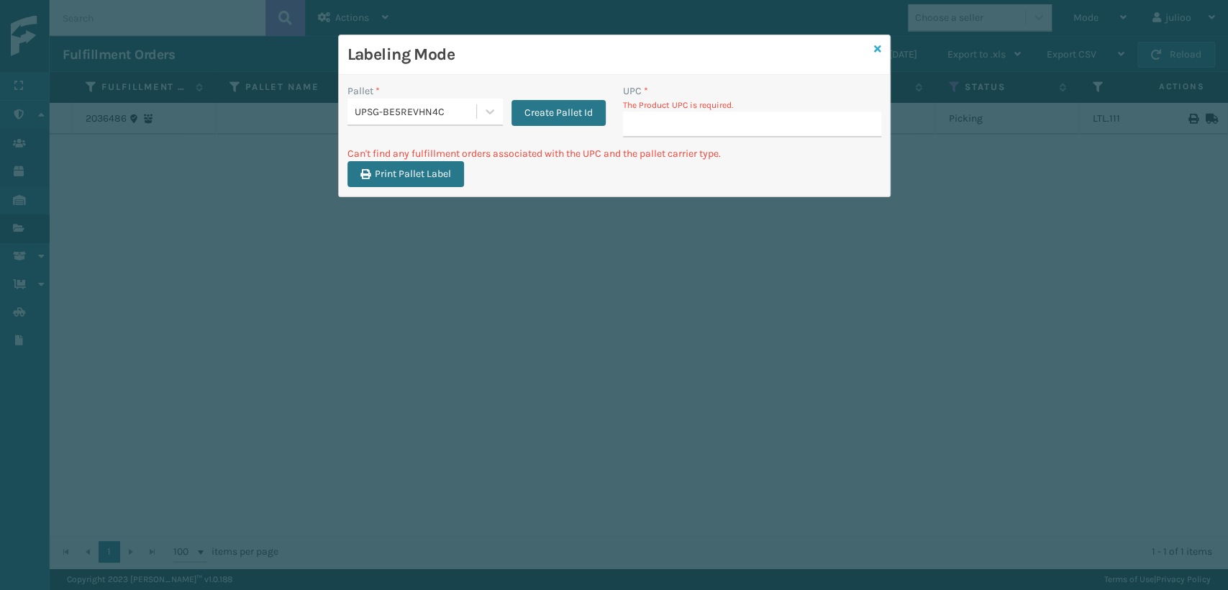
click at [876, 50] on icon at bounding box center [877, 49] width 7 height 10
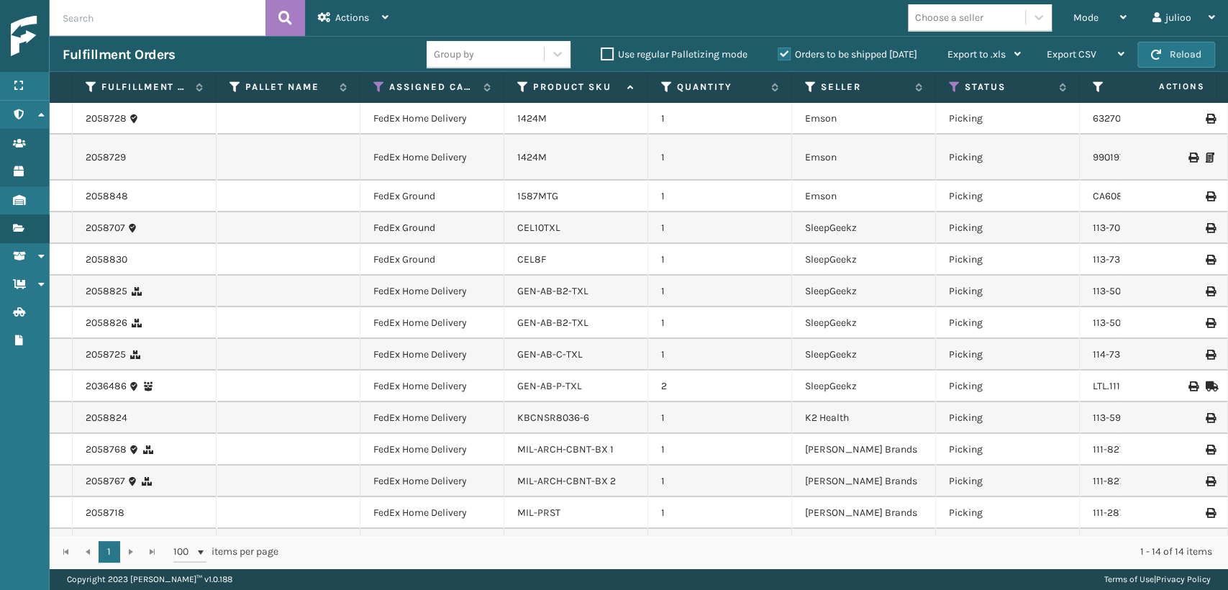
click at [381, 76] on th "Assigned Carrier Service" at bounding box center [432, 87] width 144 height 31
click at [381, 83] on icon at bounding box center [379, 87] width 12 height 13
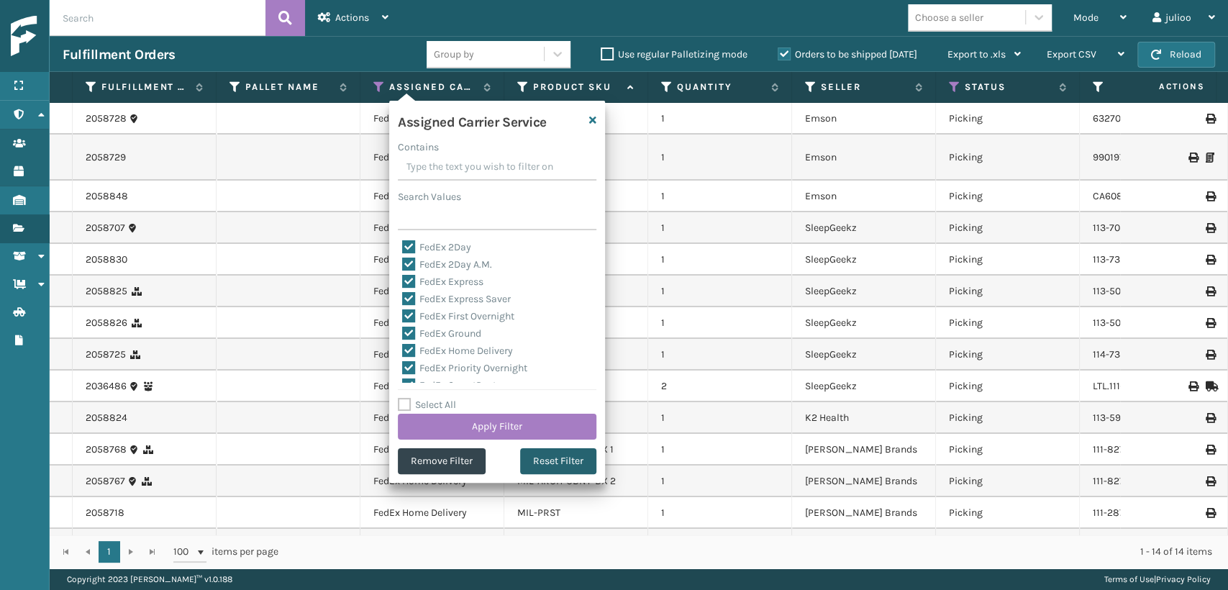
click at [535, 468] on button "Reset Filter" at bounding box center [558, 461] width 76 height 26
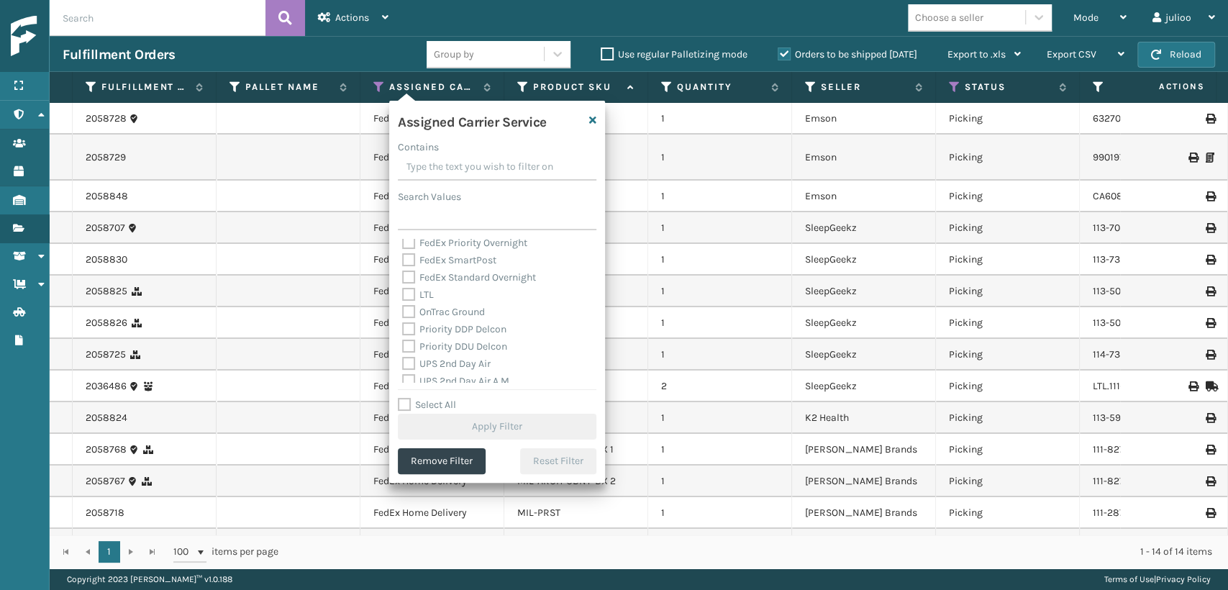
scroll to position [240, 0]
click at [414, 322] on label "UPS 3 Day Select" at bounding box center [448, 318] width 92 height 12
click at [403, 319] on input "UPS 3 Day Select" at bounding box center [402, 314] width 1 height 9
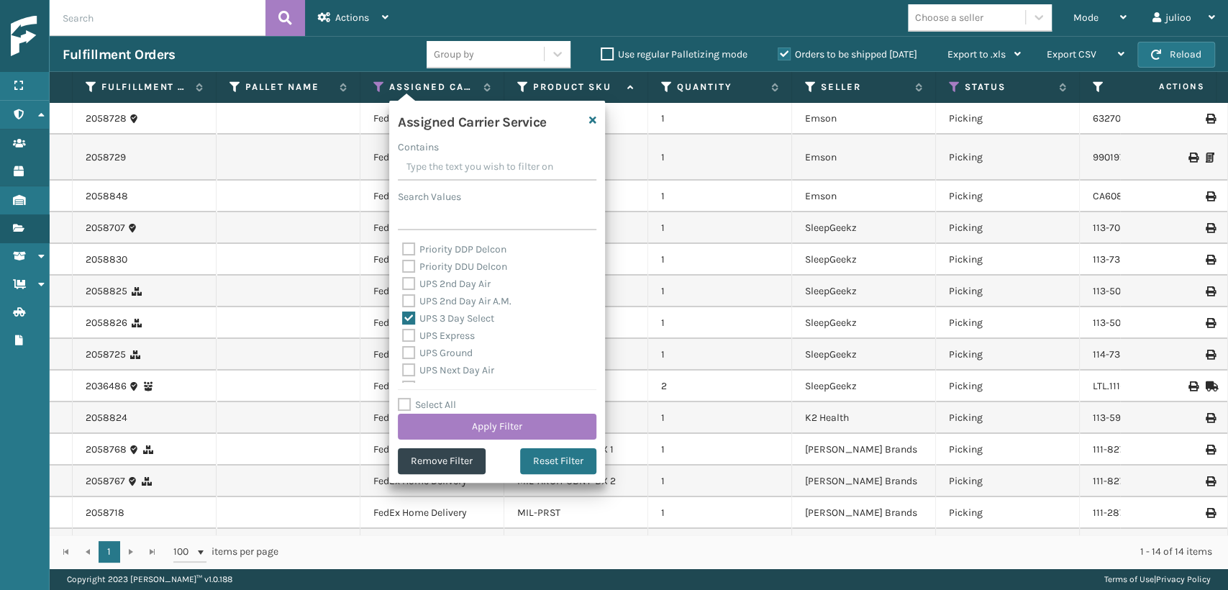
click at [407, 301] on label "UPS 2nd Day Air A.M." at bounding box center [456, 301] width 109 height 12
click at [403, 301] on input "UPS 2nd Day Air A.M." at bounding box center [402, 297] width 1 height 9
click at [407, 287] on label "UPS 2nd Day Air" at bounding box center [446, 284] width 89 height 12
click at [403, 285] on input "UPS 2nd Day Air" at bounding box center [402, 280] width 1 height 9
click at [407, 332] on label "UPS Express" at bounding box center [438, 336] width 73 height 12
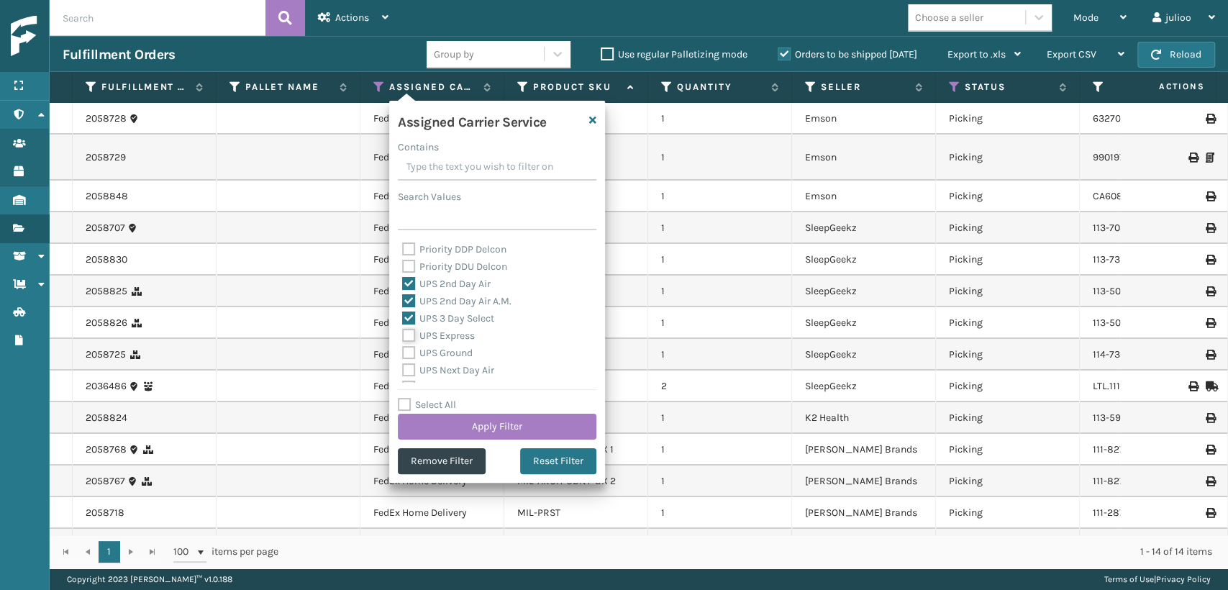
click at [403, 332] on input "UPS Express" at bounding box center [402, 331] width 1 height 9
click at [406, 352] on label "UPS Ground" at bounding box center [437, 353] width 71 height 12
click at [403, 352] on input "UPS Ground" at bounding box center [402, 349] width 1 height 9
click at [409, 368] on label "UPS Next Day Air" at bounding box center [448, 370] width 92 height 12
click at [403, 368] on input "UPS Next Day Air" at bounding box center [402, 366] width 1 height 9
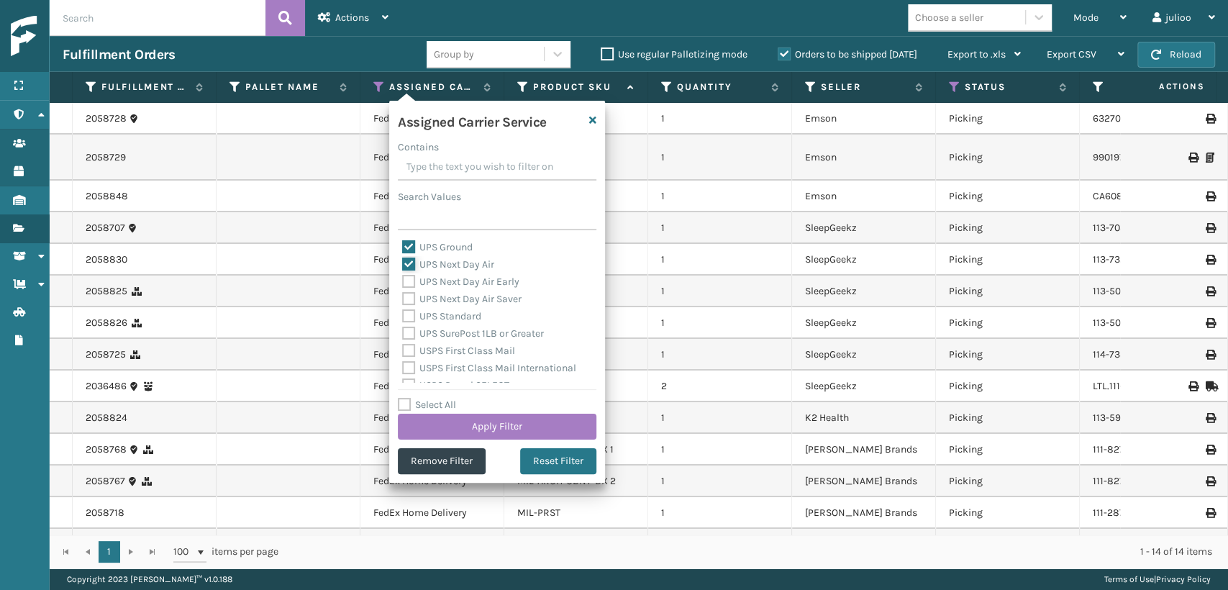
scroll to position [319, 0]
click at [404, 357] on label "UPS SurePost 1LB or Greater" at bounding box center [473, 359] width 142 height 12
click at [403, 357] on input "UPS SurePost 1LB or Greater" at bounding box center [402, 355] width 1 height 9
click at [404, 343] on label "UPS Standard" at bounding box center [441, 342] width 79 height 12
click at [403, 343] on input "UPS Standard" at bounding box center [402, 338] width 1 height 9
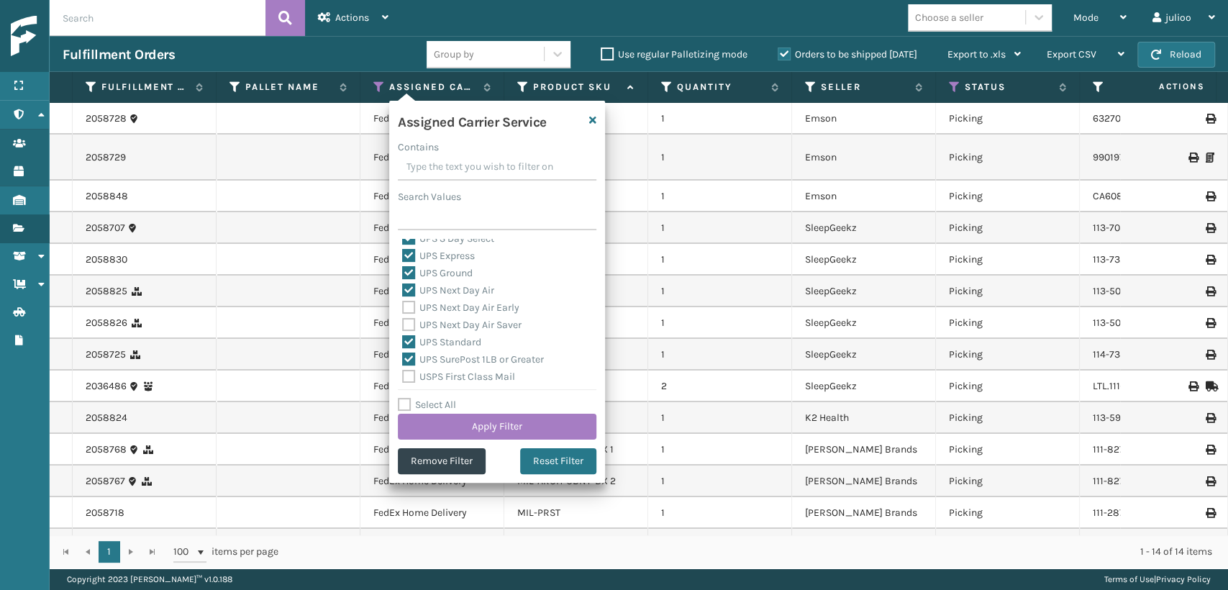
click at [400, 325] on div "Amazon Transportation Air Amazon Transportation Ground FedEx 2Day FedEx 2Day A.…" at bounding box center [497, 311] width 199 height 144
click at [413, 308] on label "UPS Next Day Air Early" at bounding box center [460, 307] width 117 height 12
click at [403, 308] on input "UPS Next Day Air Early" at bounding box center [402, 303] width 1 height 9
click at [406, 324] on label "UPS Next Day Air Saver" at bounding box center [461, 325] width 119 height 12
click at [403, 324] on input "UPS Next Day Air Saver" at bounding box center [402, 321] width 1 height 9
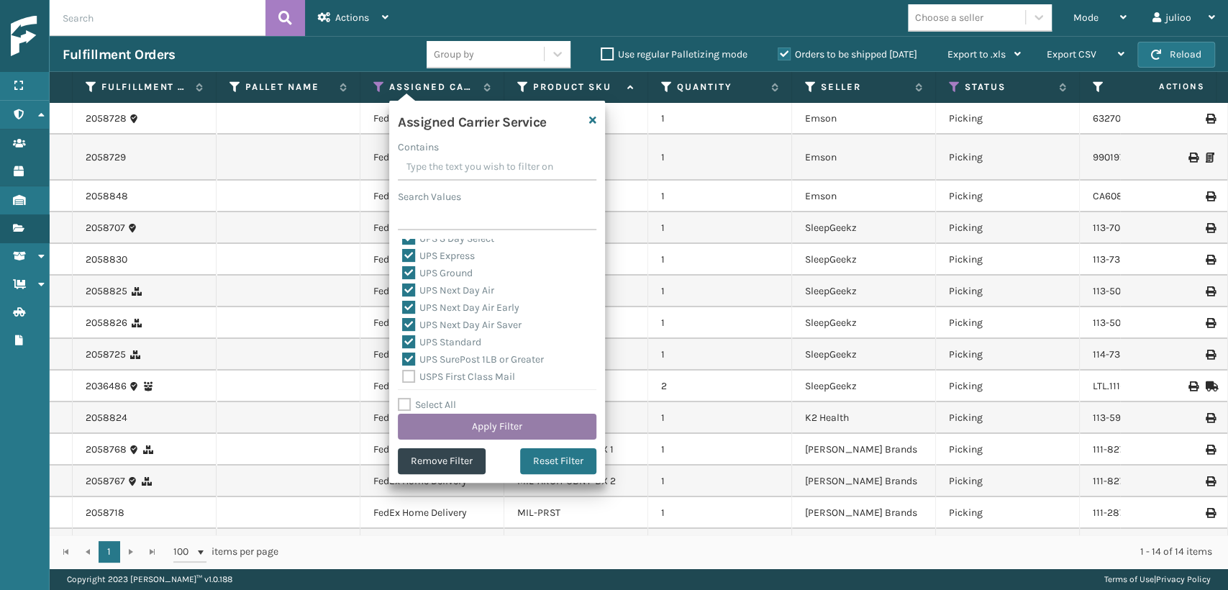
click at [500, 422] on button "Apply Filter" at bounding box center [497, 427] width 199 height 26
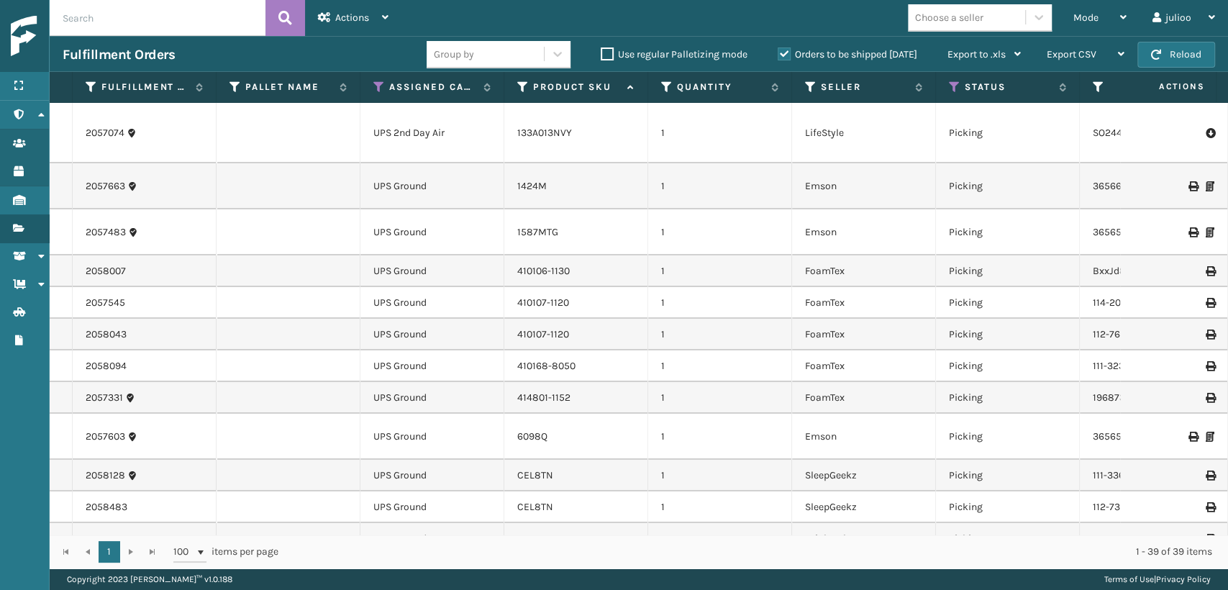
click at [557, 136] on td "133A013NVY" at bounding box center [576, 133] width 144 height 60
click at [599, 126] on div "133A013NVY" at bounding box center [575, 133] width 117 height 14
click at [570, 127] on link "133A013NVY" at bounding box center [544, 133] width 55 height 12
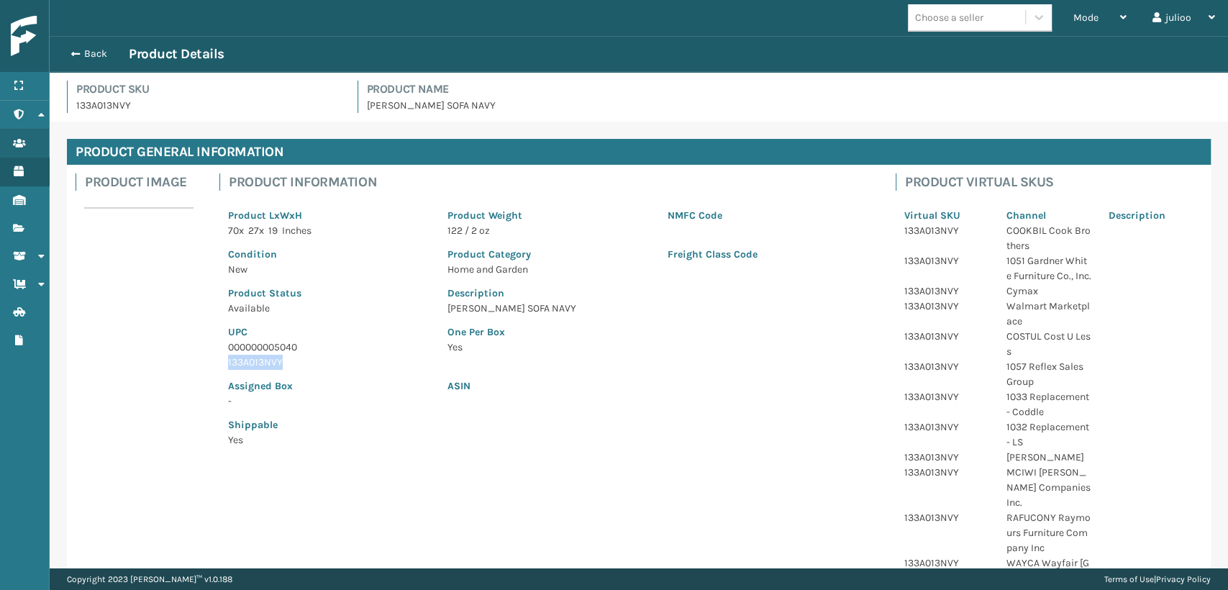
drag, startPoint x: 310, startPoint y: 353, endPoint x: 298, endPoint y: 364, distance: 16.8
click at [298, 364] on div "UPC 000000005040 133A013NVY" at bounding box center [328, 343] width 219 height 54
copy div "133A013NVY"
click at [79, 45] on div "Back Product Details" at bounding box center [639, 53] width 1153 height 17
click at [69, 46] on div "Back Product Details" at bounding box center [639, 53] width 1153 height 17
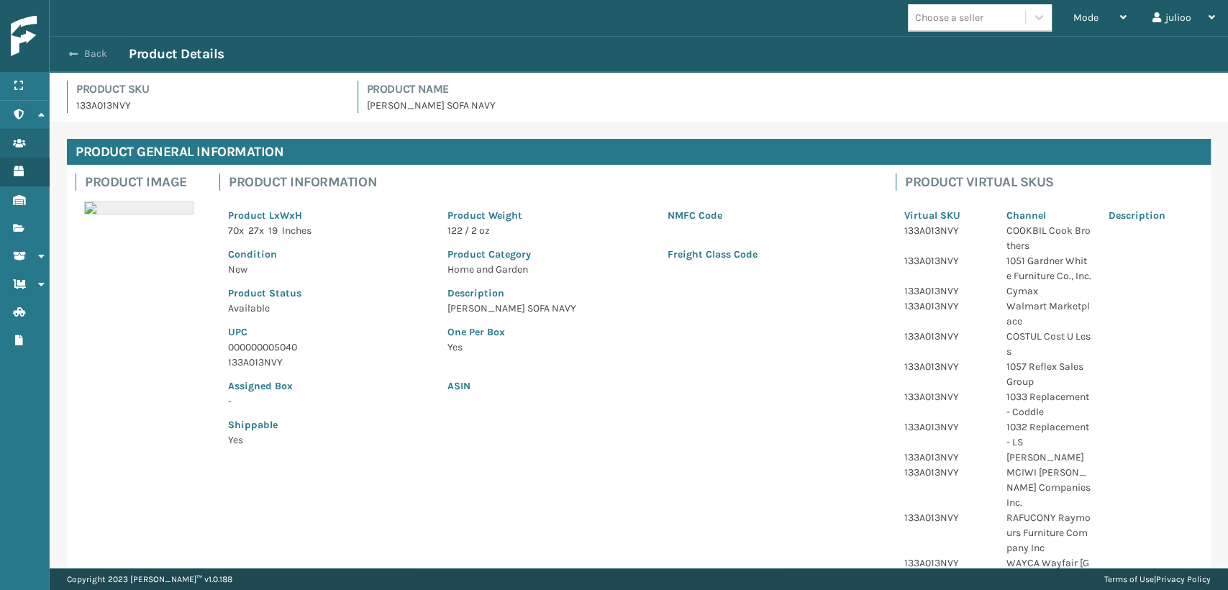
click at [70, 53] on span "button" at bounding box center [73, 54] width 9 height 10
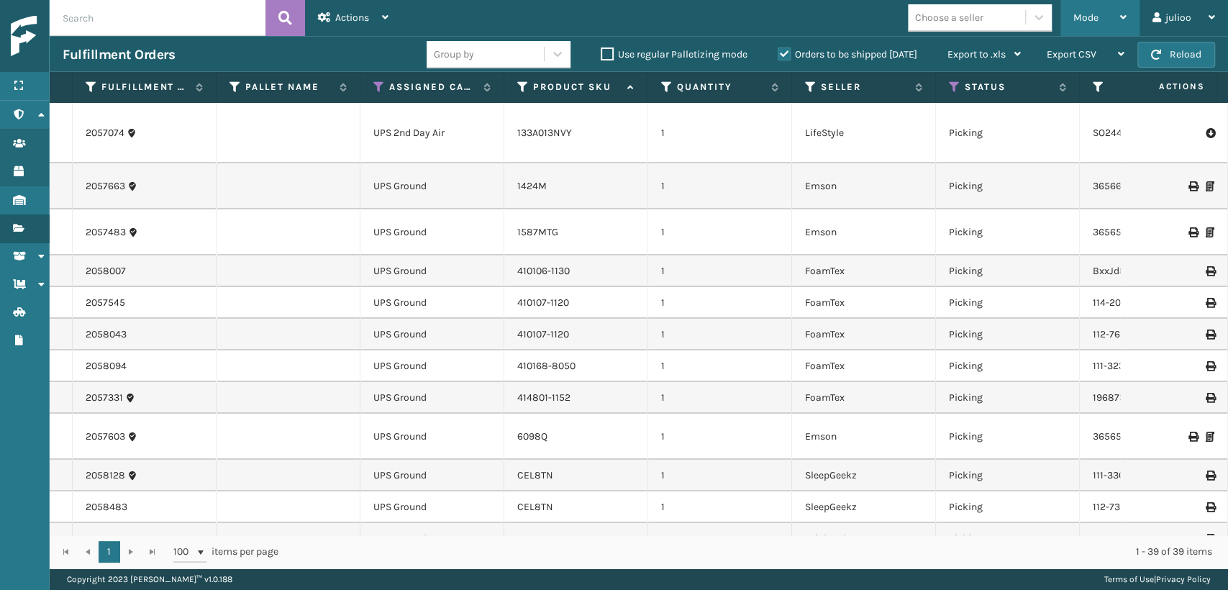
click at [1099, 11] on div "Mode" at bounding box center [1100, 18] width 53 height 36
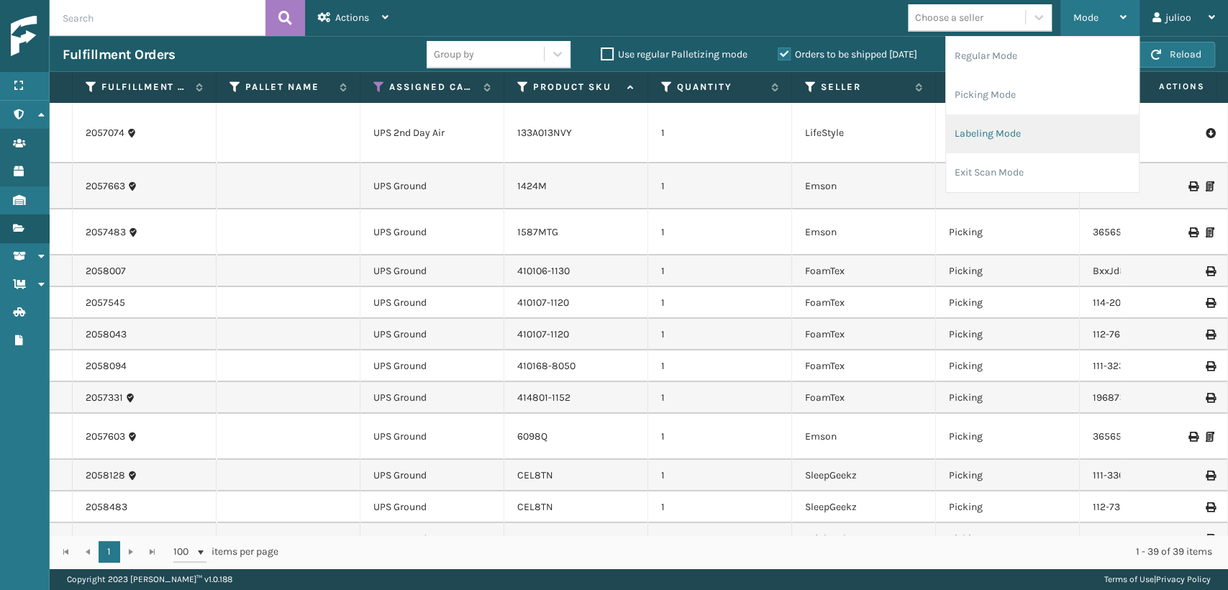
click at [971, 136] on li "Labeling Mode" at bounding box center [1042, 133] width 193 height 39
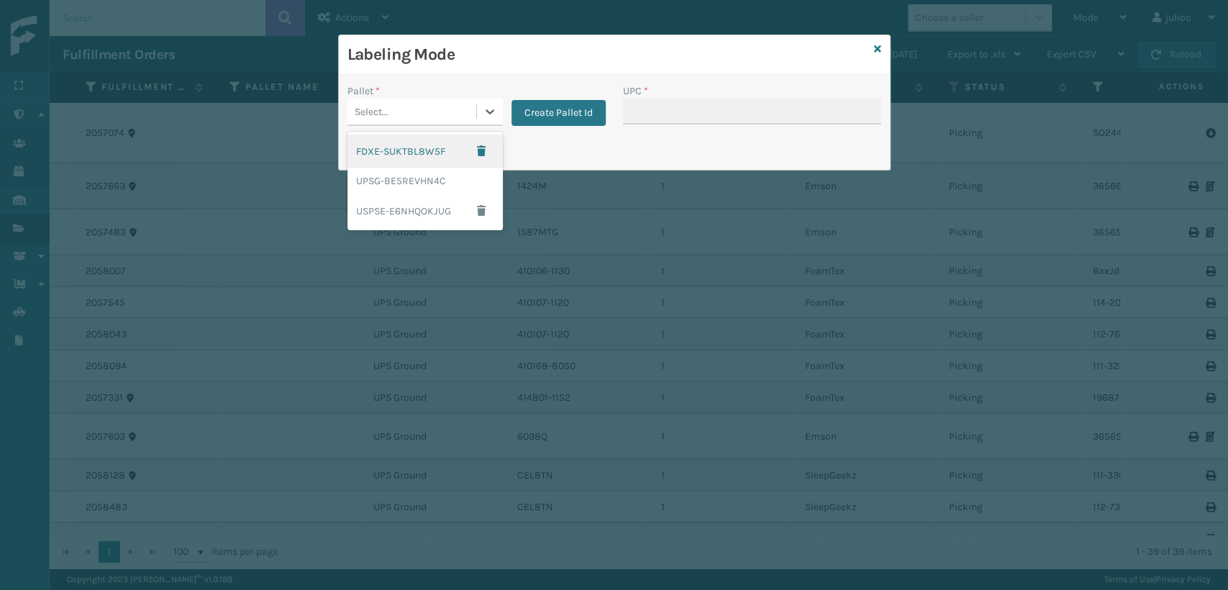
click at [414, 106] on div "Select..." at bounding box center [412, 112] width 129 height 24
click at [541, 111] on button "Create Pallet Id" at bounding box center [559, 113] width 94 height 26
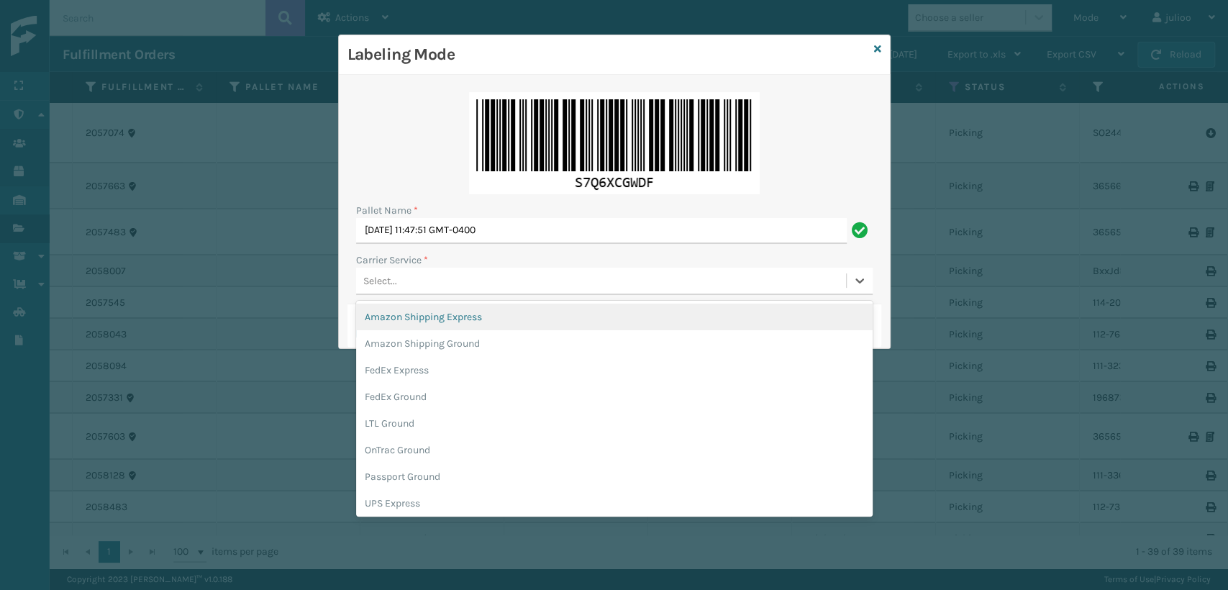
click at [476, 278] on div "Select..." at bounding box center [601, 281] width 490 height 24
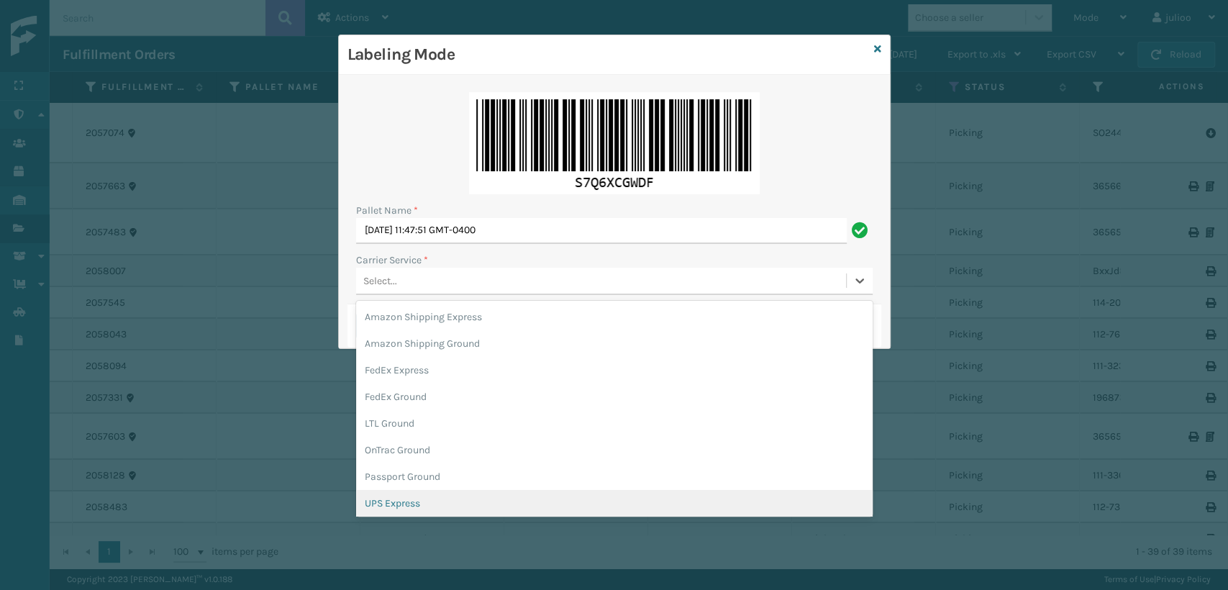
click at [378, 508] on div "UPS Express" at bounding box center [614, 503] width 517 height 27
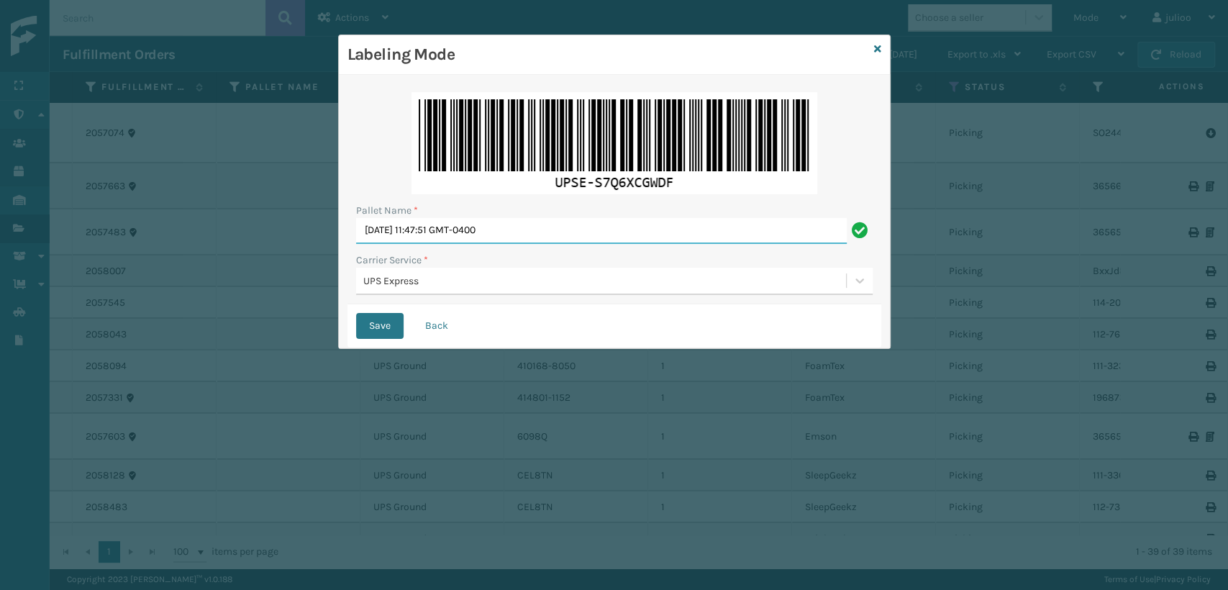
drag, startPoint x: 530, startPoint y: 229, endPoint x: 296, endPoint y: 252, distance: 235.0
click at [296, 252] on div "Labeling Mode Pallet Name * [DATE] 11:47:51 GMT-0400 Carrier Service * UPS Expr…" at bounding box center [614, 295] width 1228 height 590
click at [372, 320] on button "Save" at bounding box center [379, 326] width 47 height 26
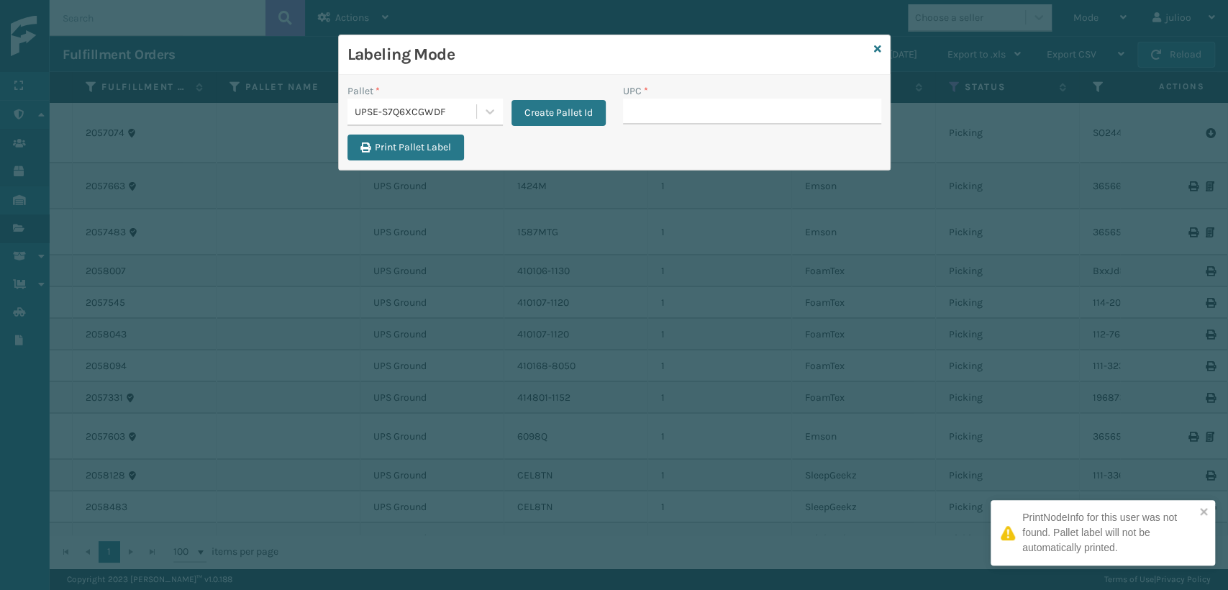
click at [643, 109] on input "UPC *" at bounding box center [752, 112] width 258 height 26
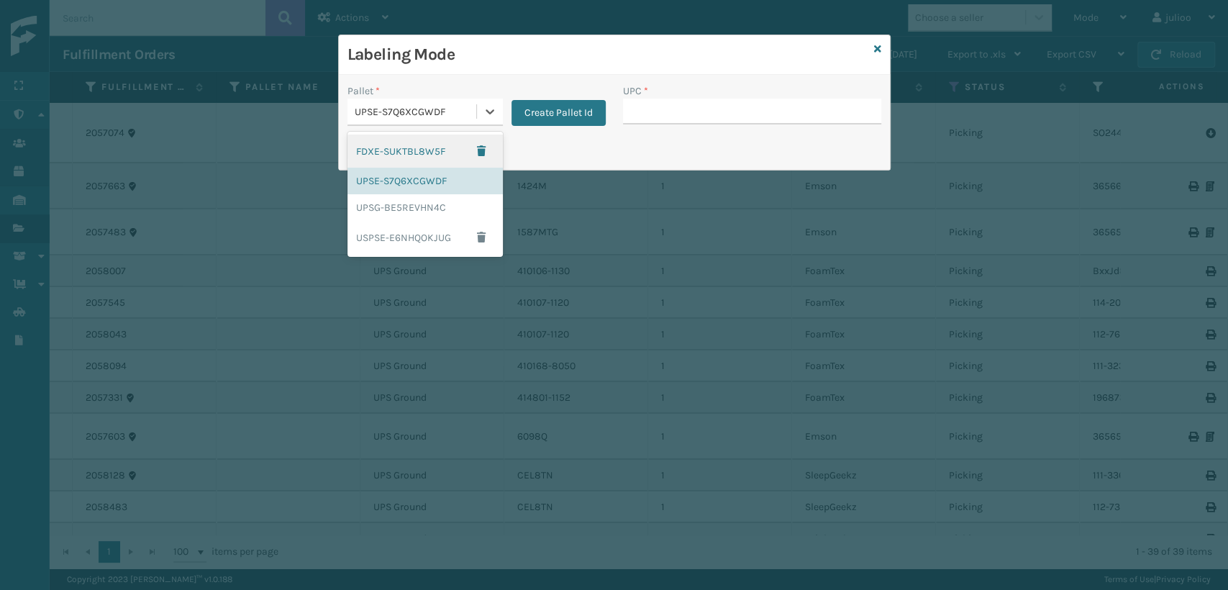
click at [401, 106] on div "UPSE-S7Q6XCGWDF" at bounding box center [416, 111] width 123 height 15
click at [397, 211] on div "UPSG-BE5REVHN4C" at bounding box center [425, 207] width 155 height 27
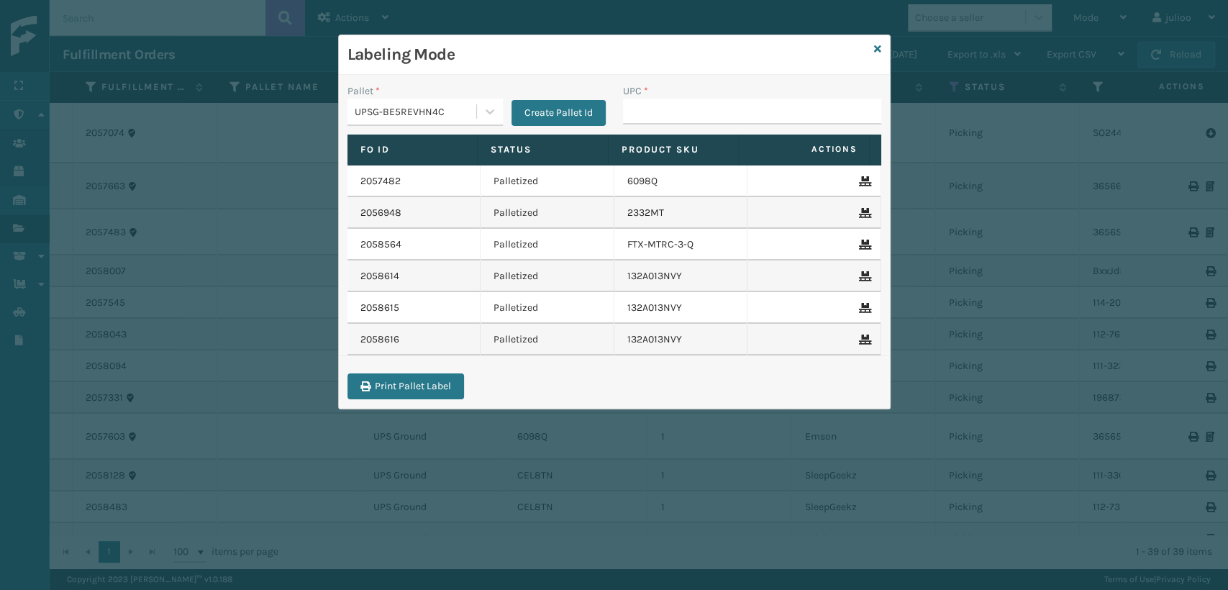
click at [768, 92] on div "UPC *" at bounding box center [752, 90] width 258 height 15
click at [750, 105] on input "UPC *" at bounding box center [752, 112] width 258 height 26
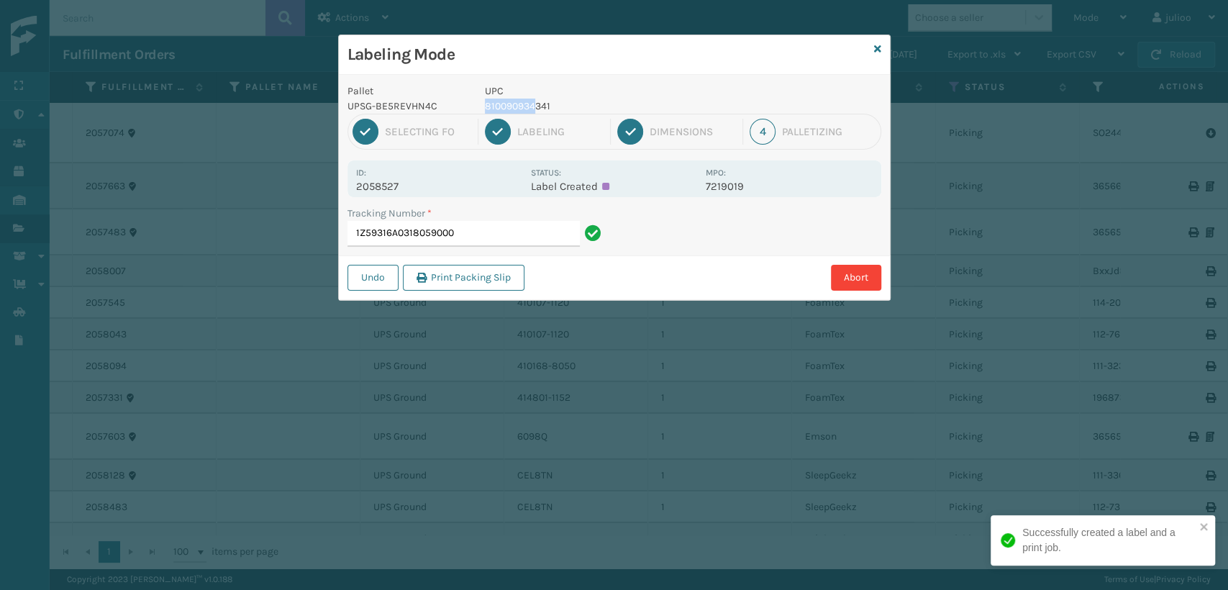
drag, startPoint x: 591, startPoint y: 96, endPoint x: 537, endPoint y: 99, distance: 54.8
click at [537, 99] on div "UPC 810090934341" at bounding box center [591, 98] width 230 height 30
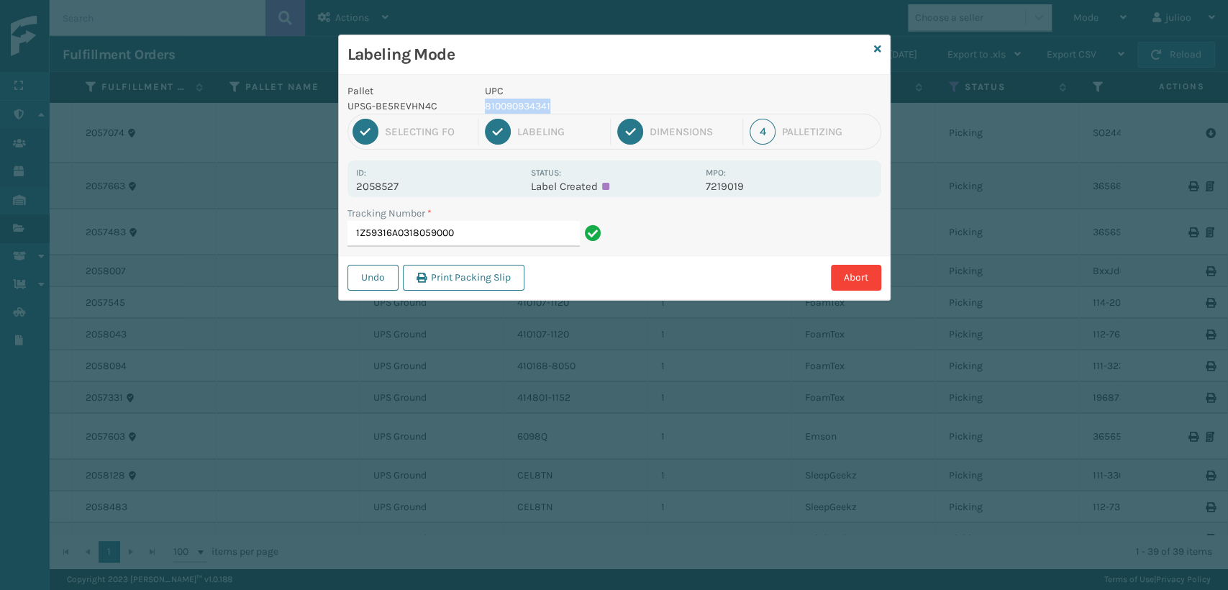
drag, startPoint x: 565, startPoint y: 99, endPoint x: 484, endPoint y: 105, distance: 81.5
click at [484, 105] on div "UPC 810090934341" at bounding box center [591, 98] width 230 height 30
copy p "810090934341"
click at [502, 234] on input "1Z59316A0318059000" at bounding box center [464, 234] width 232 height 26
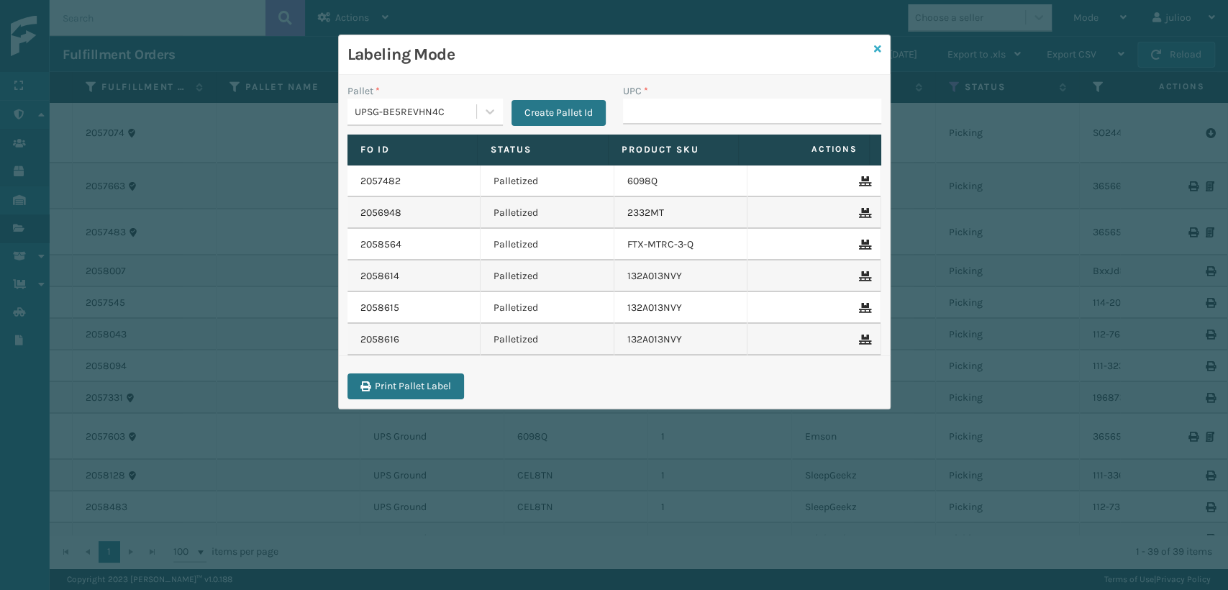
click at [880, 48] on icon at bounding box center [877, 49] width 7 height 10
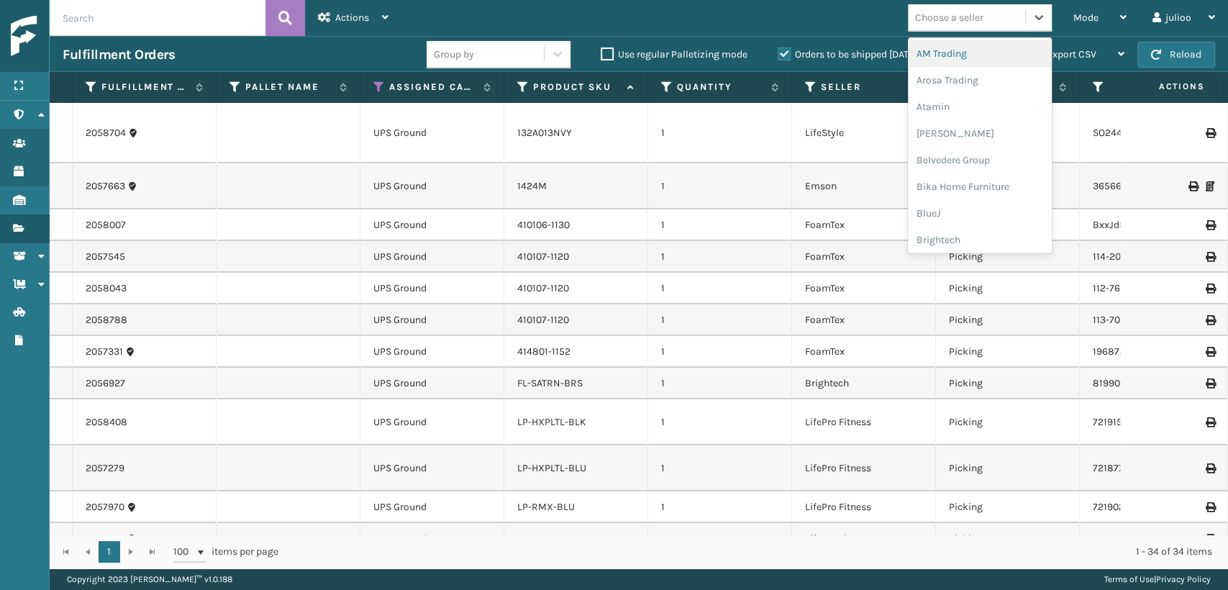
click at [966, 12] on div "Choose a seller" at bounding box center [949, 17] width 68 height 15
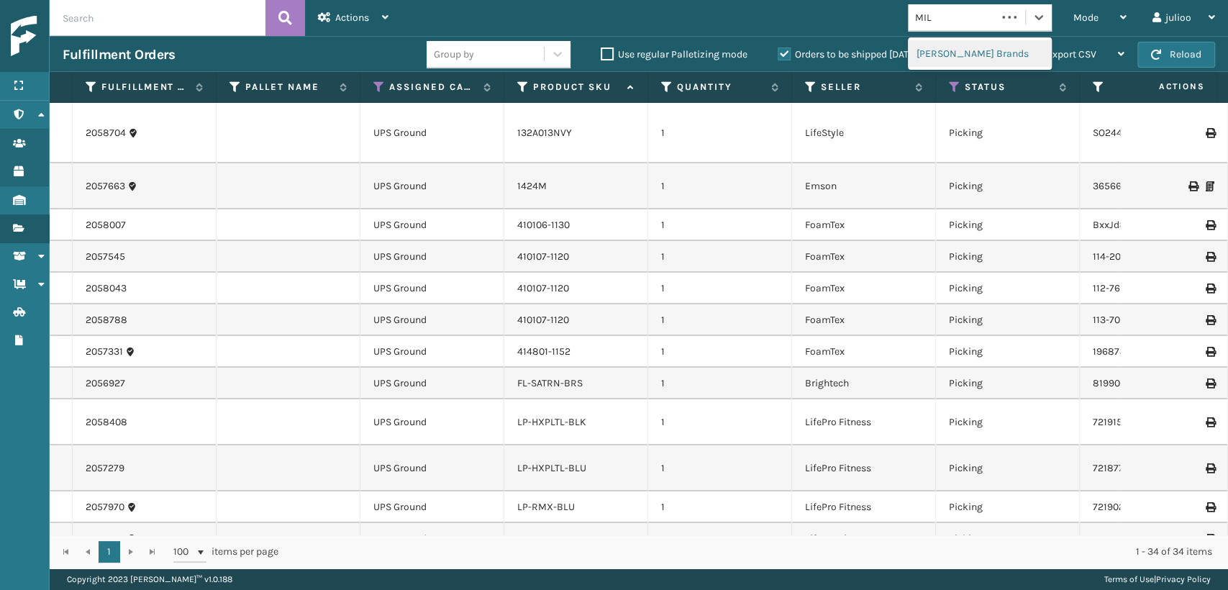
click at [959, 47] on div "[PERSON_NAME] Brands" at bounding box center [980, 53] width 144 height 27
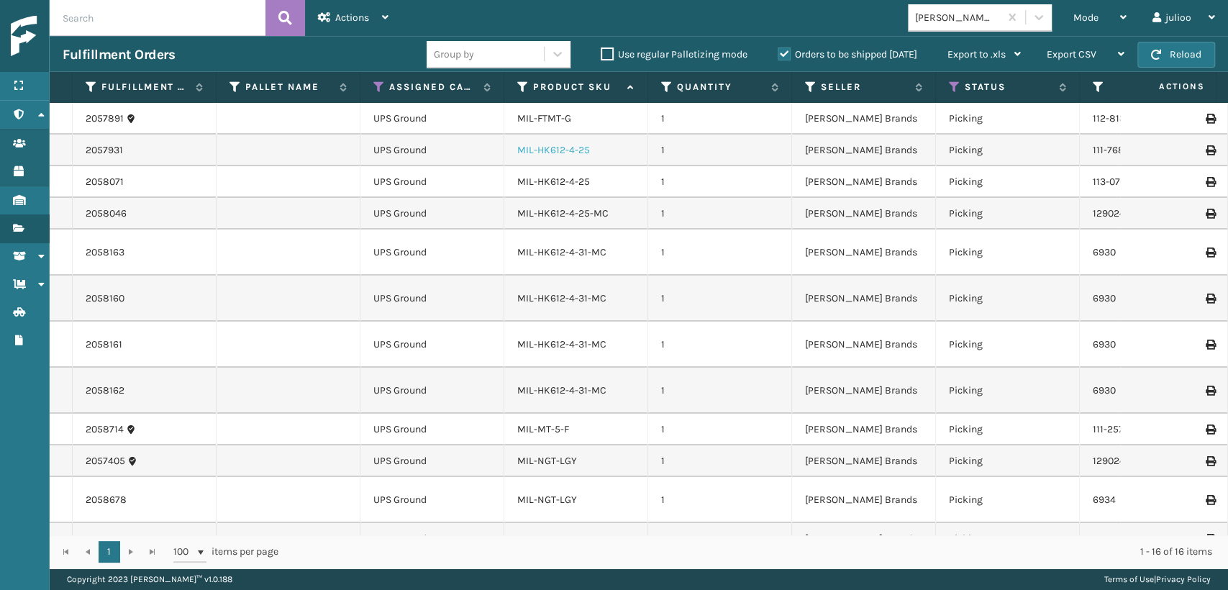
click at [541, 154] on link "MIL-HK612-4-25" at bounding box center [553, 150] width 73 height 12
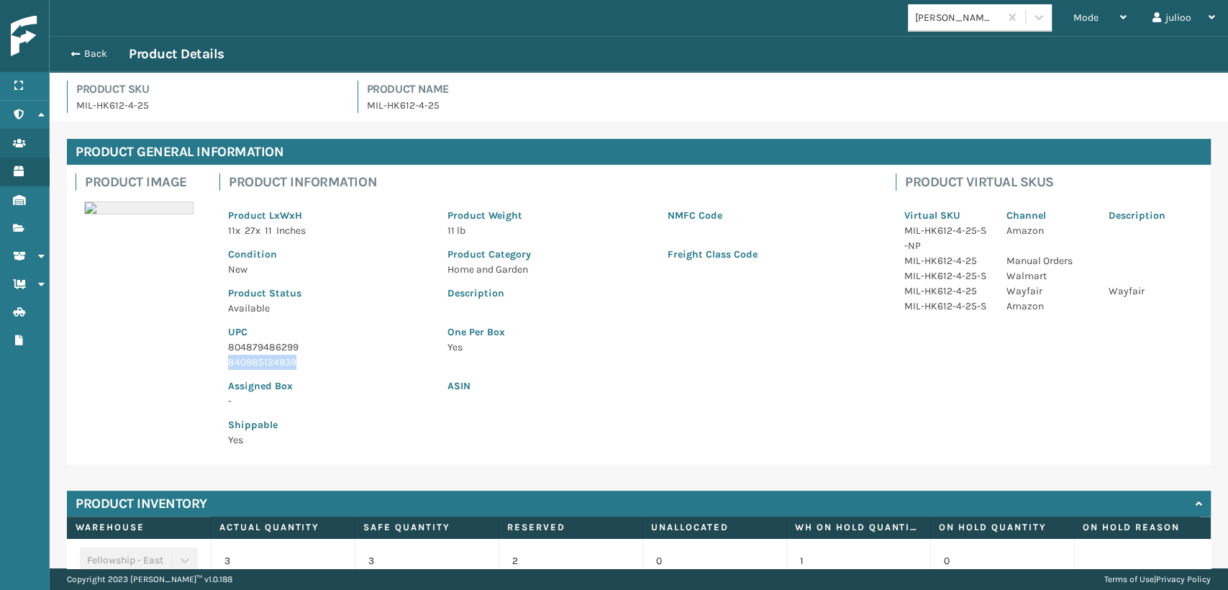
drag, startPoint x: 224, startPoint y: 360, endPoint x: 309, endPoint y: 363, distance: 84.2
click at [309, 363] on div "UPC 804879486299 840985124939" at bounding box center [328, 343] width 219 height 54
copy p "840985124939"
click at [68, 53] on button "Back" at bounding box center [96, 53] width 66 height 13
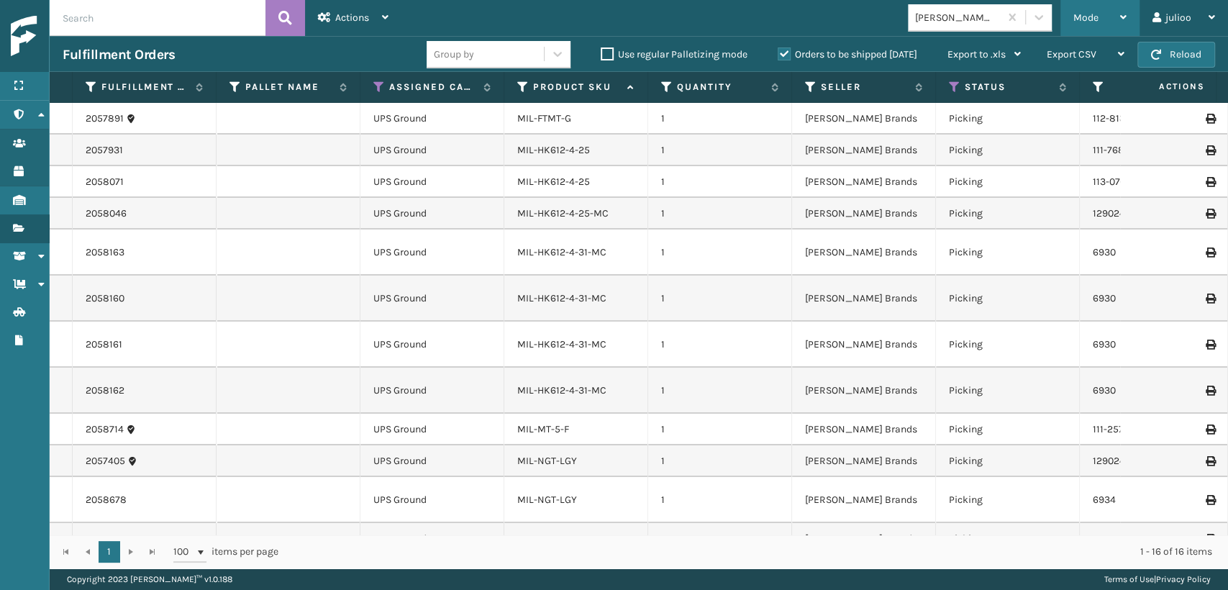
click at [1082, 13] on span "Mode" at bounding box center [1086, 18] width 25 height 12
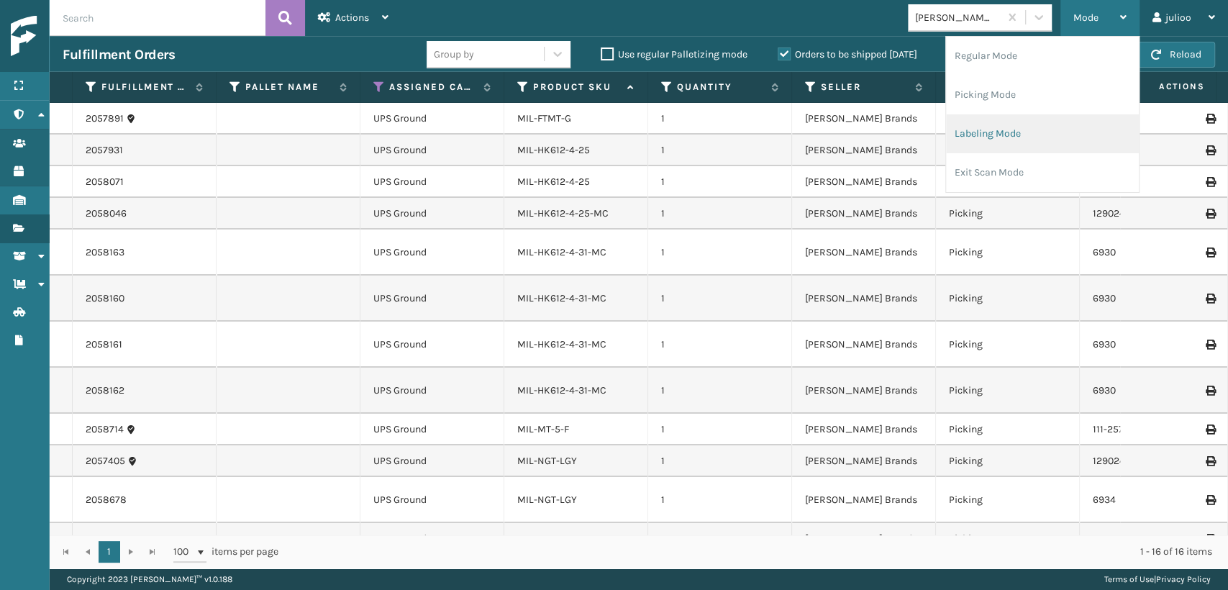
click at [961, 134] on li "Labeling Mode" at bounding box center [1042, 133] width 193 height 39
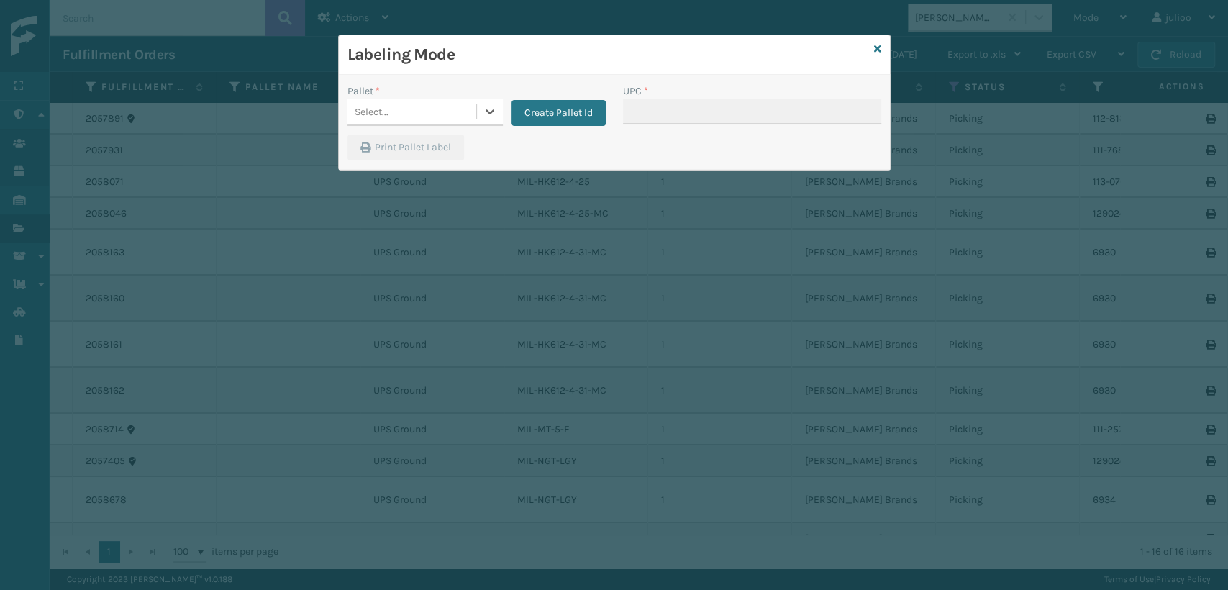
click at [437, 108] on div "Select..." at bounding box center [412, 112] width 129 height 24
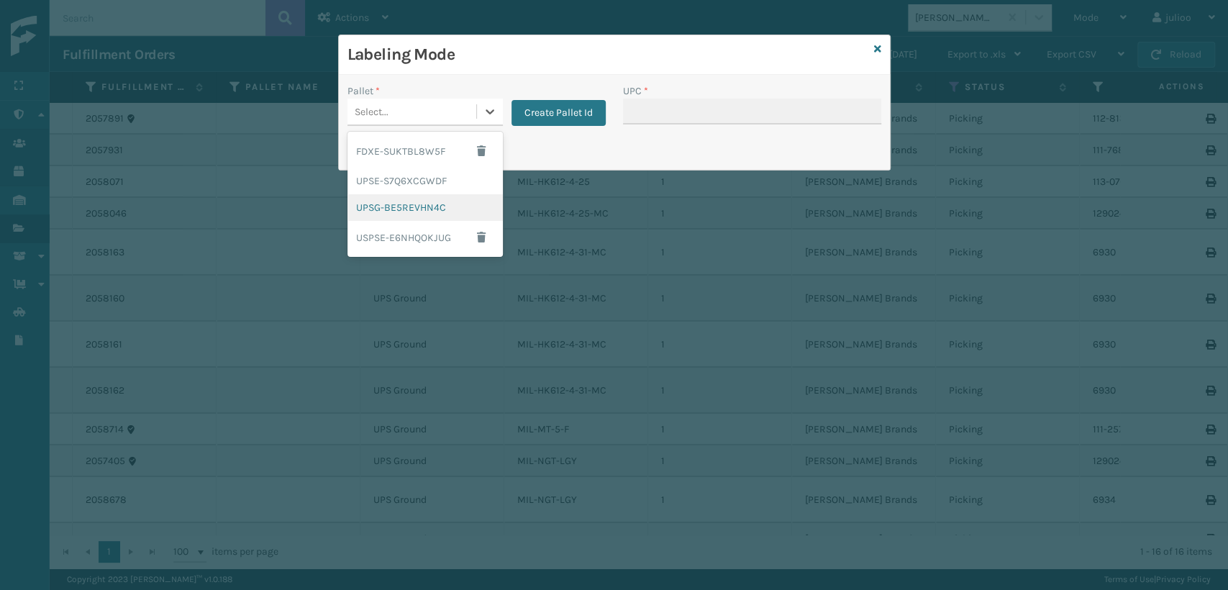
click at [396, 205] on div "UPSG-BE5REVHN4C" at bounding box center [425, 207] width 155 height 27
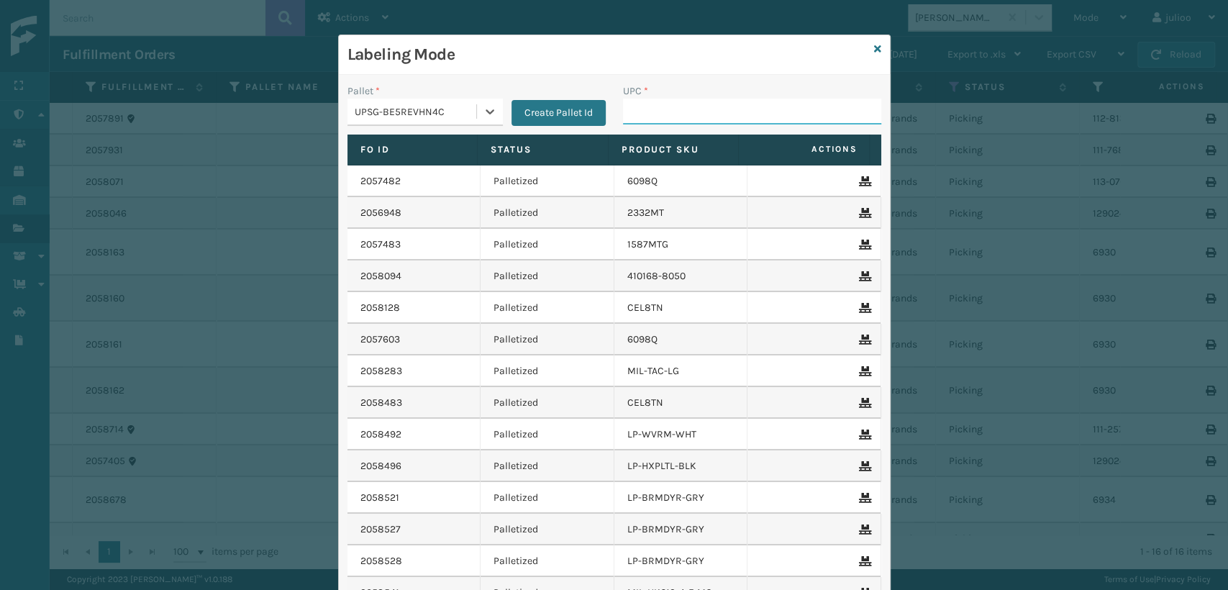
click at [683, 108] on input "UPC *" at bounding box center [752, 112] width 258 height 26
paste input "840985124939"
click at [874, 46] on icon at bounding box center [877, 49] width 7 height 10
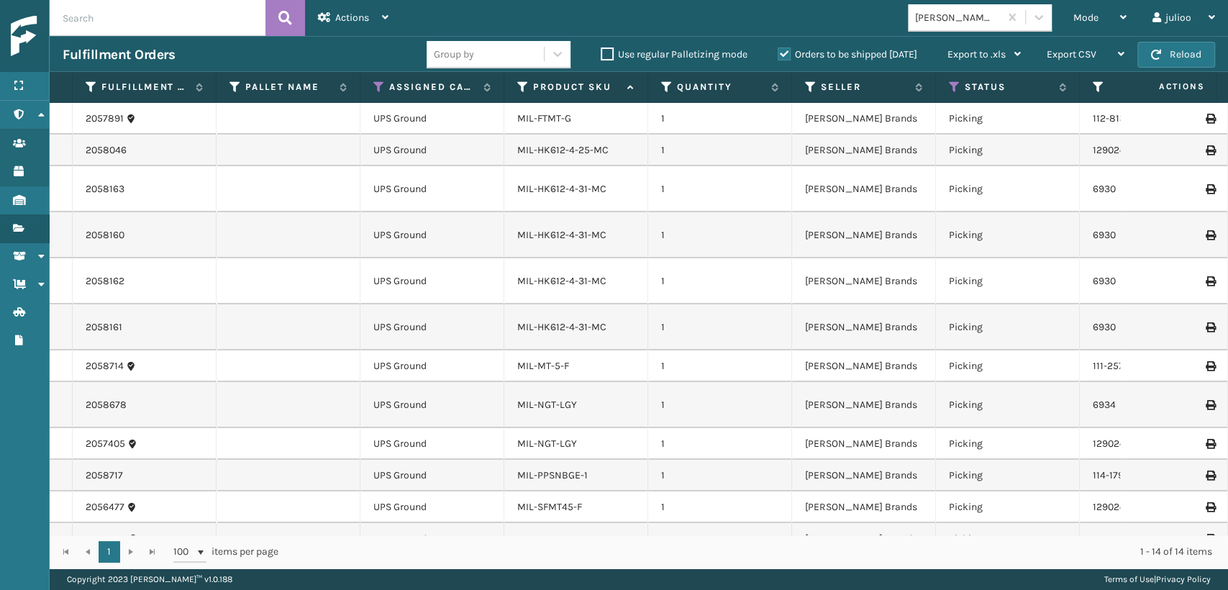
click at [112, 20] on input "text" at bounding box center [158, 18] width 216 height 36
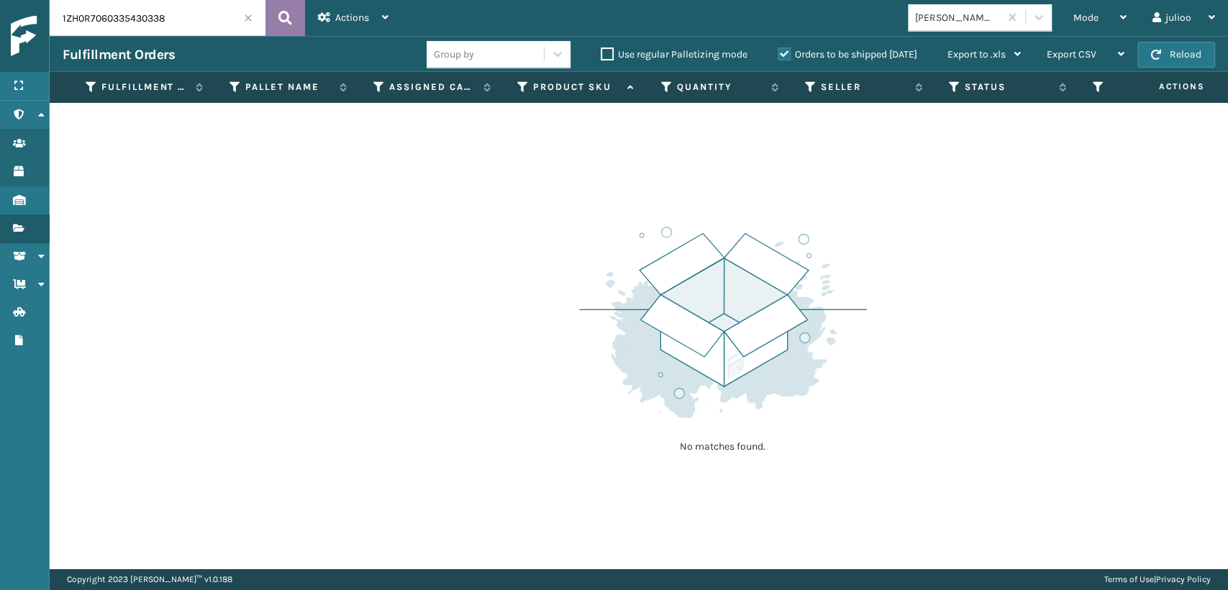
click at [303, 13] on button at bounding box center [286, 18] width 40 height 36
click at [286, 14] on icon at bounding box center [285, 18] width 14 height 22
click at [272, 19] on button at bounding box center [286, 18] width 40 height 36
click at [287, 13] on icon at bounding box center [285, 18] width 14 height 22
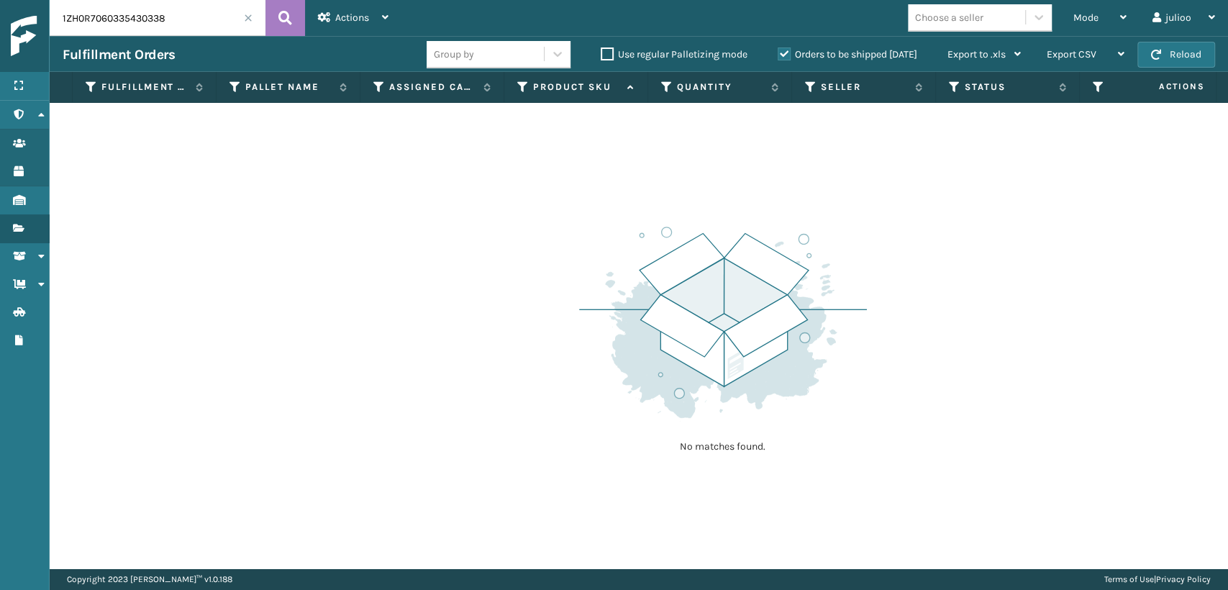
click at [248, 22] on input "1ZH0R7060335430338" at bounding box center [158, 18] width 216 height 36
click at [245, 16] on span at bounding box center [248, 18] width 9 height 9
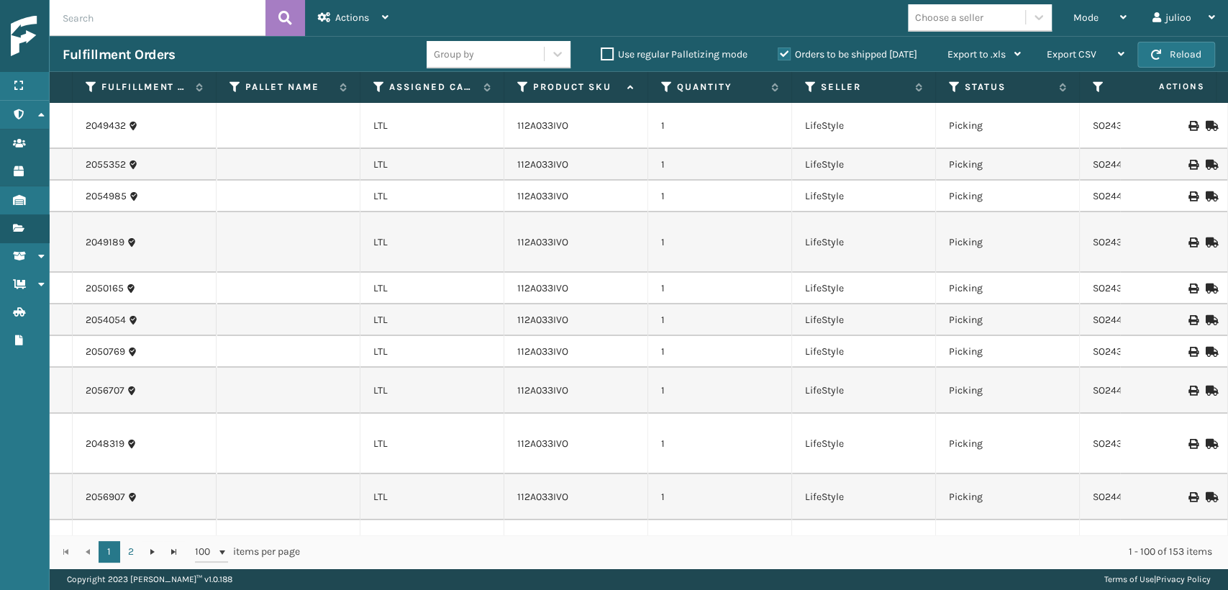
click at [229, 21] on input "text" at bounding box center [158, 18] width 216 height 36
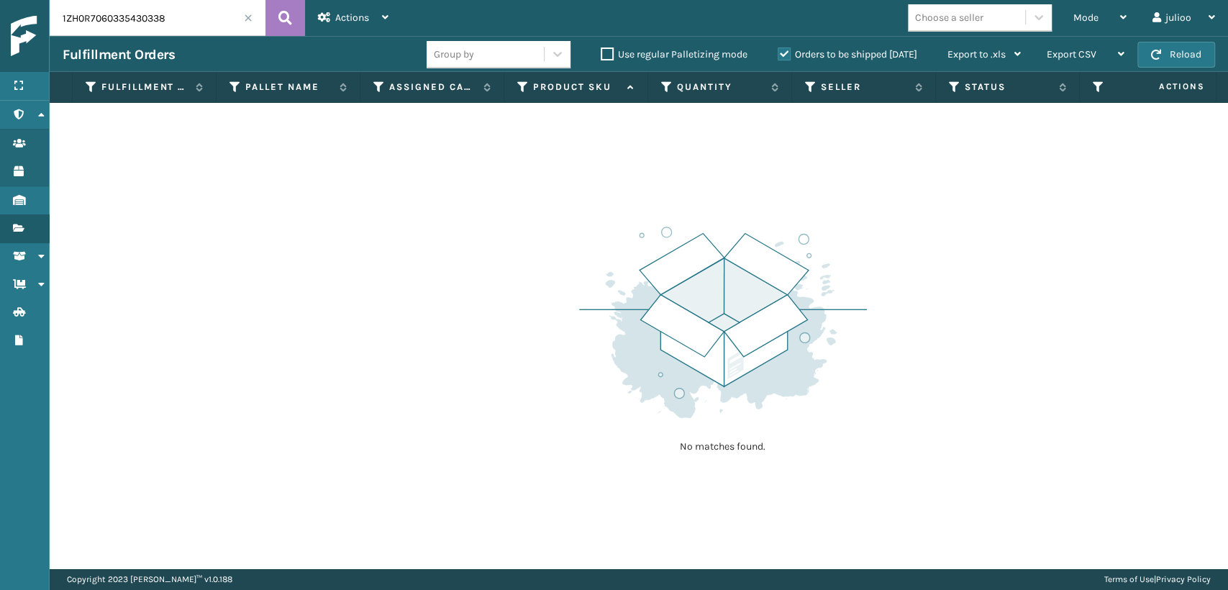
click at [247, 14] on span at bounding box center [248, 18] width 9 height 9
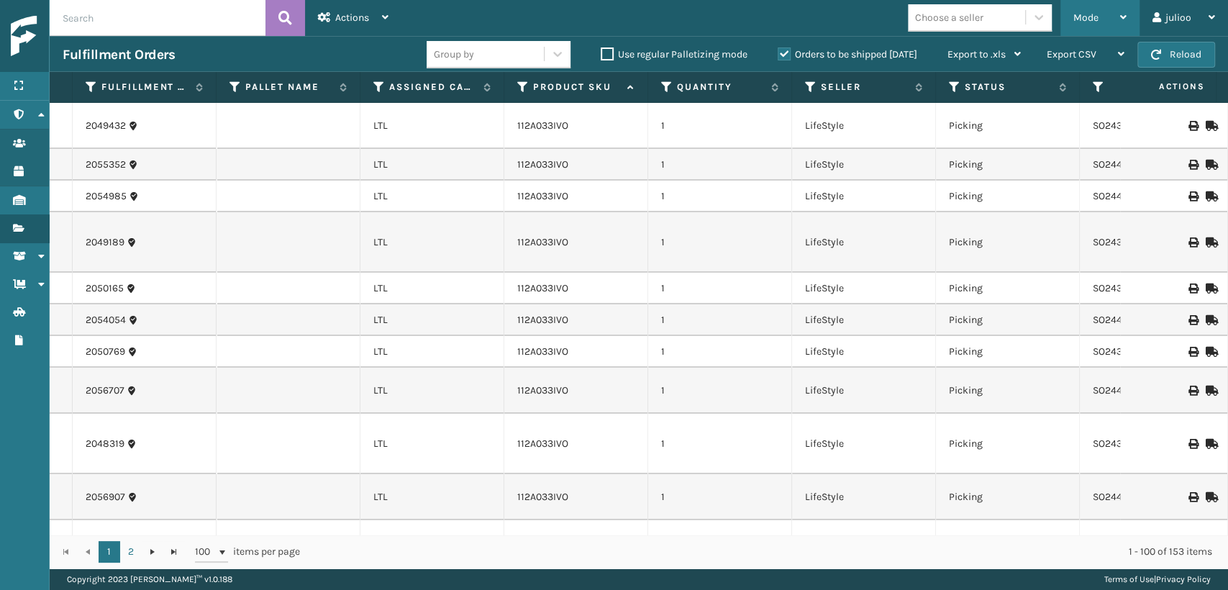
click at [1108, 16] on div "Mode" at bounding box center [1100, 18] width 53 height 36
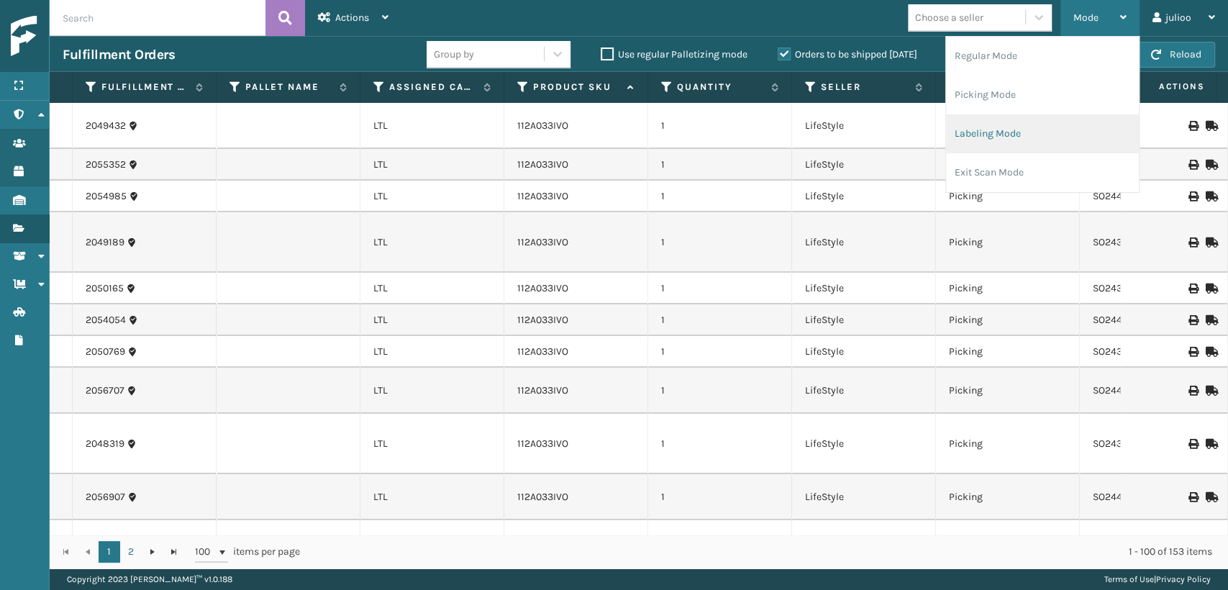
click at [965, 140] on li "Labeling Mode" at bounding box center [1042, 133] width 193 height 39
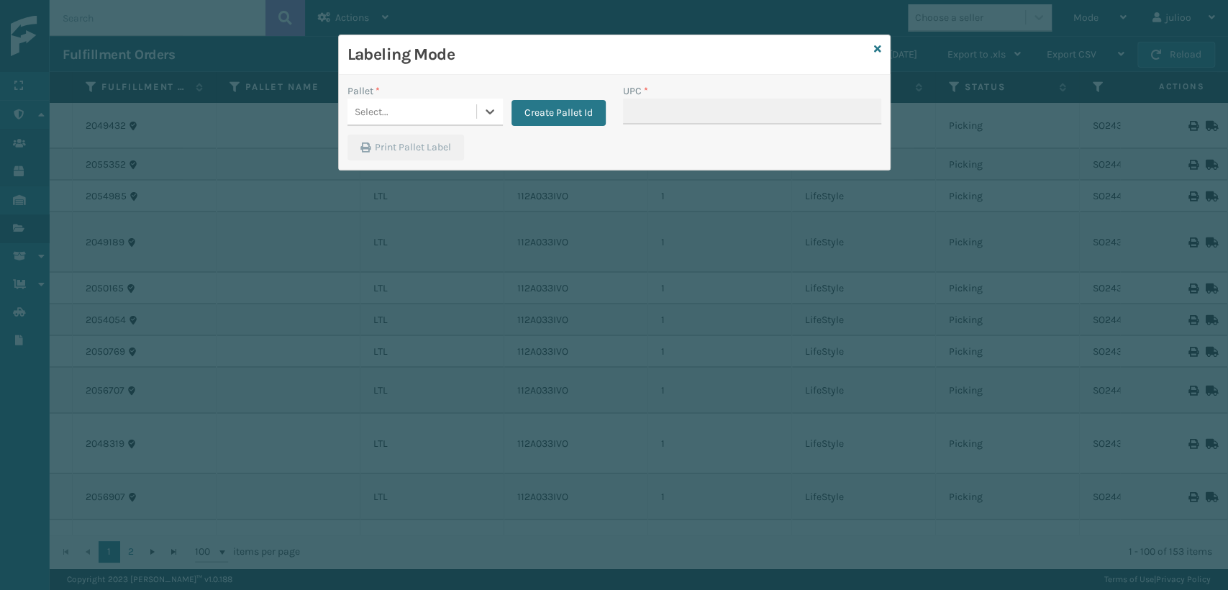
click at [427, 116] on div "Select..." at bounding box center [412, 112] width 129 height 24
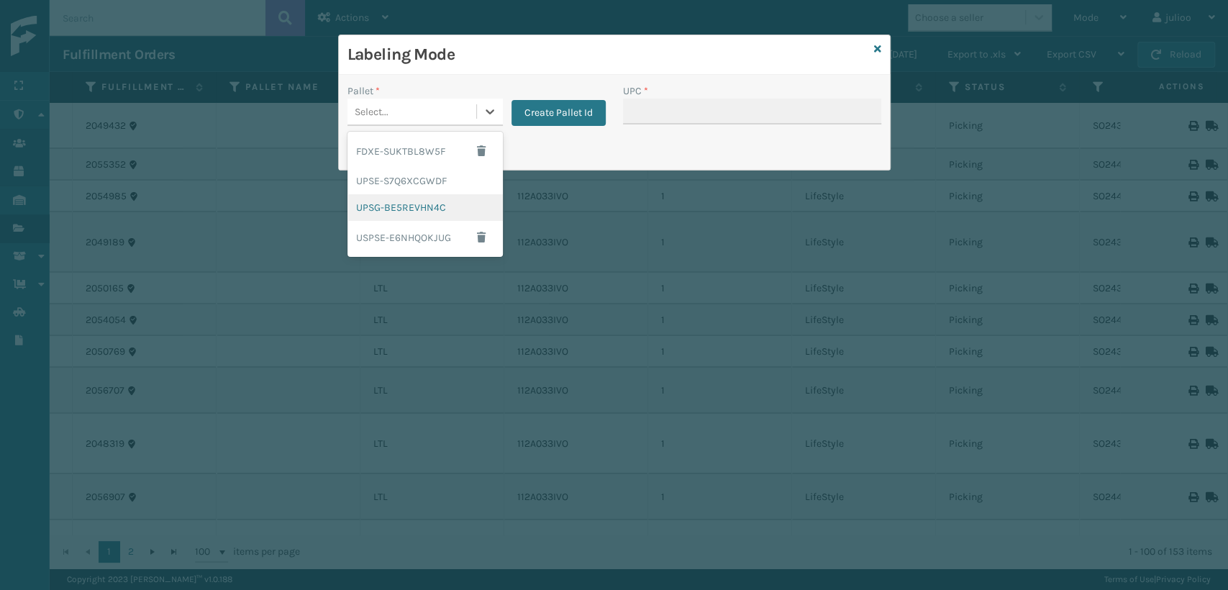
click at [396, 201] on div "UPSG-BE5REVHN4C" at bounding box center [425, 207] width 155 height 27
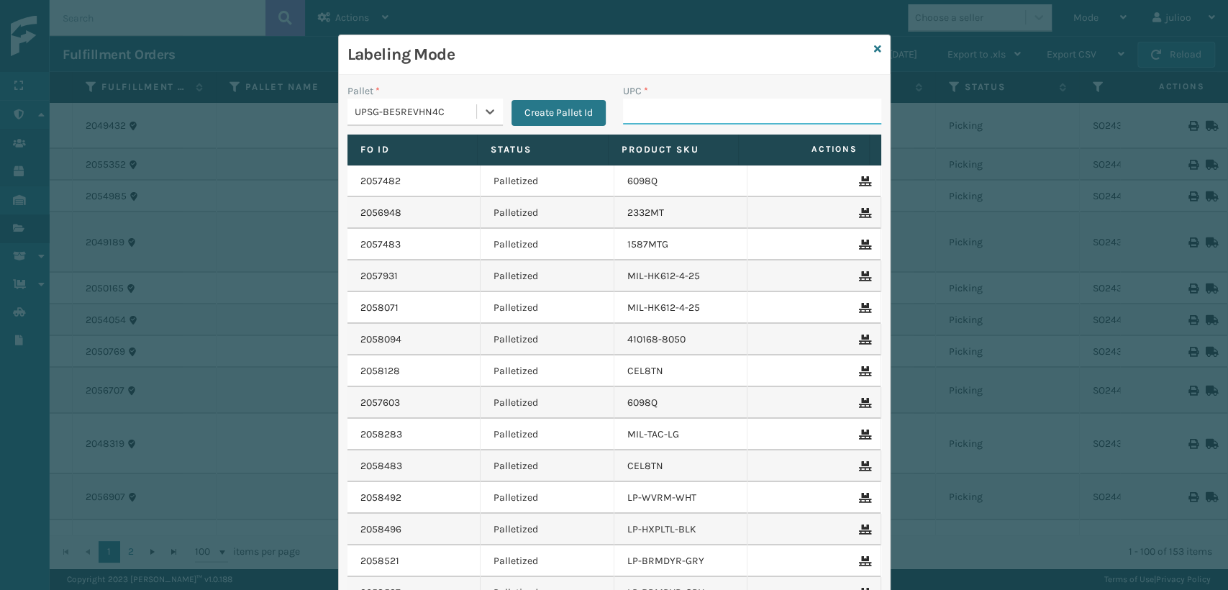
click at [638, 112] on input "UPC *" at bounding box center [752, 112] width 258 height 26
click at [874, 42] on link at bounding box center [877, 49] width 7 height 15
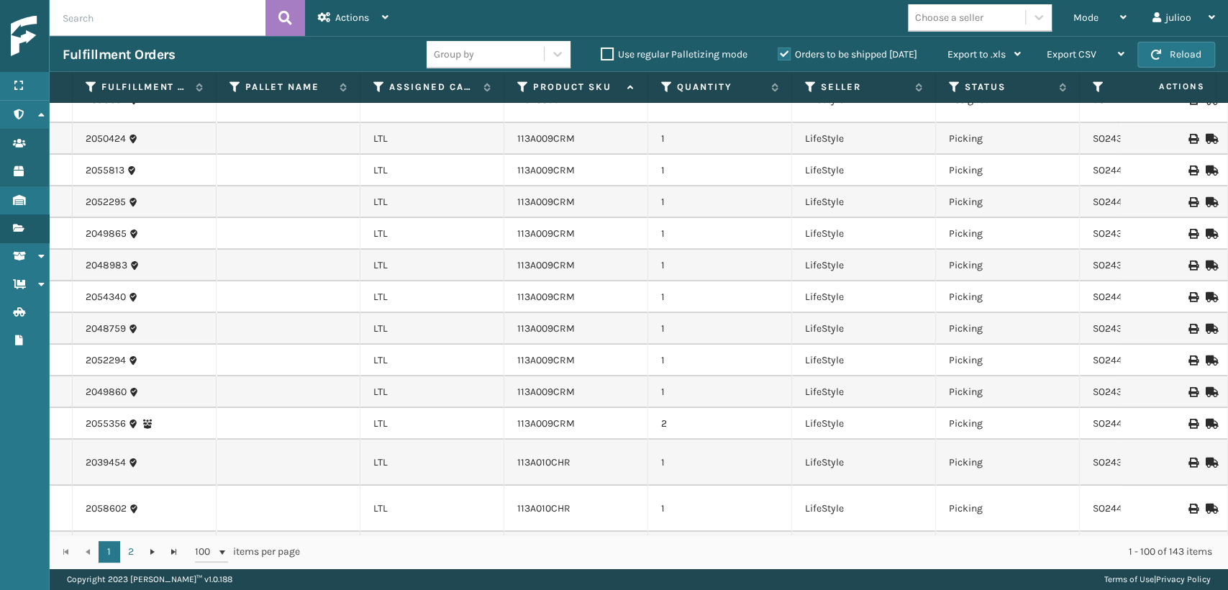
scroll to position [559, 0]
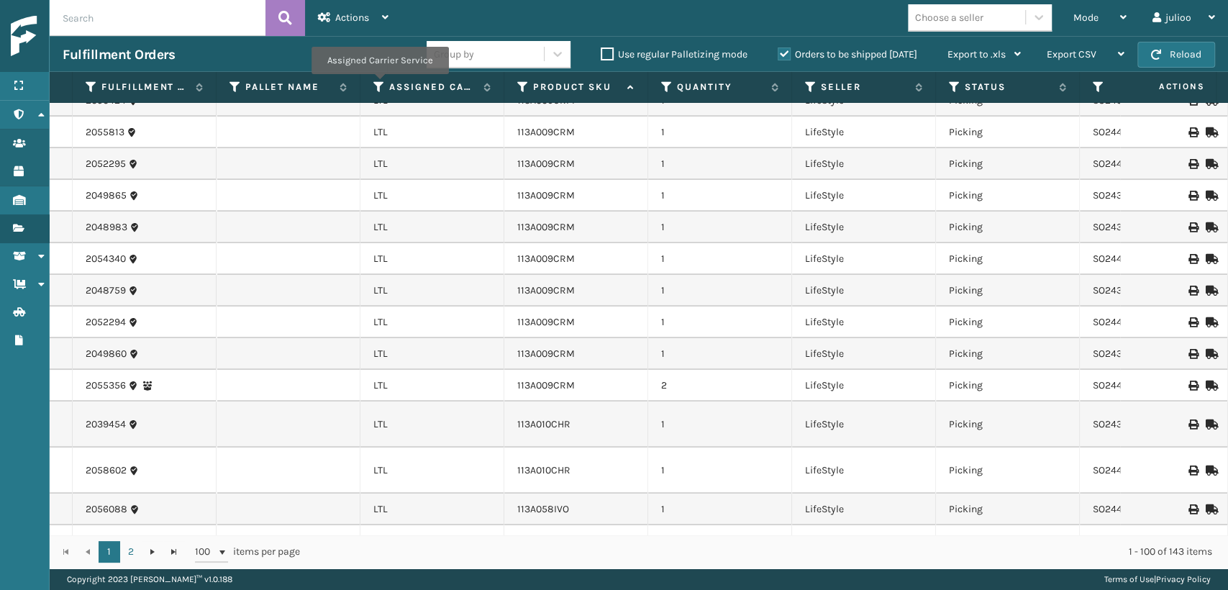
drag, startPoint x: 379, startPoint y: 84, endPoint x: 386, endPoint y: 111, distance: 27.6
click at [380, 84] on icon at bounding box center [379, 87] width 12 height 13
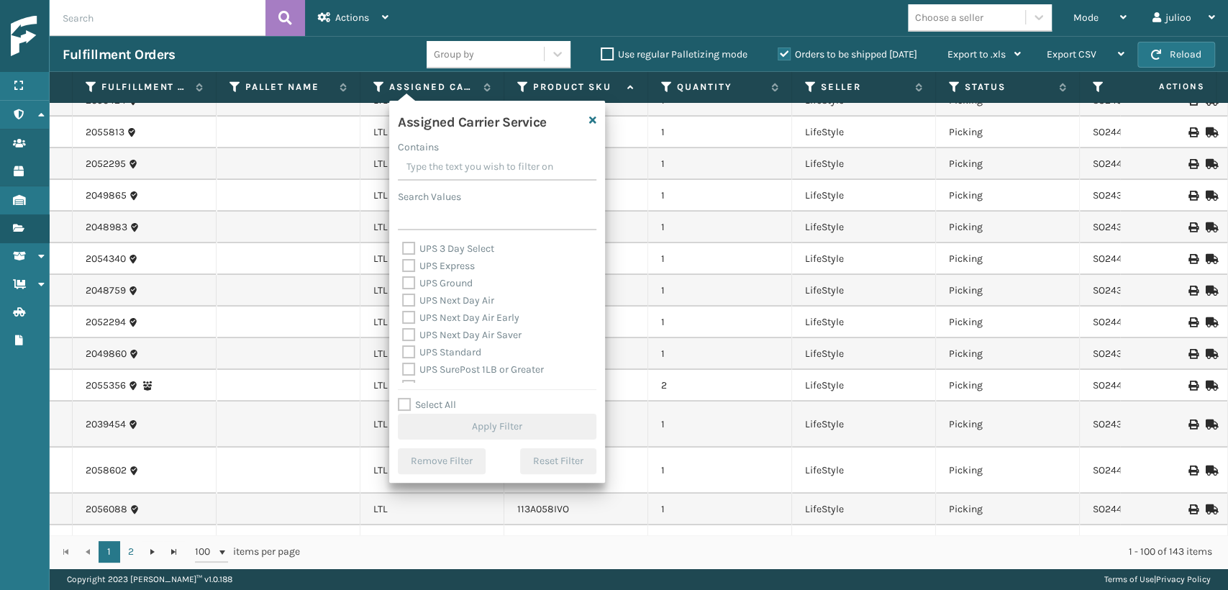
scroll to position [319, 0]
click at [412, 317] on div "UPS Next Day Air Saver" at bounding box center [497, 325] width 190 height 17
click at [410, 256] on label "UPS Express" at bounding box center [438, 256] width 73 height 12
click at [403, 256] on input "UPS Express" at bounding box center [402, 252] width 1 height 9
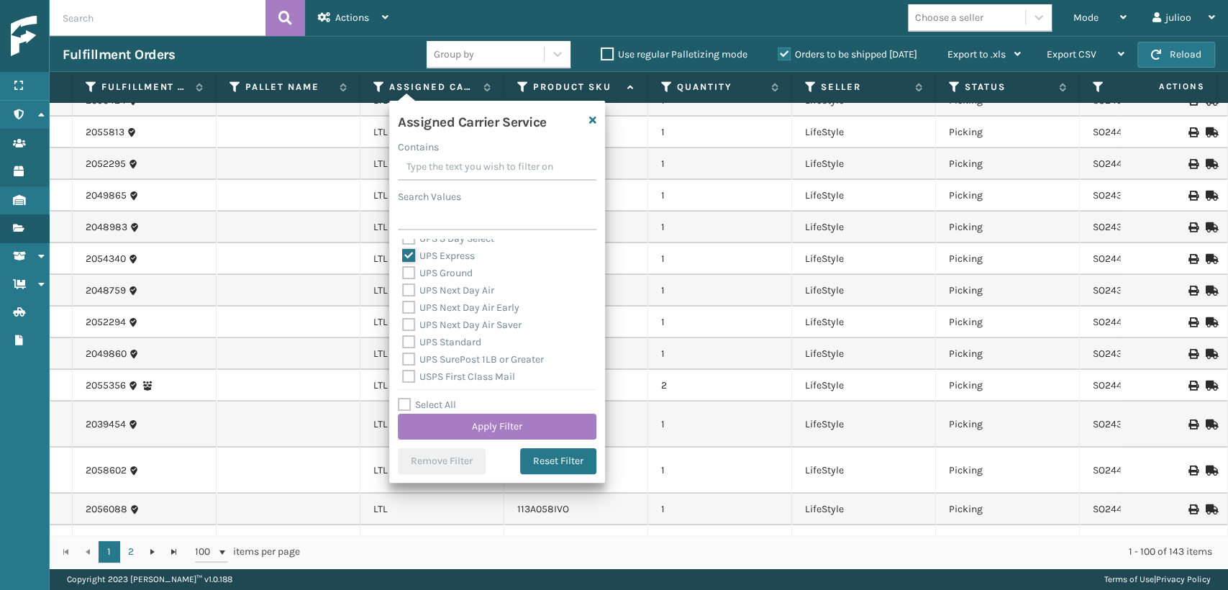
scroll to position [240, 0]
click at [407, 301] on label "UPS 2nd Day Air A.M." at bounding box center [456, 301] width 109 height 12
click at [403, 301] on input "UPS 2nd Day Air A.M." at bounding box center [402, 297] width 1 height 9
click at [406, 282] on label "UPS 2nd Day Air" at bounding box center [446, 284] width 89 height 12
click at [403, 282] on input "UPS 2nd Day Air" at bounding box center [402, 280] width 1 height 9
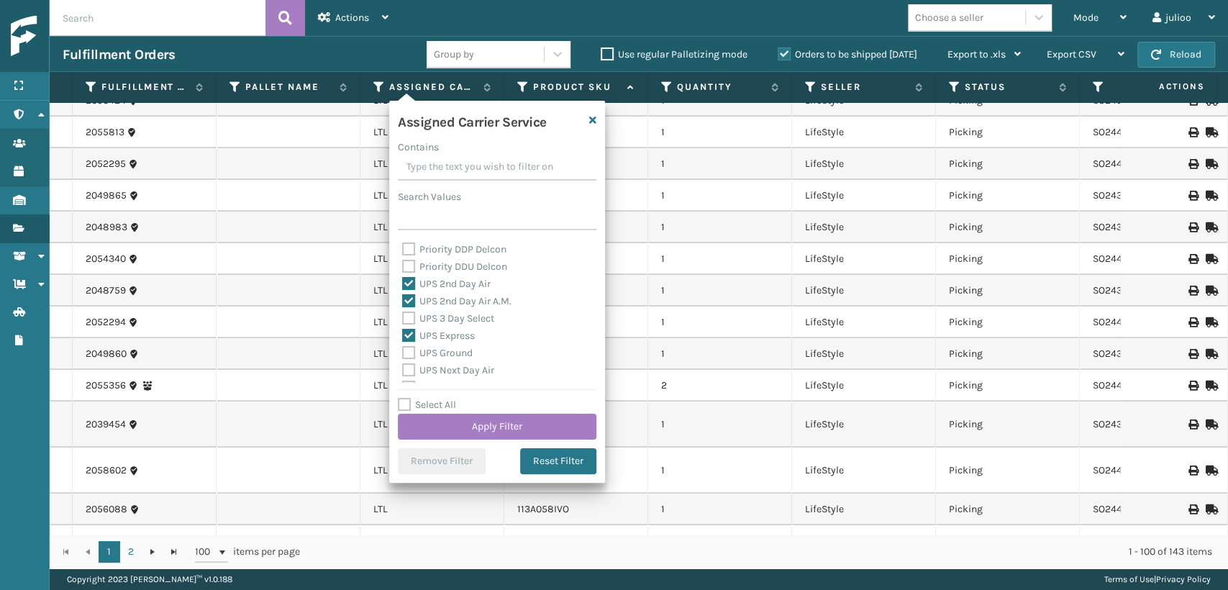
click at [407, 315] on label "UPS 3 Day Select" at bounding box center [448, 318] width 92 height 12
click at [403, 315] on input "UPS 3 Day Select" at bounding box center [402, 314] width 1 height 9
click at [409, 366] on label "UPS Next Day Air" at bounding box center [448, 370] width 92 height 12
click at [403, 366] on input "UPS Next Day Air" at bounding box center [402, 366] width 1 height 9
click at [404, 350] on label "UPS Ground" at bounding box center [437, 353] width 71 height 12
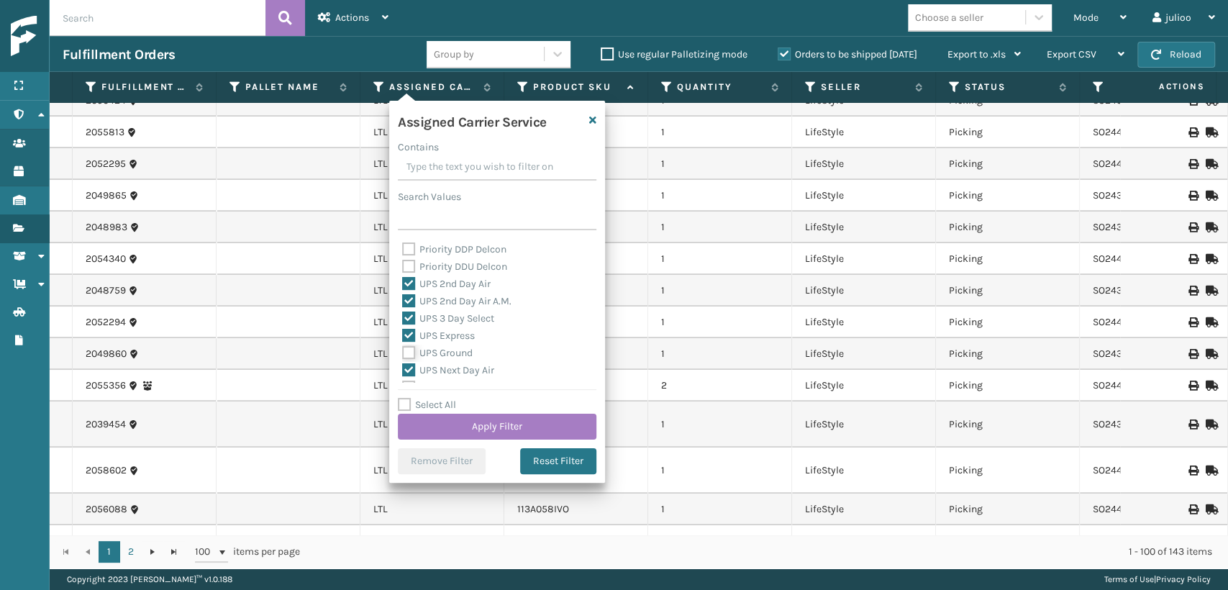
click at [403, 350] on input "UPS Ground" at bounding box center [402, 349] width 1 height 9
click at [406, 335] on div "UPS Standard" at bounding box center [497, 342] width 190 height 17
click at [407, 317] on div "UPS Next Day Air Saver" at bounding box center [497, 325] width 190 height 17
click at [406, 306] on label "UPS Next Day Air Early" at bounding box center [460, 307] width 117 height 12
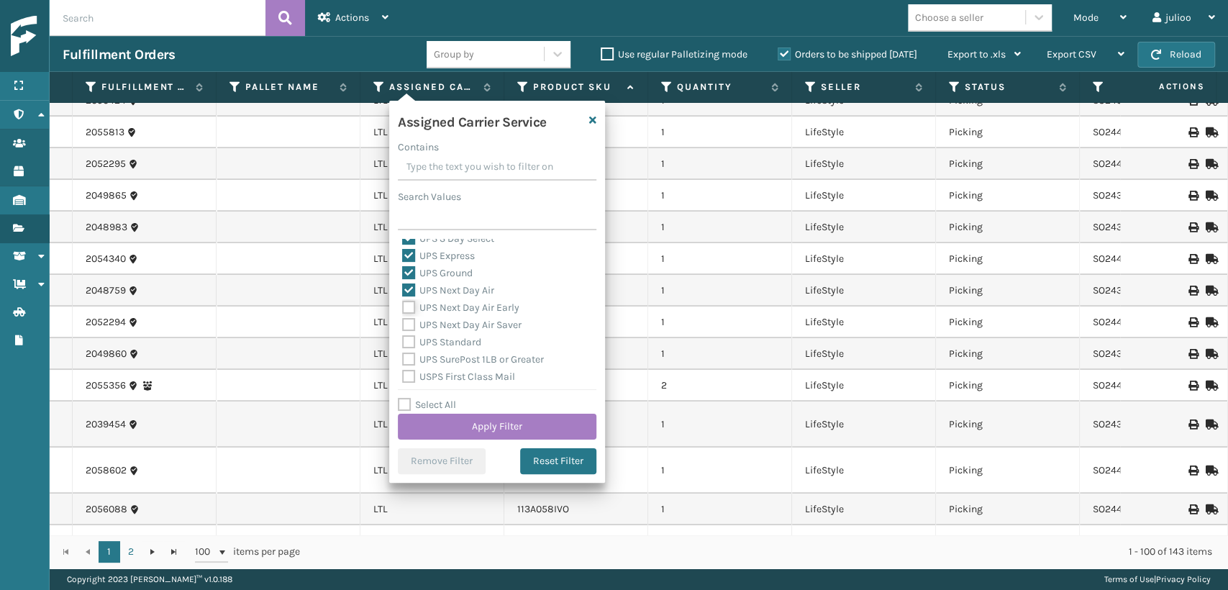
click at [403, 306] on input "UPS Next Day Air Early" at bounding box center [402, 303] width 1 height 9
click at [410, 322] on label "UPS Next Day Air Saver" at bounding box center [461, 325] width 119 height 12
click at [403, 322] on input "UPS Next Day Air Saver" at bounding box center [402, 321] width 1 height 9
click at [409, 335] on div "UPS Standard" at bounding box center [497, 342] width 190 height 17
click at [409, 360] on label "UPS SurePost 1LB or Greater" at bounding box center [473, 359] width 142 height 12
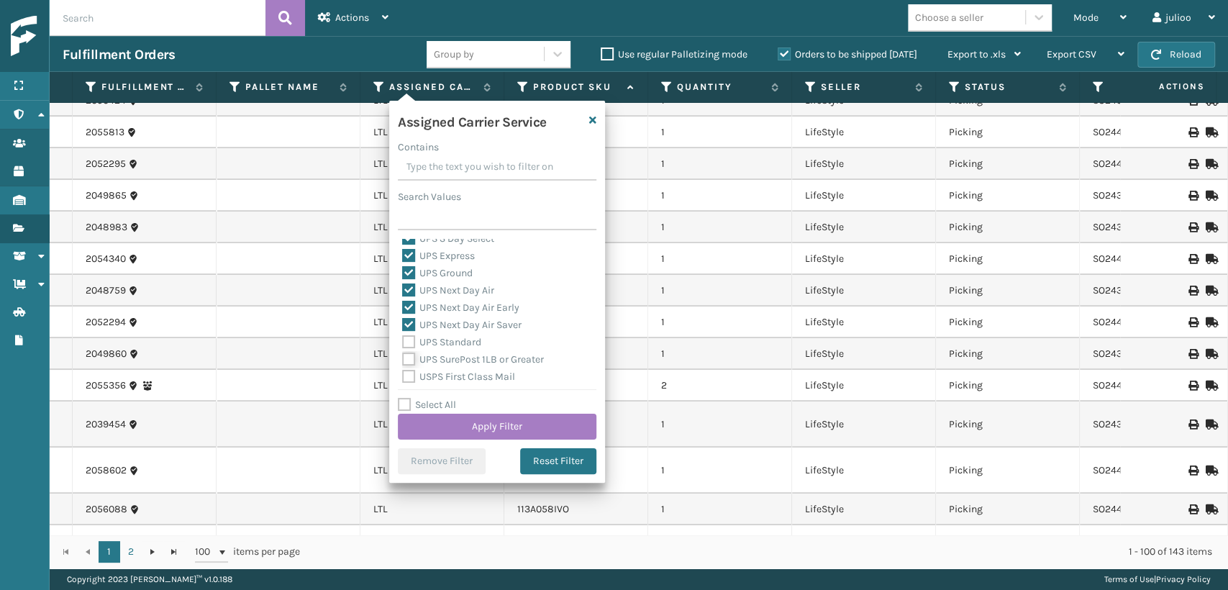
click at [403, 360] on input "UPS SurePost 1LB or Greater" at bounding box center [402, 355] width 1 height 9
click at [406, 341] on label "UPS Standard" at bounding box center [441, 342] width 79 height 12
click at [403, 341] on input "UPS Standard" at bounding box center [402, 338] width 1 height 9
click at [448, 419] on button "Apply Filter" at bounding box center [497, 427] width 199 height 26
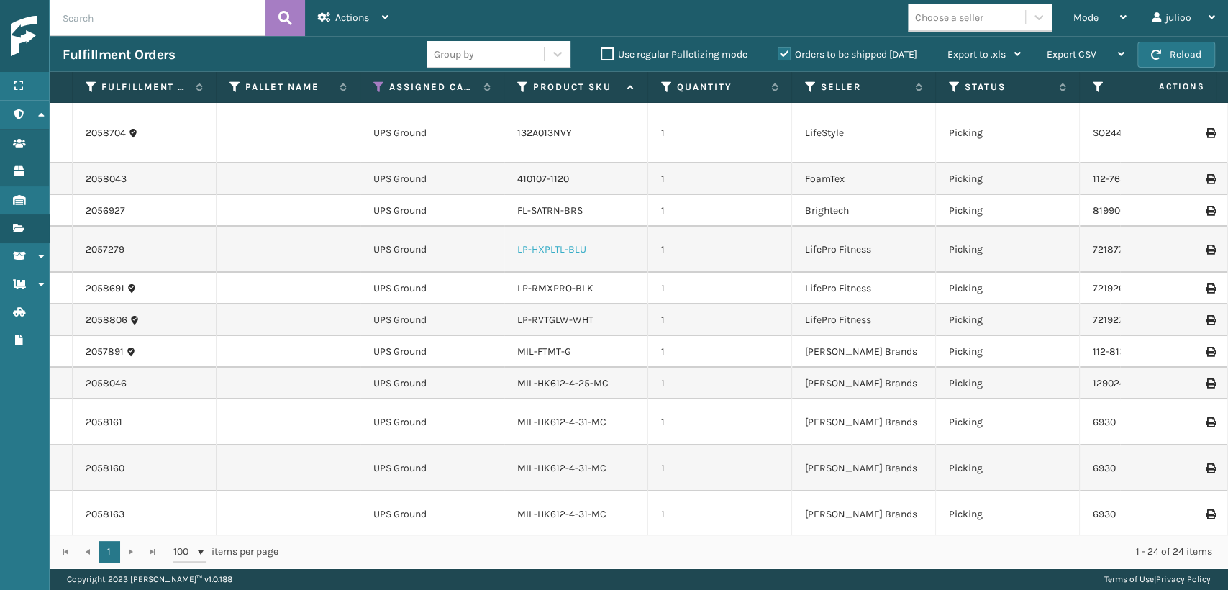
click at [564, 243] on link "LP-HXPLTL-BLU" at bounding box center [551, 249] width 69 height 12
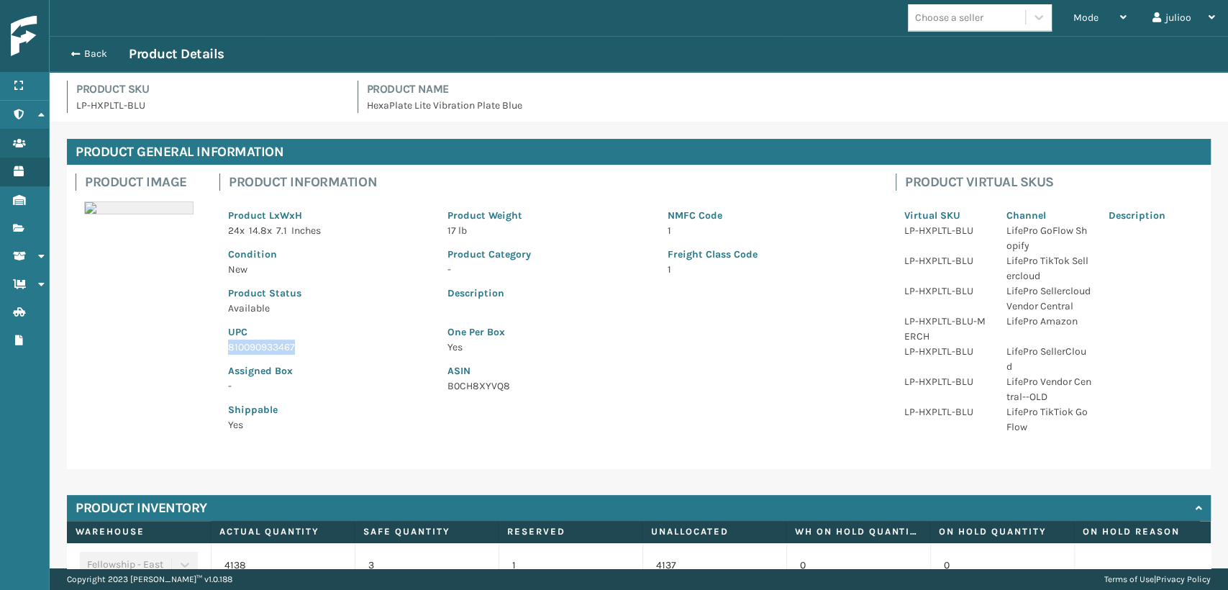
drag, startPoint x: 270, startPoint y: 350, endPoint x: 231, endPoint y: 343, distance: 39.5
click at [230, 343] on p "810090933467" at bounding box center [329, 347] width 202 height 15
drag, startPoint x: 69, startPoint y: 50, endPoint x: 78, endPoint y: 47, distance: 9.1
click at [70, 50] on span "button" at bounding box center [73, 54] width 9 height 10
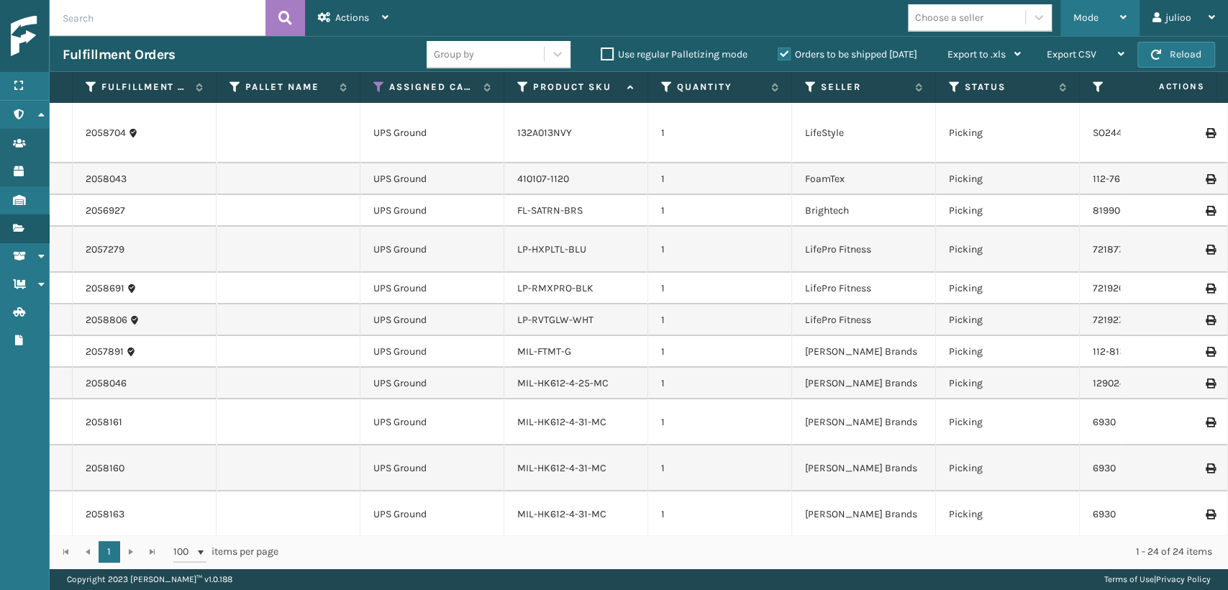
click at [1063, 17] on div "Mode Regular Mode Picking Mode Labeling Mode Exit Scan Mode" at bounding box center [1100, 18] width 79 height 36
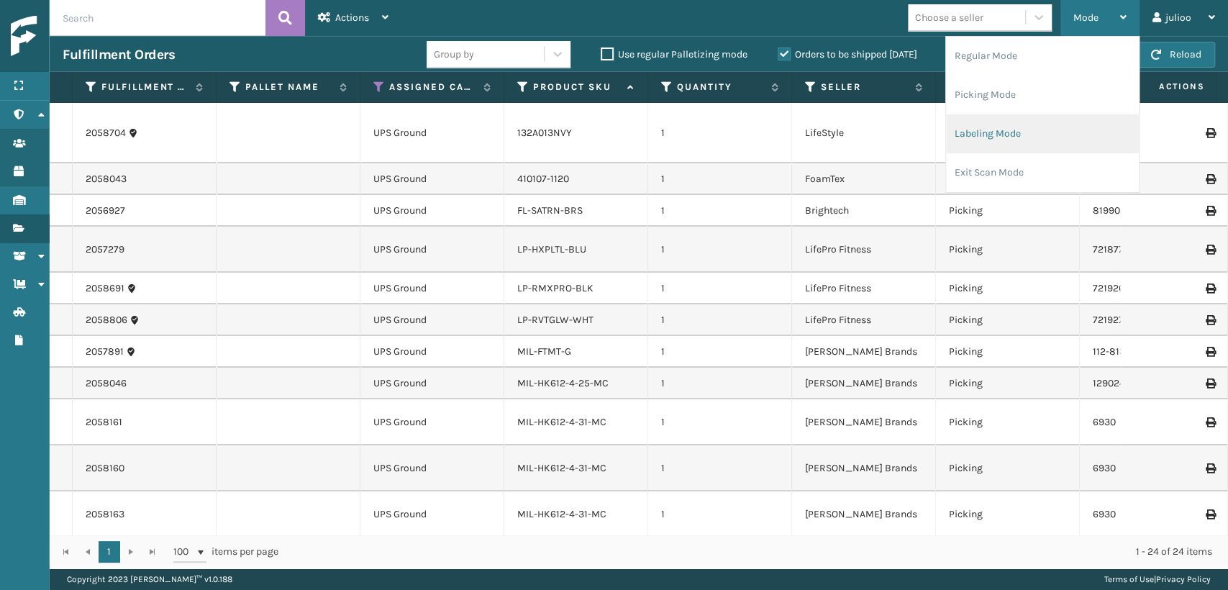
click at [951, 138] on li "Labeling Mode" at bounding box center [1042, 133] width 193 height 39
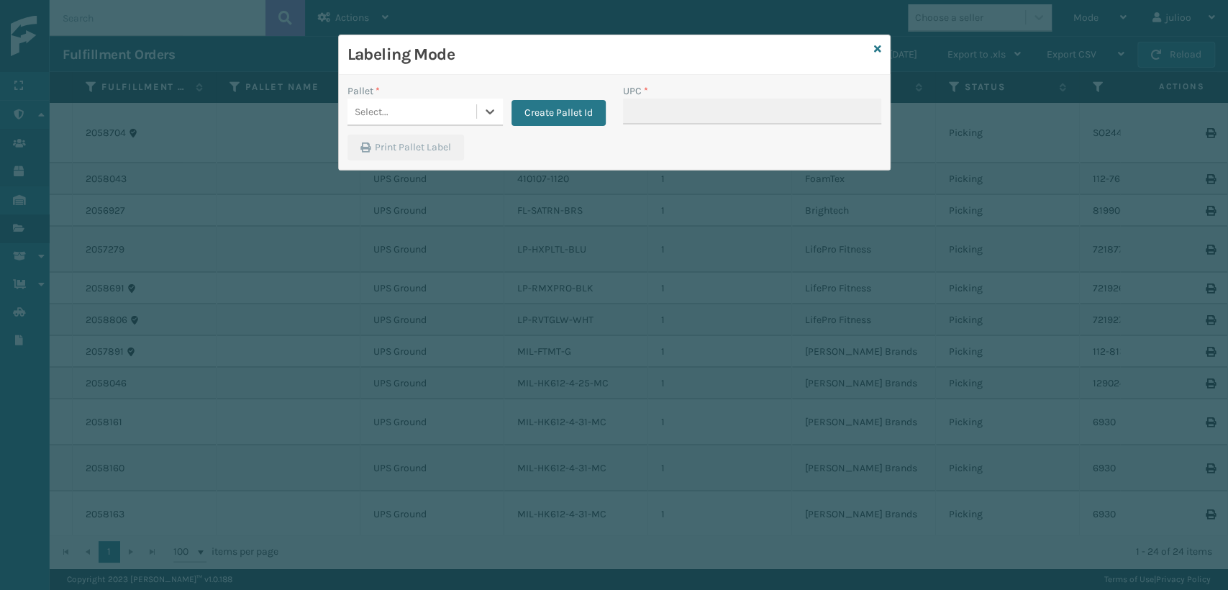
click at [440, 111] on div "Select..." at bounding box center [412, 112] width 129 height 24
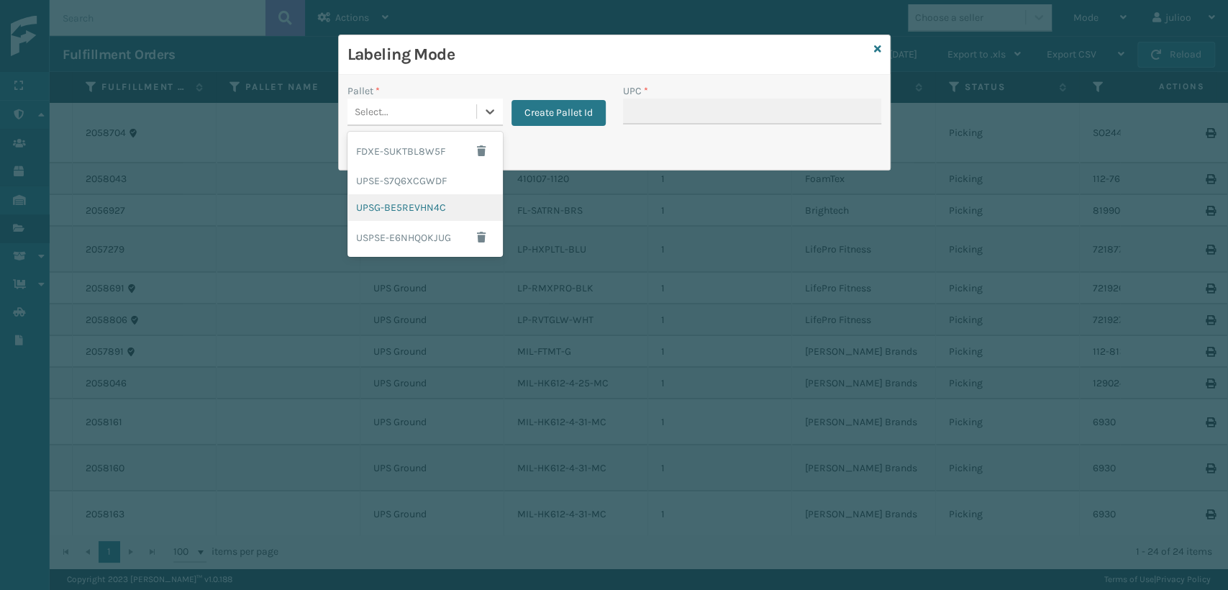
click at [397, 204] on div "UPSG-BE5REVHN4C" at bounding box center [425, 207] width 155 height 27
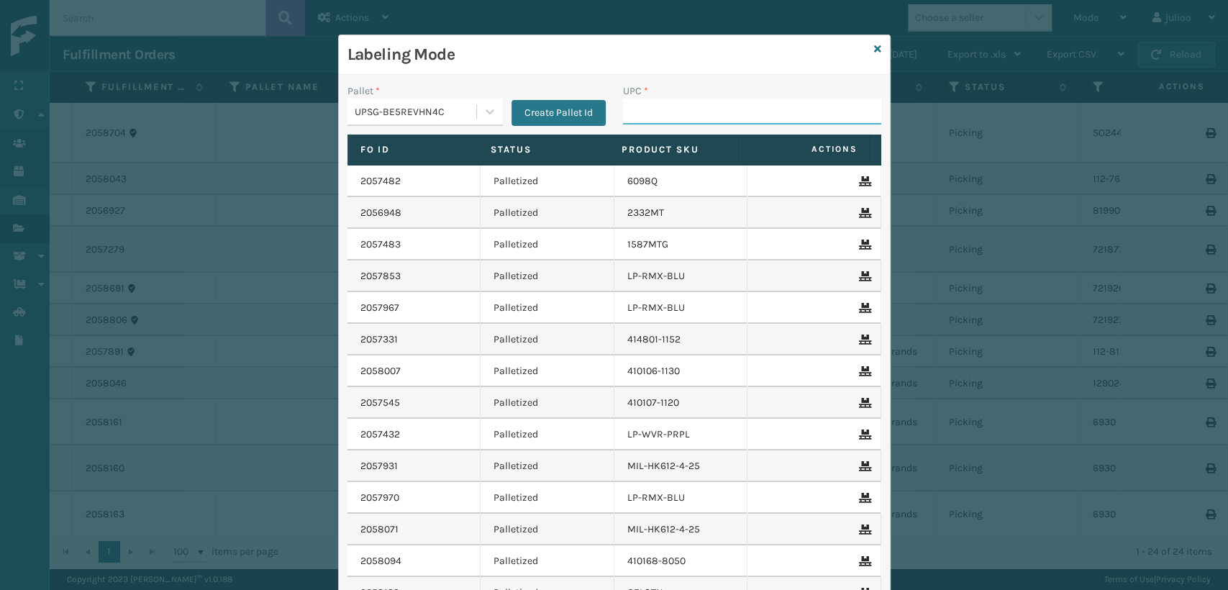
click at [632, 118] on input "UPC *" at bounding box center [752, 112] width 258 height 26
paste input "810090933467"
click at [874, 52] on icon at bounding box center [877, 49] width 7 height 10
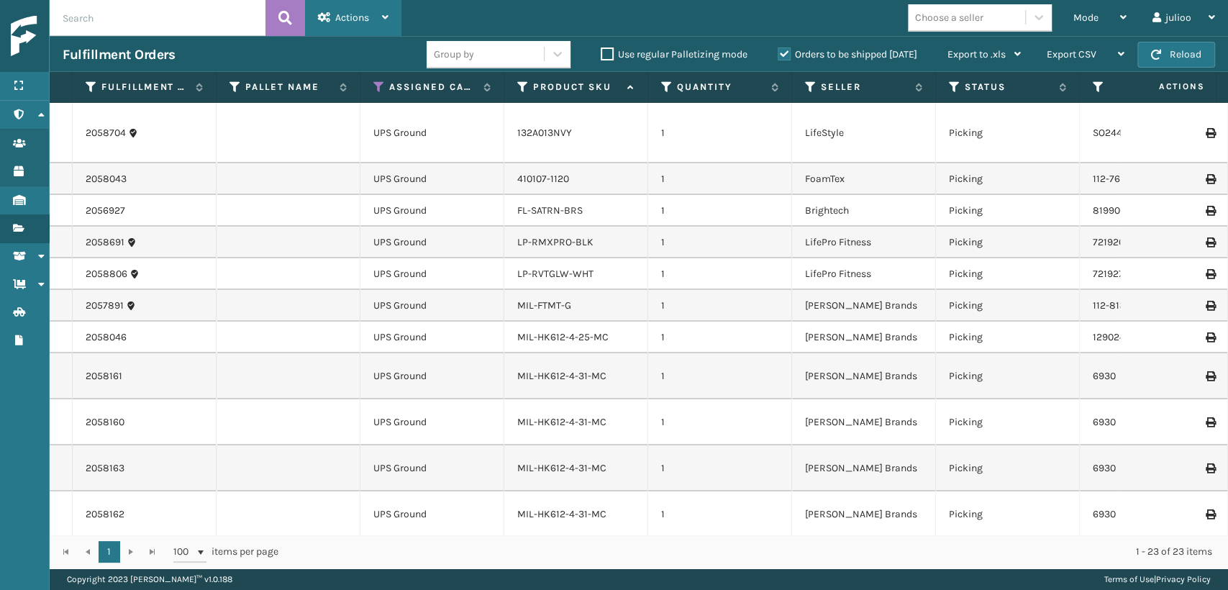
click at [353, 5] on div "Actions" at bounding box center [353, 18] width 71 height 36
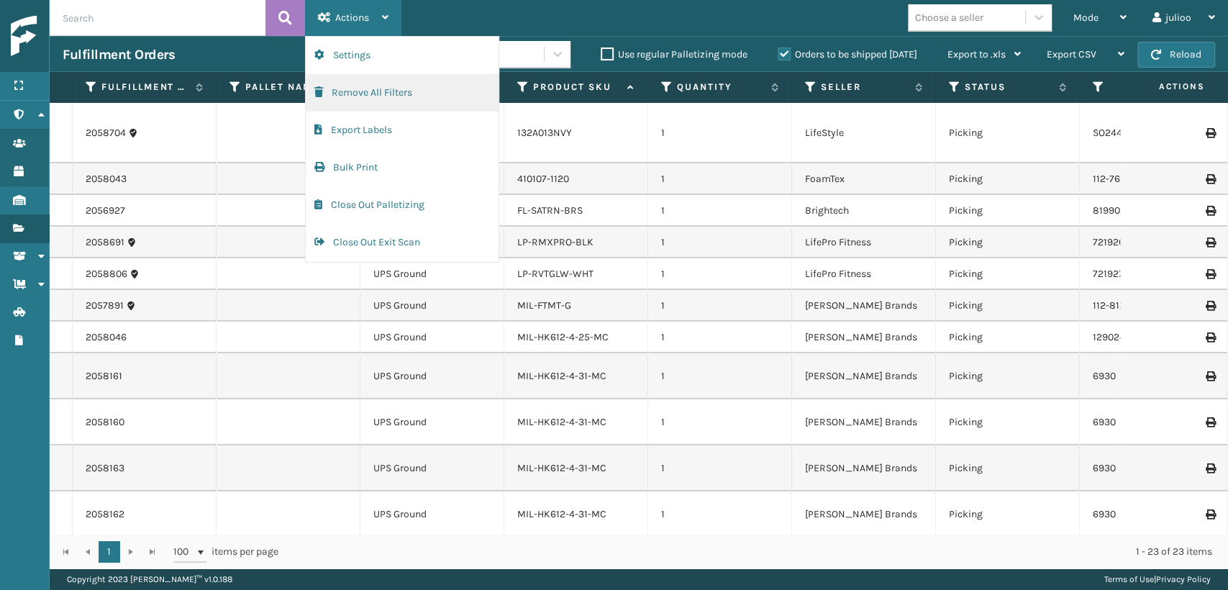
click at [355, 96] on button "Remove All Filters" at bounding box center [402, 92] width 193 height 37
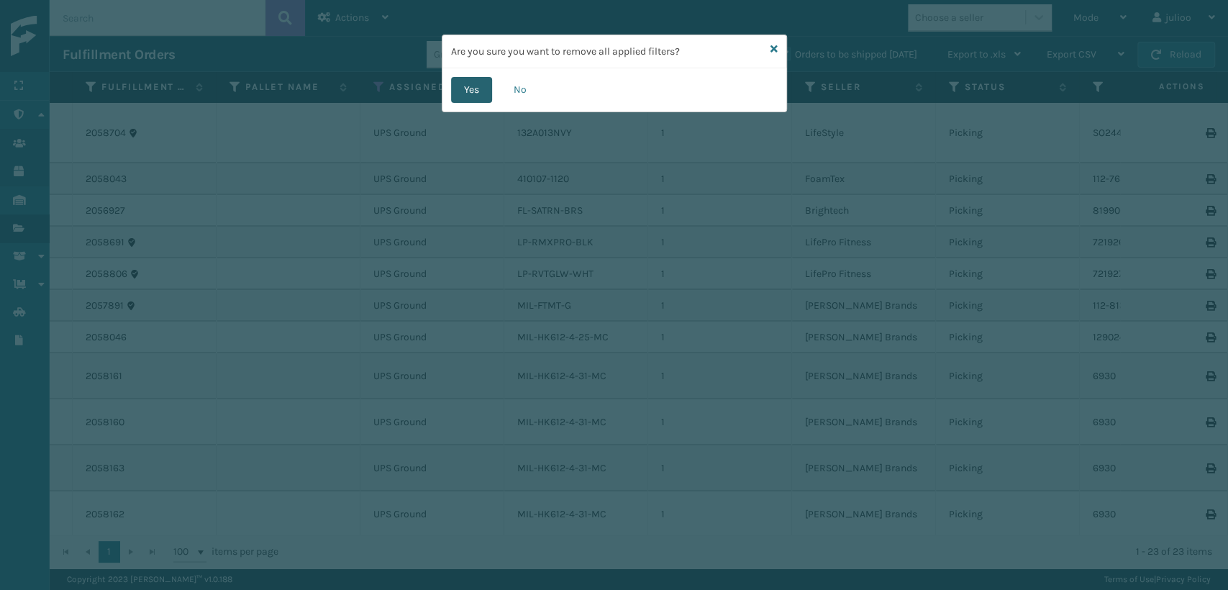
click at [465, 91] on button "Yes" at bounding box center [471, 90] width 41 height 26
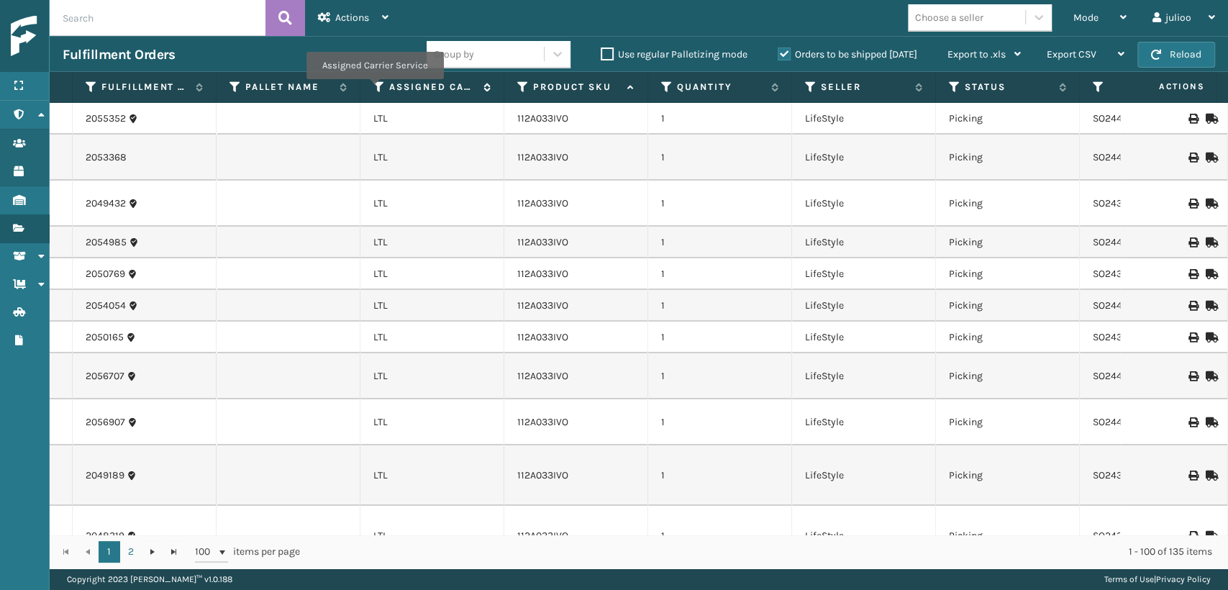
click at [374, 89] on icon at bounding box center [379, 87] width 12 height 13
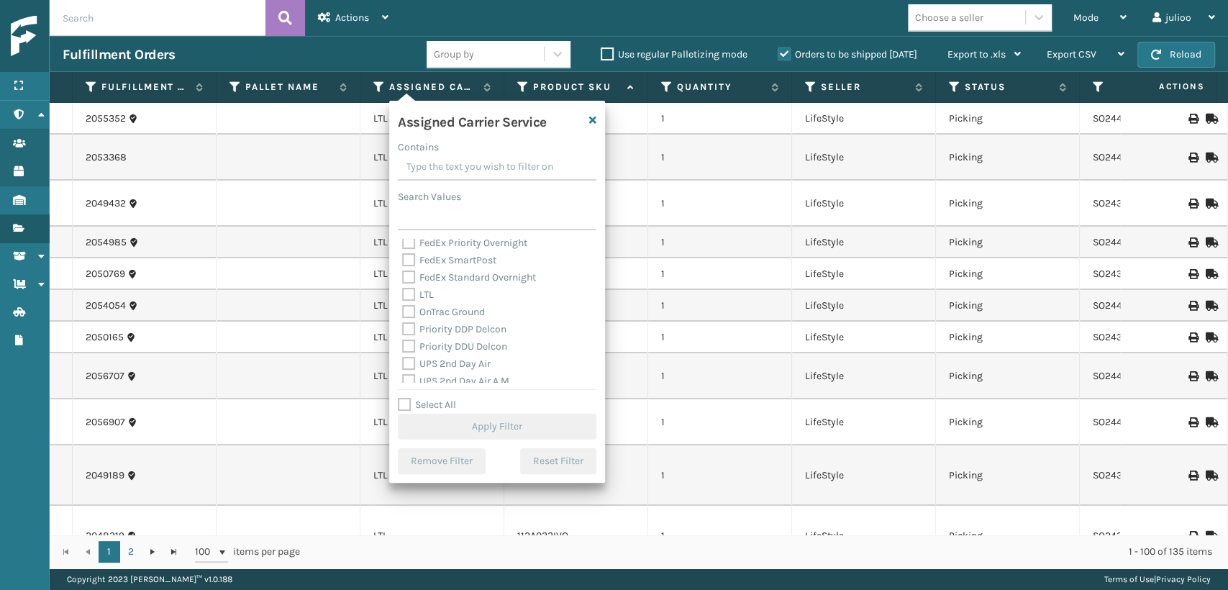
scroll to position [240, 0]
click at [407, 287] on label "UPS 2nd Day Air" at bounding box center [446, 284] width 89 height 12
click at [403, 285] on input "UPS 2nd Day Air" at bounding box center [402, 280] width 1 height 9
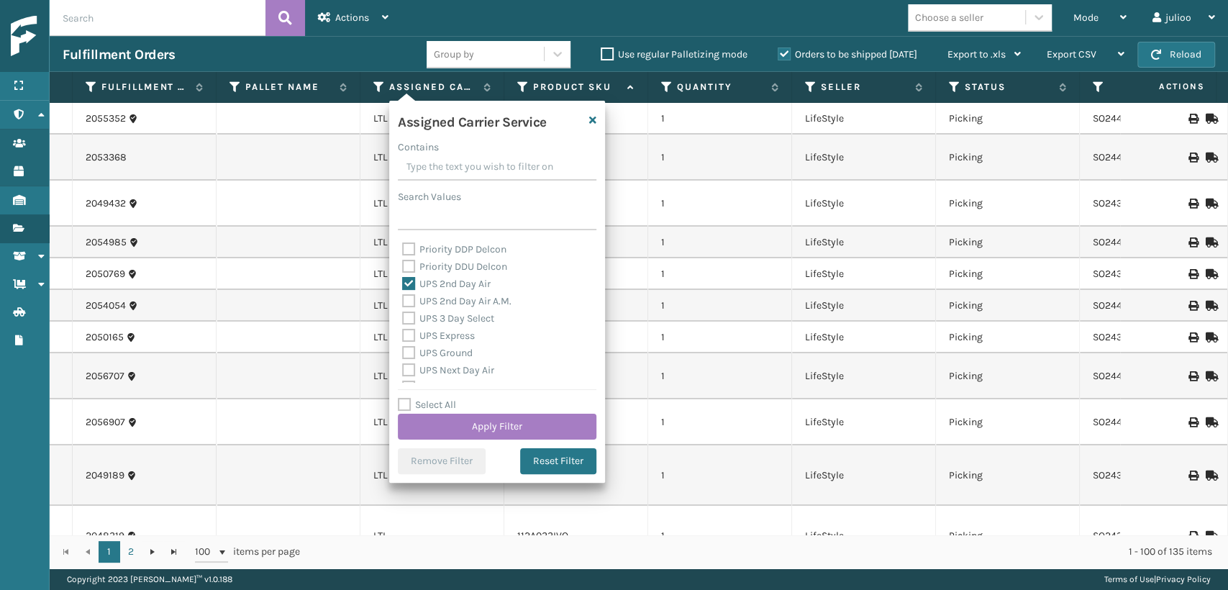
click at [406, 301] on label "UPS 2nd Day Air A.M." at bounding box center [456, 301] width 109 height 12
click at [403, 301] on input "UPS 2nd Day Air A.M." at bounding box center [402, 297] width 1 height 9
click at [409, 314] on label "UPS 3 Day Select" at bounding box center [448, 318] width 92 height 12
click at [403, 314] on input "UPS 3 Day Select" at bounding box center [402, 314] width 1 height 9
click at [409, 342] on div "UPS Express" at bounding box center [497, 335] width 190 height 17
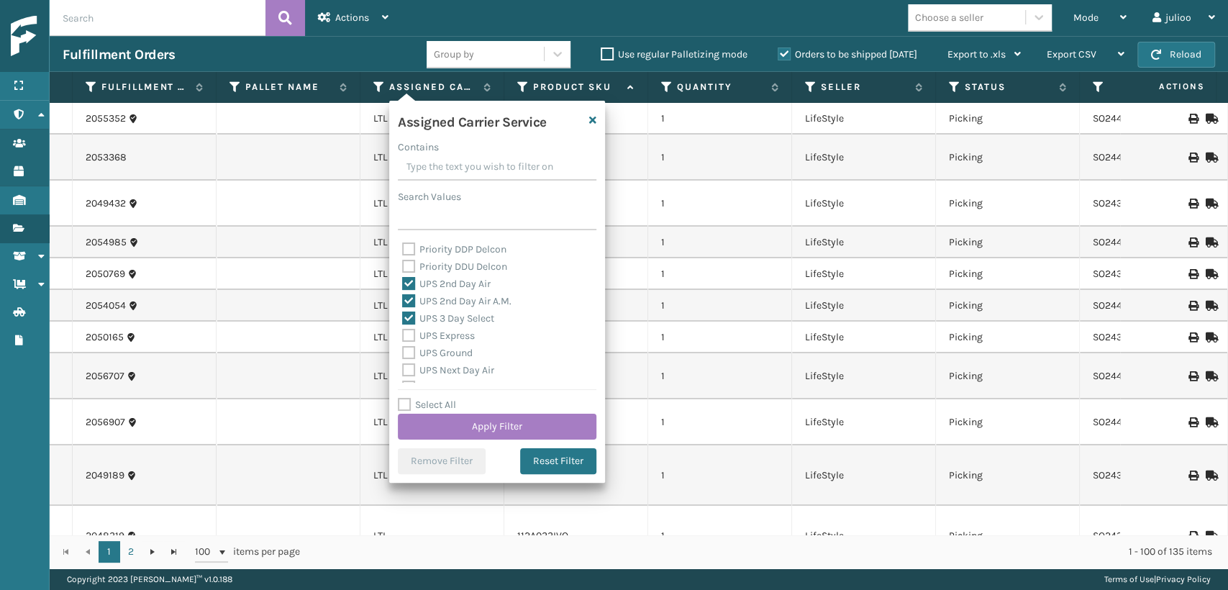
click at [409, 350] on label "UPS Ground" at bounding box center [437, 353] width 71 height 12
click at [403, 350] on input "UPS Ground" at bounding box center [402, 349] width 1 height 9
click at [413, 337] on label "UPS Express" at bounding box center [438, 336] width 73 height 12
click at [407, 362] on div "UPS Next Day Air" at bounding box center [497, 370] width 190 height 17
click at [407, 341] on label "UPS Express" at bounding box center [438, 336] width 73 height 12
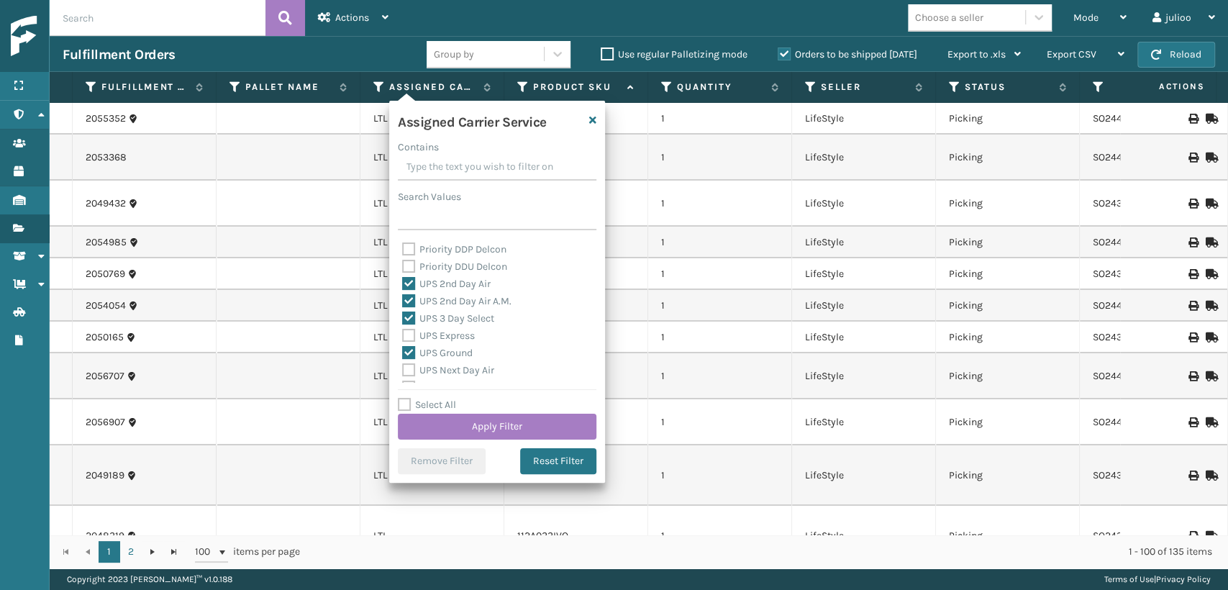
click at [403, 337] on input "UPS Express" at bounding box center [402, 331] width 1 height 9
click at [408, 370] on label "UPS Next Day Air" at bounding box center [448, 370] width 92 height 12
click at [403, 370] on input "UPS Next Day Air" at bounding box center [402, 366] width 1 height 9
click at [412, 345] on label "UPS Standard" at bounding box center [441, 342] width 79 height 12
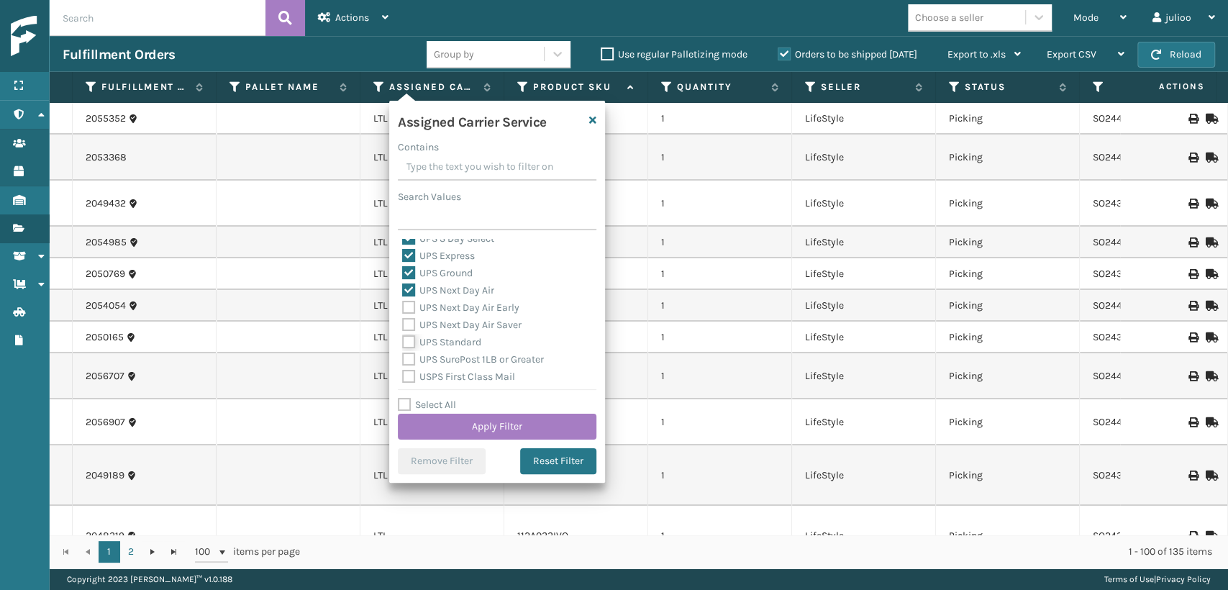
click at [403, 343] on input "UPS Standard" at bounding box center [402, 338] width 1 height 9
click at [414, 329] on label "UPS Next Day Air Saver" at bounding box center [461, 325] width 119 height 12
click at [403, 326] on input "UPS Next Day Air Saver" at bounding box center [402, 321] width 1 height 9
click at [412, 312] on label "UPS Next Day Air Early" at bounding box center [460, 307] width 117 height 12
click at [403, 309] on input "UPS Next Day Air Early" at bounding box center [402, 303] width 1 height 9
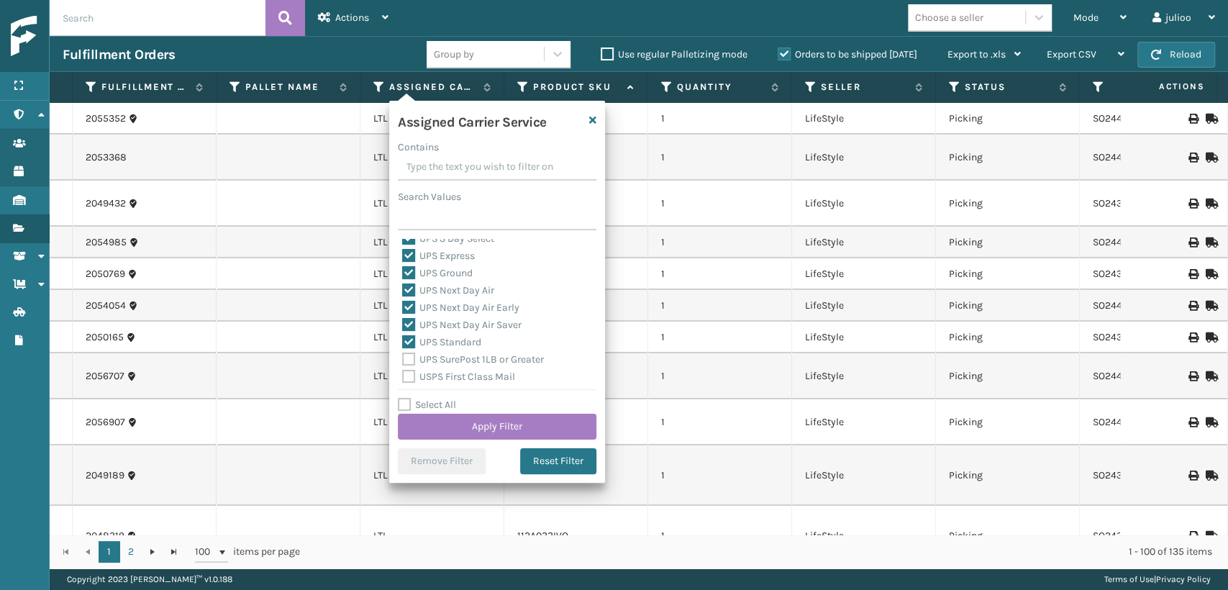
click at [414, 360] on label "UPS SurePost 1LB or Greater" at bounding box center [473, 359] width 142 height 12
click at [403, 360] on input "UPS SurePost 1LB or Greater" at bounding box center [402, 355] width 1 height 9
click at [422, 425] on button "Apply Filter" at bounding box center [497, 427] width 199 height 26
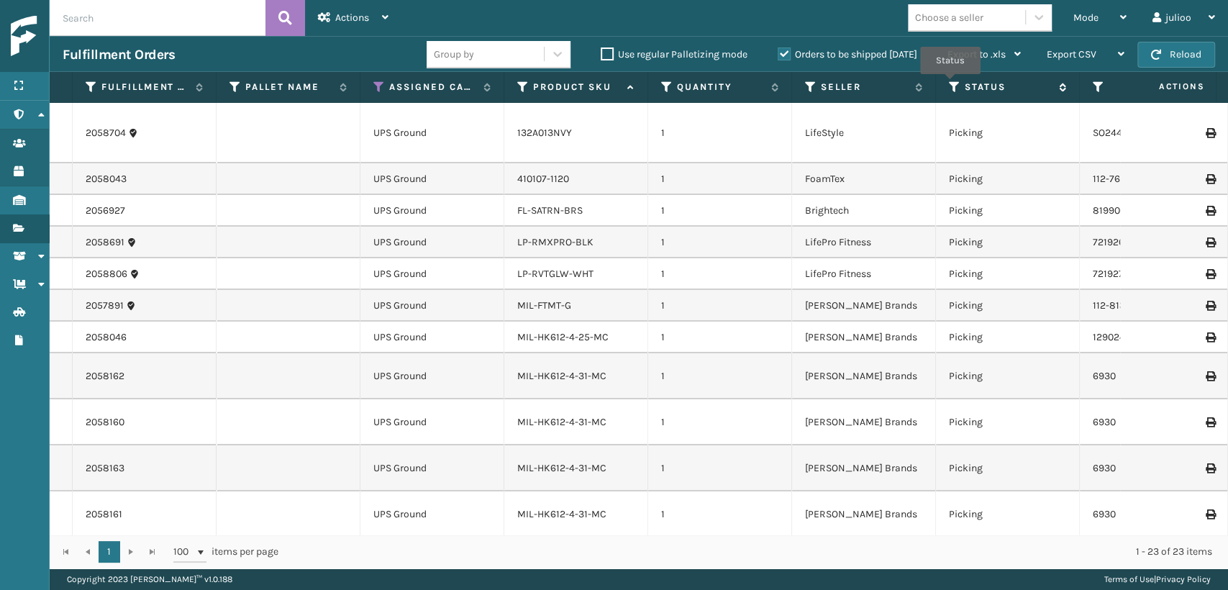
click at [950, 83] on icon at bounding box center [955, 87] width 12 height 13
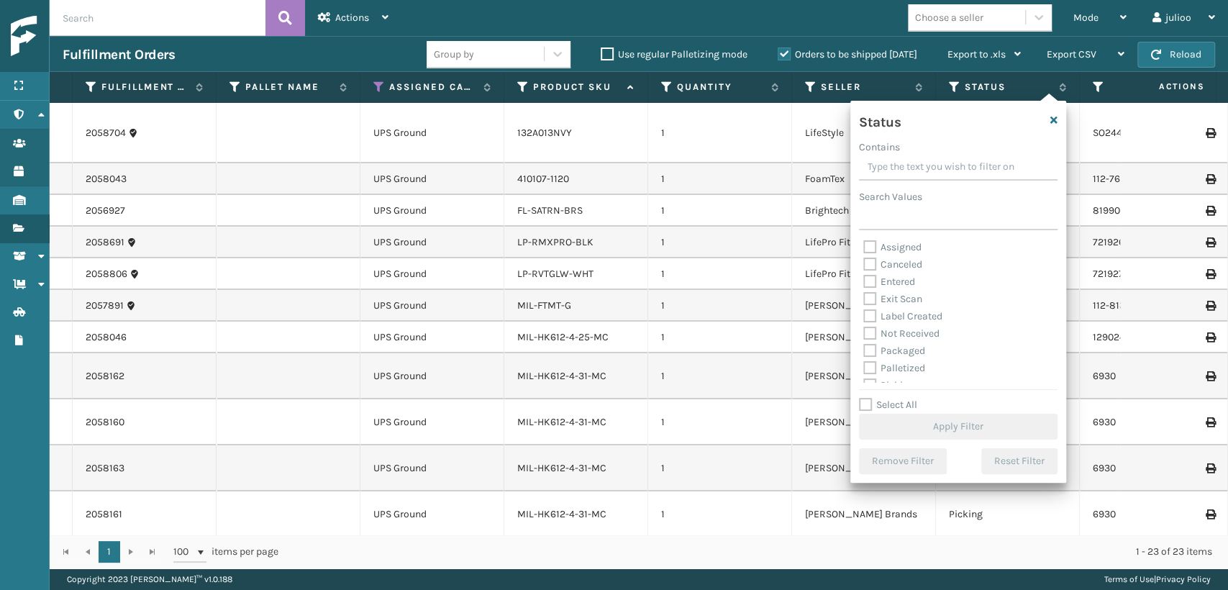
click at [871, 370] on label "Palletized" at bounding box center [894, 368] width 62 height 12
click at [864, 369] on input "Palletized" at bounding box center [863, 364] width 1 height 9
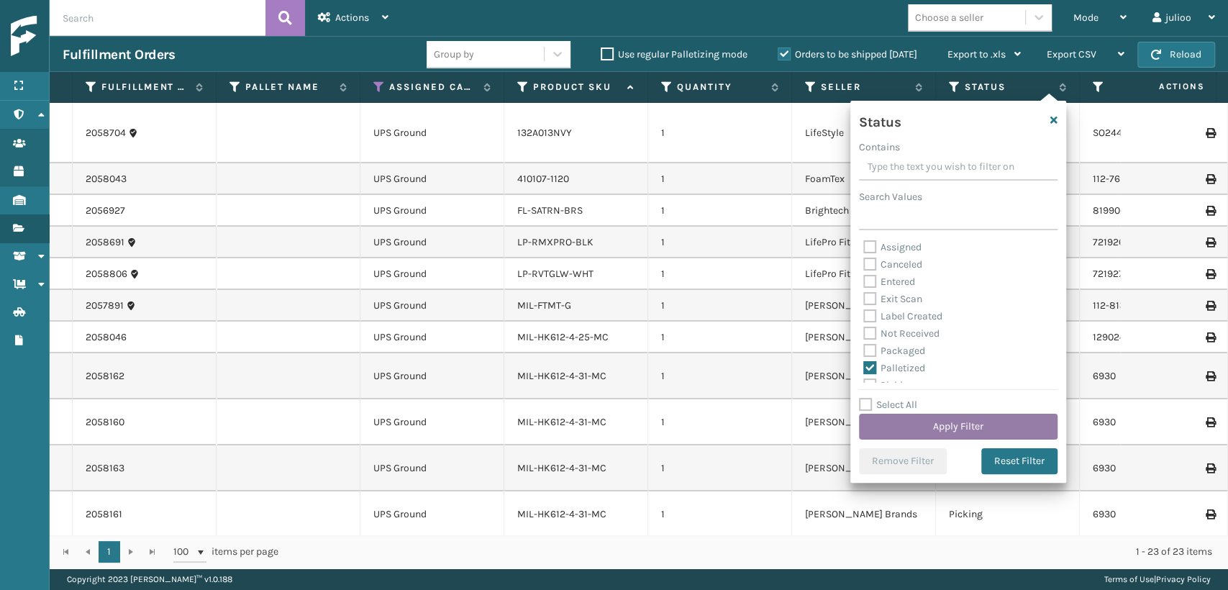
click at [947, 418] on button "Apply Filter" at bounding box center [958, 427] width 199 height 26
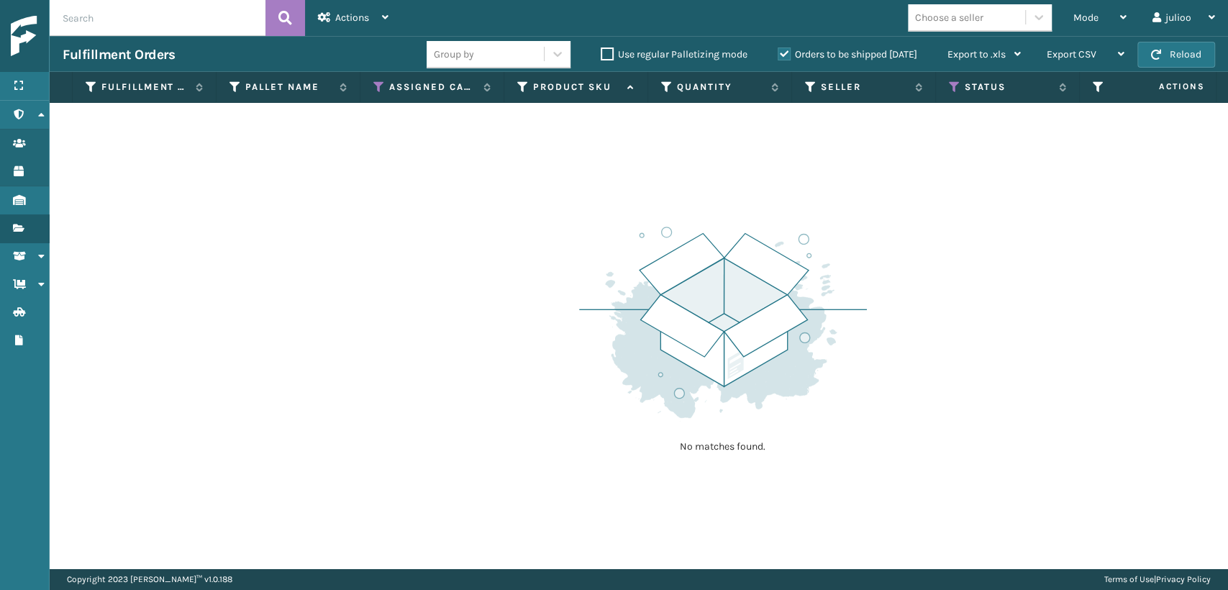
click at [235, 22] on input "text" at bounding box center [158, 18] width 216 height 36
click at [282, 17] on icon at bounding box center [285, 18] width 14 height 22
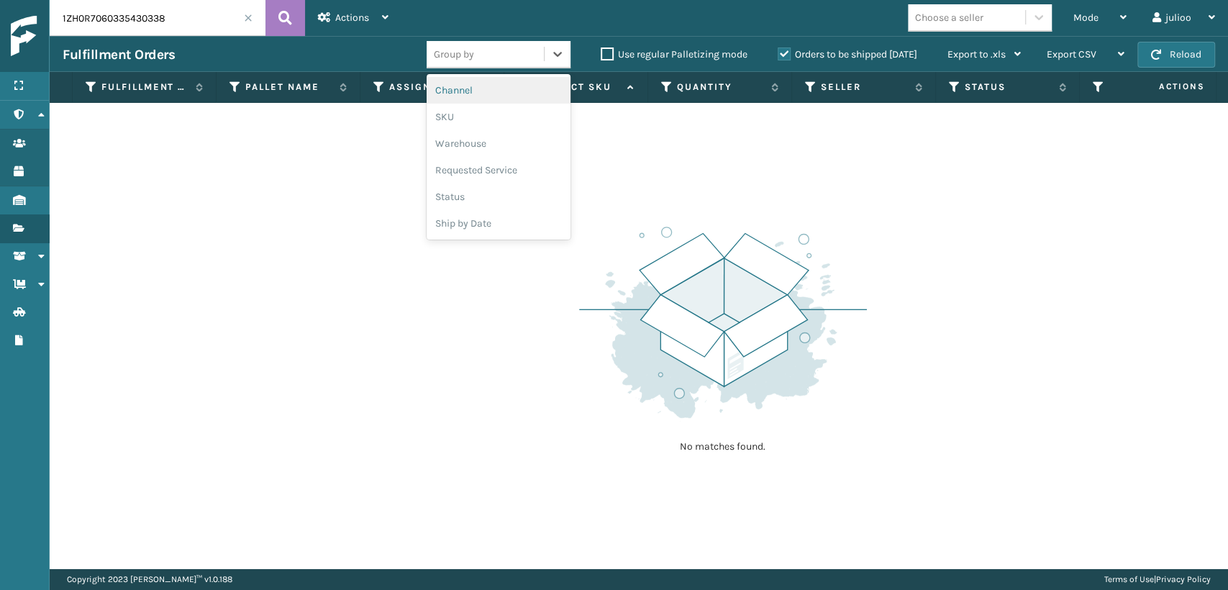
click at [489, 53] on div "Group by" at bounding box center [485, 54] width 117 height 24
click at [458, 205] on div "Status" at bounding box center [499, 196] width 144 height 27
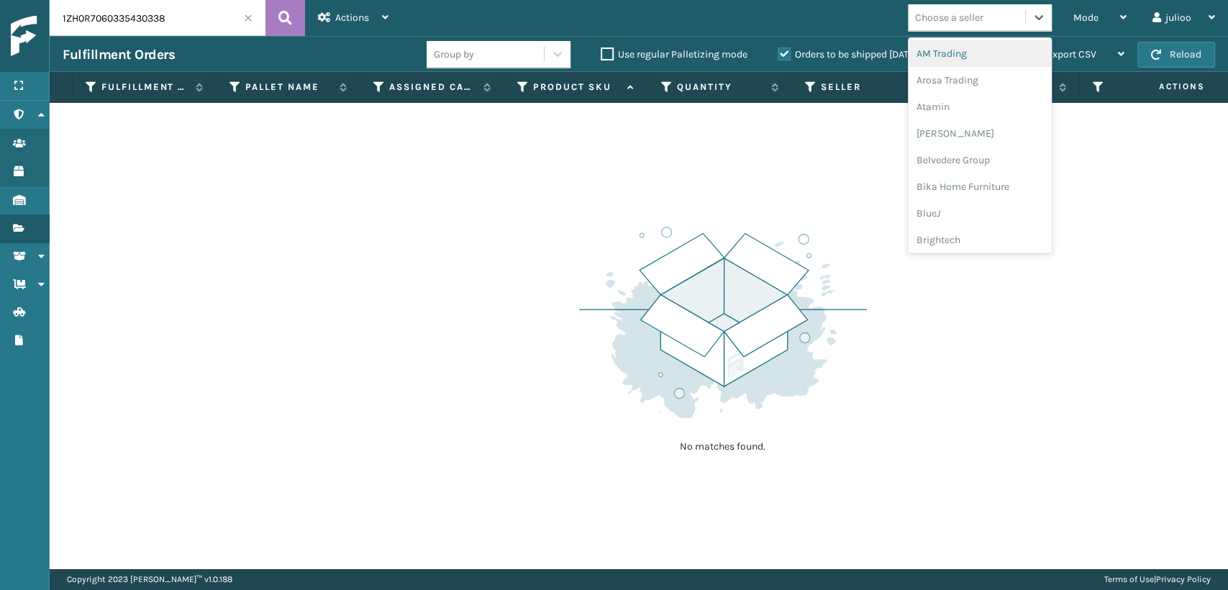
click at [997, 17] on div "Choose a seller" at bounding box center [966, 18] width 117 height 24
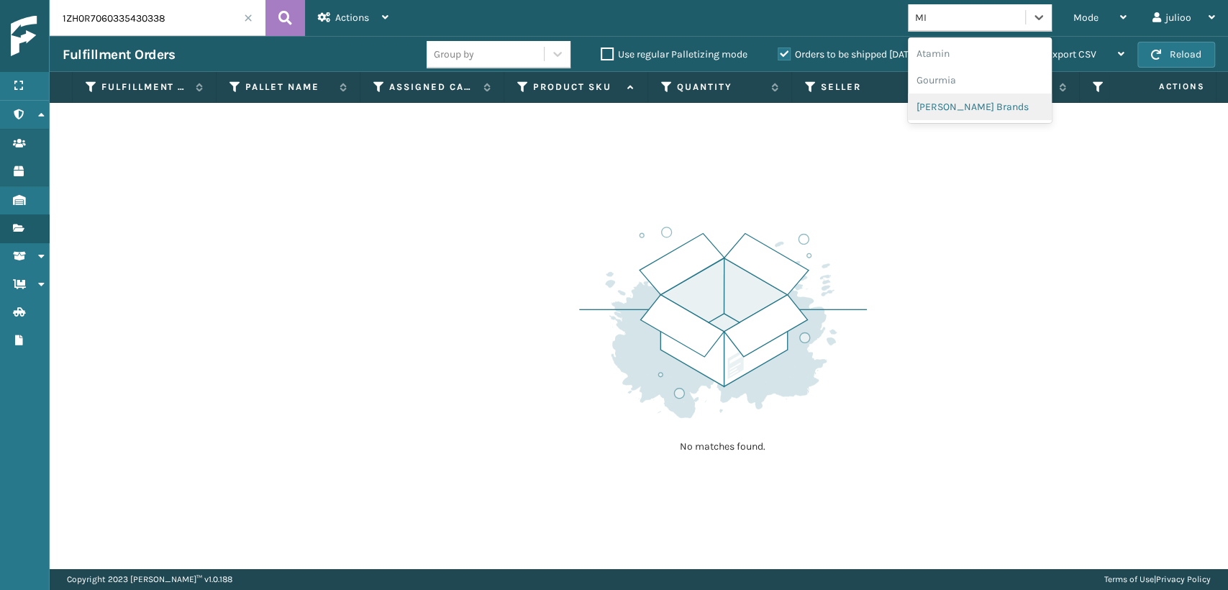
click at [986, 97] on div "[PERSON_NAME] Brands" at bounding box center [980, 107] width 144 height 27
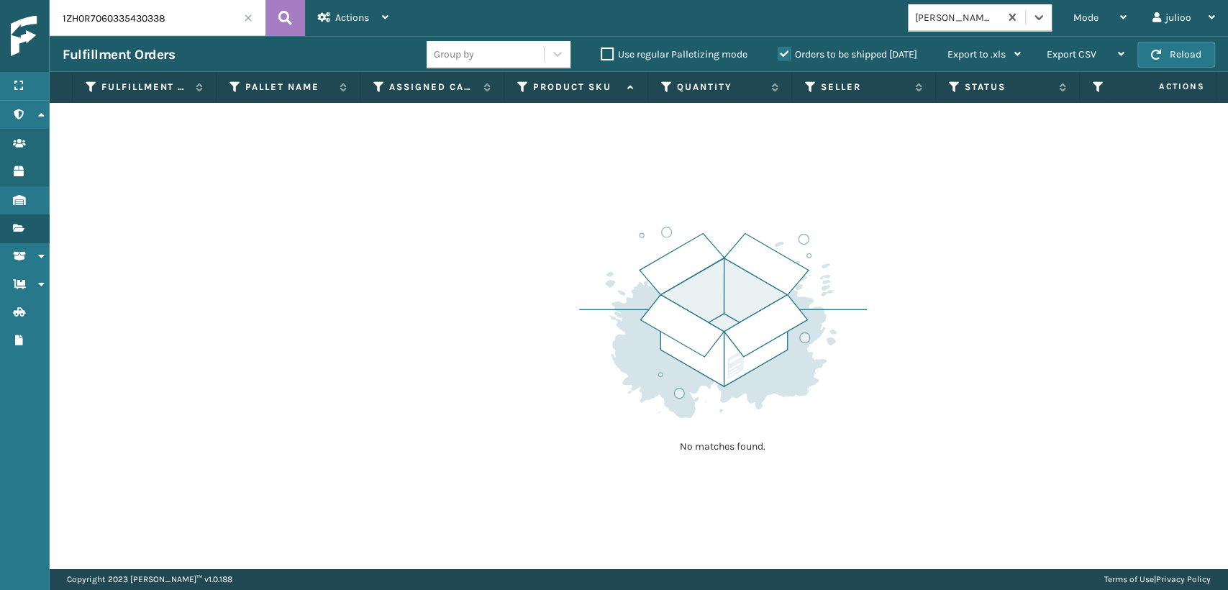
click at [197, 19] on input "1ZH0R7060335430338" at bounding box center [158, 18] width 216 height 36
click at [280, 11] on icon at bounding box center [285, 18] width 14 height 22
click at [280, 9] on icon at bounding box center [285, 18] width 14 height 22
click at [1074, 10] on div "Mode" at bounding box center [1100, 18] width 53 height 36
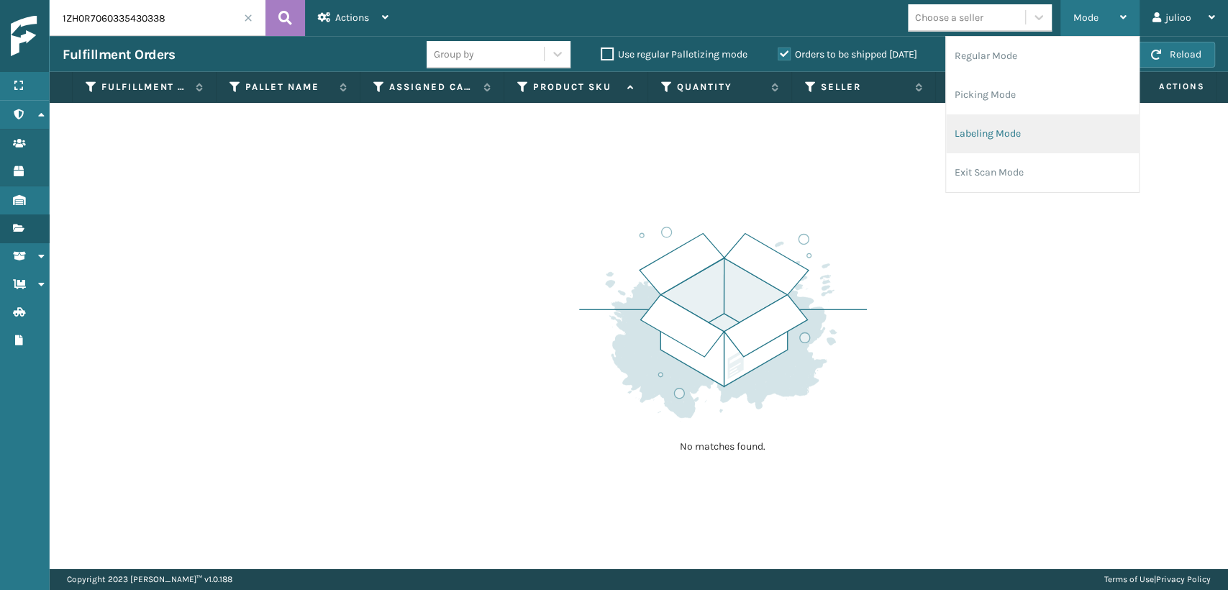
click at [967, 137] on li "Labeling Mode" at bounding box center [1042, 133] width 193 height 39
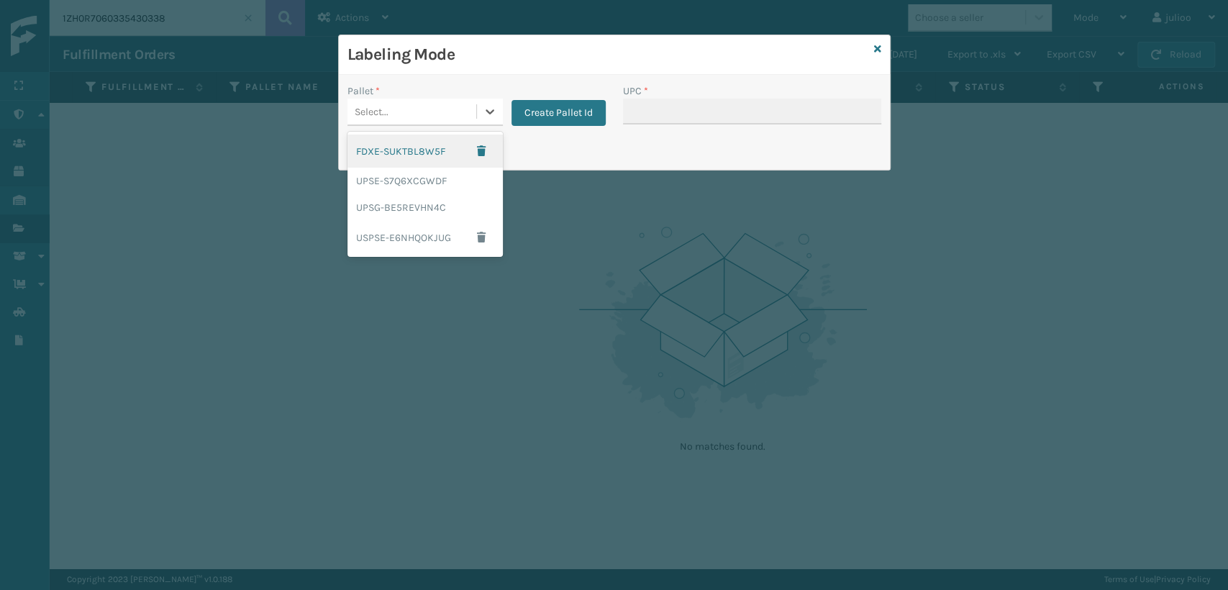
click at [387, 112] on div "Select..." at bounding box center [372, 111] width 34 height 15
click at [384, 207] on div "UPSG-BE5REVHN4C" at bounding box center [425, 207] width 155 height 27
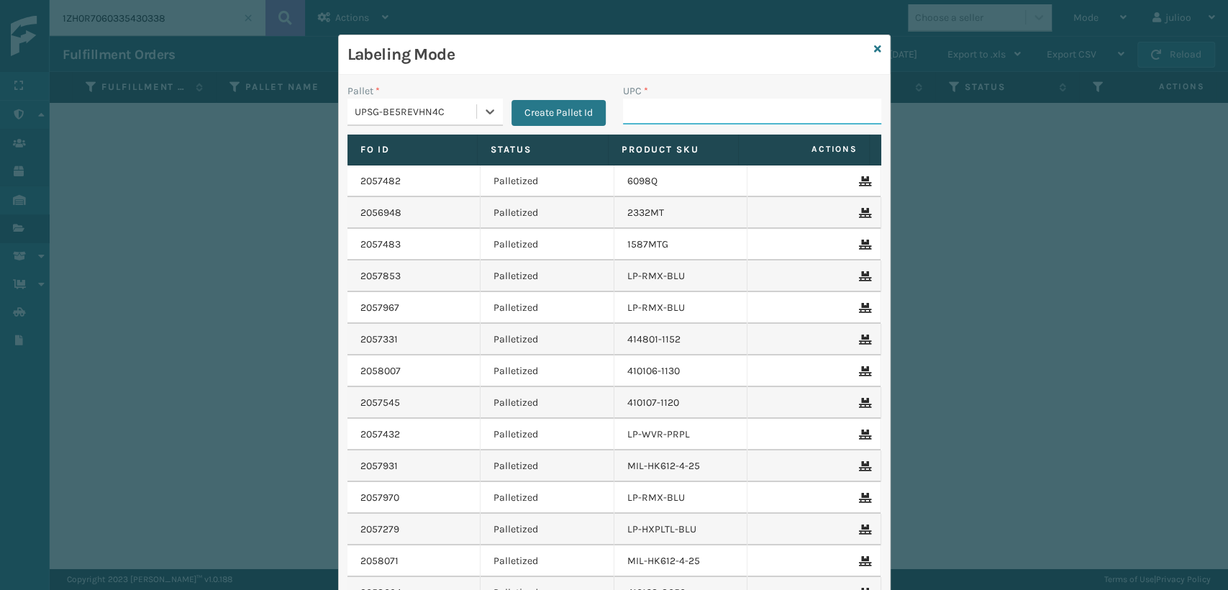
click at [643, 112] on input "UPC *" at bounding box center [752, 112] width 258 height 26
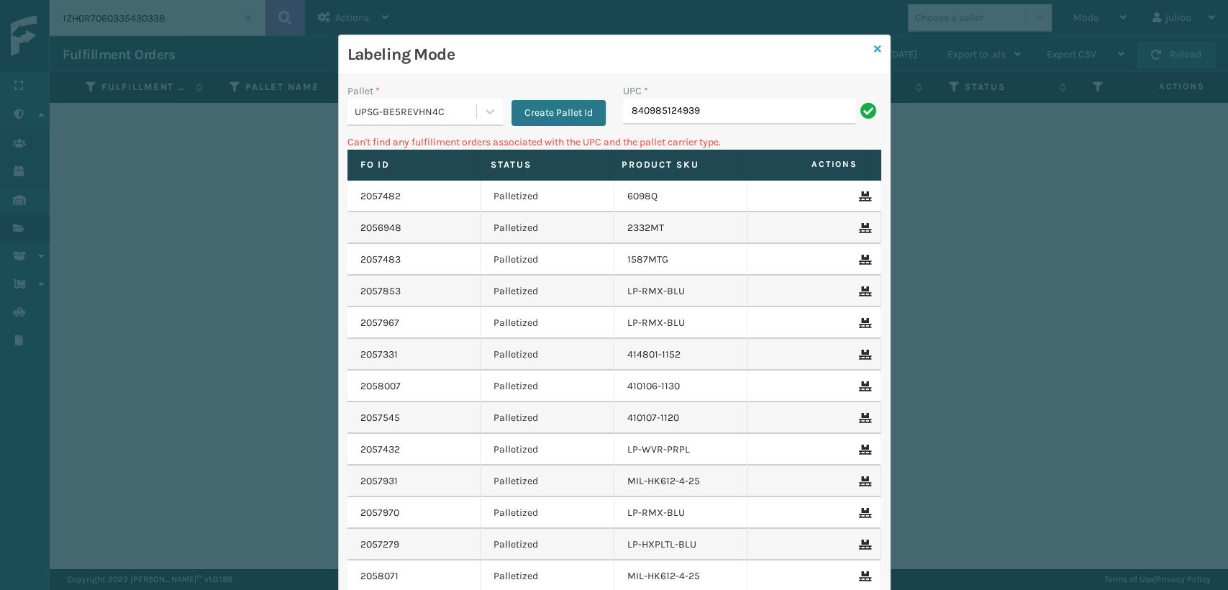
click at [874, 47] on icon at bounding box center [877, 49] width 7 height 10
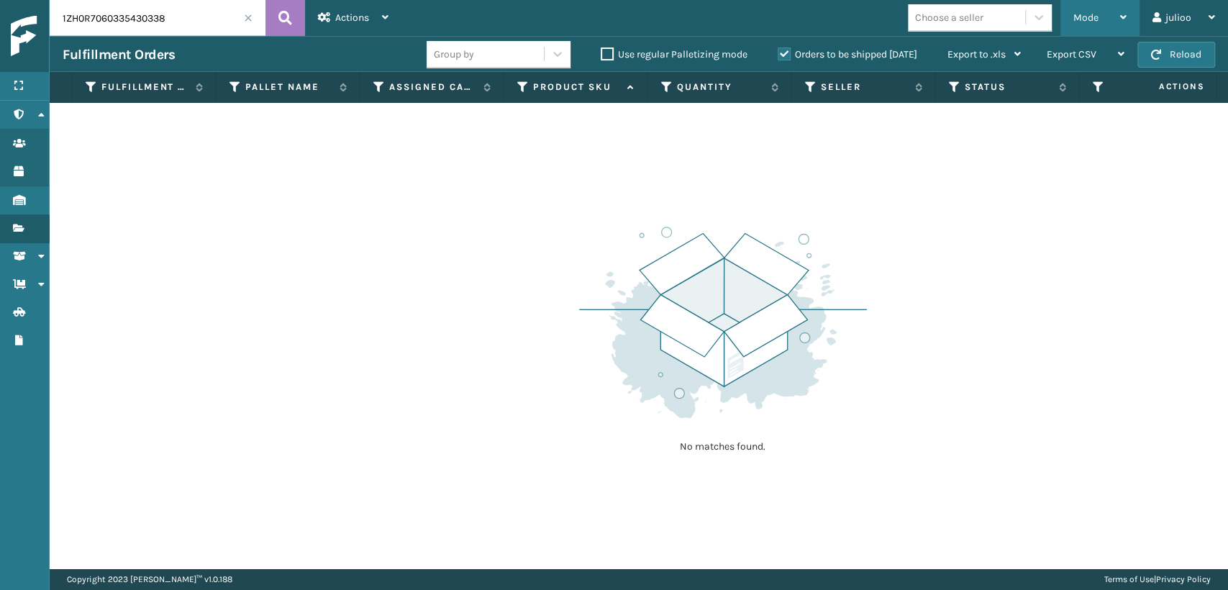
click at [1092, 13] on span "Mode" at bounding box center [1086, 18] width 25 height 12
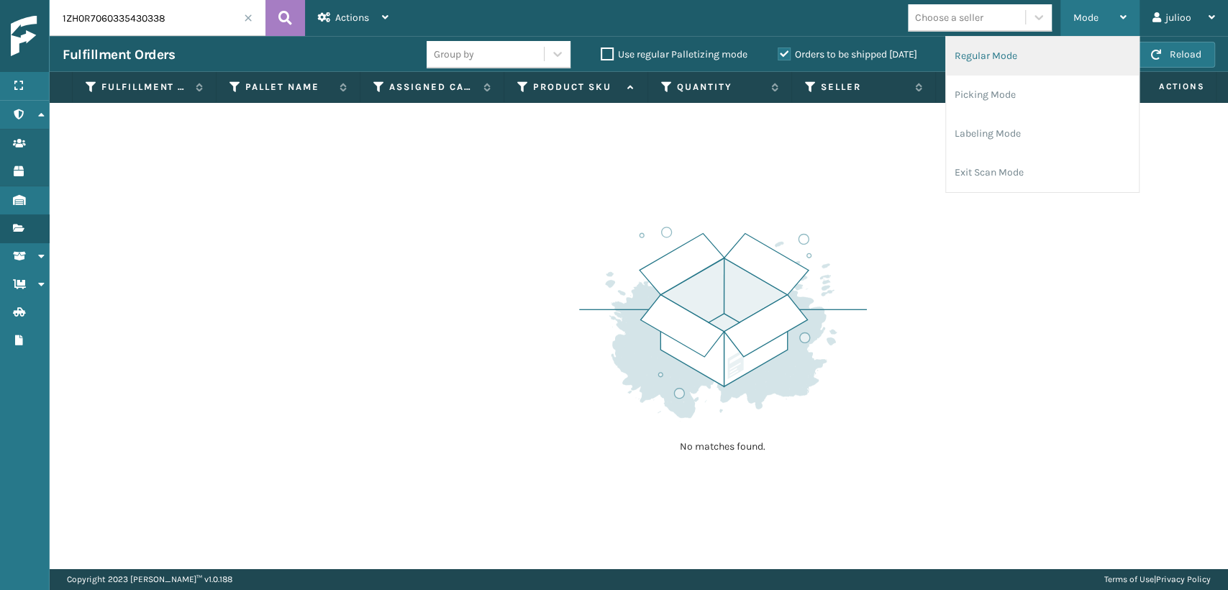
click at [978, 53] on li "Regular Mode" at bounding box center [1042, 56] width 193 height 39
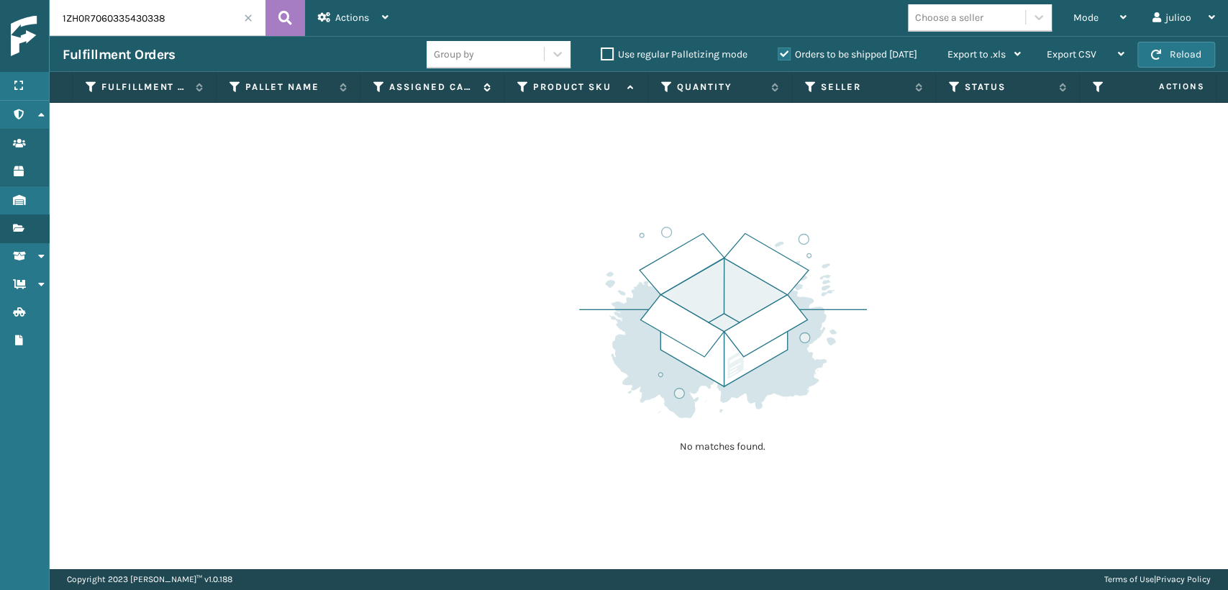
click at [380, 86] on icon at bounding box center [379, 87] width 12 height 13
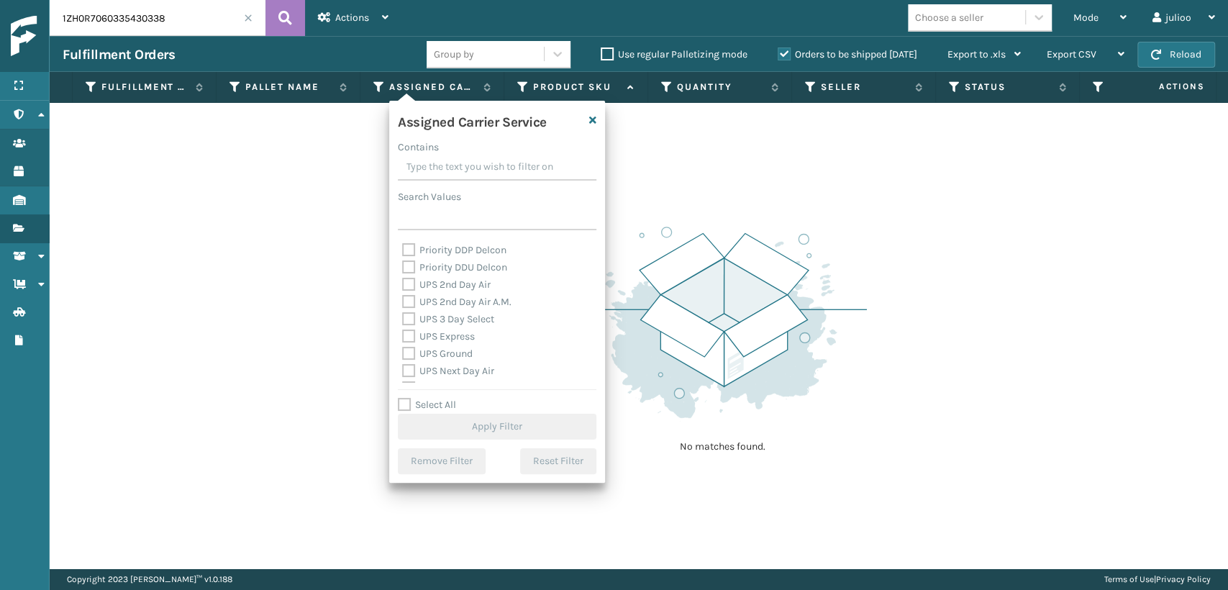
scroll to position [240, 0]
click at [408, 297] on label "UPS 2nd Day Air A.M." at bounding box center [456, 301] width 109 height 12
click at [403, 297] on input "UPS 2nd Day Air A.M." at bounding box center [402, 297] width 1 height 9
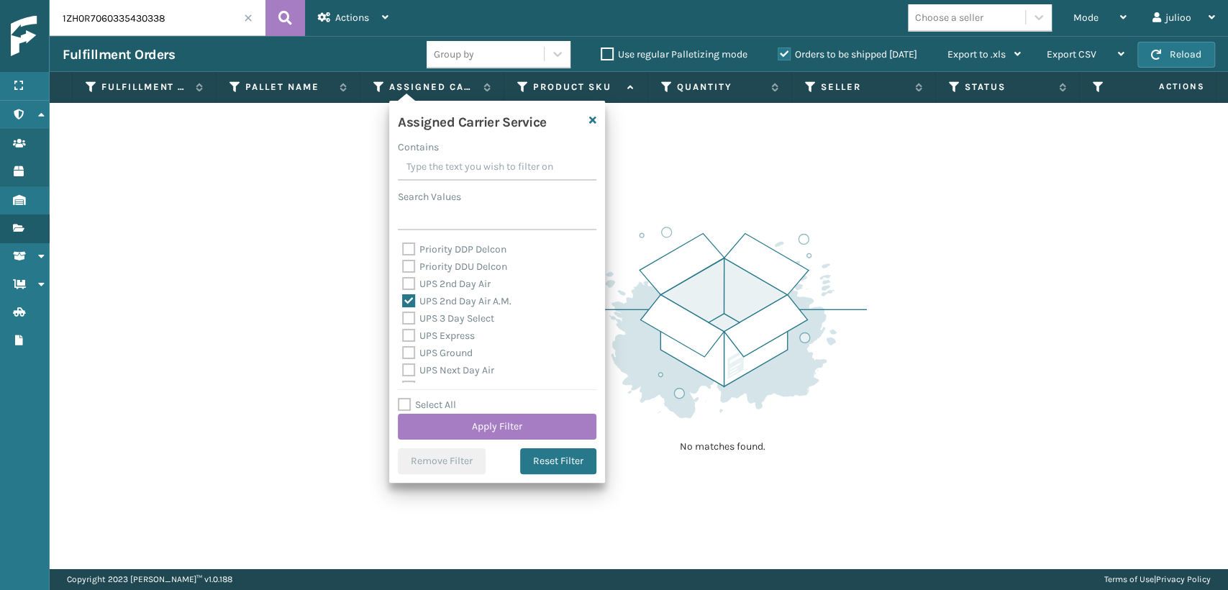
click at [406, 283] on label "UPS 2nd Day Air" at bounding box center [446, 284] width 89 height 12
click at [403, 283] on input "UPS 2nd Day Air" at bounding box center [402, 280] width 1 height 9
click at [406, 306] on label "UPS 2nd Day Air A.M." at bounding box center [456, 301] width 109 height 12
click at [403, 302] on input "UPS 2nd Day Air A.M." at bounding box center [402, 297] width 1 height 9
click at [402, 302] on label "UPS 2nd Day Air A.M." at bounding box center [456, 301] width 109 height 12
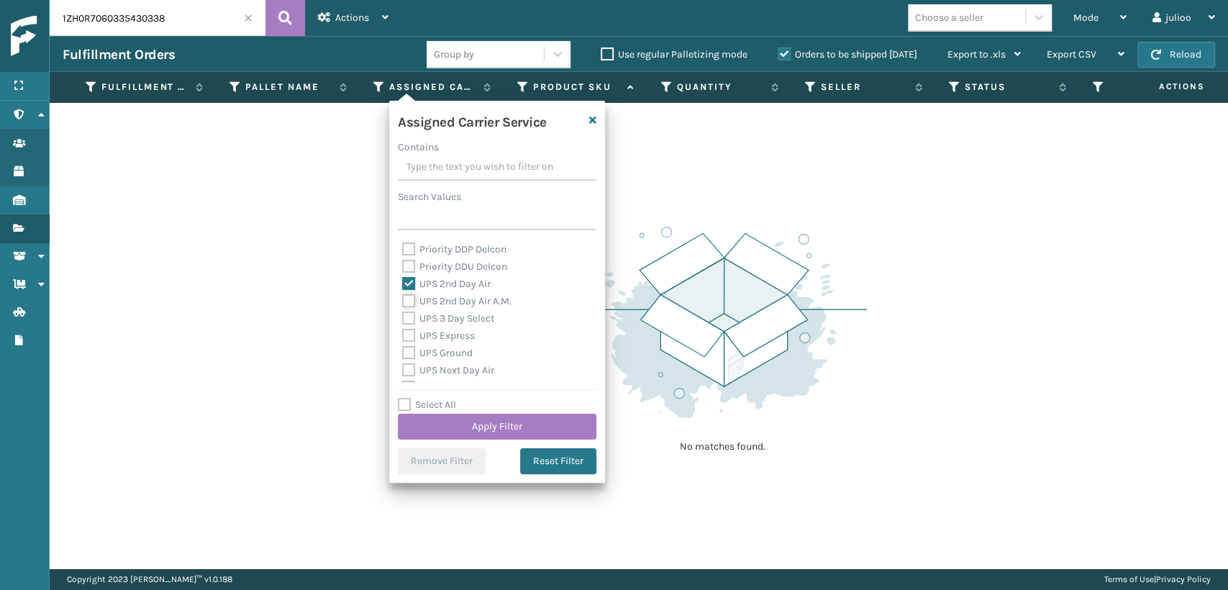
click at [402, 302] on input "UPS 2nd Day Air A.M." at bounding box center [402, 297] width 1 height 9
click at [412, 321] on label "UPS 3 Day Select" at bounding box center [448, 318] width 92 height 12
click at [403, 319] on input "UPS 3 Day Select" at bounding box center [402, 314] width 1 height 9
click at [409, 332] on label "UPS Express" at bounding box center [438, 336] width 73 height 12
click at [403, 332] on input "UPS Express" at bounding box center [402, 331] width 1 height 9
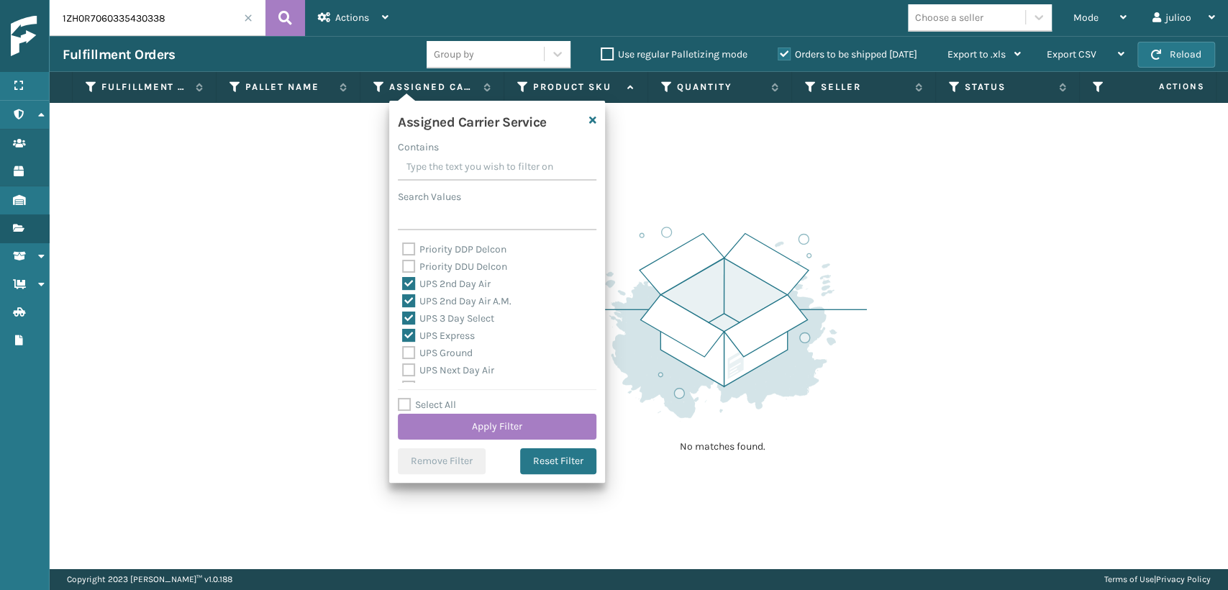
click at [410, 351] on label "UPS Ground" at bounding box center [437, 353] width 71 height 12
click at [403, 351] on input "UPS Ground" at bounding box center [402, 349] width 1 height 9
click at [412, 364] on label "UPS Next Day Air" at bounding box center [448, 370] width 92 height 12
click at [403, 364] on input "UPS Next Day Air" at bounding box center [402, 366] width 1 height 9
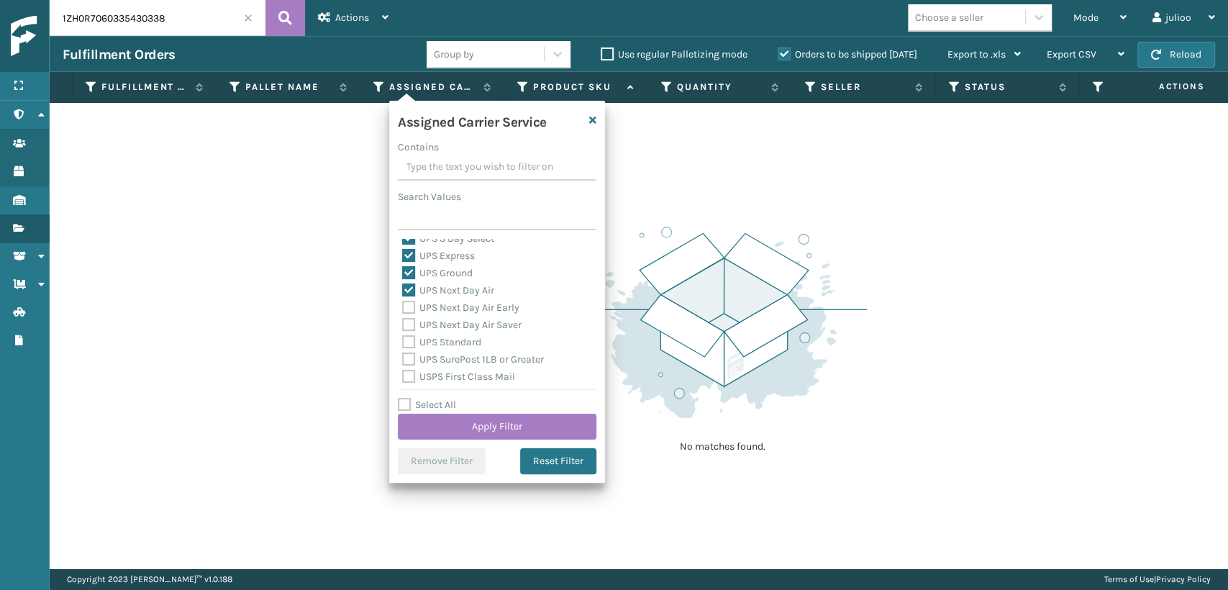
click at [409, 324] on label "UPS Next Day Air Saver" at bounding box center [461, 325] width 119 height 12
click at [403, 324] on input "UPS Next Day Air Saver" at bounding box center [402, 321] width 1 height 9
click at [410, 307] on label "UPS Next Day Air Early" at bounding box center [460, 307] width 117 height 12
click at [403, 307] on input "UPS Next Day Air Early" at bounding box center [402, 303] width 1 height 9
click at [411, 343] on label "UPS Standard" at bounding box center [441, 342] width 79 height 12
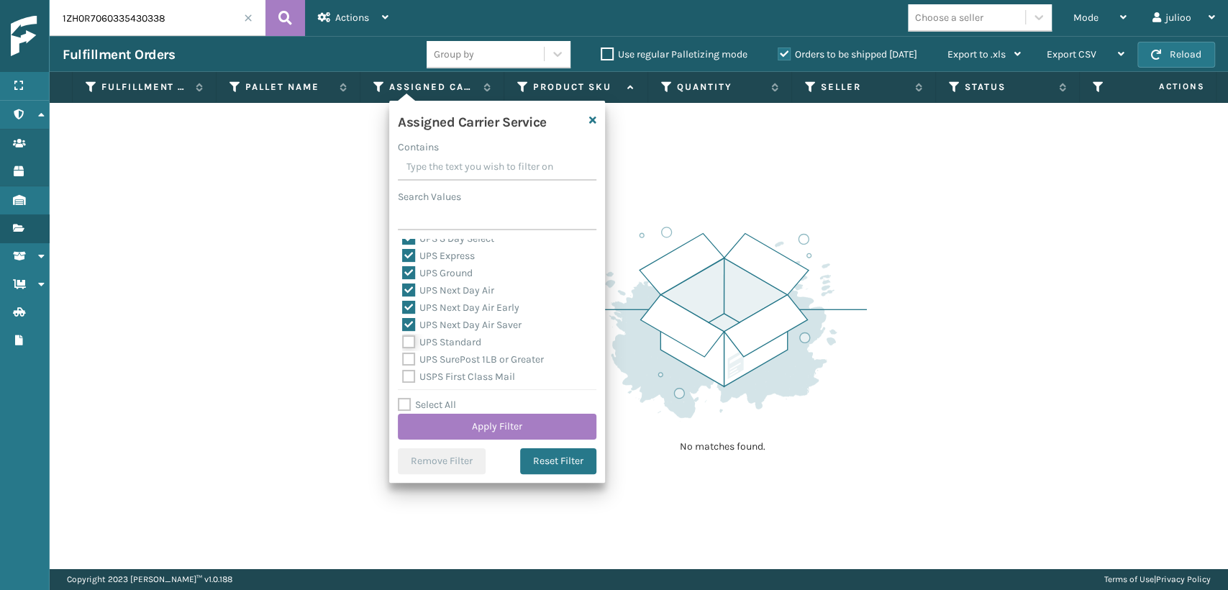
click at [403, 343] on input "UPS Standard" at bounding box center [402, 338] width 1 height 9
click at [411, 366] on div "UPS SurePost 1LB or Greater" at bounding box center [497, 359] width 190 height 17
click at [407, 358] on label "UPS SurePost 1LB or Greater" at bounding box center [473, 359] width 142 height 12
click at [403, 358] on input "UPS SurePost 1LB or Greater" at bounding box center [402, 355] width 1 height 9
click at [458, 424] on button "Apply Filter" at bounding box center [497, 427] width 199 height 26
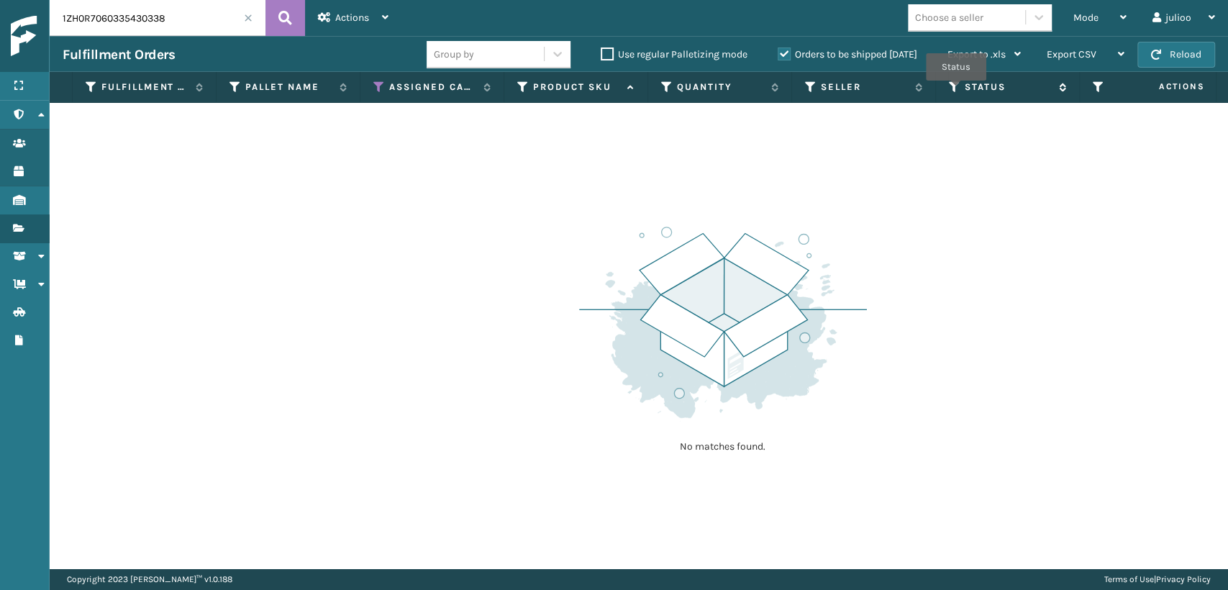
click at [956, 90] on icon at bounding box center [955, 87] width 12 height 13
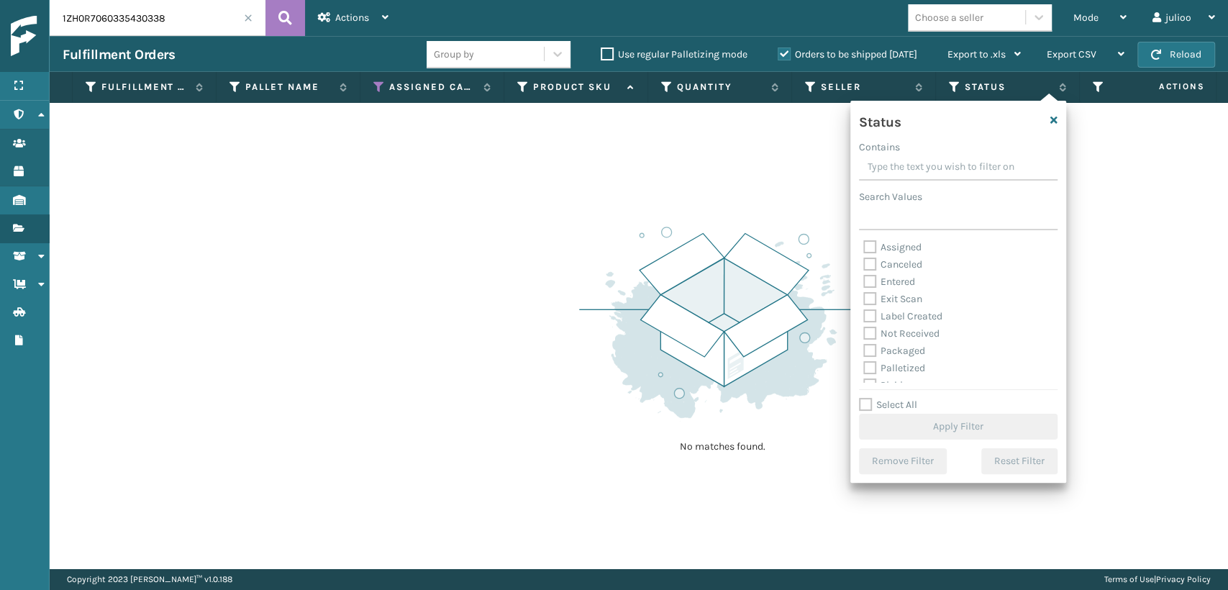
scroll to position [81, 0]
click at [867, 286] on label "Palletized" at bounding box center [894, 287] width 62 height 12
click at [864, 286] on input "Palletized" at bounding box center [863, 283] width 1 height 9
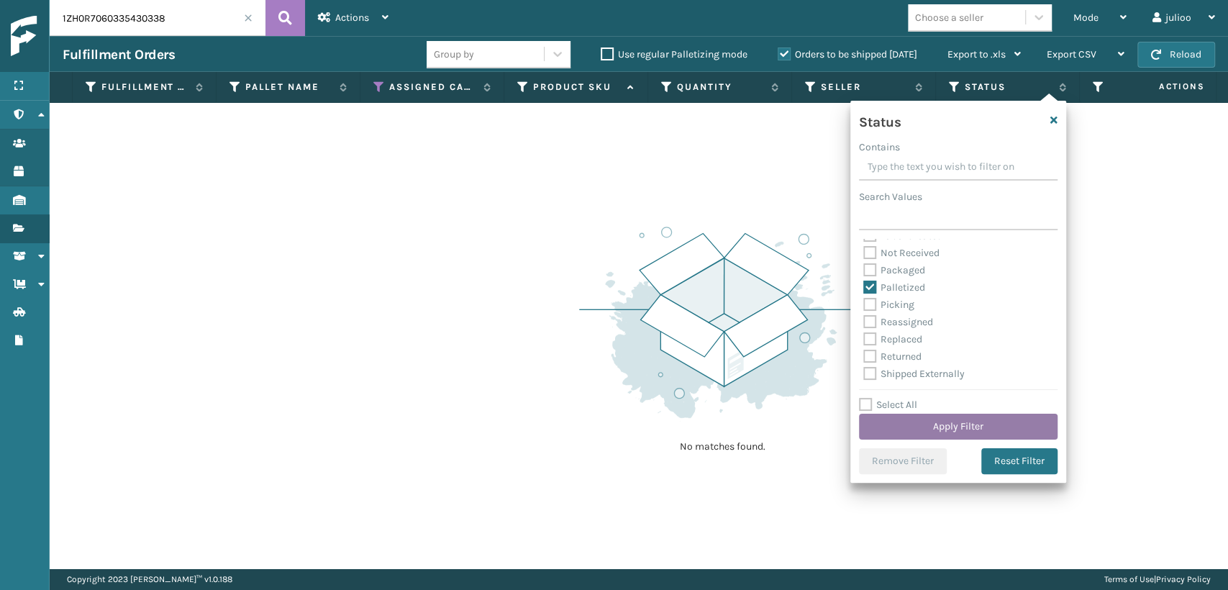
click at [928, 430] on button "Apply Filter" at bounding box center [958, 427] width 199 height 26
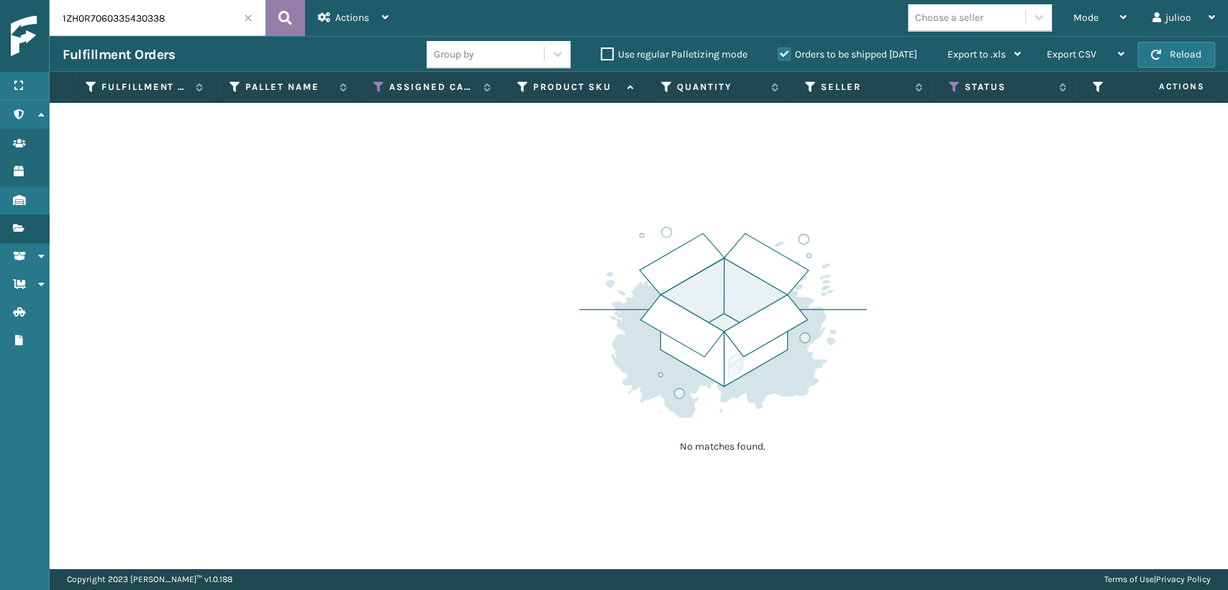
click at [282, 17] on icon at bounding box center [285, 18] width 14 height 22
click at [280, 19] on icon at bounding box center [285, 18] width 14 height 22
click at [247, 19] on span at bounding box center [248, 18] width 9 height 9
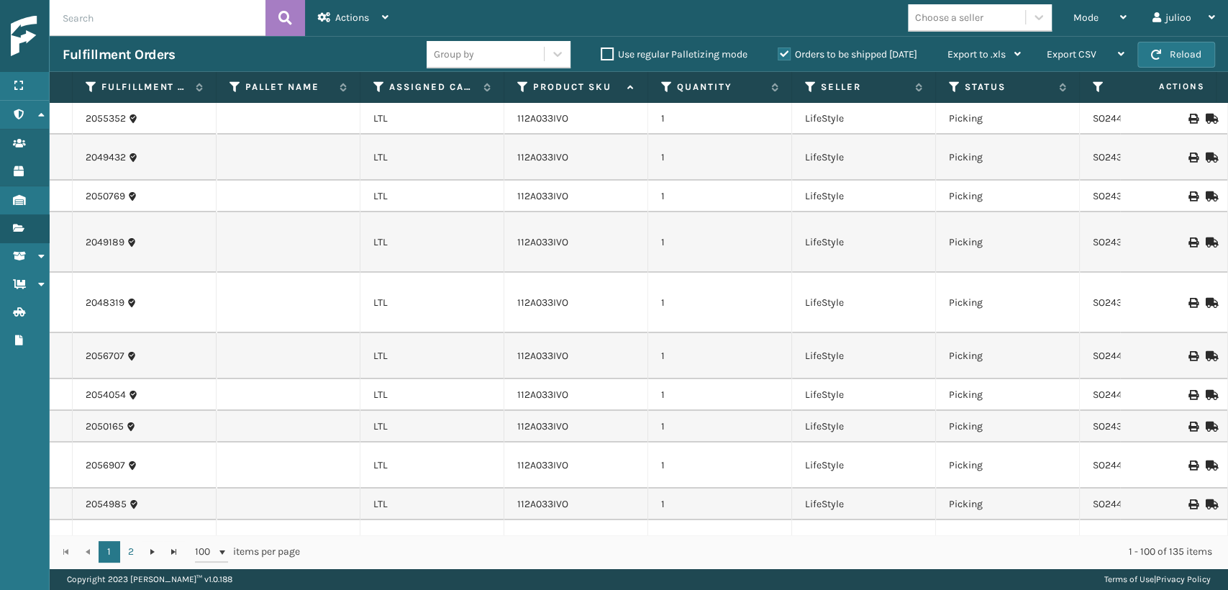
click at [179, 19] on input "text" at bounding box center [158, 18] width 216 height 36
click at [1076, 17] on span "Mode" at bounding box center [1086, 18] width 25 height 12
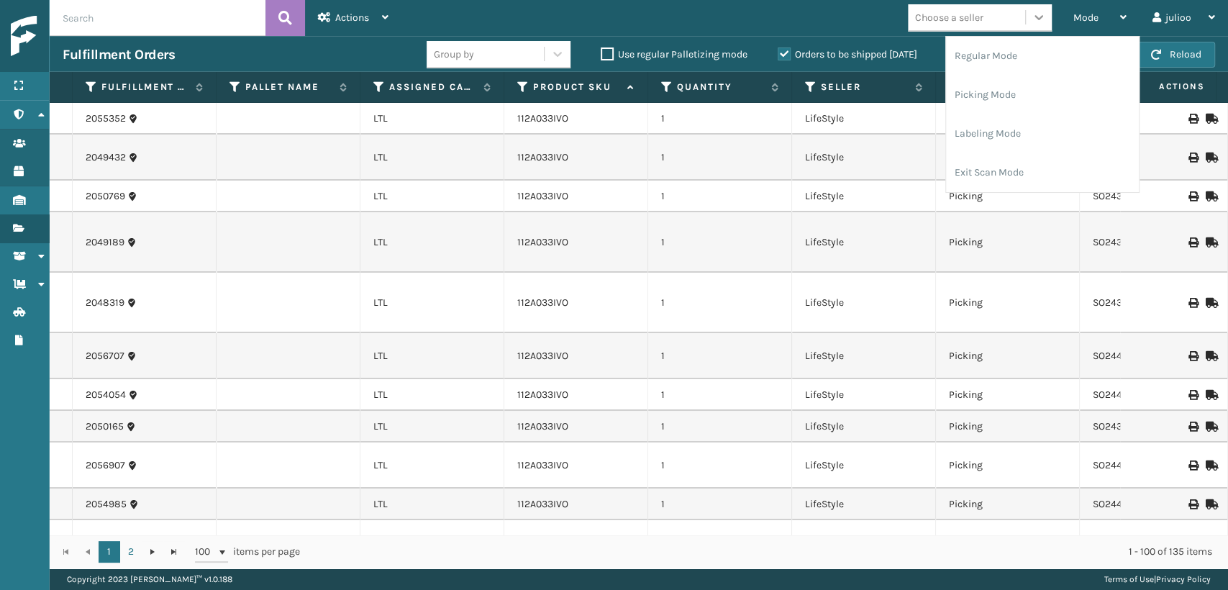
click at [1033, 22] on icon at bounding box center [1039, 17] width 14 height 14
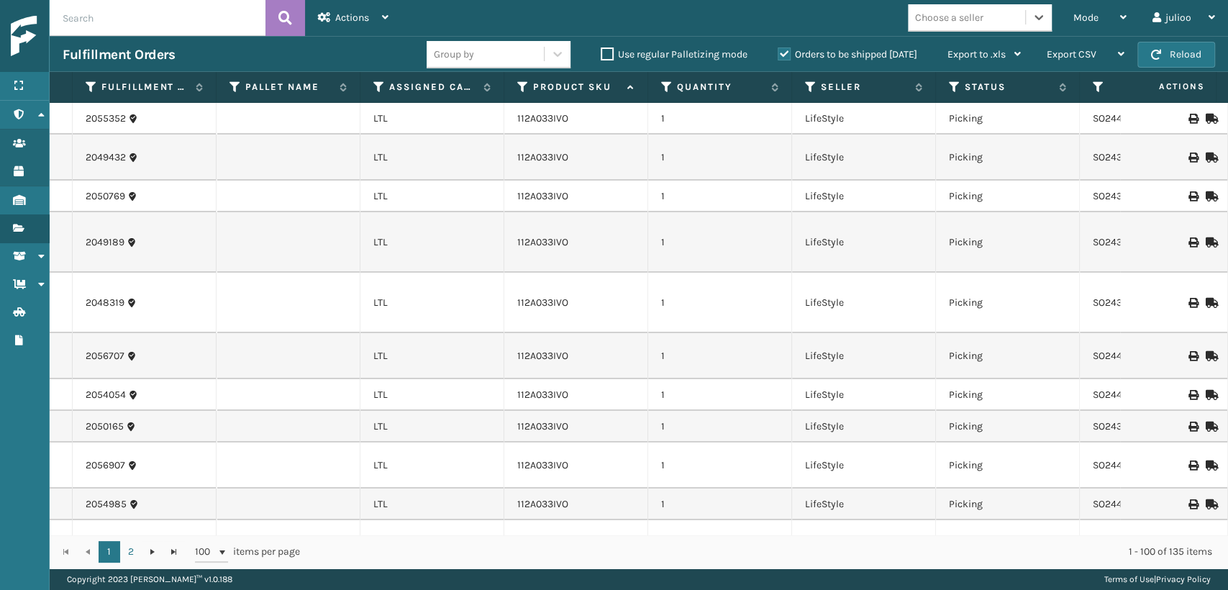
click at [927, 6] on div "Choose a seller" at bounding box center [966, 18] width 117 height 24
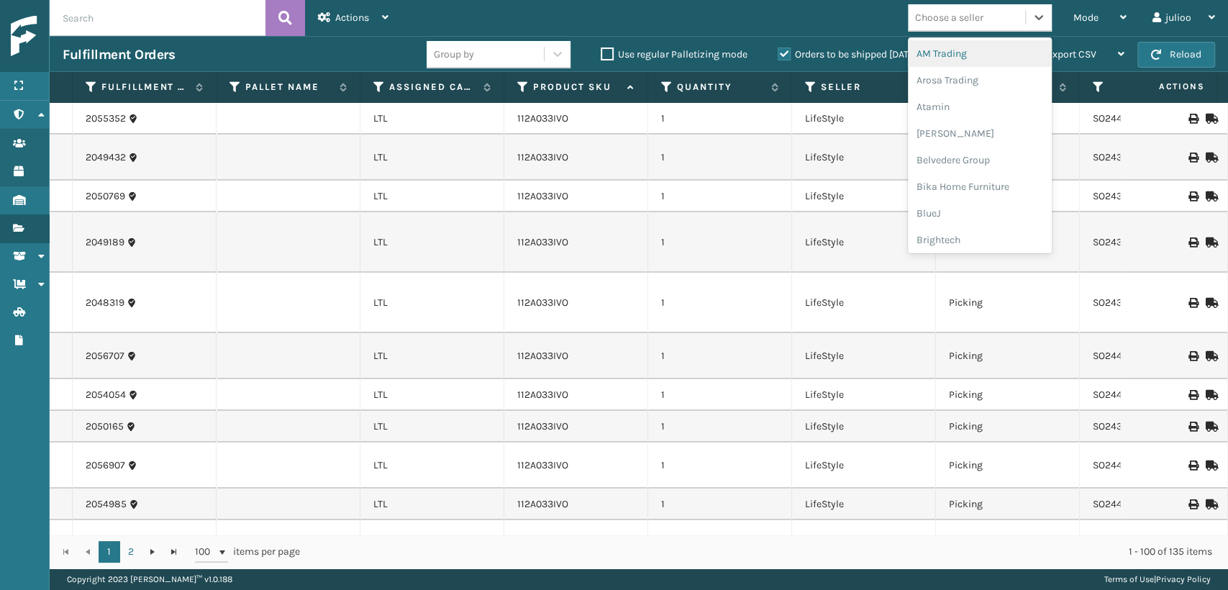
click at [933, 17] on div "Choose a seller" at bounding box center [949, 17] width 68 height 15
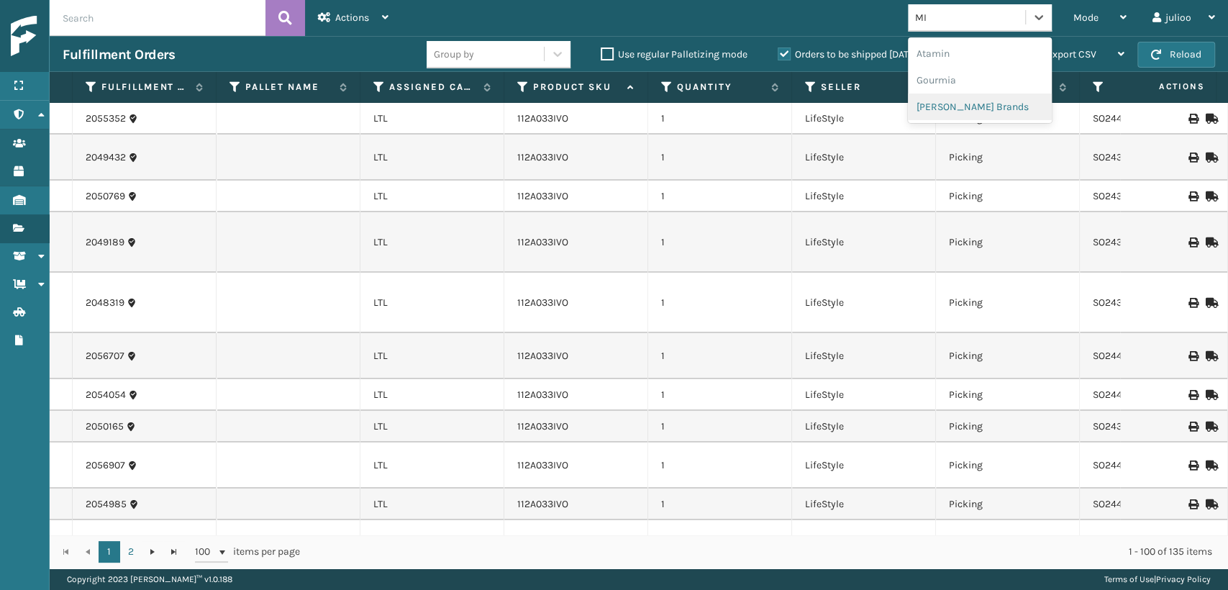
click at [961, 109] on div "[PERSON_NAME] Brands" at bounding box center [980, 107] width 144 height 27
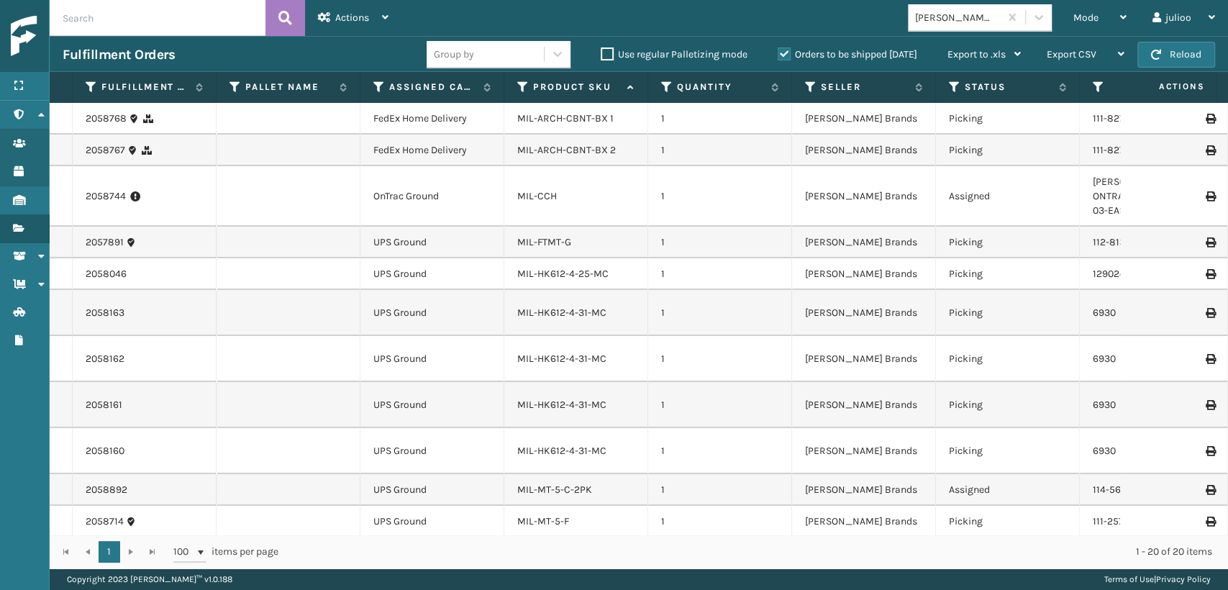
click at [164, 9] on input "text" at bounding box center [158, 18] width 216 height 36
drag, startPoint x: 271, startPoint y: 19, endPoint x: 224, endPoint y: 19, distance: 46.0
click at [269, 19] on button at bounding box center [286, 18] width 40 height 36
click at [223, 19] on input "text" at bounding box center [158, 18] width 216 height 36
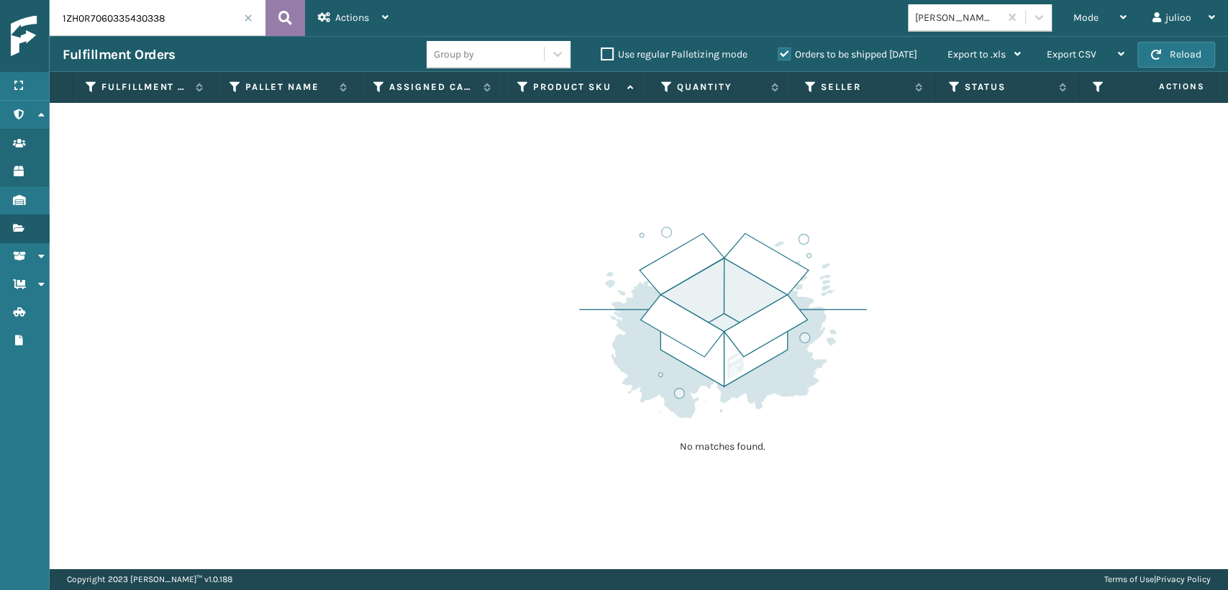
click at [292, 15] on button at bounding box center [286, 18] width 40 height 36
click at [249, 17] on span at bounding box center [248, 18] width 9 height 9
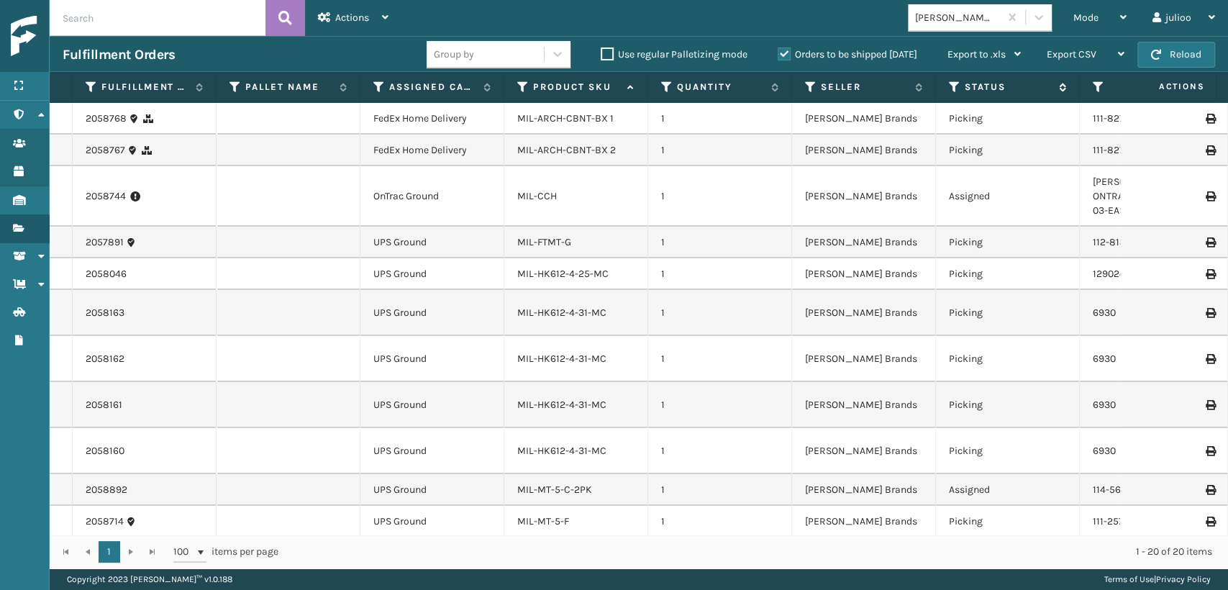
click at [956, 91] on icon at bounding box center [955, 87] width 12 height 13
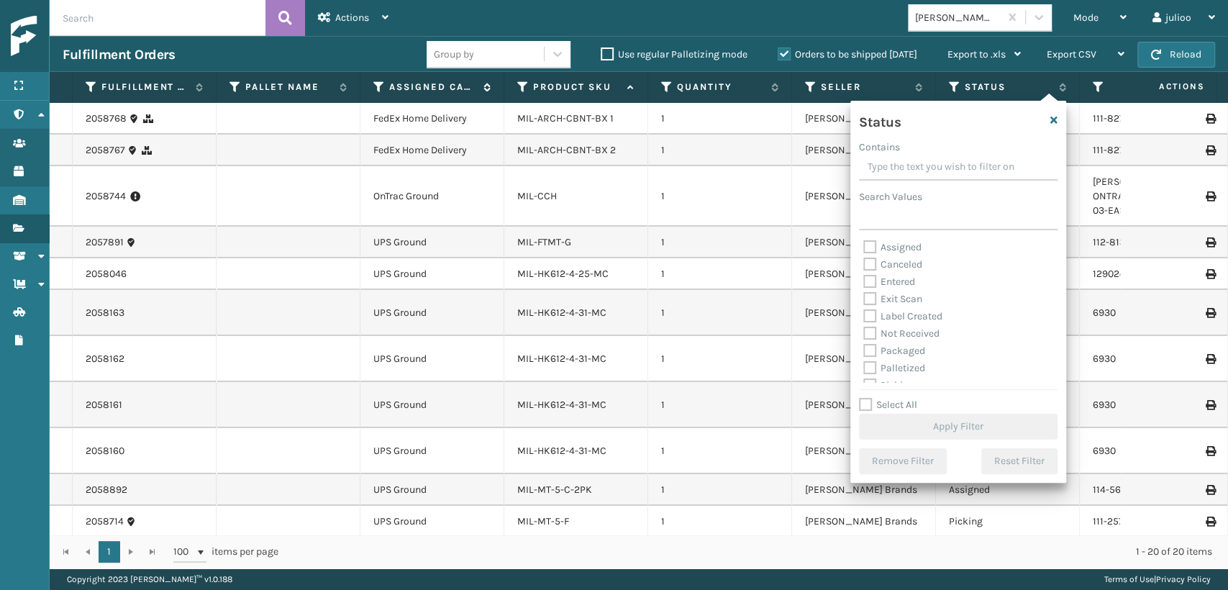
click at [378, 84] on icon at bounding box center [379, 87] width 12 height 13
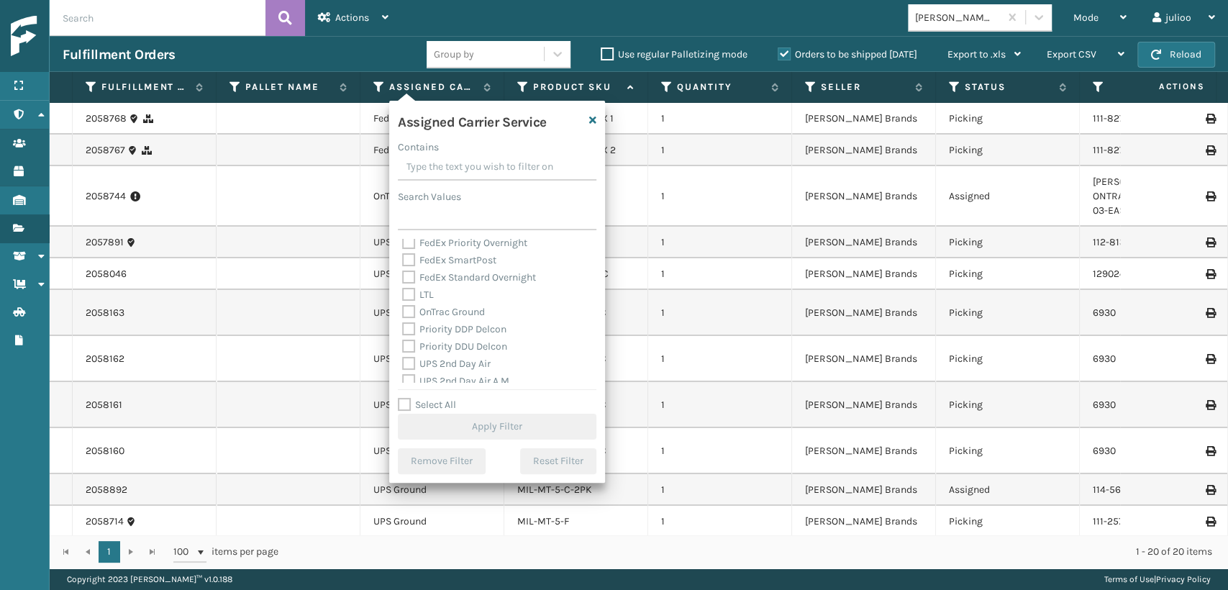
scroll to position [240, 0]
click at [413, 298] on label "UPS 2nd Day Air A.M." at bounding box center [456, 301] width 109 height 12
click at [407, 281] on label "UPS 2nd Day Air" at bounding box center [446, 284] width 89 height 12
click at [403, 281] on input "UPS 2nd Day Air" at bounding box center [402, 280] width 1 height 9
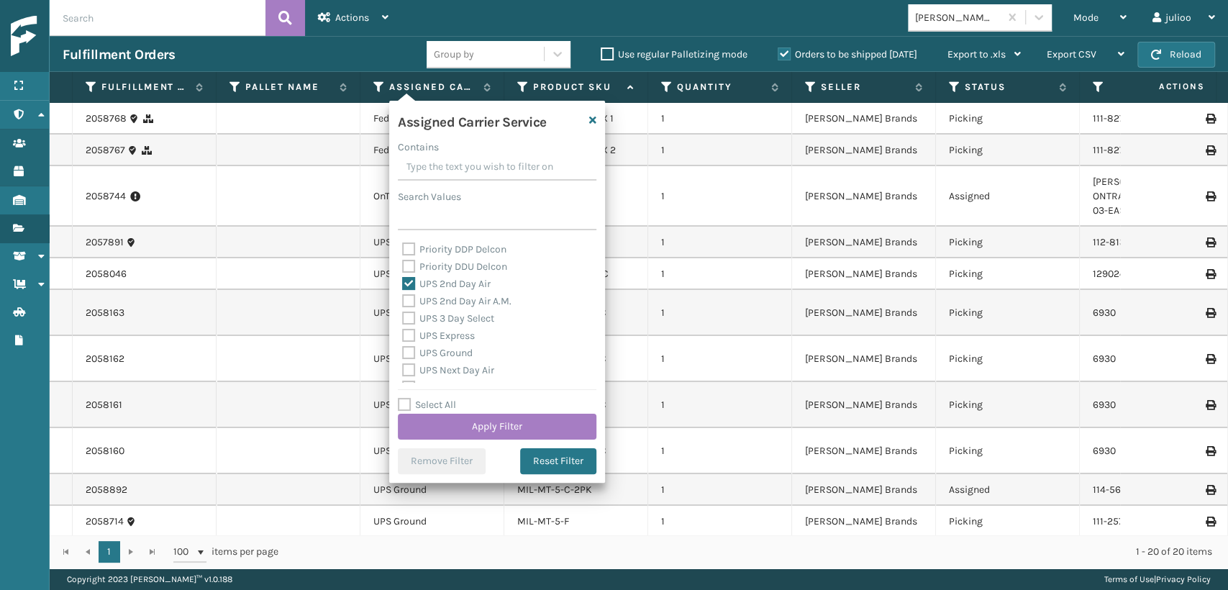
click at [405, 293] on div "UPS 2nd Day Air A.M." at bounding box center [497, 301] width 190 height 17
click at [403, 323] on label "UPS 3 Day Select" at bounding box center [448, 318] width 92 height 12
click at [403, 319] on input "UPS 3 Day Select" at bounding box center [402, 314] width 1 height 9
click at [401, 298] on div "Amazon Transportation Air Amazon Transportation Ground FedEx 2Day FedEx 2Day A.…" at bounding box center [497, 311] width 199 height 144
click at [412, 304] on label "UPS 2nd Day Air A.M." at bounding box center [456, 301] width 109 height 12
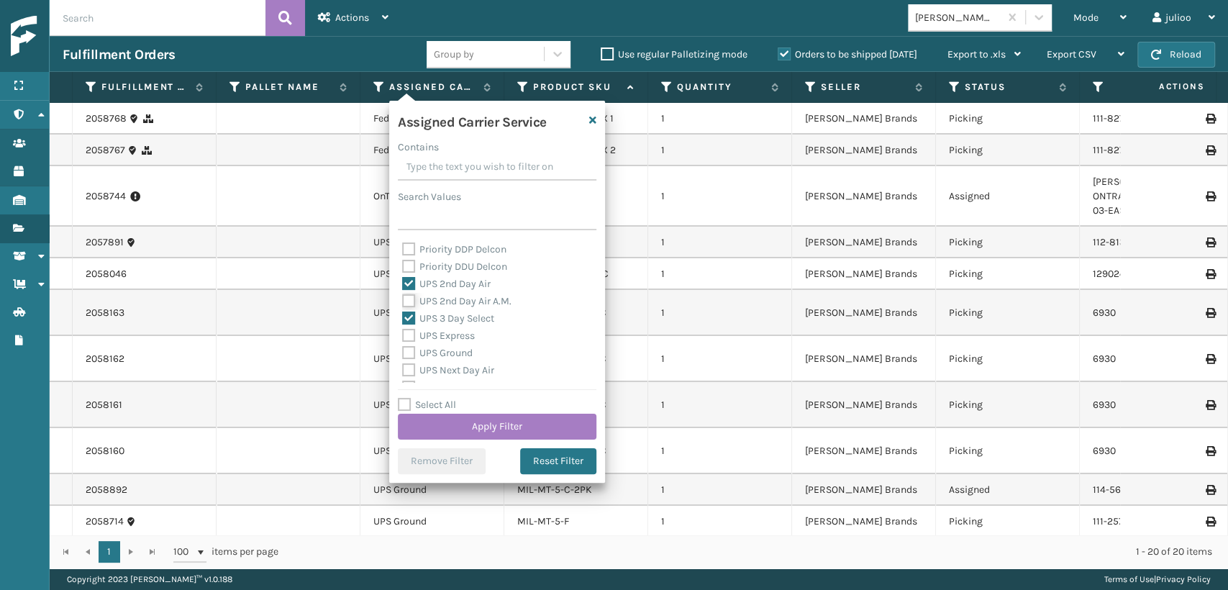
click at [403, 302] on input "UPS 2nd Day Air A.M." at bounding box center [402, 297] width 1 height 9
click at [410, 345] on div "UPS Ground" at bounding box center [497, 353] width 190 height 17
click at [410, 327] on div "UPS Express" at bounding box center [497, 335] width 190 height 17
click at [409, 343] on div "UPS Express" at bounding box center [497, 335] width 190 height 17
click at [409, 330] on label "UPS Express" at bounding box center [438, 336] width 73 height 12
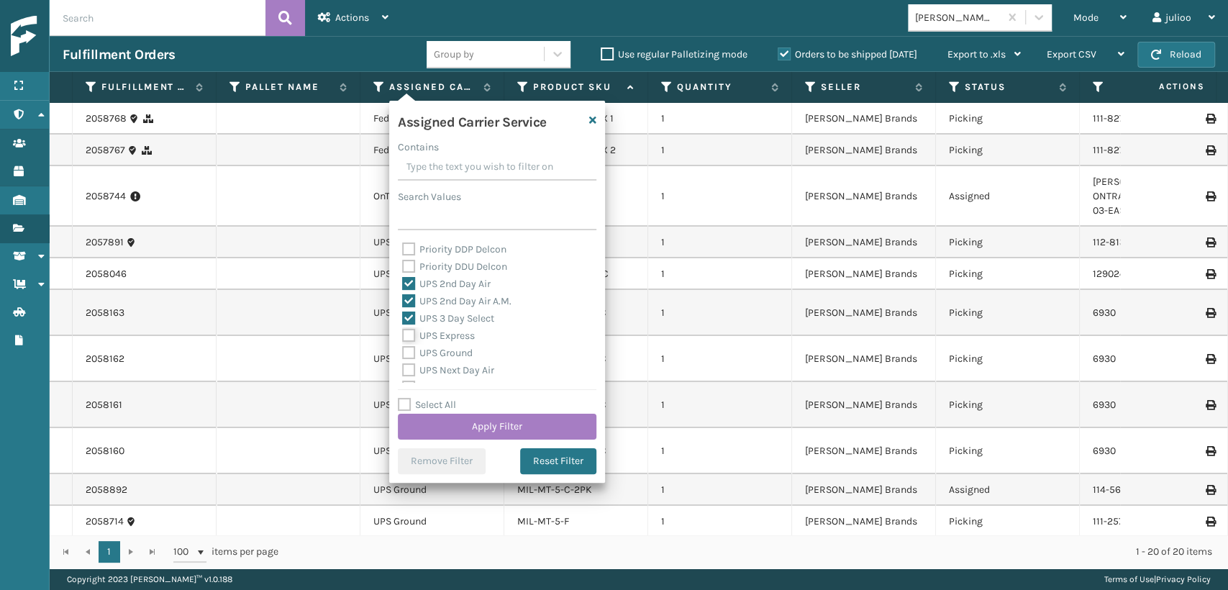
click at [403, 330] on input "UPS Express" at bounding box center [402, 331] width 1 height 9
click at [407, 350] on label "UPS Ground" at bounding box center [437, 353] width 71 height 12
click at [403, 350] on input "UPS Ground" at bounding box center [402, 349] width 1 height 9
click at [406, 364] on label "UPS Next Day Air" at bounding box center [448, 370] width 92 height 12
click at [403, 364] on input "UPS Next Day Air" at bounding box center [402, 366] width 1 height 9
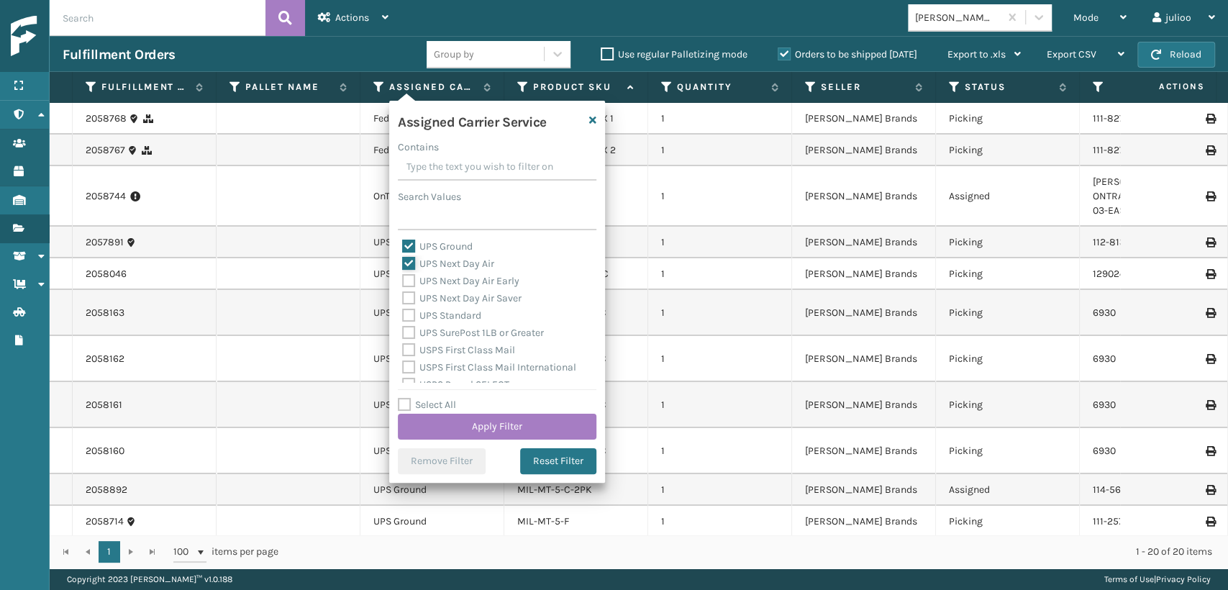
scroll to position [319, 0]
click at [410, 359] on label "UPS SurePost 1LB or Greater" at bounding box center [473, 359] width 142 height 12
click at [403, 359] on input "UPS SurePost 1LB or Greater" at bounding box center [402, 355] width 1 height 9
click at [406, 340] on label "UPS Standard" at bounding box center [441, 342] width 79 height 12
click at [403, 340] on input "UPS Standard" at bounding box center [402, 338] width 1 height 9
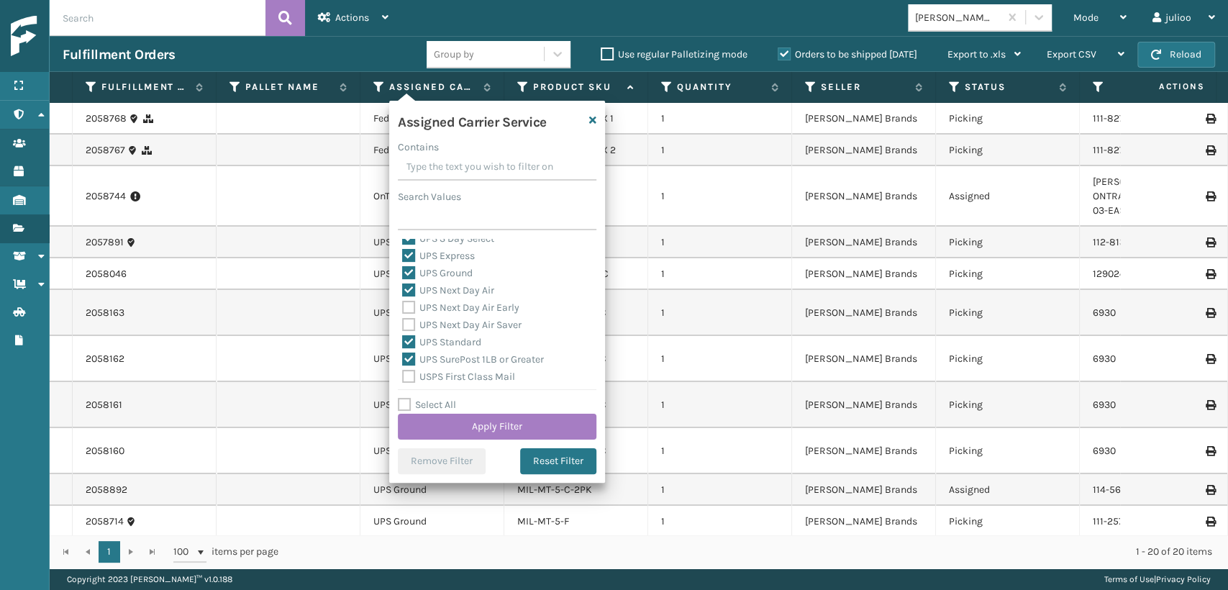
click at [406, 327] on label "UPS Next Day Air Saver" at bounding box center [461, 325] width 119 height 12
click at [403, 326] on input "UPS Next Day Air Saver" at bounding box center [402, 321] width 1 height 9
click at [407, 304] on label "UPS Next Day Air Early" at bounding box center [460, 307] width 117 height 12
click at [403, 304] on input "UPS Next Day Air Early" at bounding box center [402, 303] width 1 height 9
click at [463, 427] on button "Apply Filter" at bounding box center [497, 427] width 199 height 26
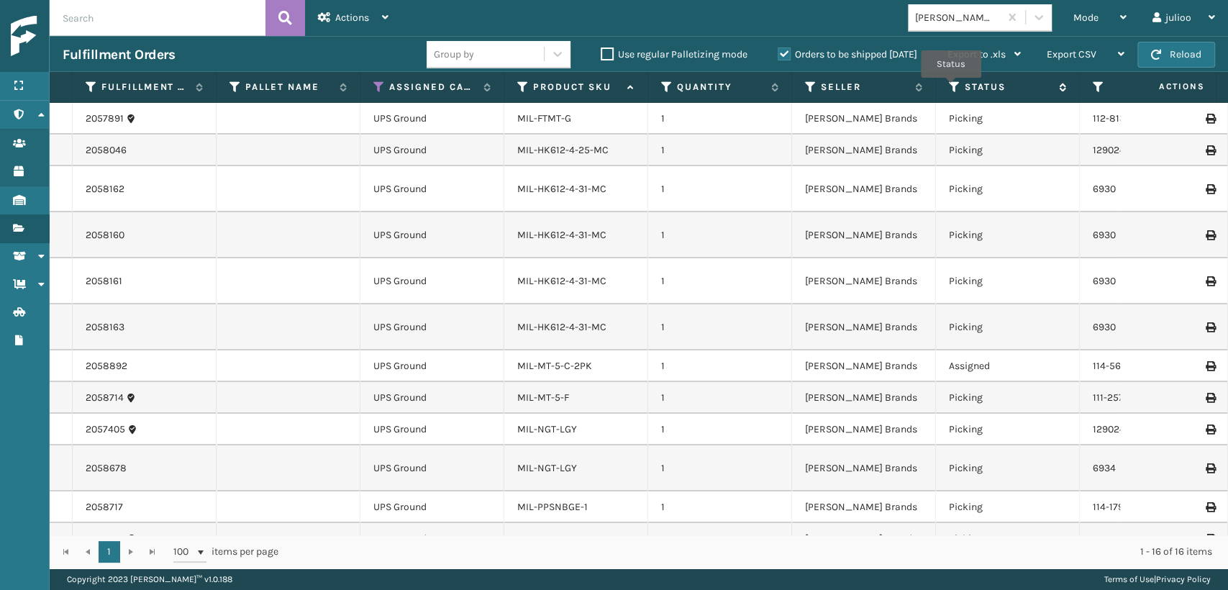
click at [951, 87] on icon at bounding box center [955, 87] width 12 height 13
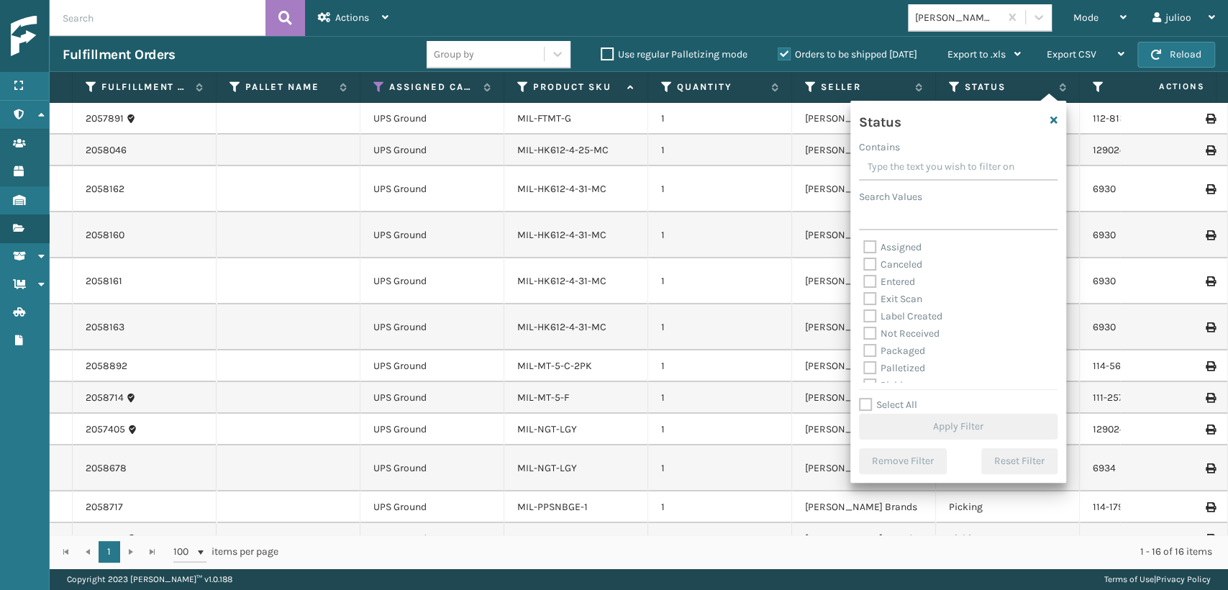
click at [868, 296] on label "Exit Scan" at bounding box center [892, 299] width 59 height 12
click at [864, 296] on input "Exit Scan" at bounding box center [863, 295] width 1 height 9
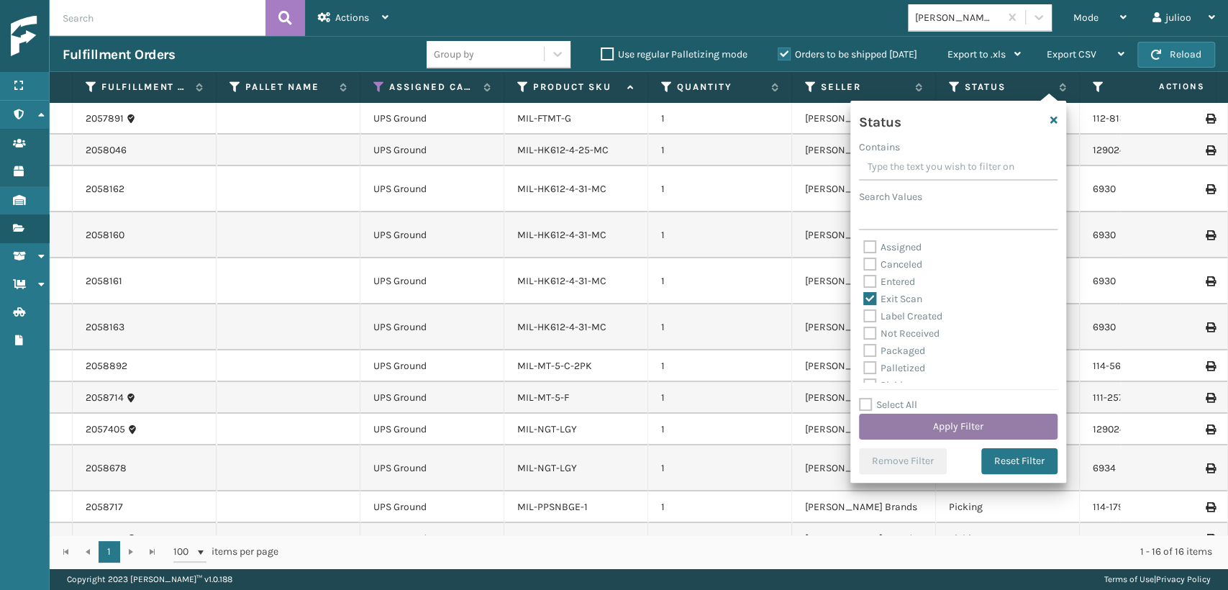
click at [927, 424] on button "Apply Filter" at bounding box center [958, 427] width 199 height 26
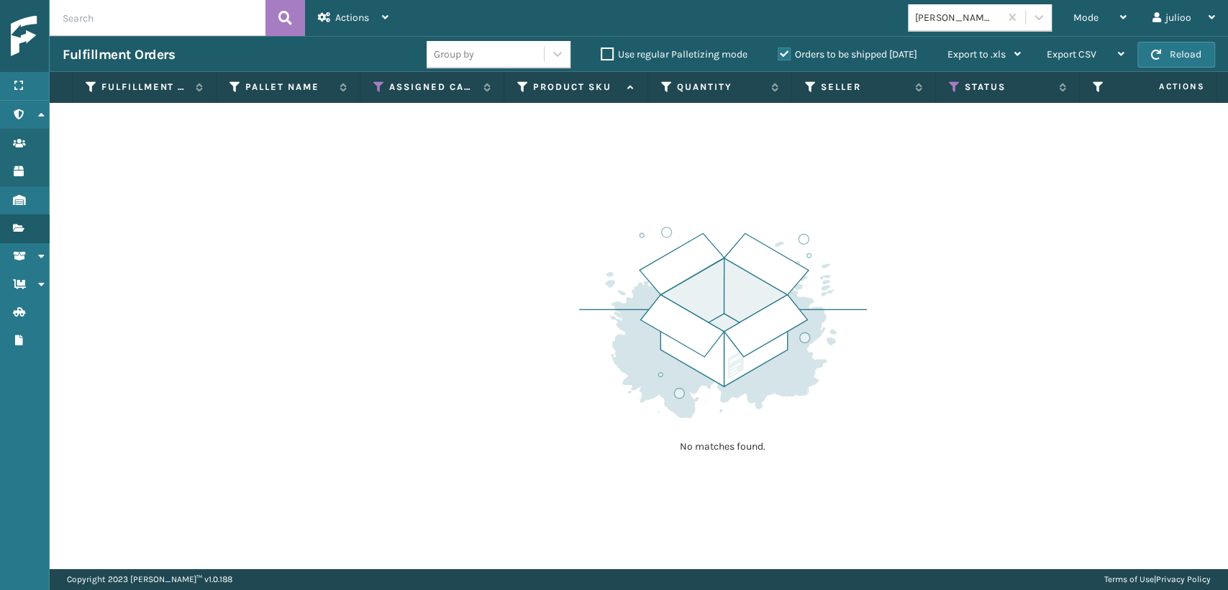
click at [191, 22] on input "text" at bounding box center [158, 18] width 216 height 36
click at [950, 84] on icon at bounding box center [955, 87] width 12 height 13
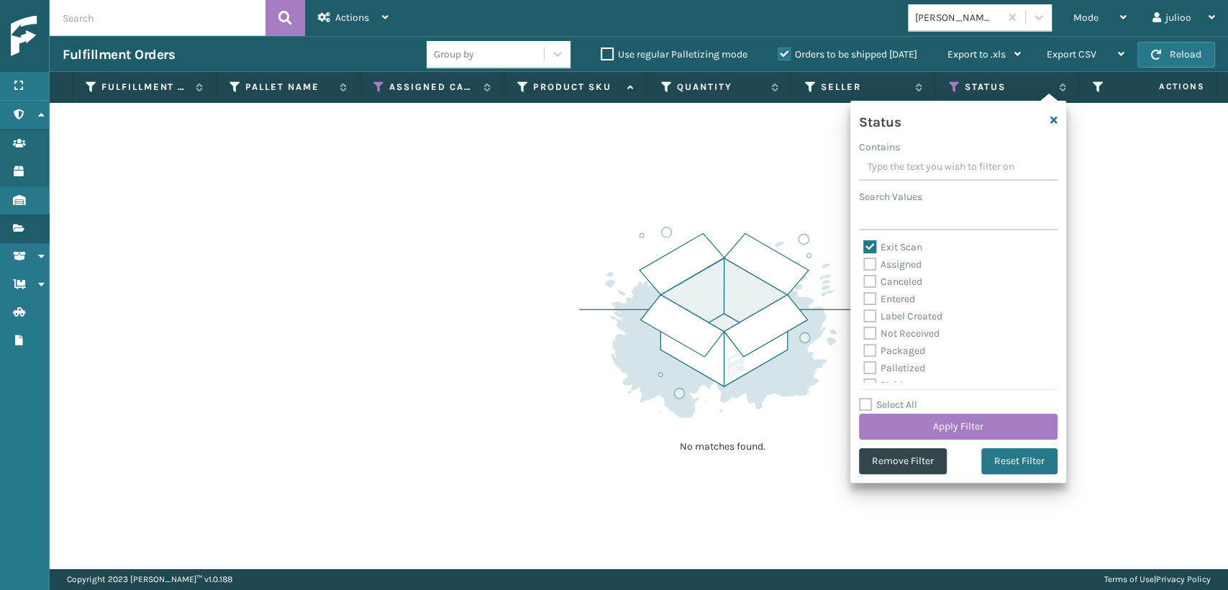
click at [874, 367] on label "Palletized" at bounding box center [894, 368] width 62 height 12
click at [871, 367] on label "Palletized" at bounding box center [894, 368] width 62 height 12
click at [864, 367] on input "Palletized" at bounding box center [863, 364] width 1 height 9
click at [866, 244] on label "Exit Scan" at bounding box center [892, 247] width 59 height 12
click at [864, 244] on input "Exit Scan" at bounding box center [863, 243] width 1 height 9
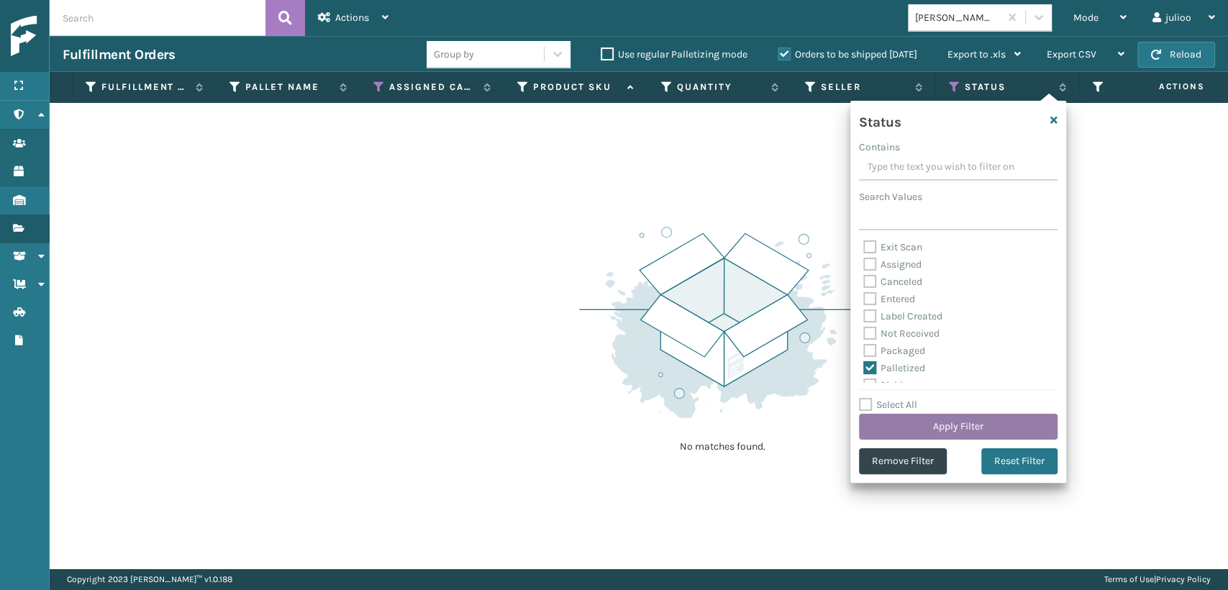
click at [922, 418] on button "Apply Filter" at bounding box center [958, 427] width 199 height 26
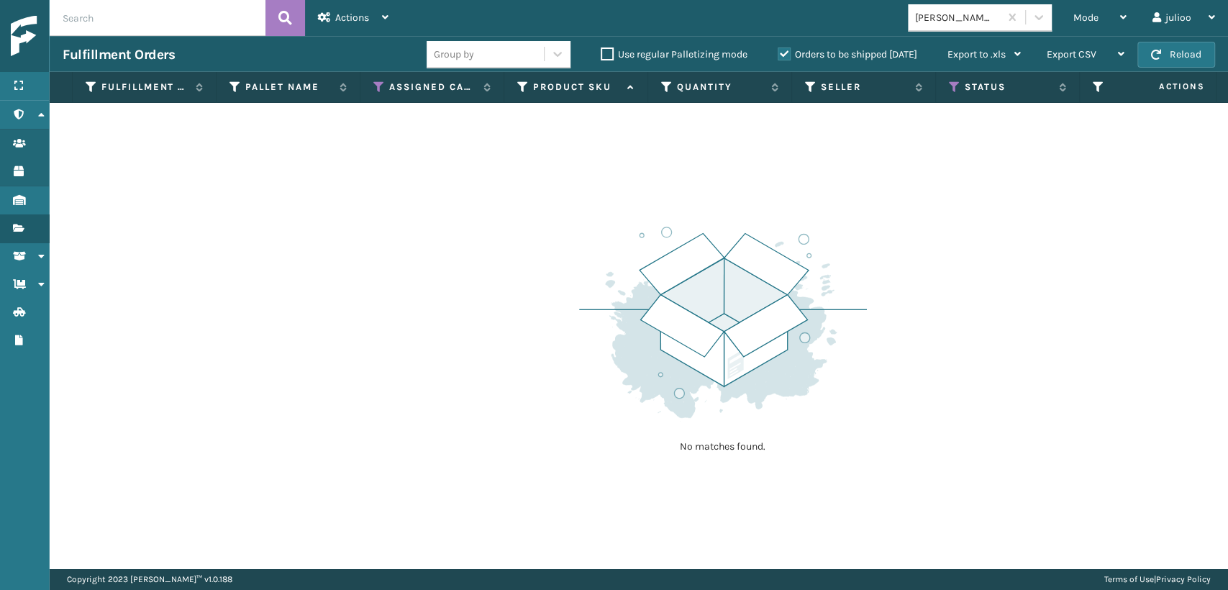
click at [243, 207] on div "No matches found." at bounding box center [639, 336] width 1179 height 466
click at [386, 86] on div "Assigned Carrier Service" at bounding box center [431, 87] width 117 height 13
click at [783, 55] on label "Orders to be shipped [DATE]" at bounding box center [848, 54] width 140 height 12
click at [779, 55] on input "Orders to be shipped [DATE]" at bounding box center [778, 50] width 1 height 9
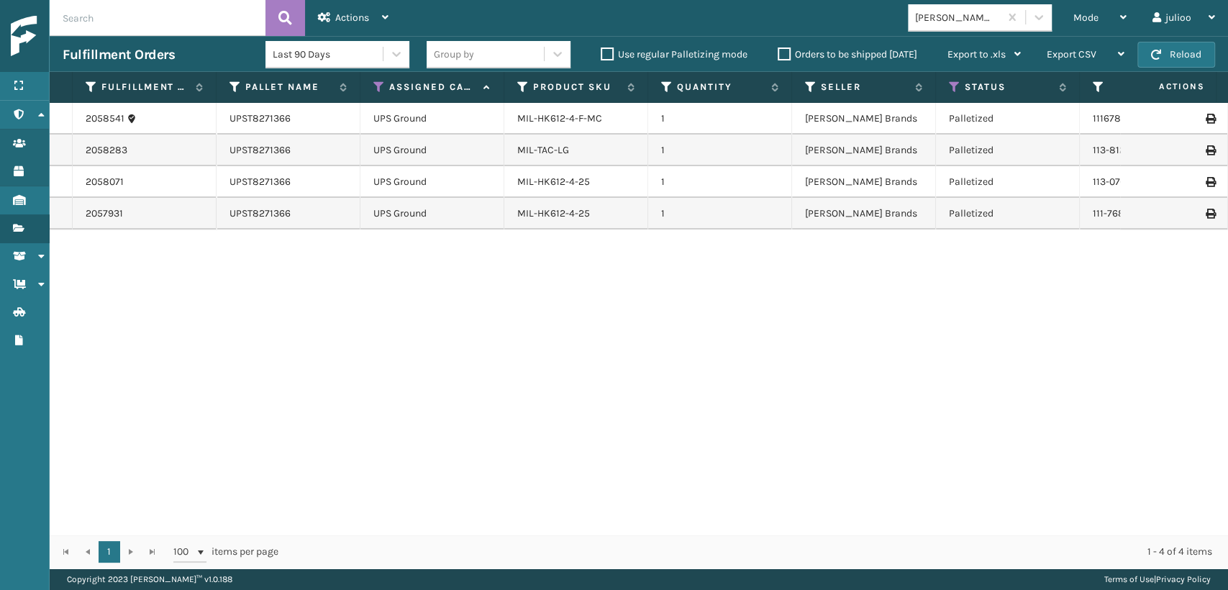
click at [206, 14] on input "text" at bounding box center [158, 18] width 216 height 36
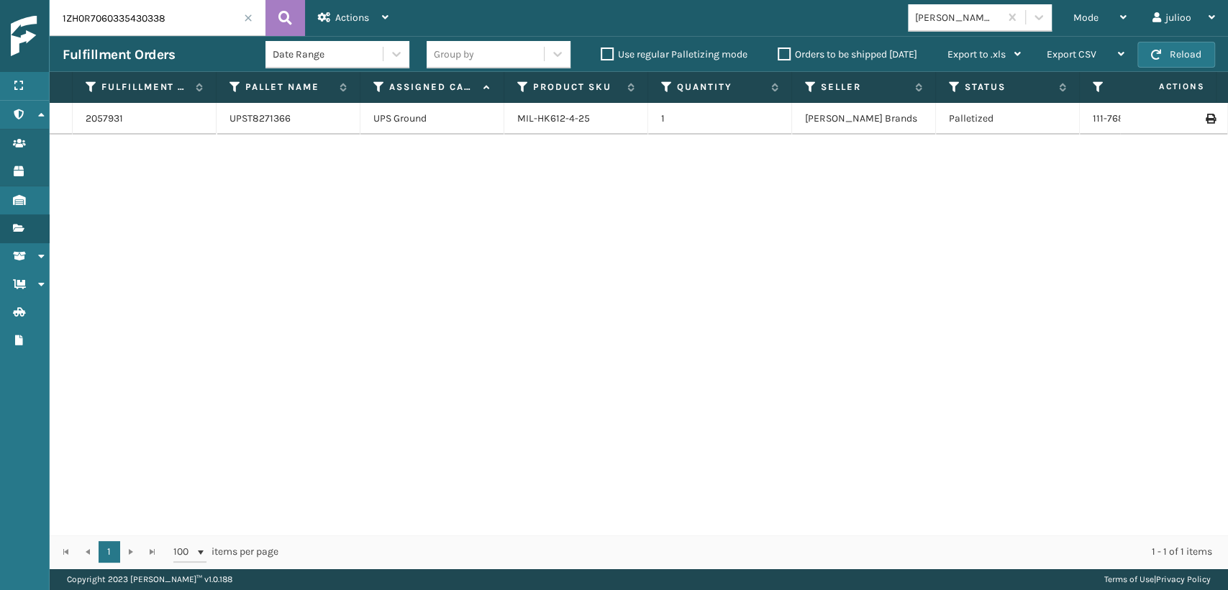
click at [1206, 117] on icon at bounding box center [1210, 119] width 9 height 10
click at [245, 19] on span at bounding box center [248, 18] width 9 height 9
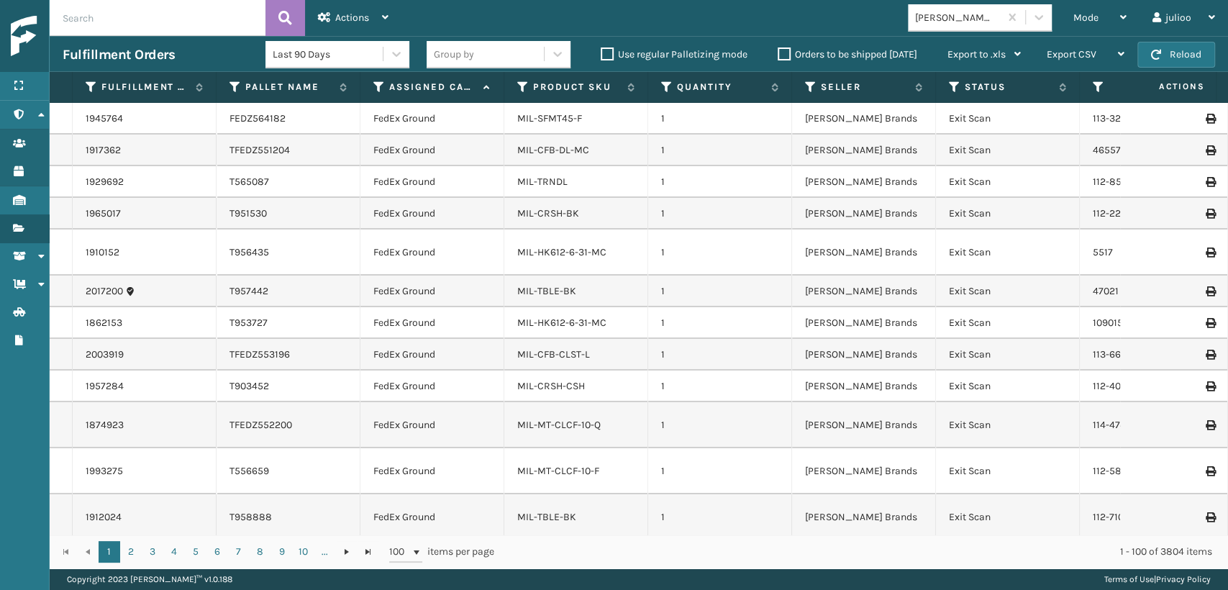
click at [222, 19] on input "text" at bounding box center [158, 18] width 216 height 36
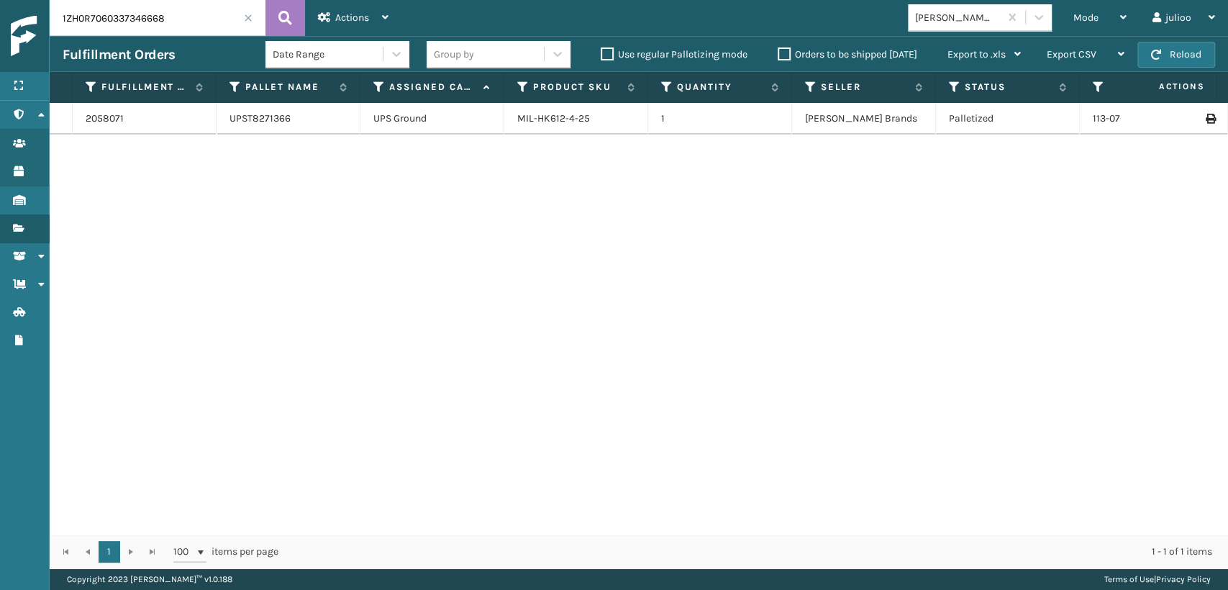
click at [1204, 116] on td at bounding box center [1174, 119] width 108 height 32
click at [1206, 119] on icon at bounding box center [1210, 119] width 9 height 10
click at [247, 17] on span at bounding box center [248, 18] width 9 height 9
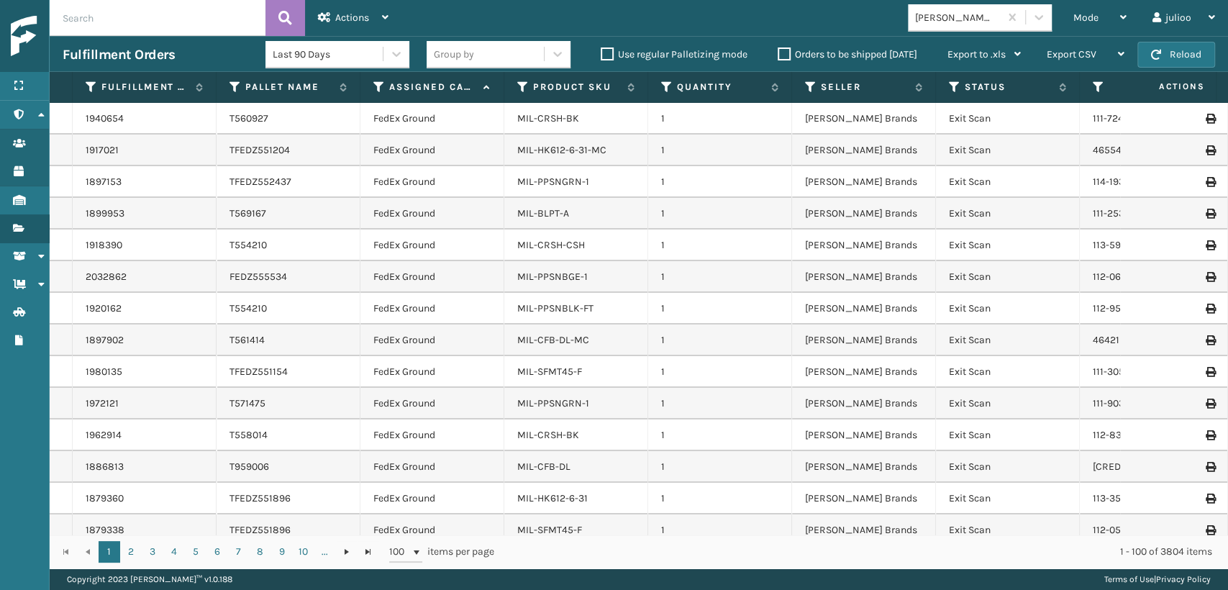
click at [372, 87] on th "Assigned Carrier Service" at bounding box center [432, 87] width 144 height 31
click at [376, 85] on icon at bounding box center [379, 87] width 12 height 13
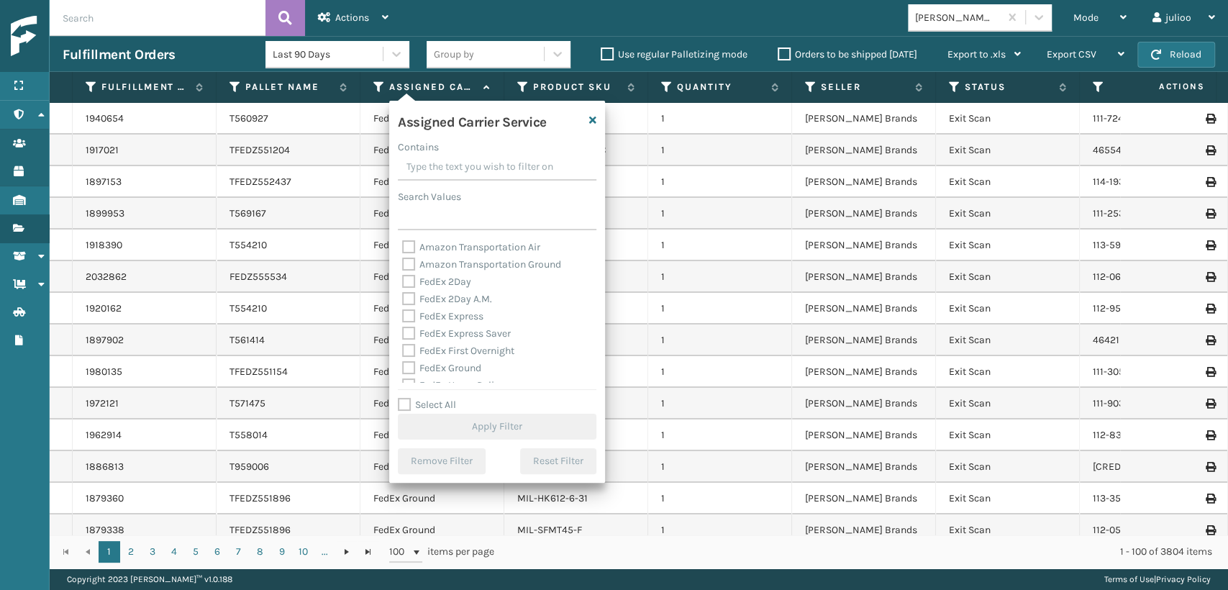
click at [415, 330] on label "FedEx Express Saver" at bounding box center [456, 333] width 109 height 12
click at [403, 330] on input "FedEx Express Saver" at bounding box center [402, 329] width 1 height 9
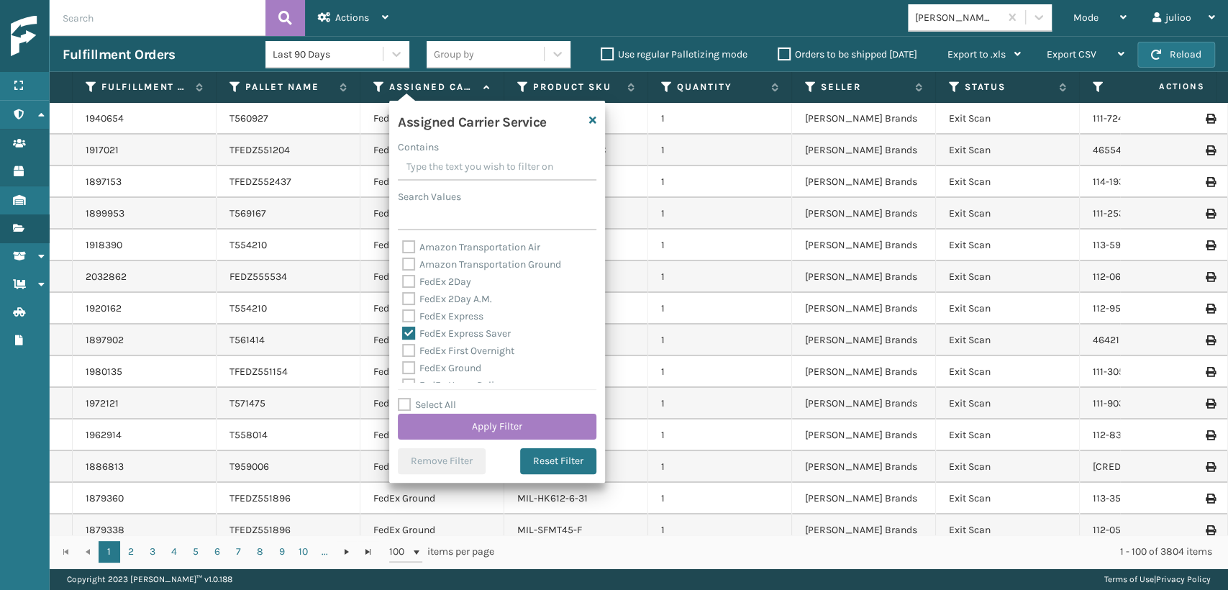
click at [407, 329] on label "FedEx Express Saver" at bounding box center [456, 333] width 109 height 12
click at [403, 329] on input "FedEx Express Saver" at bounding box center [402, 329] width 1 height 9
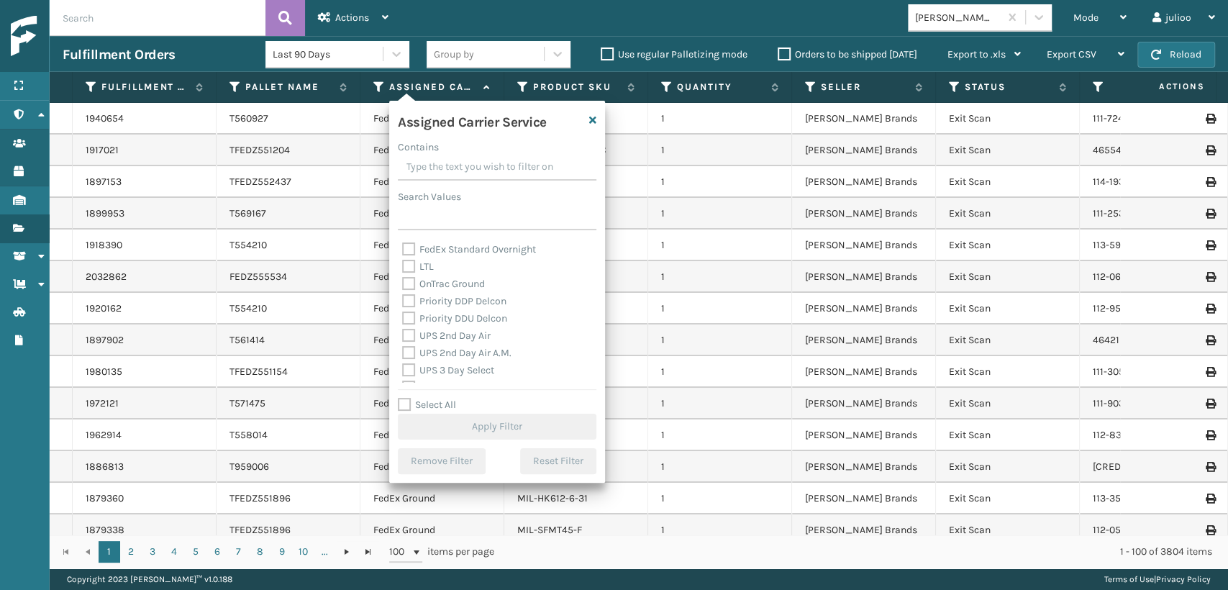
scroll to position [160, 0]
click at [406, 360] on label "UPS 2nd Day Air" at bounding box center [446, 364] width 89 height 12
click at [403, 360] on input "UPS 2nd Day Air" at bounding box center [402, 359] width 1 height 9
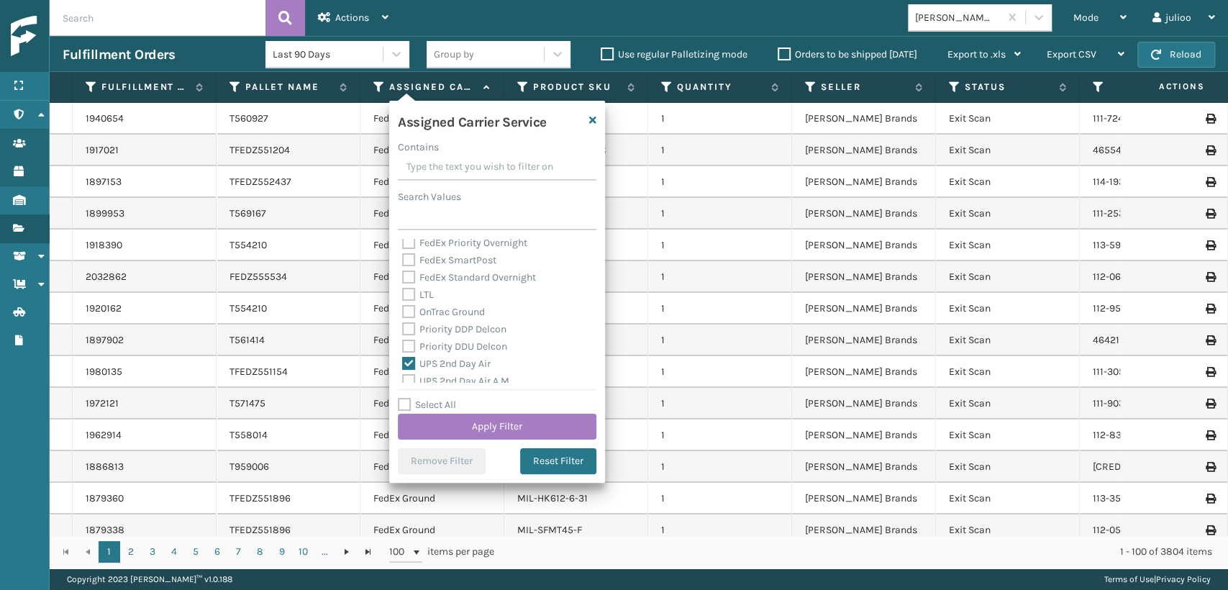
click at [413, 376] on label "UPS 2nd Day Air A.M." at bounding box center [456, 381] width 109 height 12
click at [403, 376] on input "UPS 2nd Day Air A.M." at bounding box center [402, 377] width 1 height 9
click at [408, 334] on label "UPS Express" at bounding box center [438, 336] width 73 height 12
click at [403, 334] on input "UPS Express" at bounding box center [402, 331] width 1 height 9
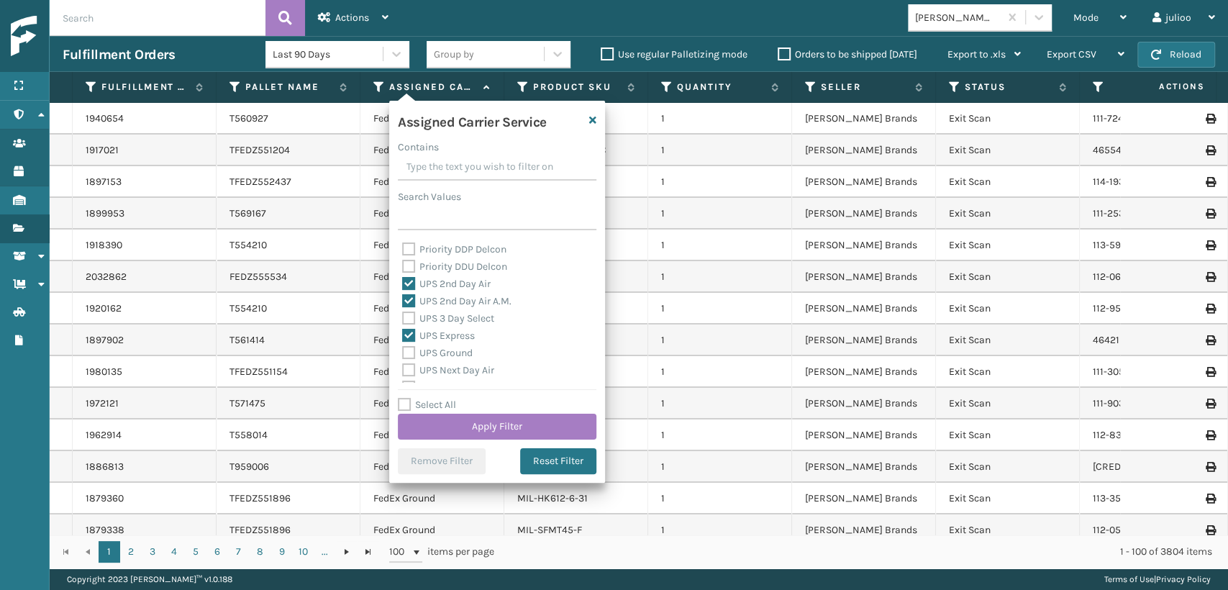
click at [409, 318] on label "UPS 3 Day Select" at bounding box center [448, 318] width 92 height 12
click at [403, 318] on input "UPS 3 Day Select" at bounding box center [402, 314] width 1 height 9
click at [407, 354] on label "UPS Ground" at bounding box center [437, 353] width 71 height 12
click at [403, 354] on input "UPS Ground" at bounding box center [402, 349] width 1 height 9
click at [408, 370] on label "UPS Next Day Air" at bounding box center [448, 370] width 92 height 12
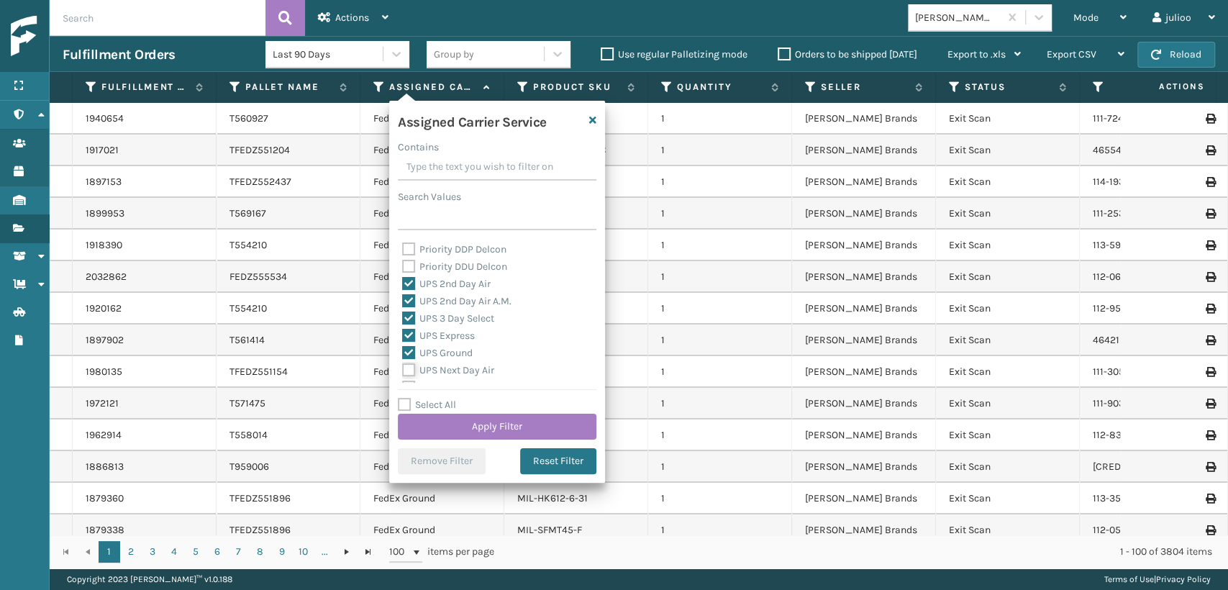
click at [403, 370] on input "UPS Next Day Air" at bounding box center [402, 366] width 1 height 9
click at [407, 364] on label "UPS SurePost 1LB or Greater" at bounding box center [473, 359] width 142 height 12
click at [403, 360] on input "UPS SurePost 1LB or Greater" at bounding box center [402, 355] width 1 height 9
click at [407, 337] on label "UPS Standard" at bounding box center [441, 342] width 79 height 12
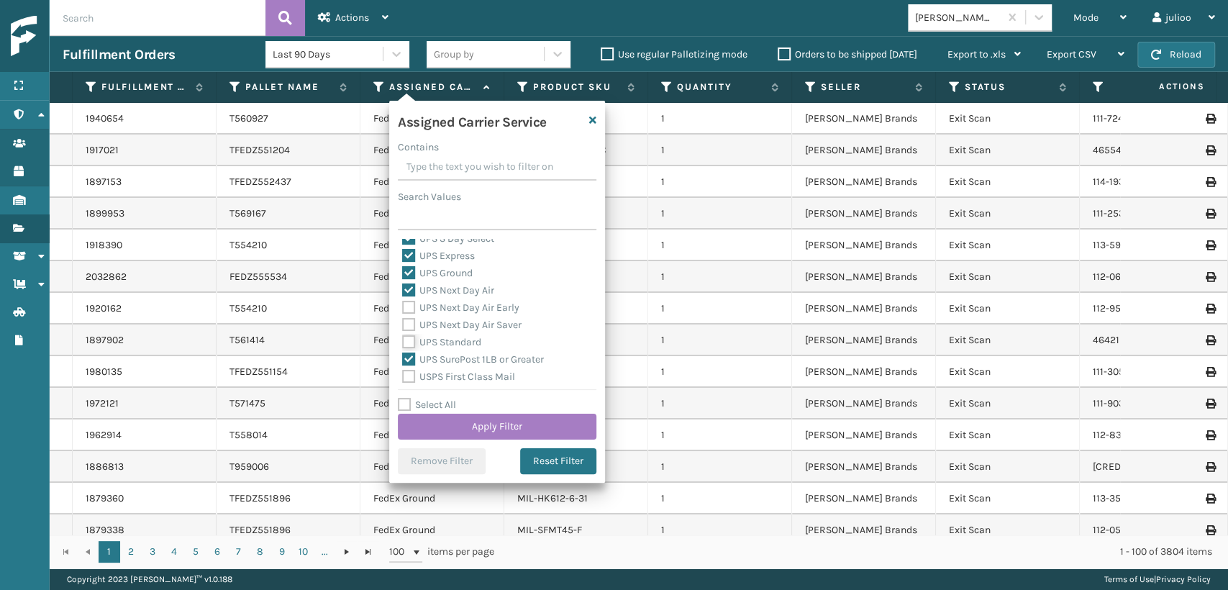
click at [403, 337] on input "UPS Standard" at bounding box center [402, 338] width 1 height 9
click at [407, 323] on label "UPS Next Day Air Saver" at bounding box center [461, 325] width 119 height 12
click at [403, 323] on input "UPS Next Day Air Saver" at bounding box center [402, 321] width 1 height 9
click at [407, 308] on label "UPS Next Day Air Early" at bounding box center [460, 307] width 117 height 12
click at [403, 308] on input "UPS Next Day Air Early" at bounding box center [402, 303] width 1 height 9
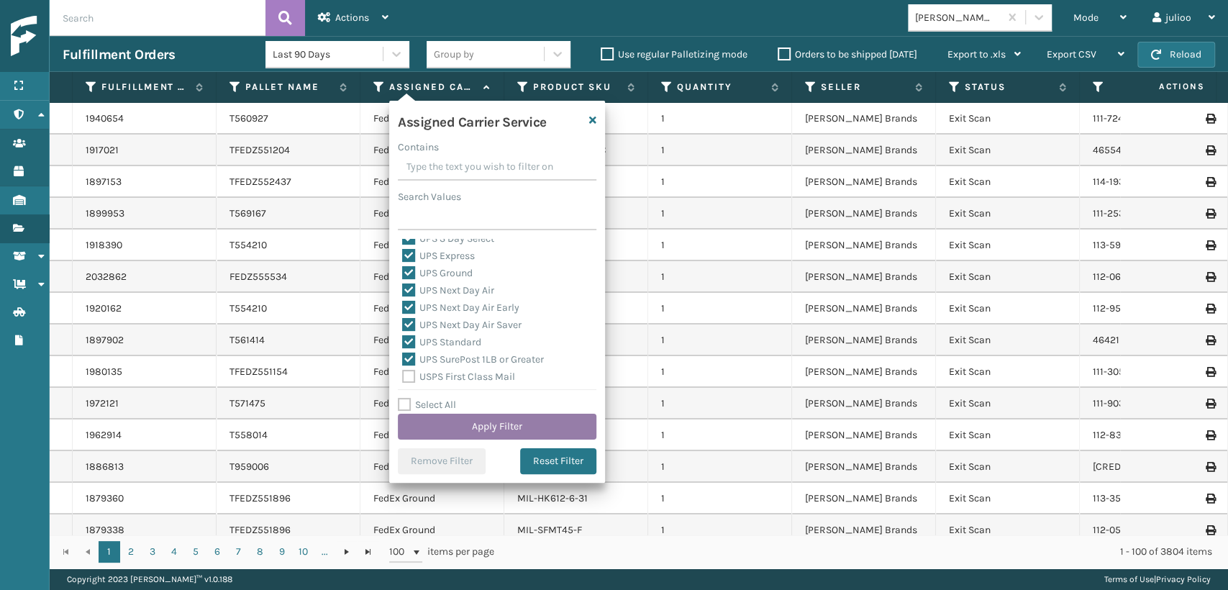
click at [491, 424] on button "Apply Filter" at bounding box center [497, 427] width 199 height 26
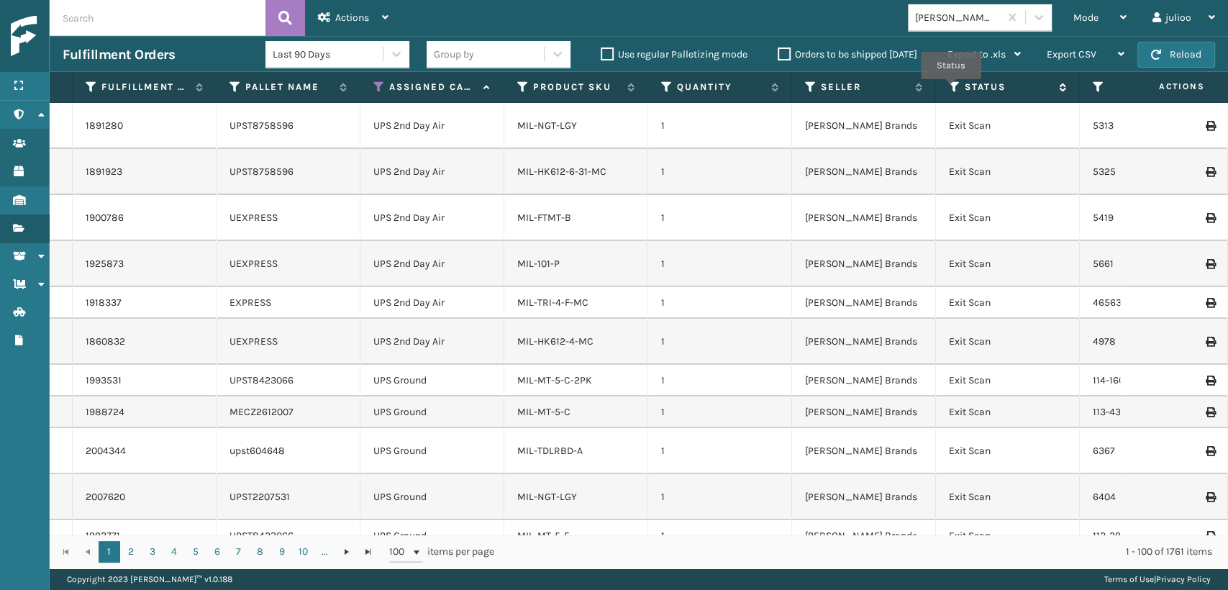
click at [953, 89] on icon at bounding box center [955, 87] width 12 height 13
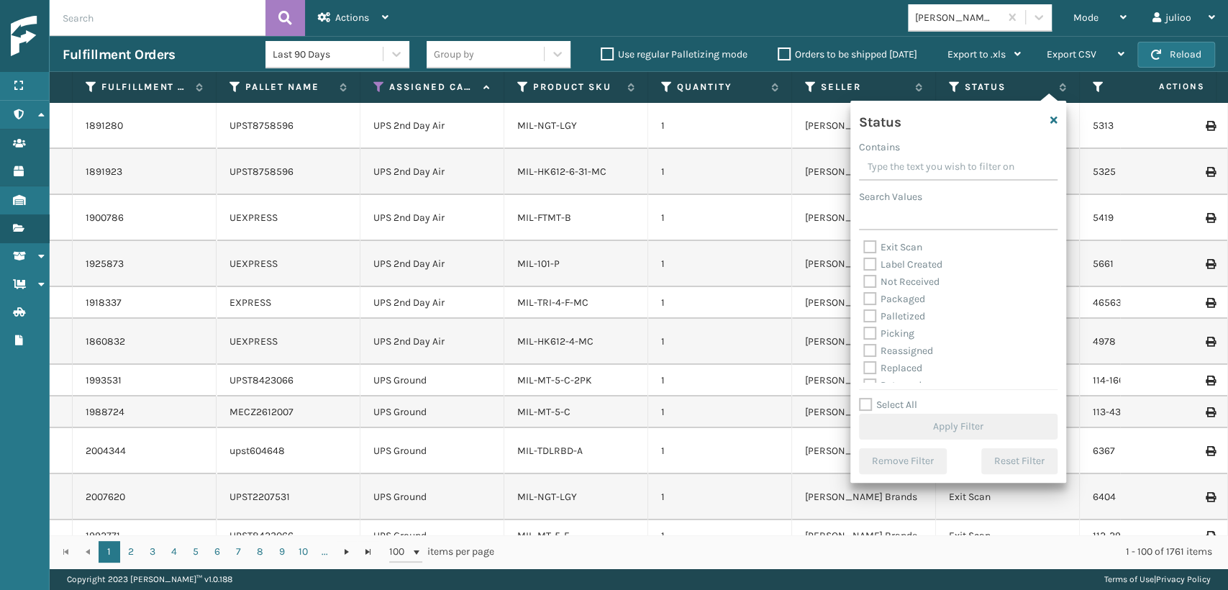
scroll to position [80, 0]
click at [868, 300] on label "Picking" at bounding box center [888, 305] width 51 height 12
click at [864, 300] on input "Picking" at bounding box center [863, 301] width 1 height 9
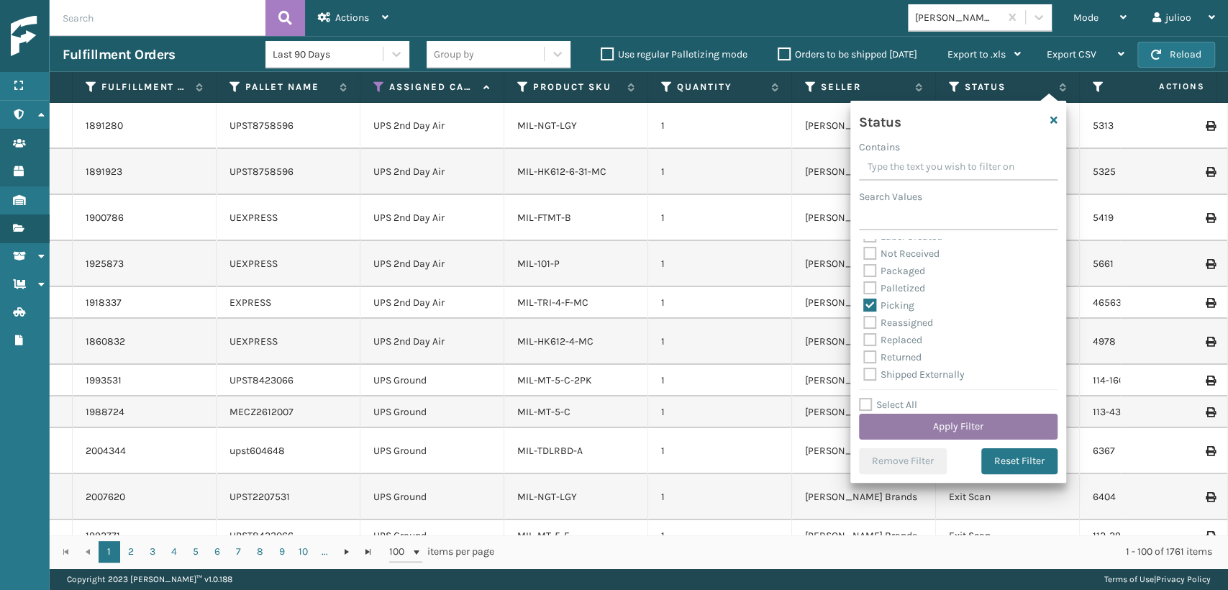
click at [957, 432] on button "Apply Filter" at bounding box center [958, 427] width 199 height 26
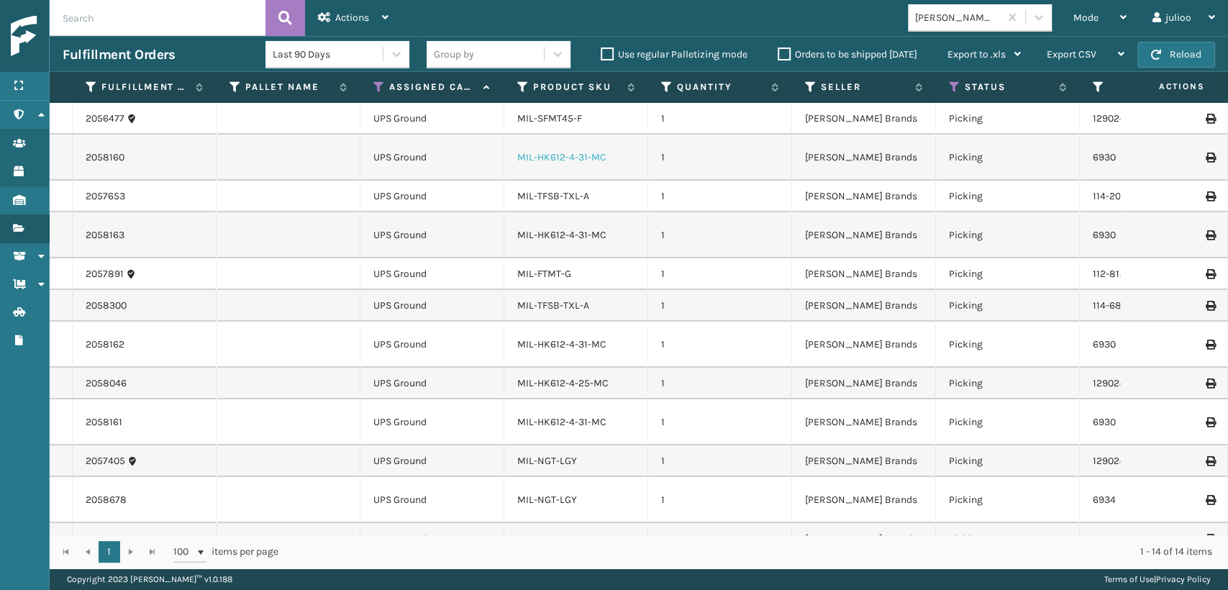
click at [564, 151] on link "MIL-HK612-4-31-MC" at bounding box center [561, 157] width 89 height 12
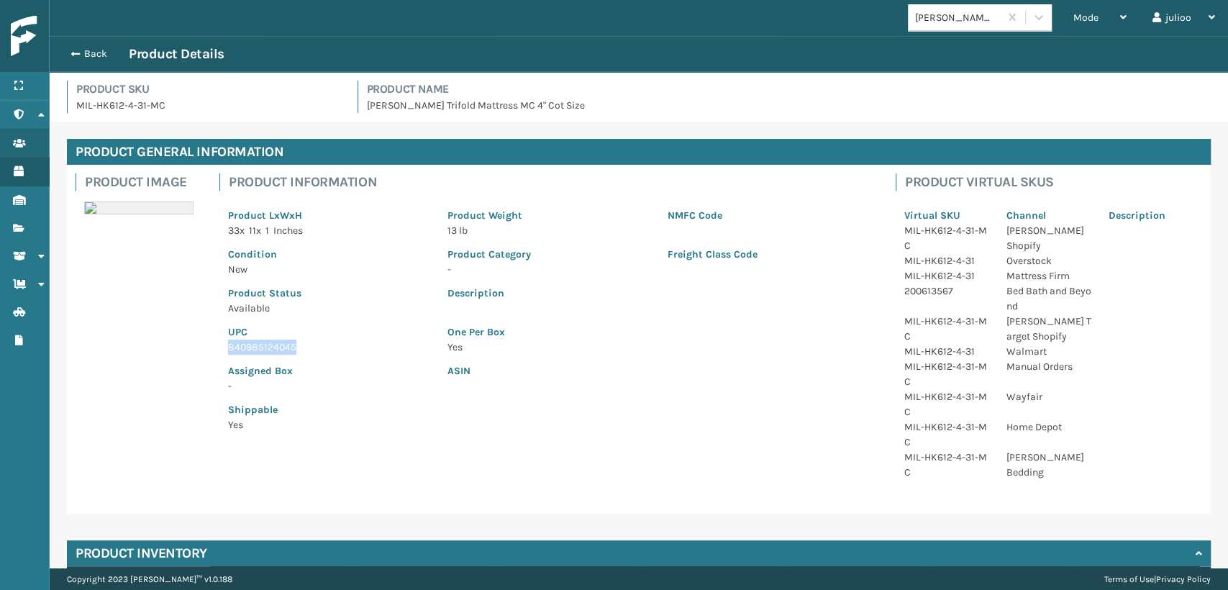
drag, startPoint x: 296, startPoint y: 344, endPoint x: 204, endPoint y: 354, distance: 92.6
click at [204, 354] on div "Product Image Product Information Product LxWxH 33 x 11 x 1 Inches Product Weig…" at bounding box center [639, 340] width 1144 height 350
copy p "840985124045"
click at [73, 53] on span "button" at bounding box center [73, 54] width 9 height 10
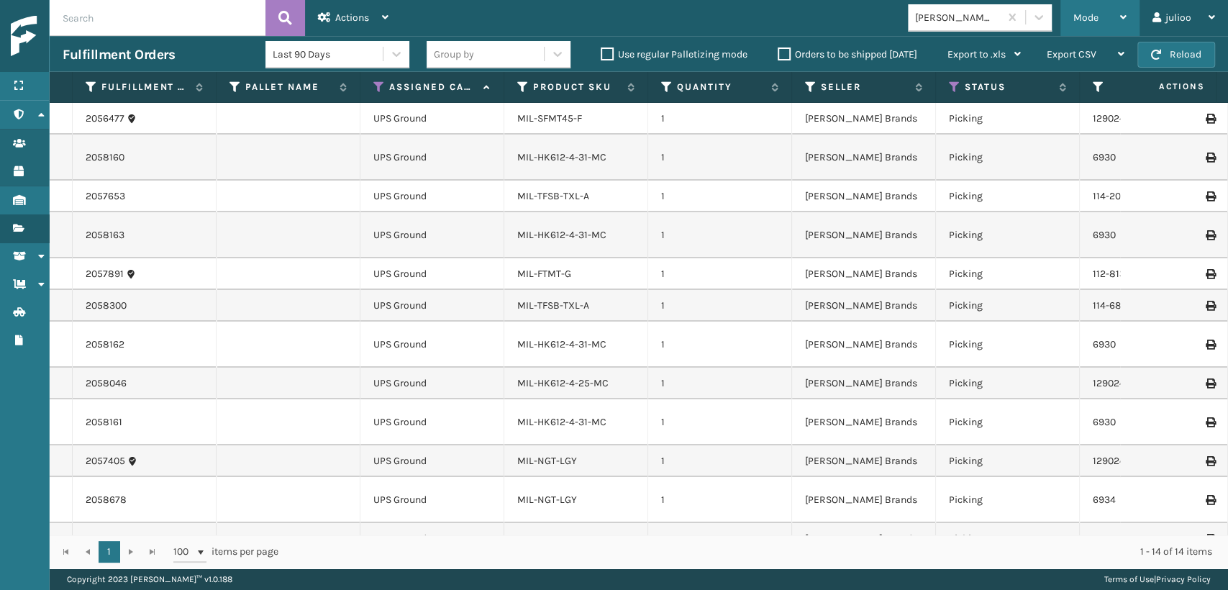
click at [1089, 19] on span "Mode" at bounding box center [1086, 18] width 25 height 12
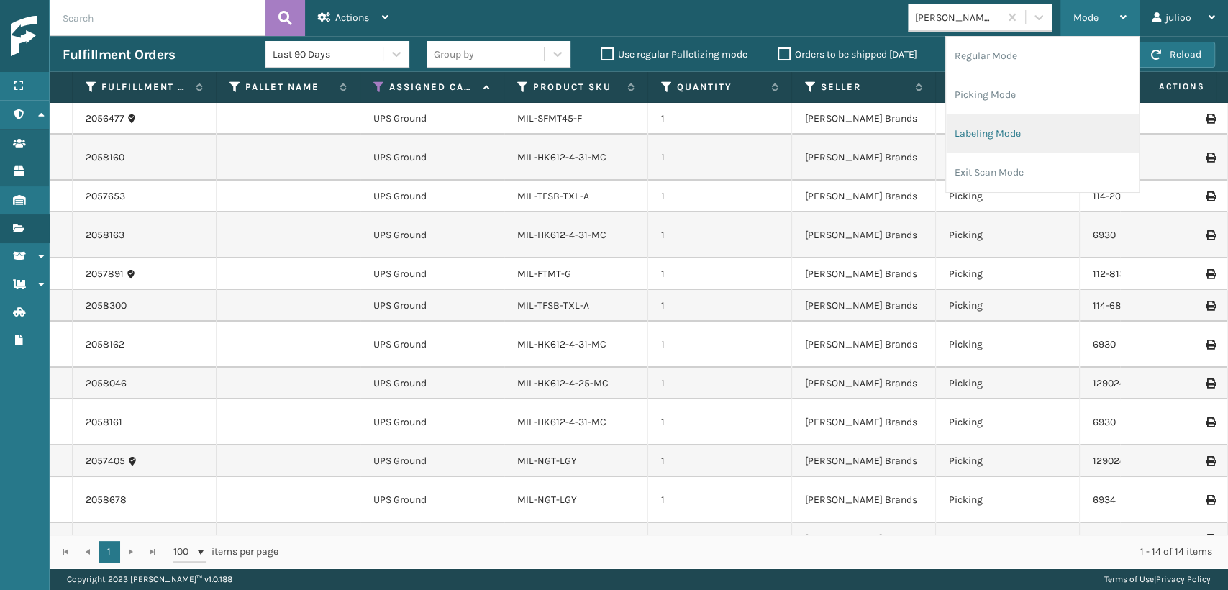
click at [1017, 130] on li "Labeling Mode" at bounding box center [1042, 133] width 193 height 39
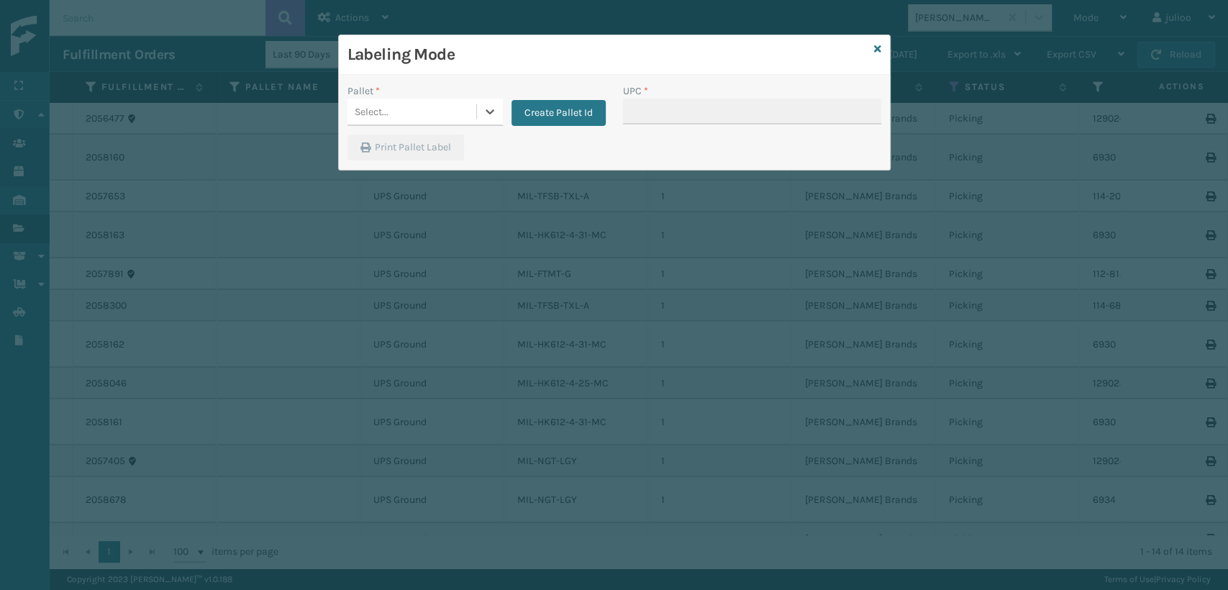
click at [427, 121] on div "Select..." at bounding box center [412, 112] width 129 height 24
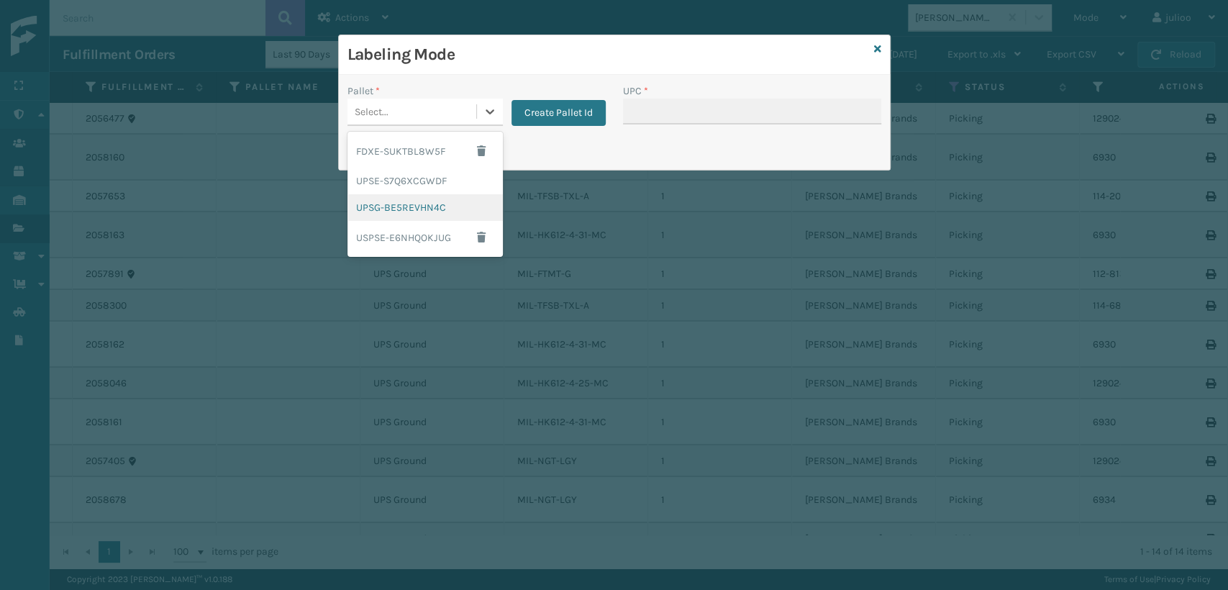
click at [414, 201] on div "UPSG-BE5REVHN4C" at bounding box center [425, 207] width 155 height 27
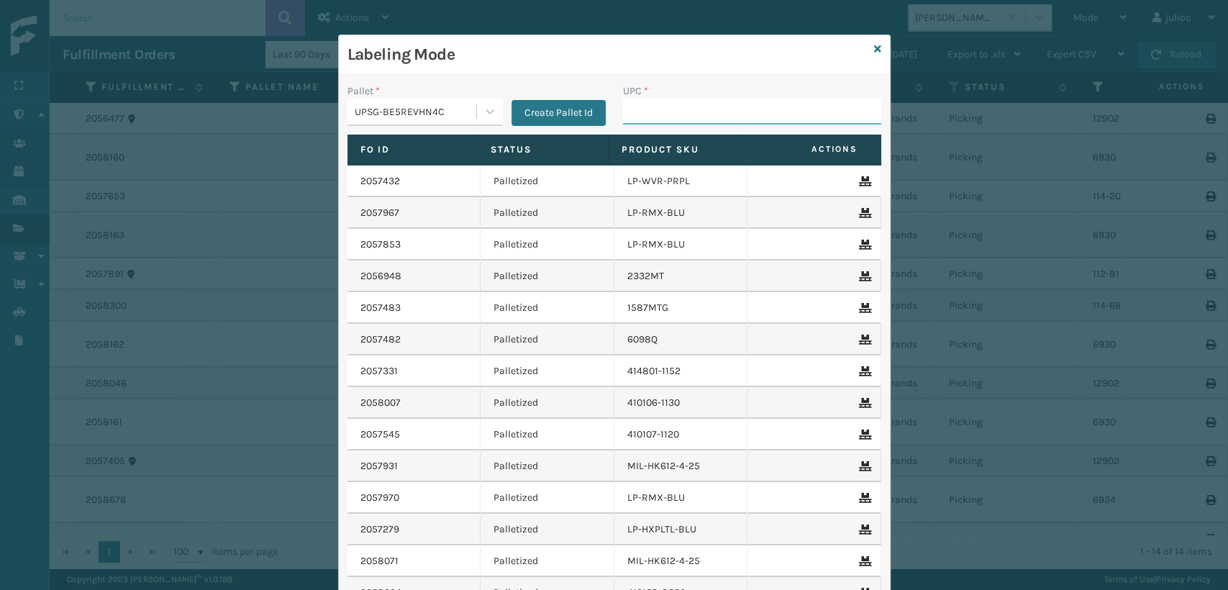
click at [645, 115] on input "UPC *" at bounding box center [752, 112] width 258 height 26
paste input "840985124045"
click at [874, 48] on icon at bounding box center [877, 49] width 7 height 10
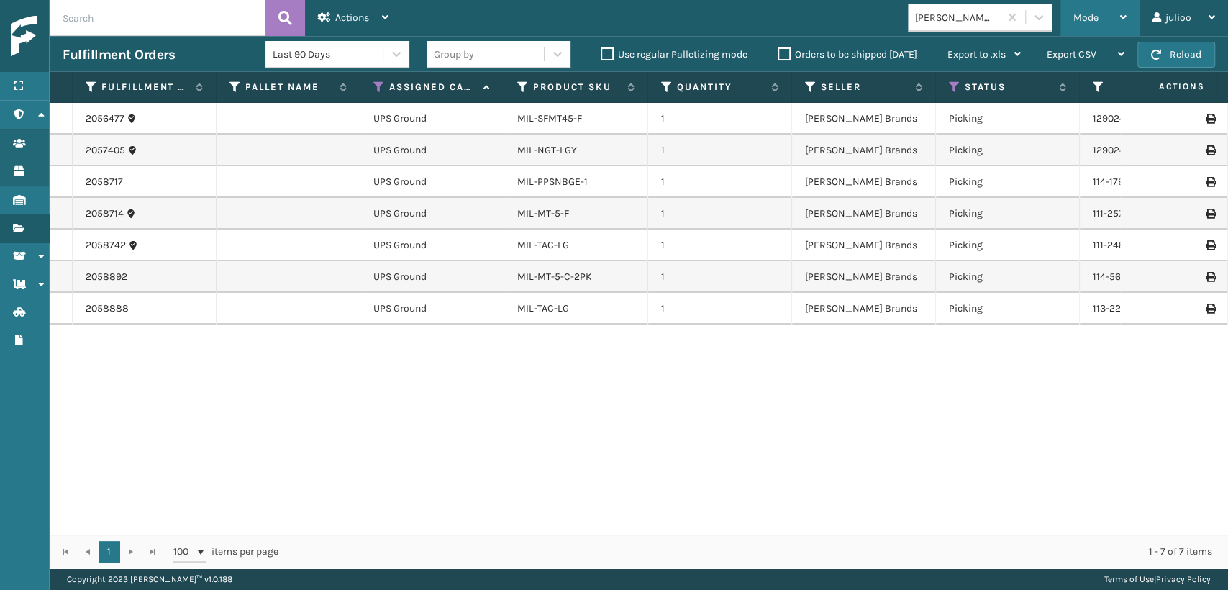
click at [1087, 25] on div "Mode" at bounding box center [1100, 18] width 53 height 36
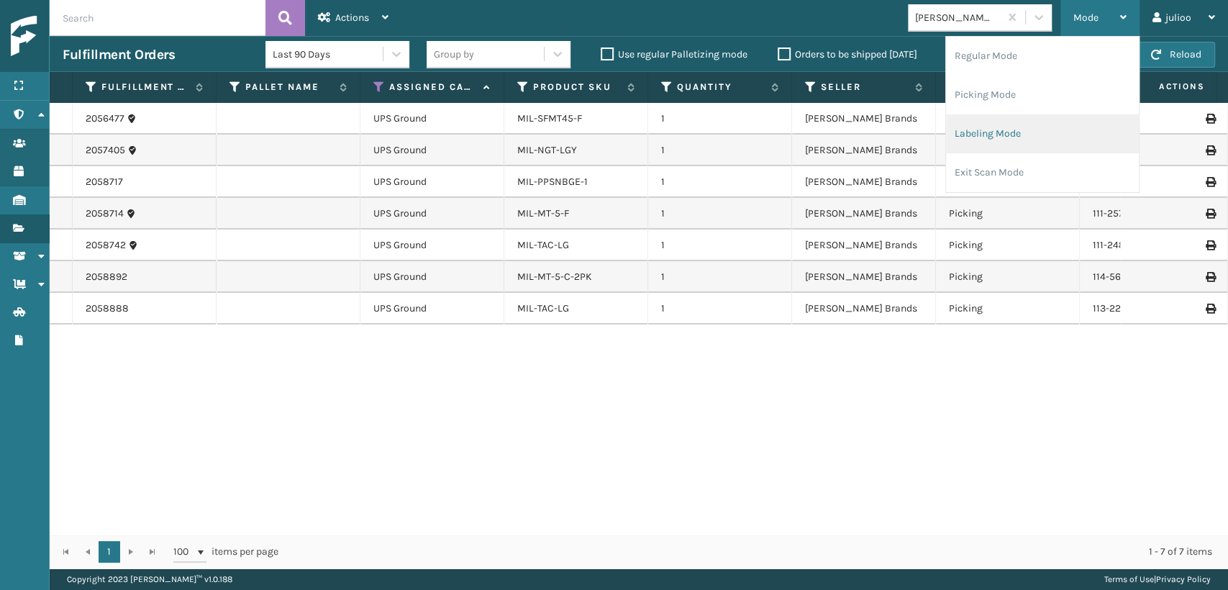
click at [963, 139] on li "Labeling Mode" at bounding box center [1042, 133] width 193 height 39
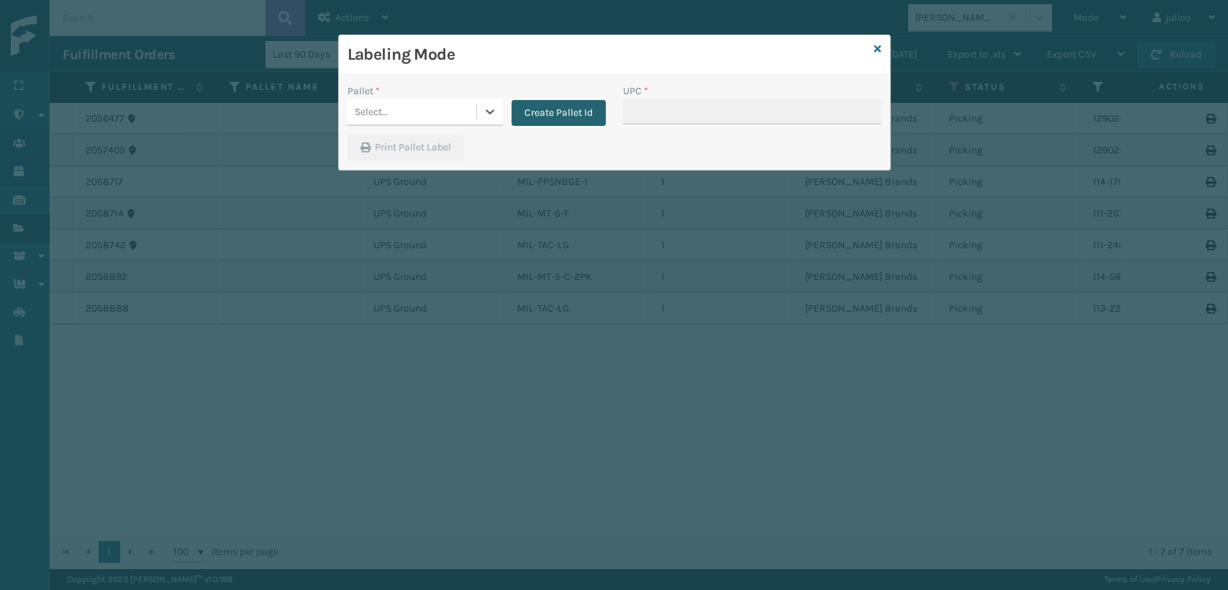
click at [599, 116] on button "Create Pallet Id" at bounding box center [559, 113] width 94 height 26
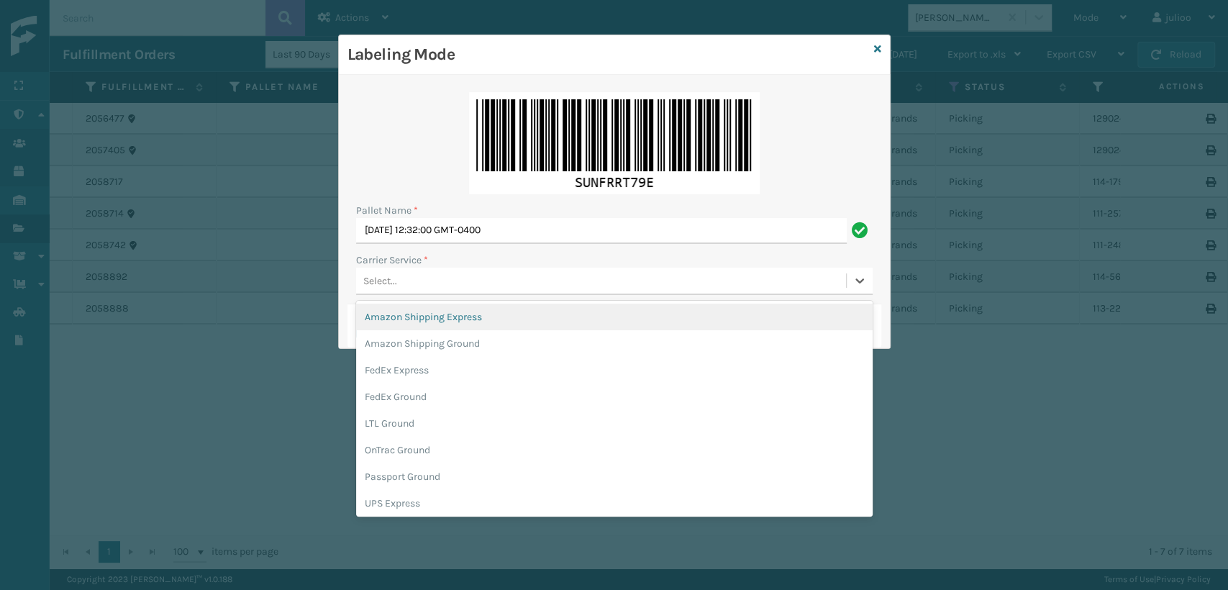
click at [432, 279] on div "Select..." at bounding box center [601, 281] width 490 height 24
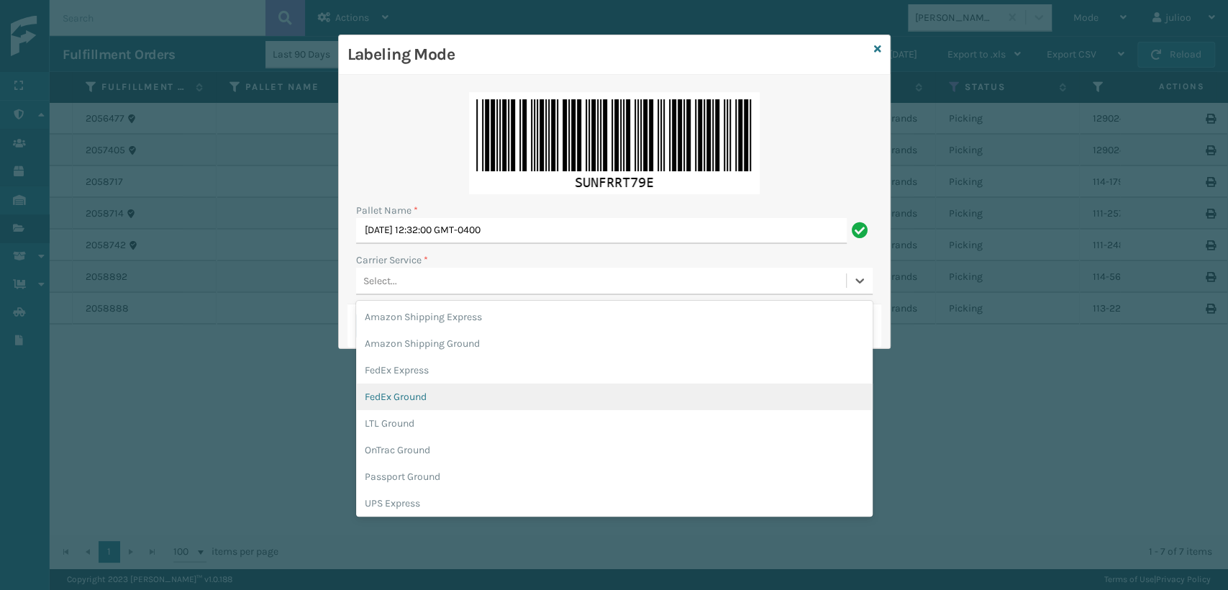
click at [396, 393] on div "FedEx Ground" at bounding box center [614, 397] width 517 height 27
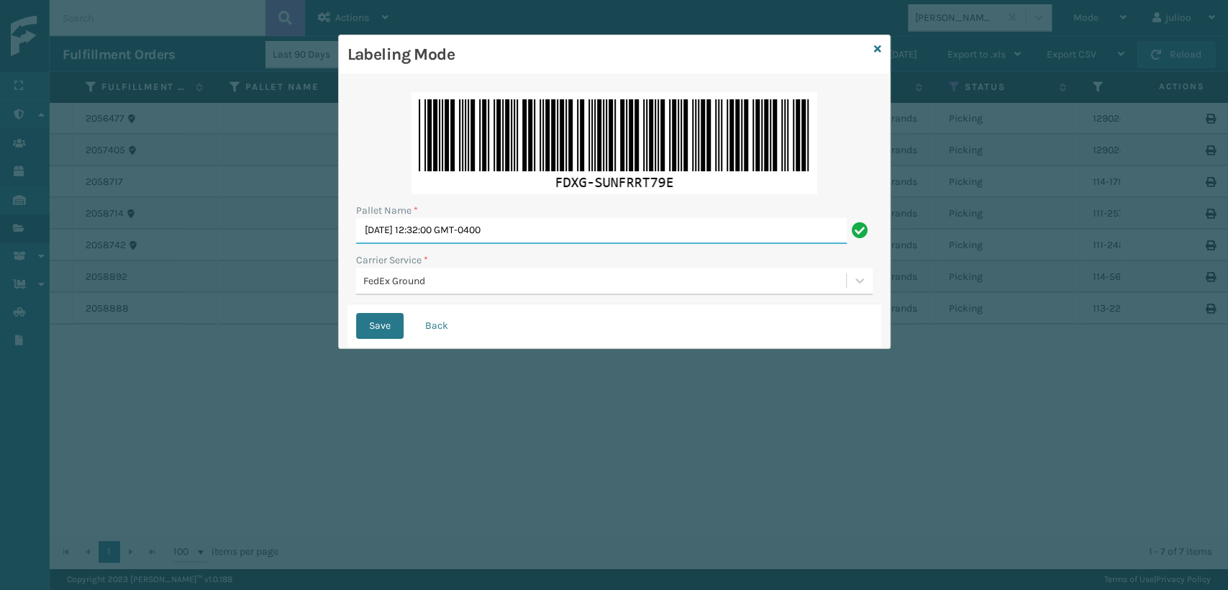
drag, startPoint x: 572, startPoint y: 232, endPoint x: 307, endPoint y: 250, distance: 266.1
click at [307, 250] on div "Labeling Mode Pallet Name * [DATE] 12:32:00 GMT-0400 Carrier Service * FedEx Gr…" at bounding box center [614, 295] width 1228 height 590
click at [356, 313] on button "Save" at bounding box center [379, 326] width 47 height 26
